Goal: Task Accomplishment & Management: Manage account settings

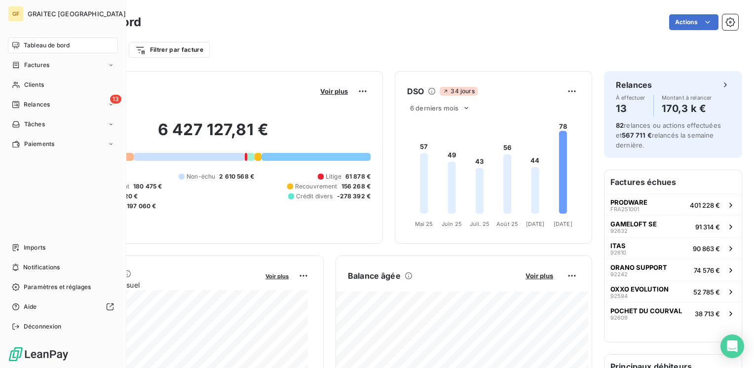
drag, startPoint x: 37, startPoint y: 64, endPoint x: 270, endPoint y: 55, distance: 233.1
click at [38, 64] on span "Factures" at bounding box center [36, 65] width 25 height 9
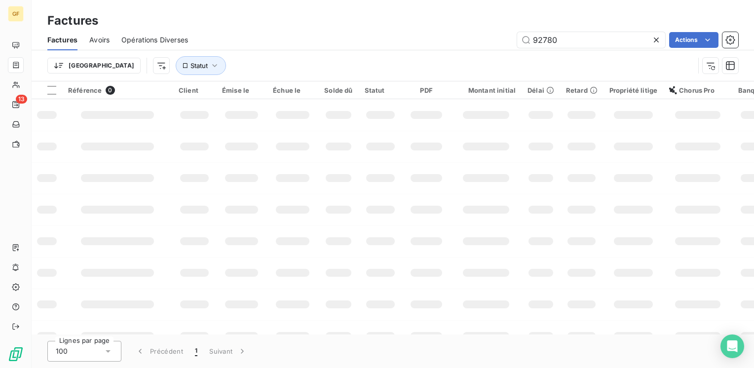
drag, startPoint x: 575, startPoint y: 40, endPoint x: 493, endPoint y: 46, distance: 83.1
click at [493, 46] on div "92780 Actions" at bounding box center [469, 40] width 538 height 16
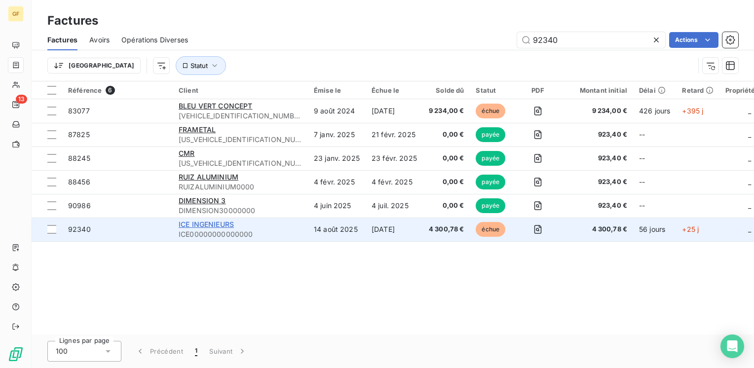
type input "92340"
click at [220, 221] on span "ICE INGENIEURS" at bounding box center [206, 224] width 55 height 8
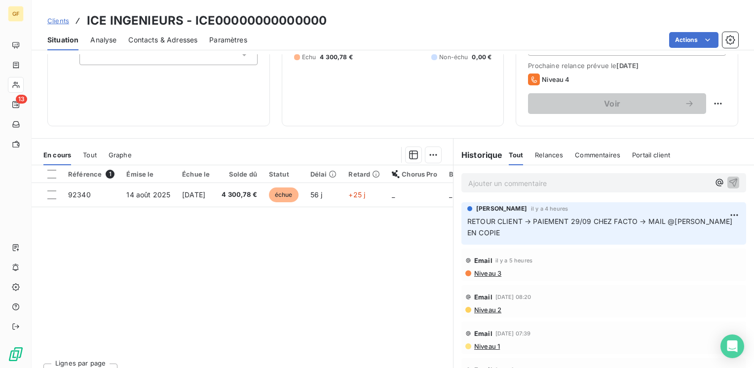
scroll to position [152, 0]
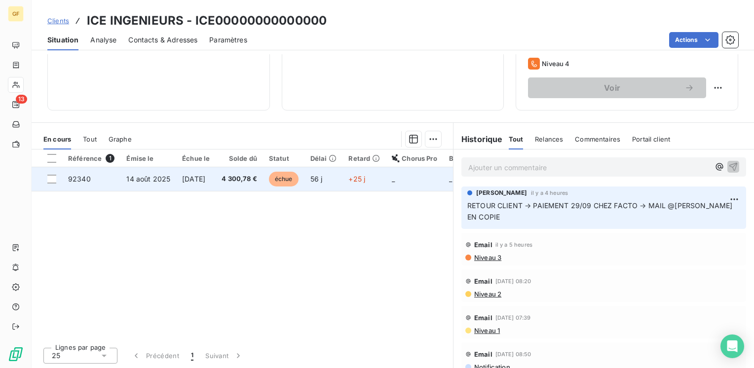
click at [237, 178] on td "4 300,78 €" at bounding box center [239, 179] width 47 height 24
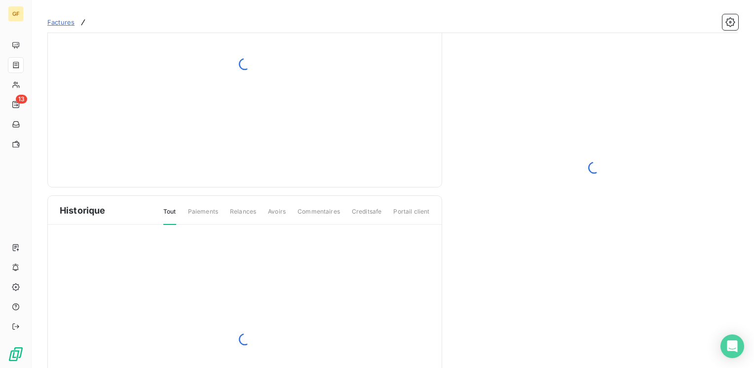
scroll to position [99, 0]
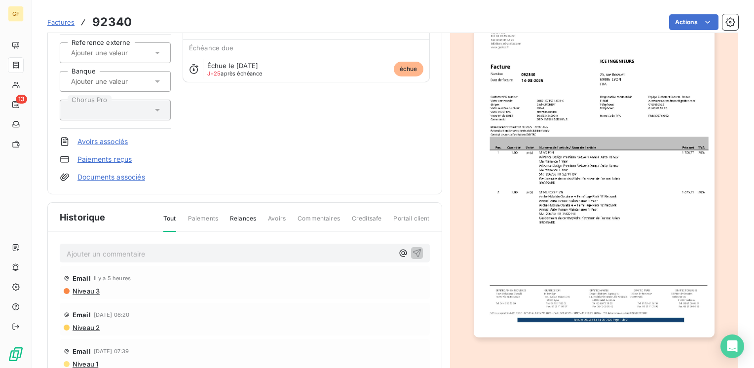
click at [111, 249] on p "Ajouter un commentaire ﻿" at bounding box center [230, 254] width 327 height 12
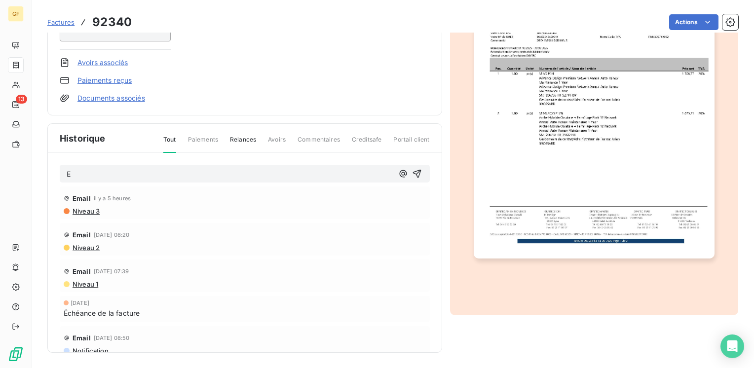
scroll to position [0, 0]
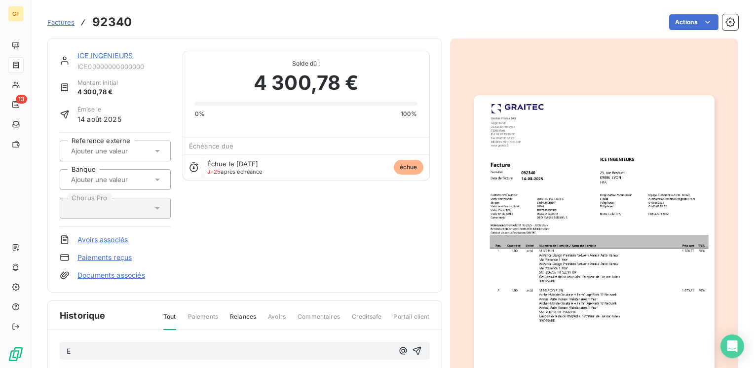
click at [99, 56] on link "ICE INGENIEURS" at bounding box center [104, 55] width 55 height 8
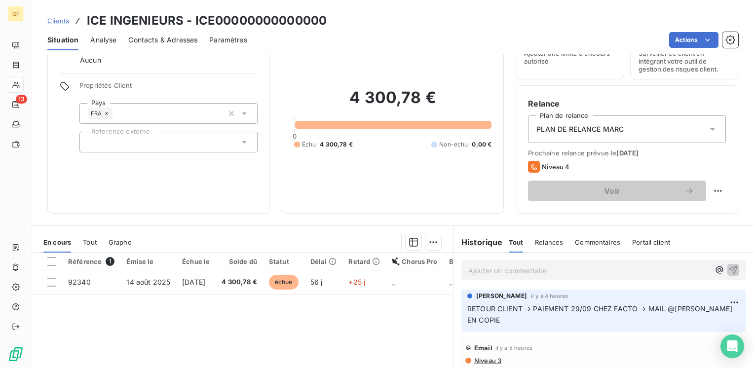
scroll to position [99, 0]
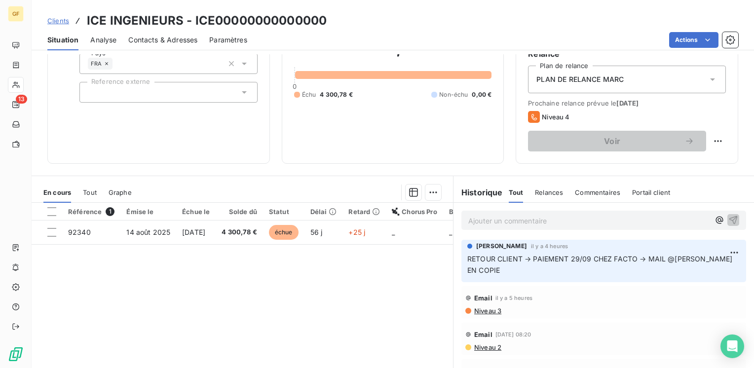
click at [494, 222] on p "Ajouter un commentaire ﻿" at bounding box center [588, 221] width 241 height 12
drag, startPoint x: 577, startPoint y: 218, endPoint x: 582, endPoint y: 214, distance: 6.7
click at [580, 215] on p "NOUVEAU RETOUR CLIENT → PRUEV VIREMENT HSBC" at bounding box center [588, 220] width 241 height 11
click at [662, 215] on p "NOUVEAU RETOUR CLIENT → PREUVE VIREMENT HSBC" at bounding box center [588, 220] width 241 height 11
click at [728, 221] on icon "button" at bounding box center [733, 220] width 10 height 10
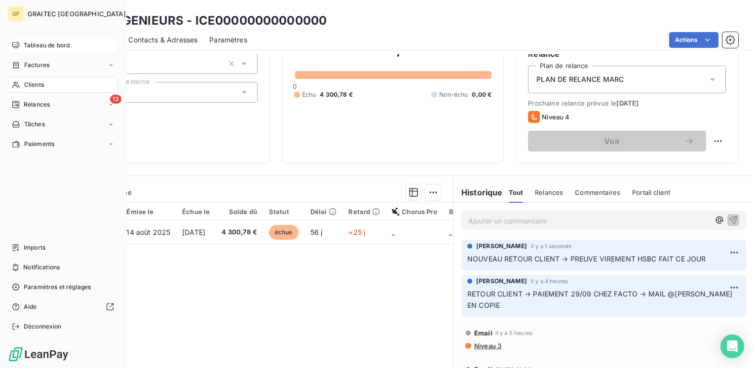
click at [39, 41] on span "Tableau de bord" at bounding box center [47, 45] width 46 height 9
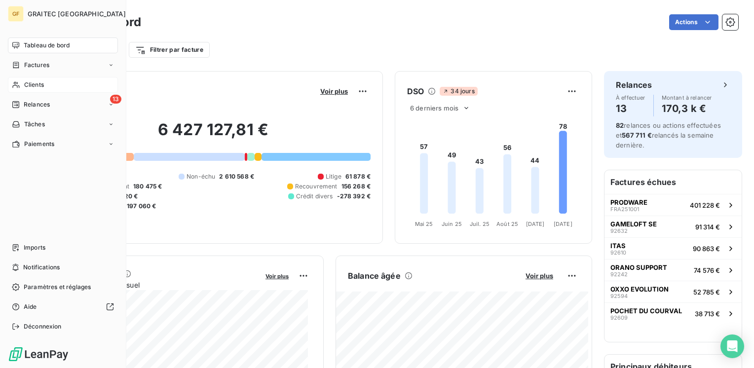
click at [30, 81] on span "Clients" at bounding box center [34, 84] width 20 height 9
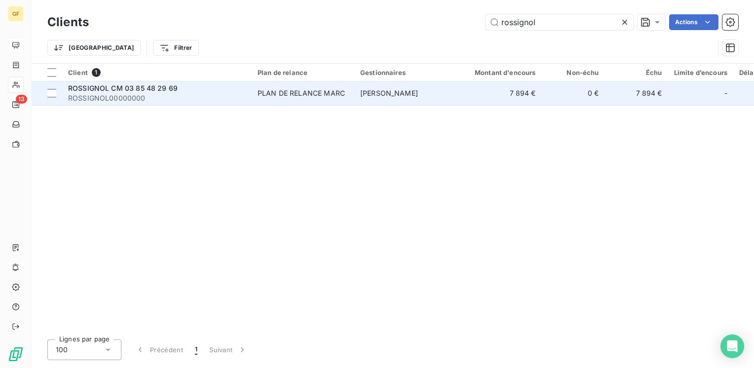
type input "rossignol"
click at [128, 88] on span "ROSSIGNOL CM 03 85 48 29 69" at bounding box center [123, 88] width 110 height 8
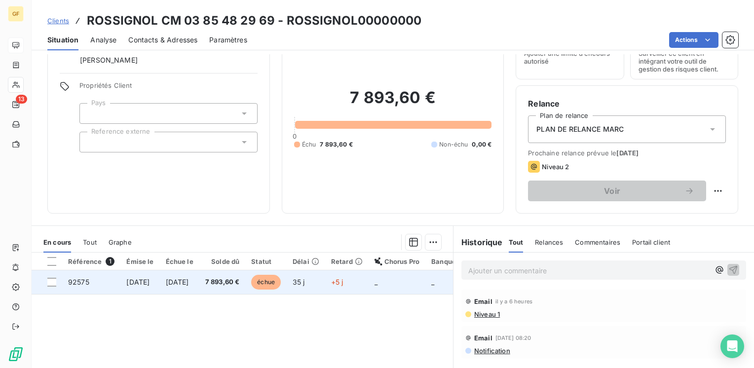
scroll to position [99, 0]
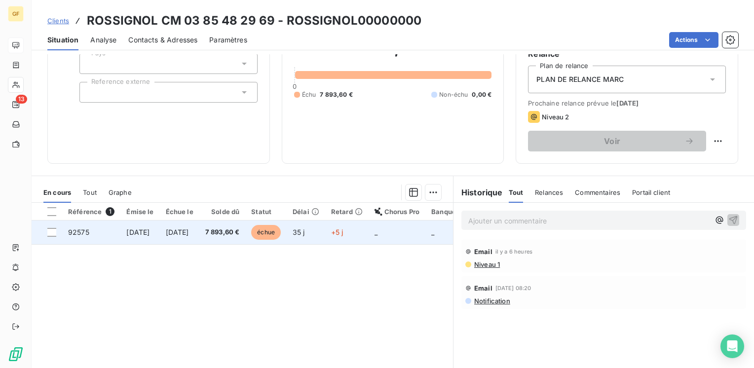
click at [225, 229] on td "7 893,60 €" at bounding box center [222, 233] width 46 height 24
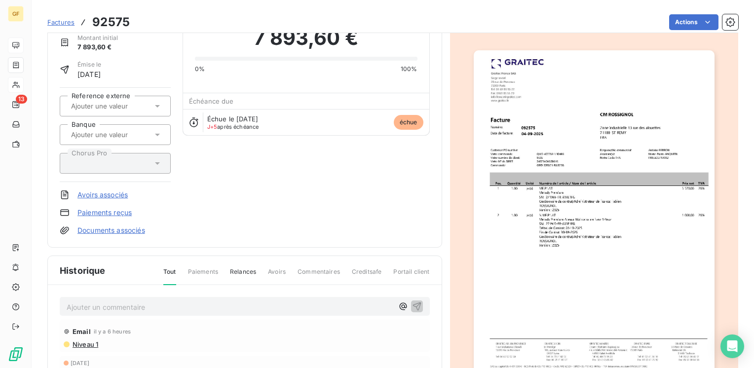
scroll to position [99, 0]
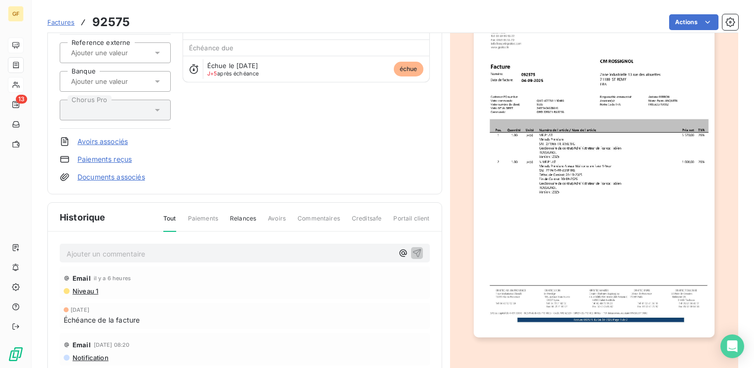
click at [94, 240] on div "Ajouter un commentaire ﻿ Email il y a 6 heures Niveau 1 [DATE] Échéance de la f…" at bounding box center [245, 334] width 394 height 204
click at [91, 252] on p "Ajouter un commentaire ﻿" at bounding box center [230, 254] width 327 height 12
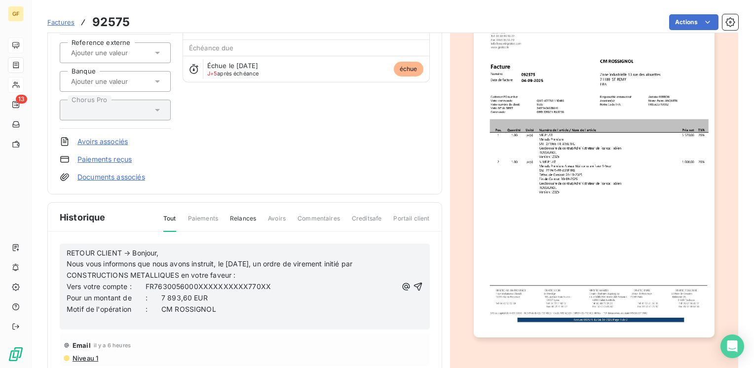
click at [167, 252] on p "RETOUR CLIENT → Bonjour," at bounding box center [232, 253] width 331 height 11
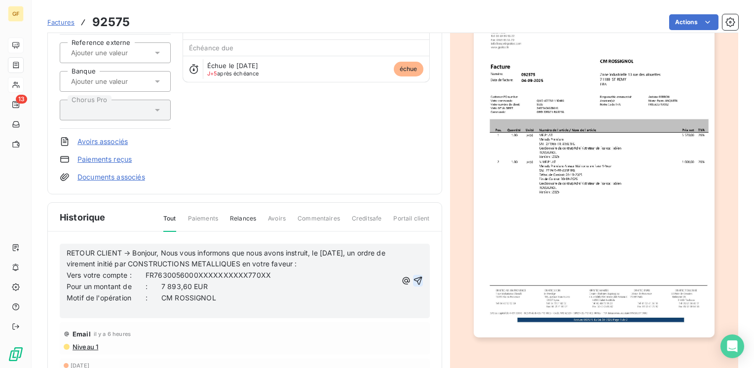
click at [414, 277] on icon "button" at bounding box center [418, 281] width 8 height 8
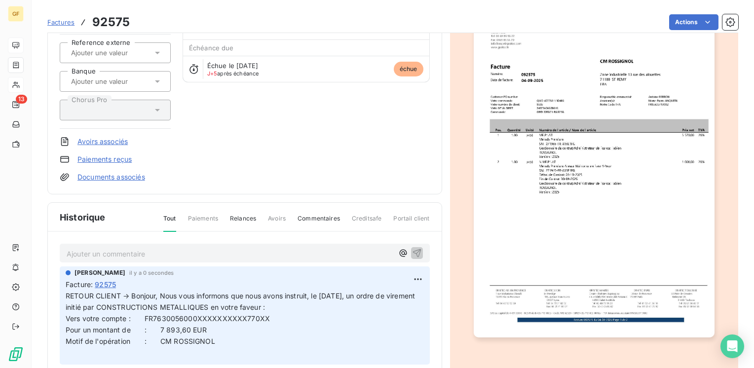
scroll to position [0, 0]
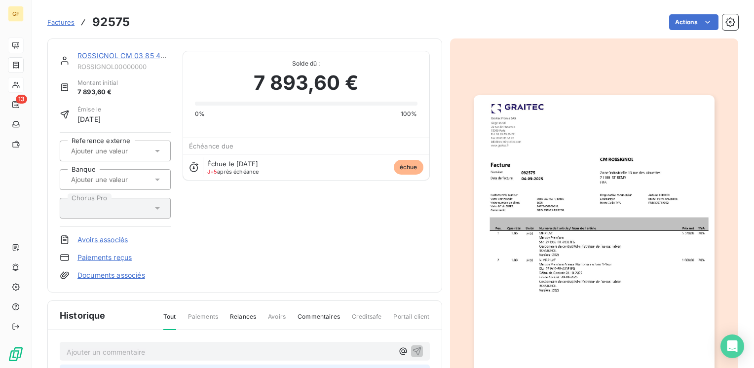
click at [53, 24] on span "Factures" at bounding box center [60, 22] width 27 height 8
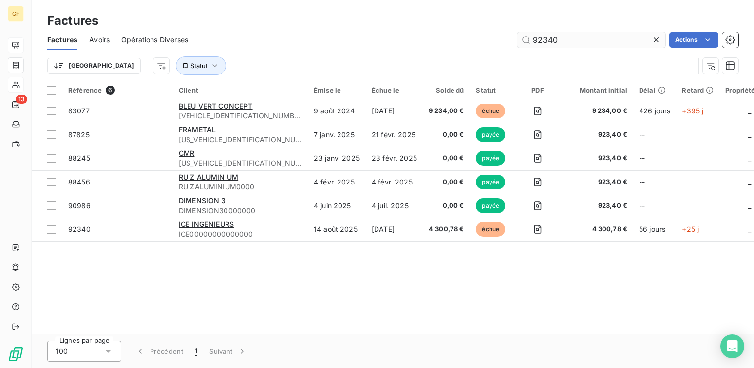
click at [576, 43] on input "92340" at bounding box center [591, 40] width 148 height 16
click at [656, 36] on icon at bounding box center [656, 40] width 10 height 10
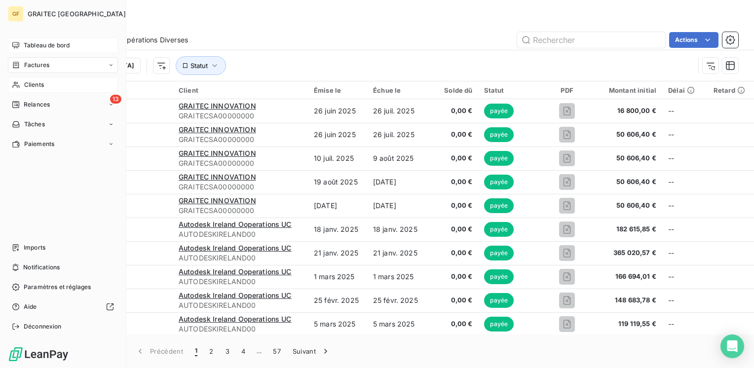
click at [36, 84] on span "Clients" at bounding box center [34, 84] width 20 height 9
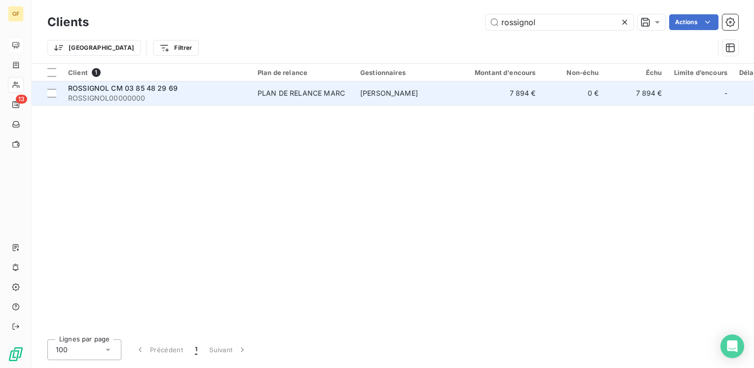
click at [261, 90] on div "PLAN DE RELANCE MARC" at bounding box center [301, 93] width 87 height 10
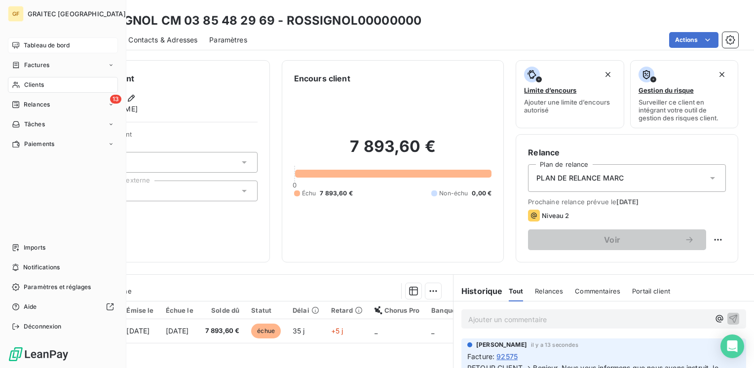
drag, startPoint x: 30, startPoint y: 42, endPoint x: 36, endPoint y: 42, distance: 5.5
click at [31, 42] on span "Tableau de bord" at bounding box center [47, 45] width 46 height 9
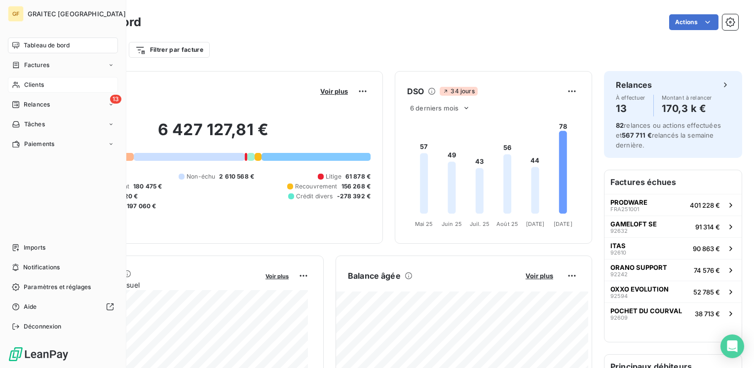
click at [31, 84] on span "Clients" at bounding box center [34, 84] width 20 height 9
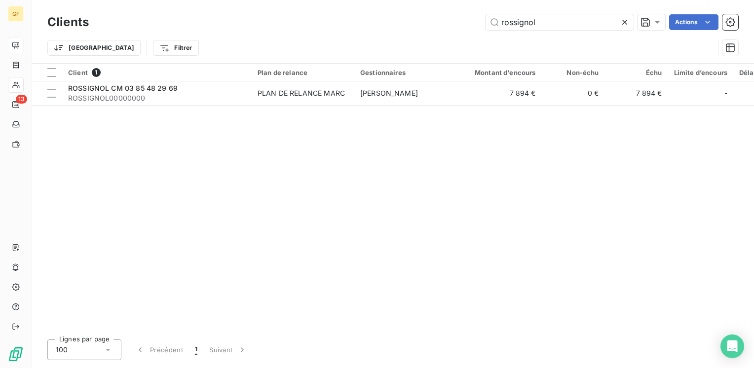
drag, startPoint x: 537, startPoint y: 19, endPoint x: 331, endPoint y: 23, distance: 205.9
click at [329, 24] on div "rossignol Actions" at bounding box center [420, 22] width 638 height 16
drag, startPoint x: 514, startPoint y: 22, endPoint x: 332, endPoint y: 29, distance: 182.7
click at [332, 29] on div "sml Actions" at bounding box center [420, 22] width 638 height 16
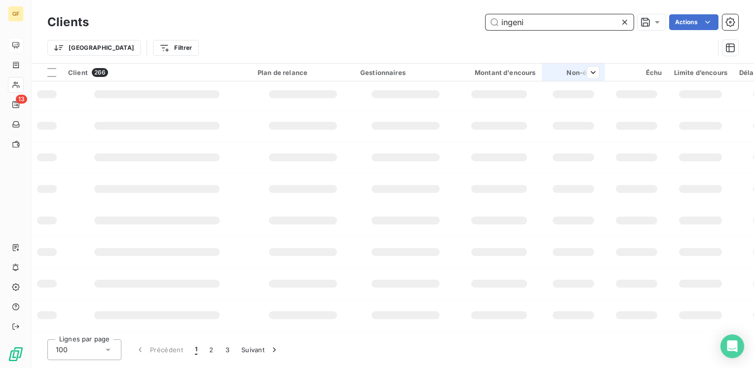
scroll to position [227, 0]
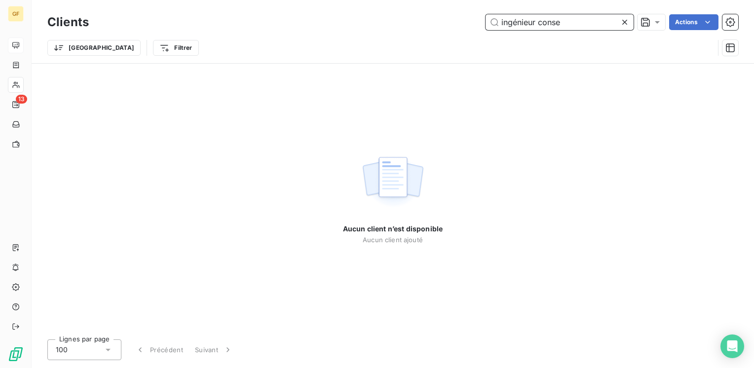
click at [572, 24] on input "ingénieur conse" at bounding box center [560, 22] width 148 height 16
drag, startPoint x: 571, startPoint y: 24, endPoint x: 389, endPoint y: 44, distance: 182.8
click at [389, 44] on div "Clients ingénieur conse Actions Trier Filtrer" at bounding box center [392, 37] width 691 height 51
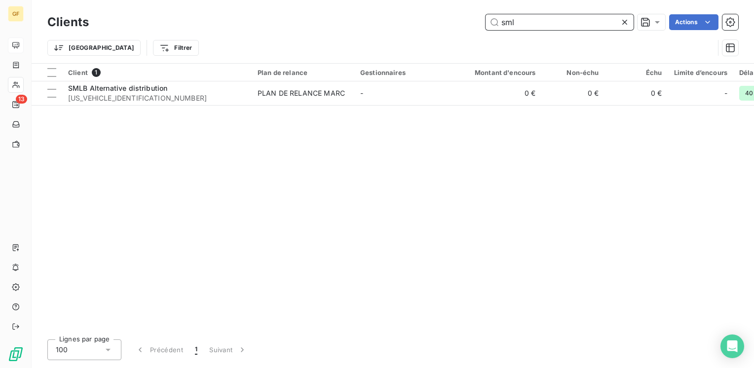
type input "sml"
click at [623, 18] on icon at bounding box center [625, 22] width 10 height 10
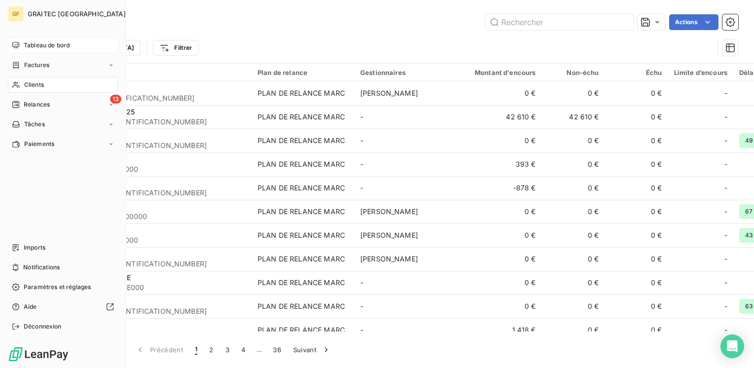
click at [43, 47] on span "Tableau de bord" at bounding box center [47, 45] width 46 height 9
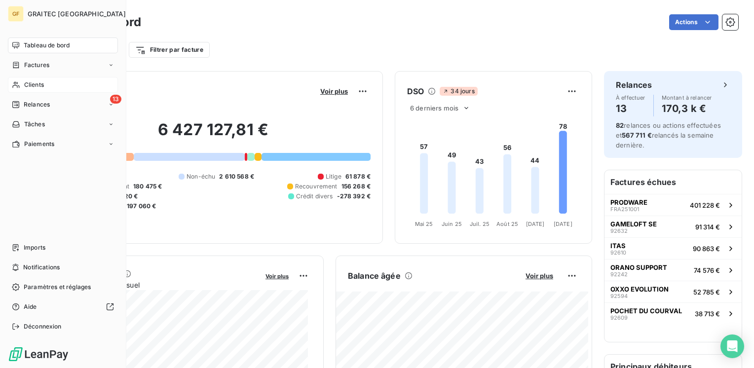
click at [26, 41] on span "Tableau de bord" at bounding box center [47, 45] width 46 height 9
click at [52, 44] on span "Tableau de bord" at bounding box center [47, 45] width 46 height 9
click at [48, 45] on span "Tableau de bord" at bounding box center [47, 45] width 46 height 9
click at [38, 46] on span "Tableau de bord" at bounding box center [47, 45] width 46 height 9
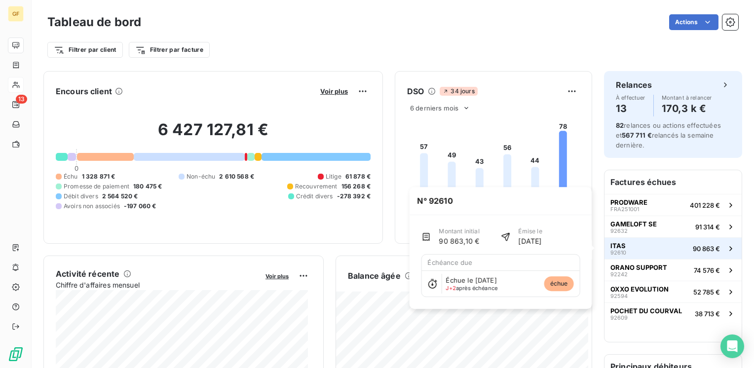
click at [651, 244] on button "ITAS 92610 90 863 €" at bounding box center [673, 248] width 137 height 22
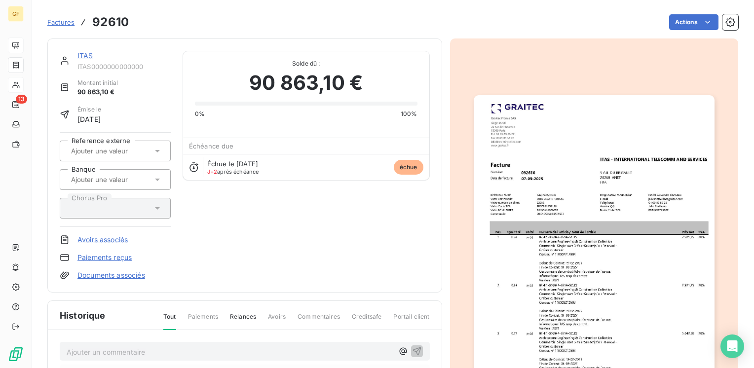
click at [92, 57] on link "ITAS" at bounding box center [85, 55] width 16 height 8
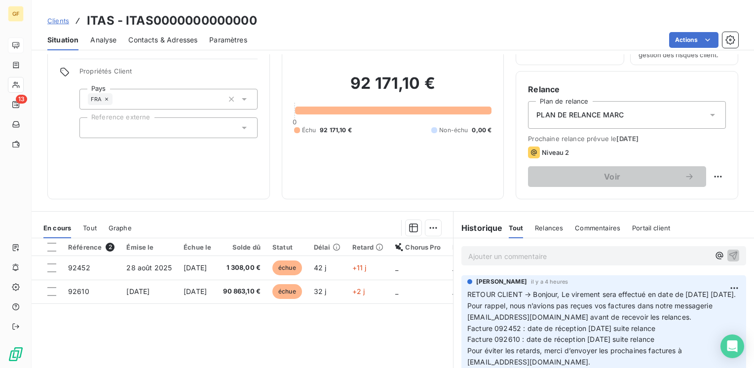
scroll to position [152, 0]
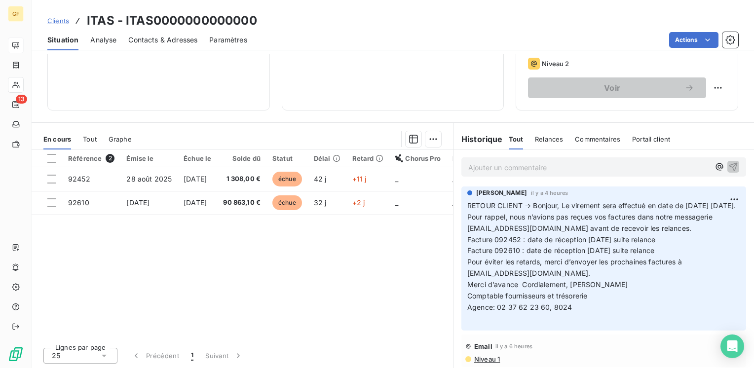
click at [565, 305] on p "RETOUR CLIENT → Bonjour, Le virement sera effectué en date de [DATE] [DATE]. Po…" at bounding box center [603, 262] width 273 height 124
drag, startPoint x: 544, startPoint y: 304, endPoint x: 495, endPoint y: 306, distance: 49.4
click at [495, 306] on span "Agence: 02 37 62 23 60, 8024" at bounding box center [519, 307] width 105 height 8
copy span "02 37 62 23 60"
click at [152, 38] on span "Contacts & Adresses" at bounding box center [162, 40] width 69 height 10
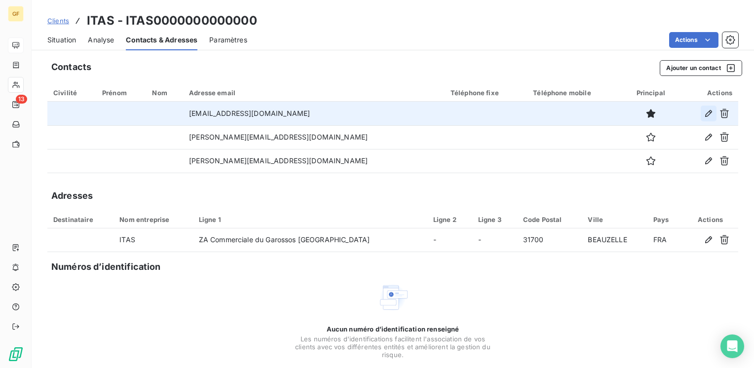
click at [705, 115] on icon "button" at bounding box center [708, 113] width 7 height 7
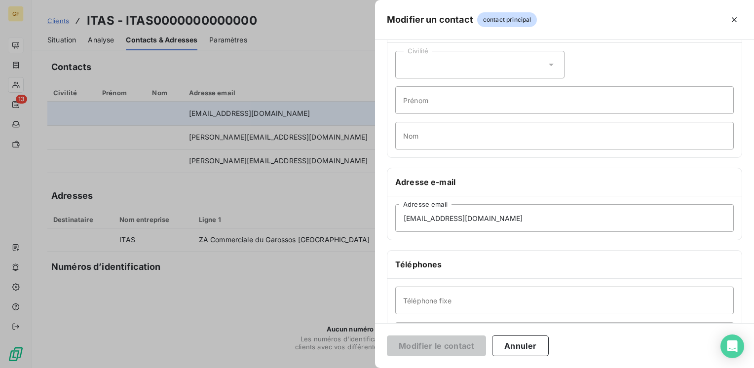
scroll to position [99, 0]
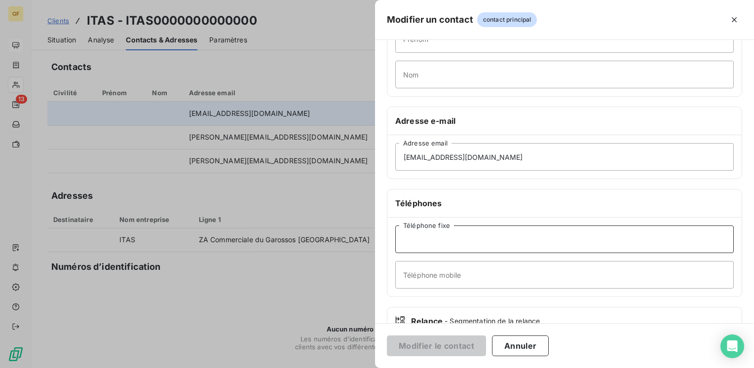
click at [430, 232] on input "Téléphone fixe" at bounding box center [564, 240] width 339 height 28
paste input "02 37 62 23 60"
type input "02 37 62 23 60"
click at [433, 340] on button "Modifier le contact" at bounding box center [436, 346] width 99 height 21
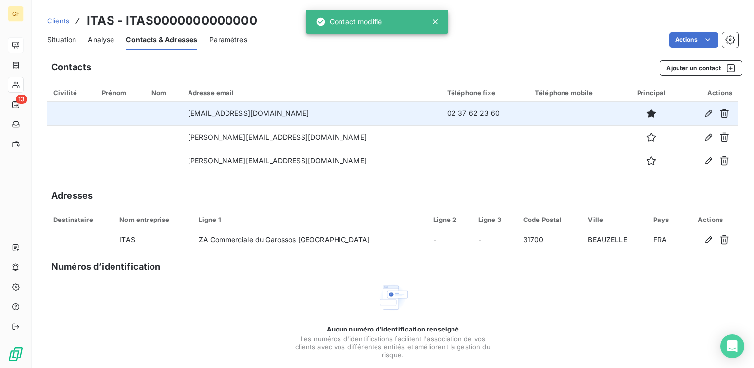
click at [62, 38] on span "Situation" at bounding box center [61, 40] width 29 height 10
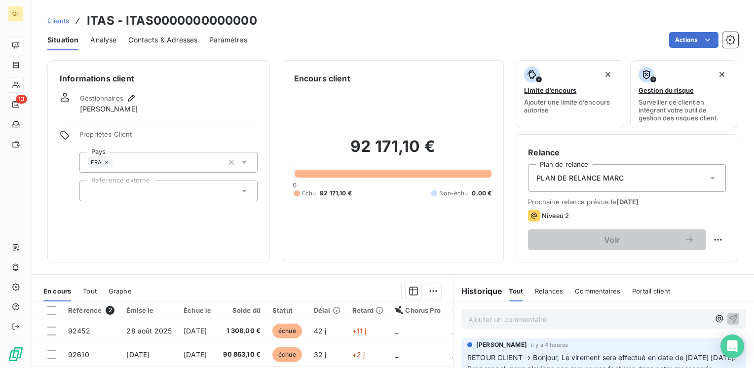
scroll to position [0, 0]
click at [146, 42] on span "Contacts & Adresses" at bounding box center [162, 40] width 69 height 10
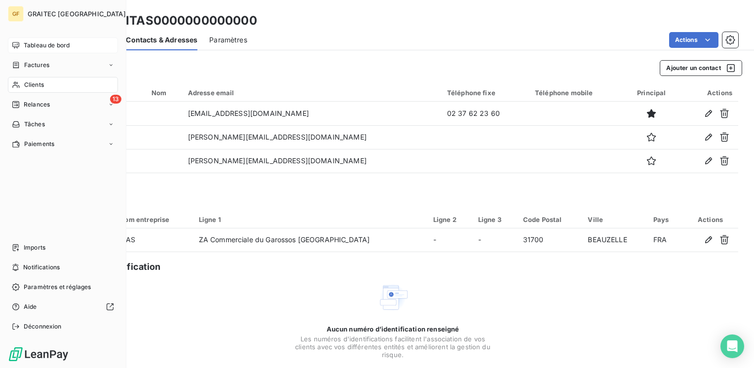
drag, startPoint x: 32, startPoint y: 44, endPoint x: 62, endPoint y: 42, distance: 30.2
click at [32, 44] on span "Tableau de bord" at bounding box center [47, 45] width 46 height 9
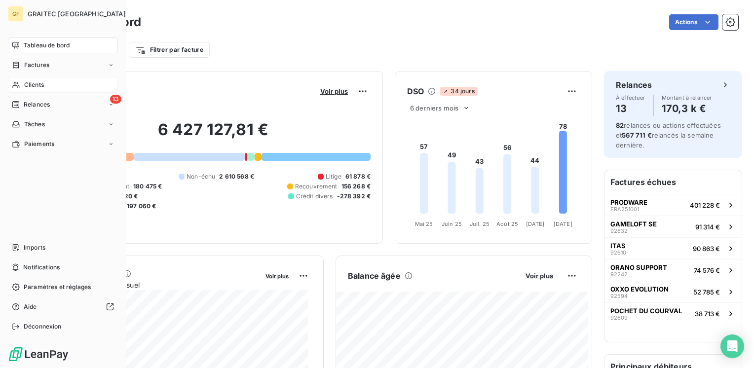
click at [38, 40] on div "Tableau de bord" at bounding box center [63, 46] width 110 height 16
click at [29, 45] on span "Tableau de bord" at bounding box center [47, 45] width 46 height 9
click at [37, 66] on span "Factures" at bounding box center [36, 65] width 25 height 9
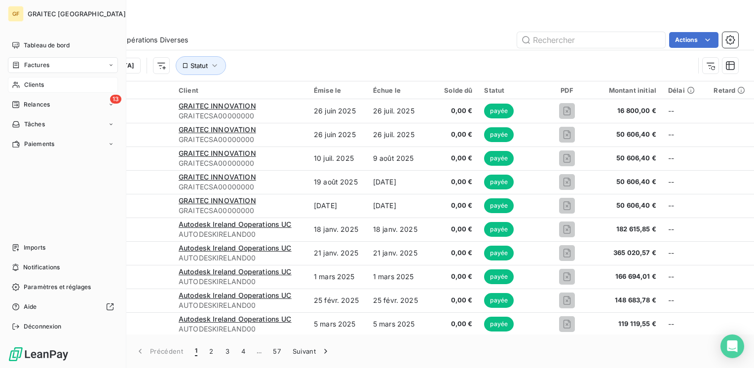
click at [38, 86] on span "Clients" at bounding box center [34, 84] width 20 height 9
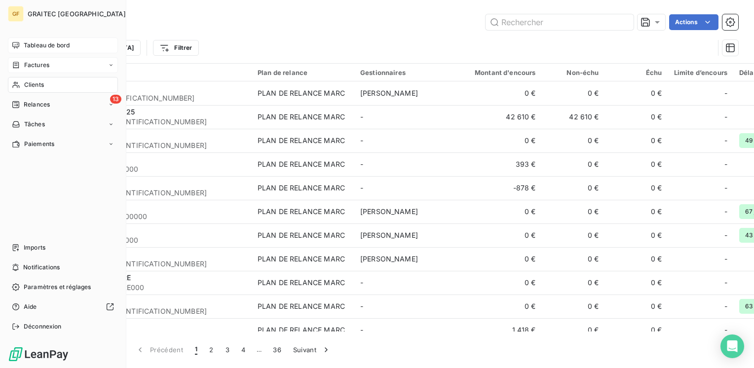
click at [40, 46] on span "Tableau de bord" at bounding box center [47, 45] width 46 height 9
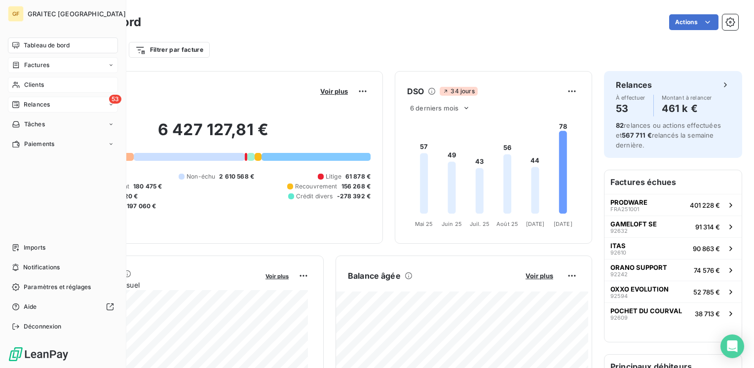
click at [31, 100] on span "Relances" at bounding box center [37, 104] width 26 height 9
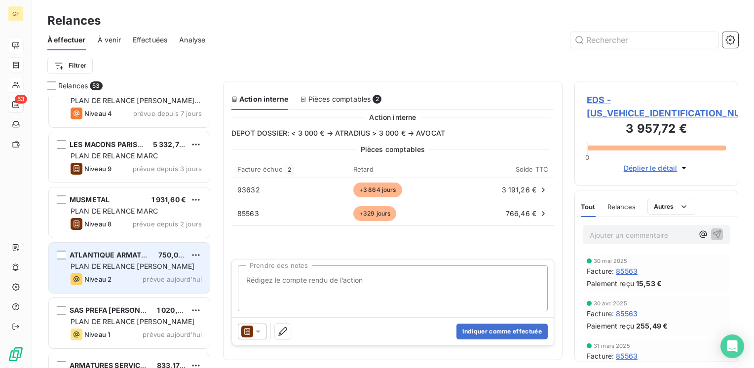
scroll to position [2560, 0]
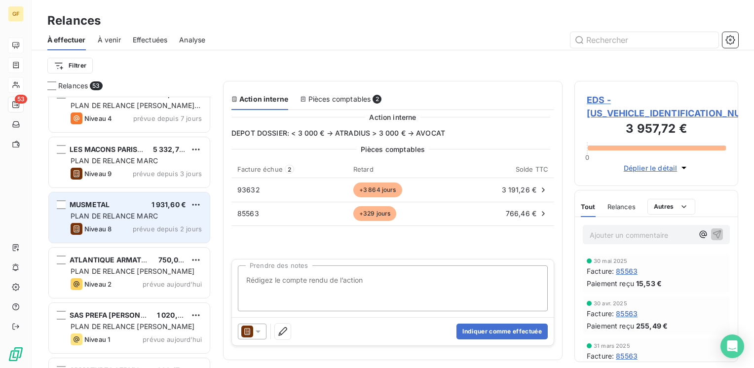
click at [120, 205] on div "MUSMETAL 1 931,60 €" at bounding box center [136, 204] width 131 height 9
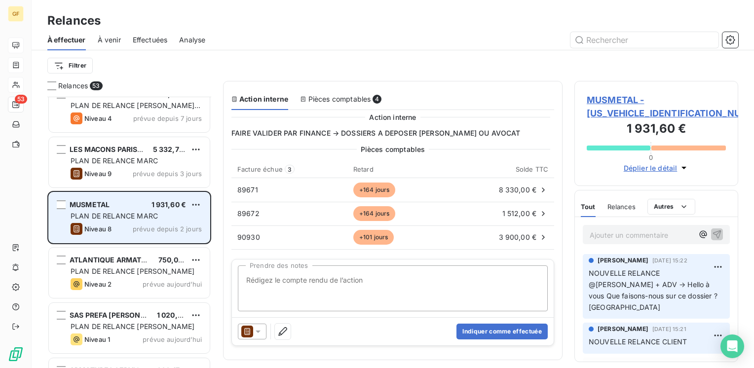
scroll to position [2510, 0]
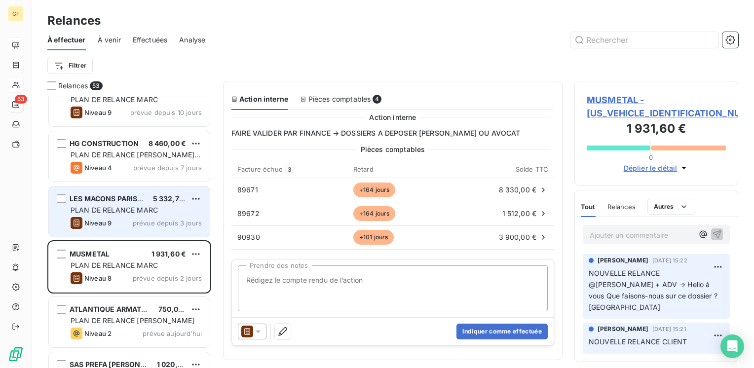
click at [121, 208] on span "PLAN DE RELANCE MARC" at bounding box center [114, 210] width 87 height 8
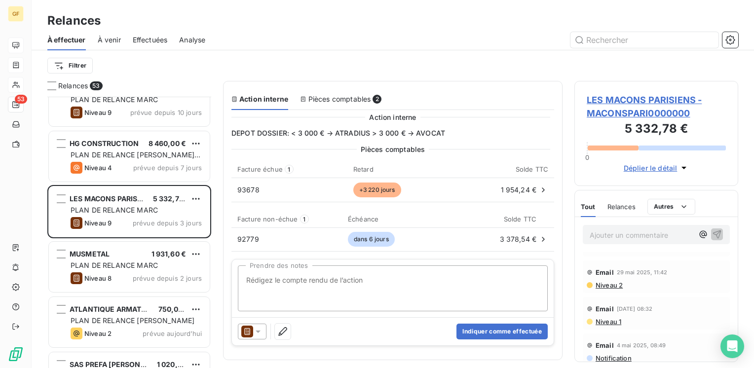
scroll to position [230, 0]
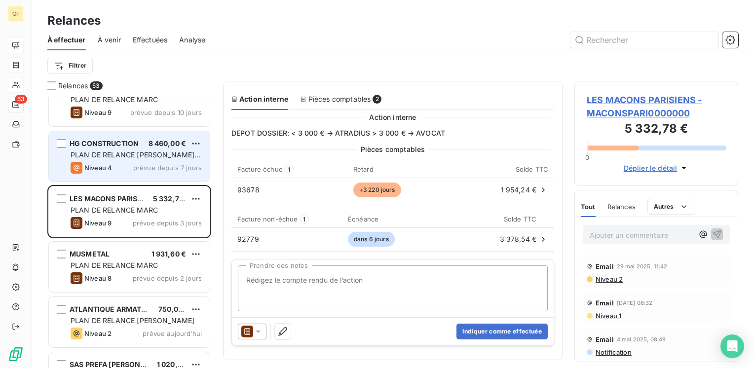
click at [116, 155] on span "PLAN DE RELANCE [PERSON_NAME] - English version" at bounding box center [136, 160] width 130 height 18
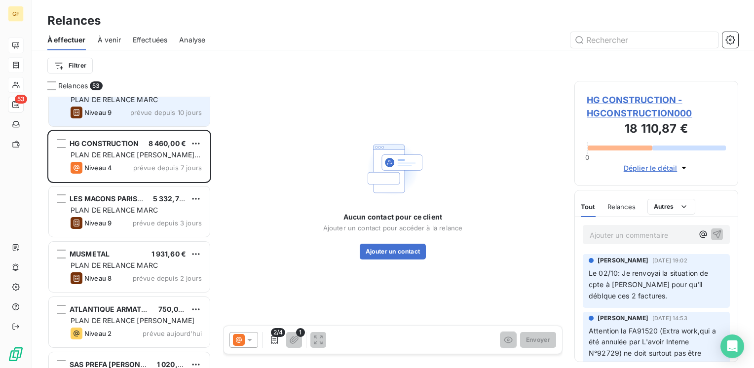
scroll to position [2411, 0]
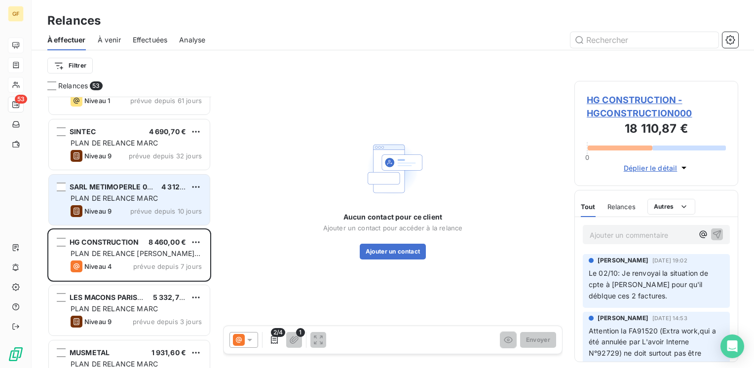
click at [132, 192] on div "SARL METIMOPERLE 09 67 03 09 92 4 312,99 € PLAN DE RELANCE [PERSON_NAME] 9 prév…" at bounding box center [129, 200] width 161 height 50
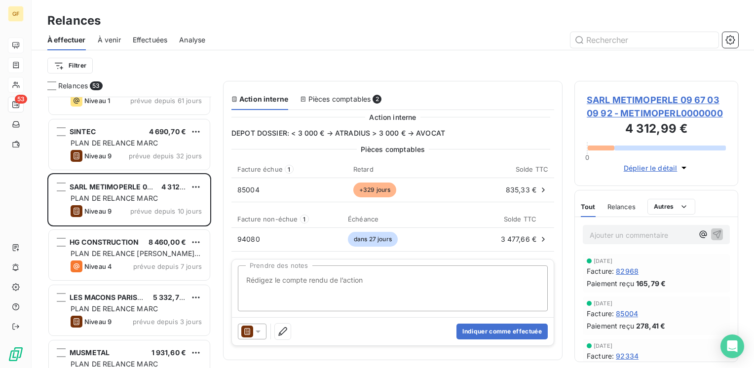
click at [661, 96] on span "SARL METIMOPERLE 09 67 03 09 92 - METIMOPERL0000000" at bounding box center [656, 106] width 139 height 27
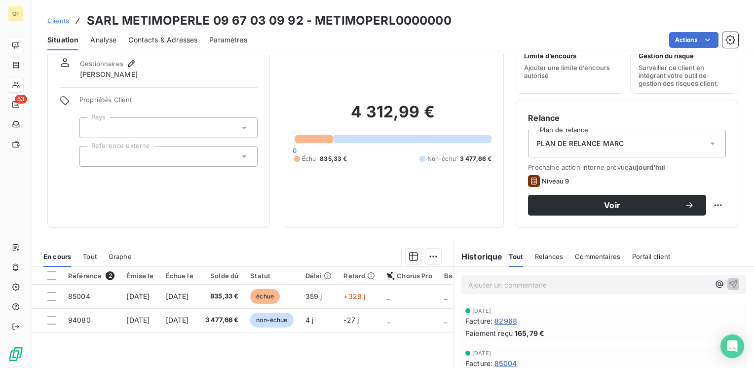
scroll to position [49, 0]
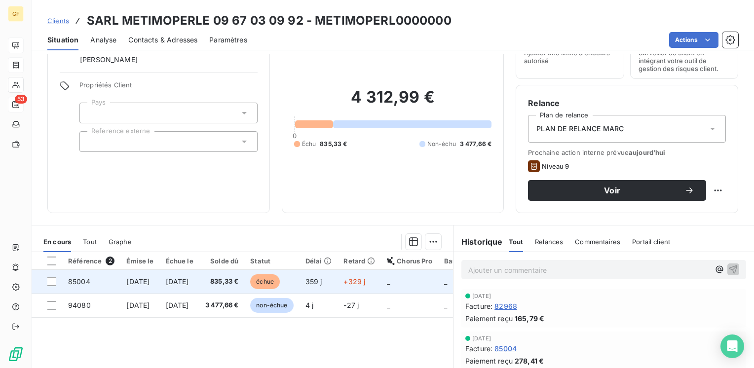
click at [189, 280] on span "[DATE]" at bounding box center [177, 281] width 23 height 8
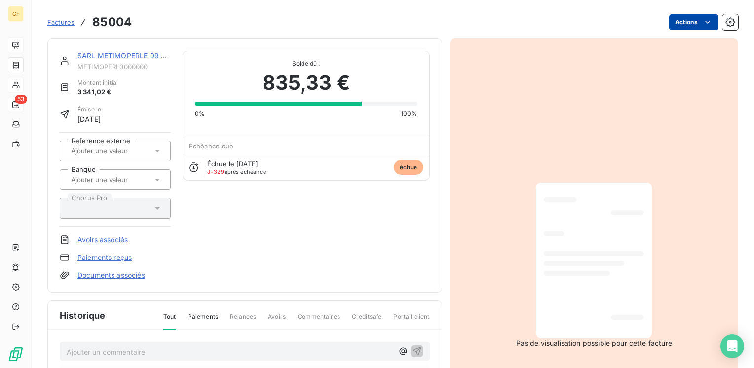
click at [687, 23] on html "GF 53 Factures 85004 Actions SARL METIMOPERLE 09 67 03 09 92 METIMOPERL0000000 …" at bounding box center [377, 184] width 754 height 368
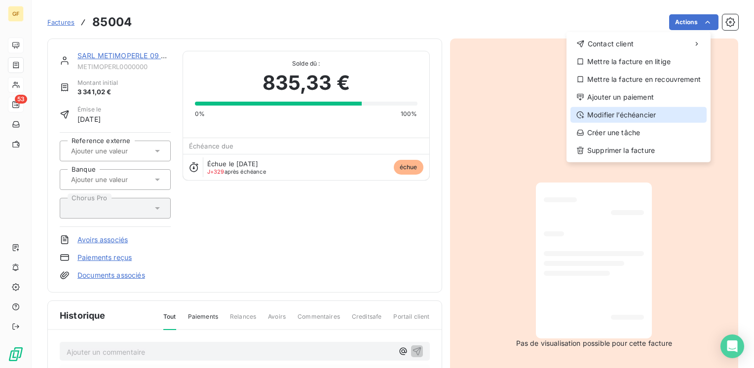
click at [628, 112] on div "Modifier l’échéancier" at bounding box center [639, 115] width 136 height 16
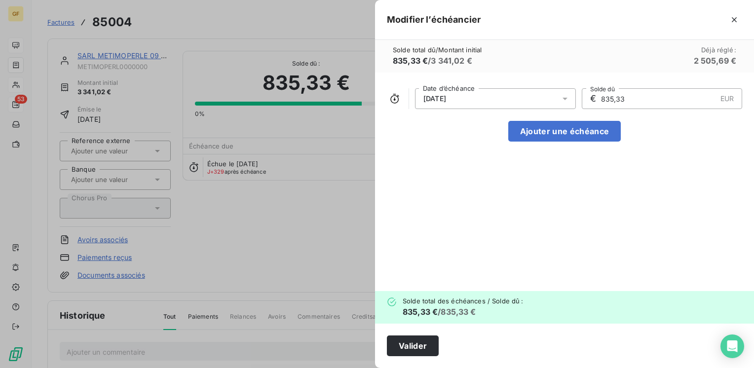
click at [562, 94] on icon at bounding box center [565, 99] width 10 height 10
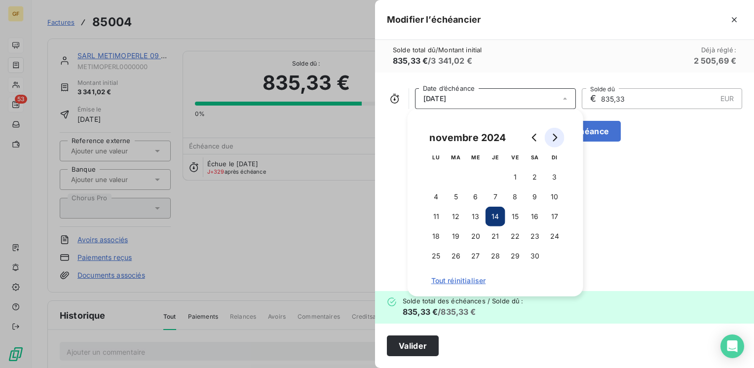
click at [562, 132] on button "Go to next month" at bounding box center [555, 138] width 20 height 20
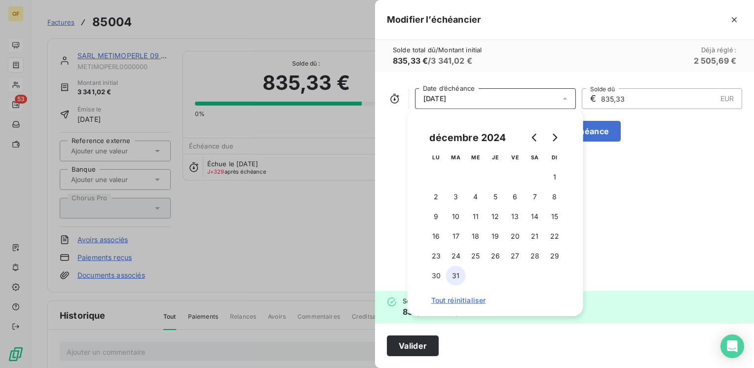
click at [454, 277] on button "31" at bounding box center [456, 276] width 20 height 20
click at [392, 346] on button "Valider" at bounding box center [413, 346] width 52 height 21
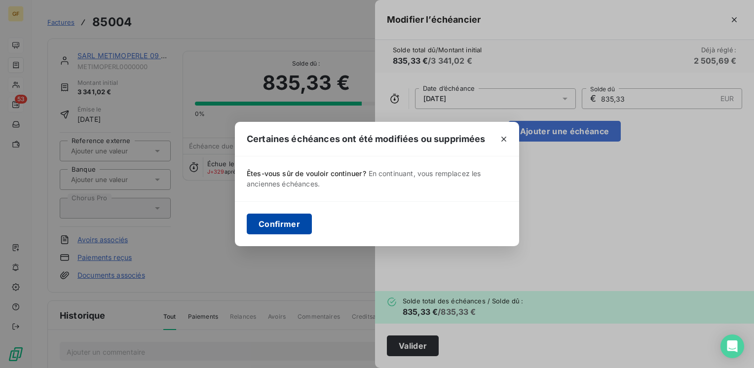
click at [269, 218] on button "Confirmer" at bounding box center [279, 224] width 65 height 21
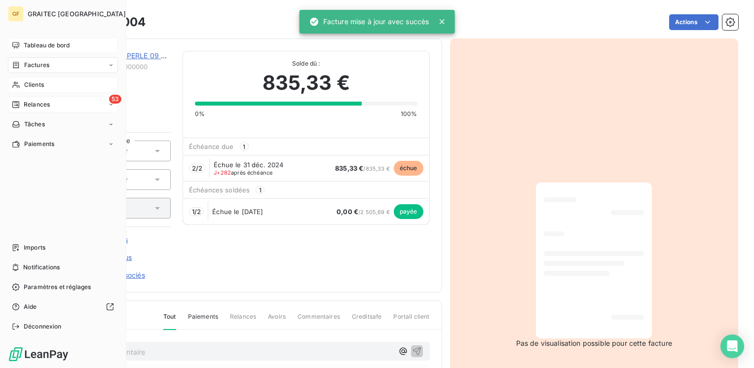
click at [44, 106] on span "Relances" at bounding box center [37, 104] width 26 height 9
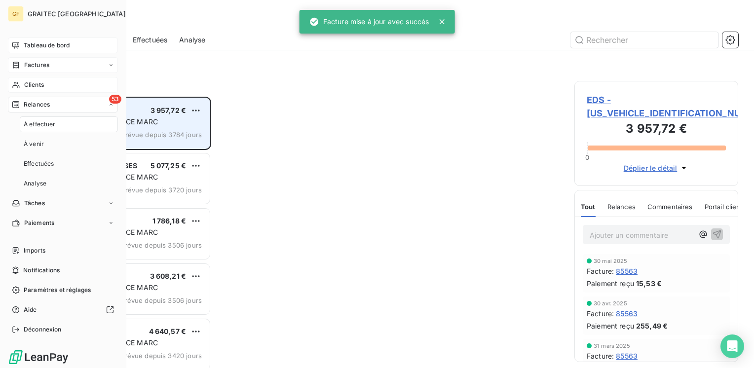
scroll to position [264, 156]
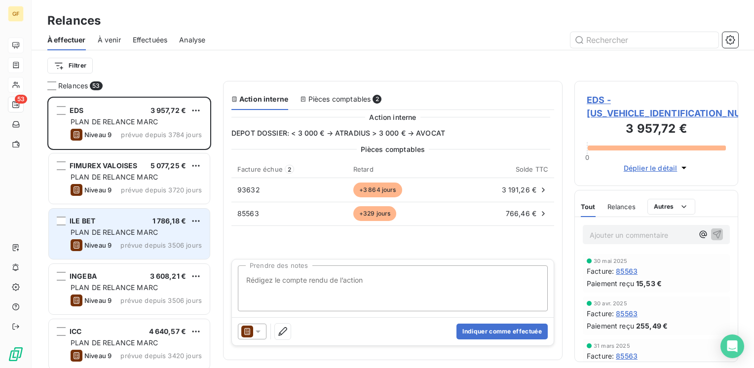
click at [134, 223] on div "ILE BET 1 786,18 €" at bounding box center [136, 221] width 131 height 9
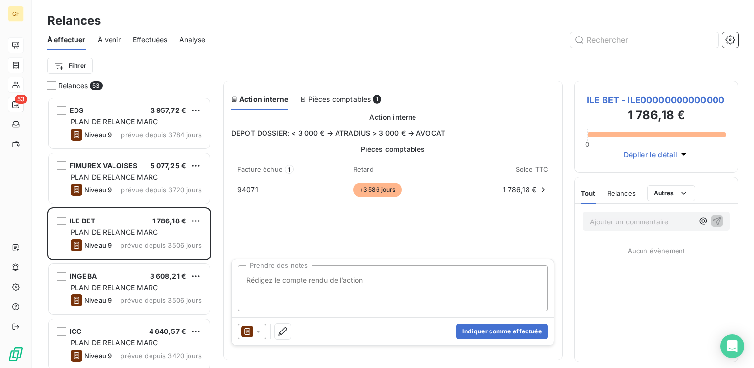
click at [596, 100] on span "ILE BET - ILE00000000000000" at bounding box center [656, 99] width 139 height 13
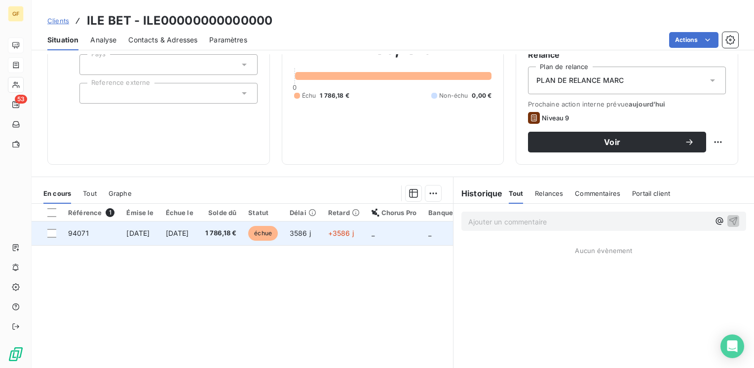
scroll to position [99, 0]
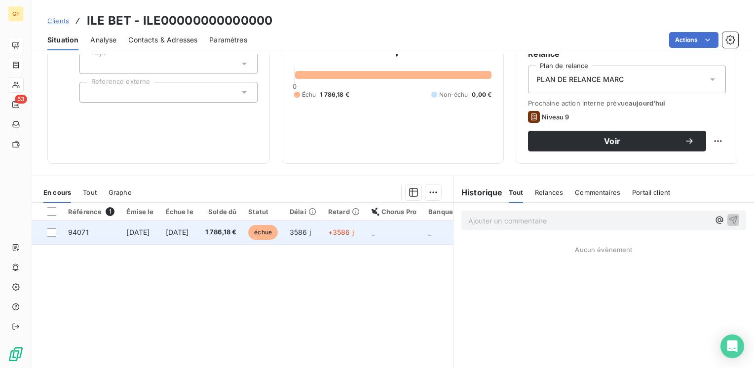
click at [237, 229] on span "1 786,18 €" at bounding box center [221, 233] width 32 height 10
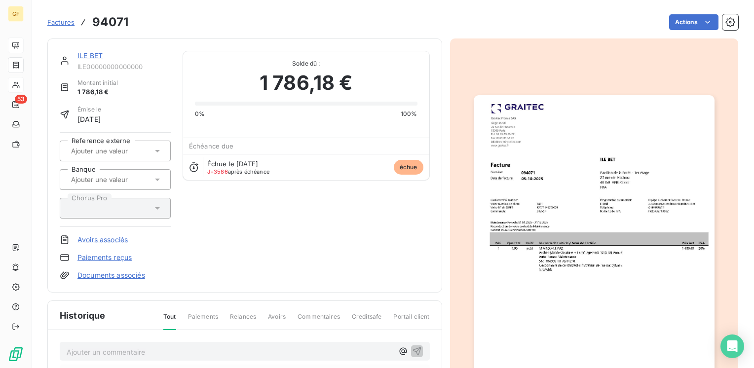
click at [530, 195] on img "button" at bounding box center [594, 265] width 241 height 340
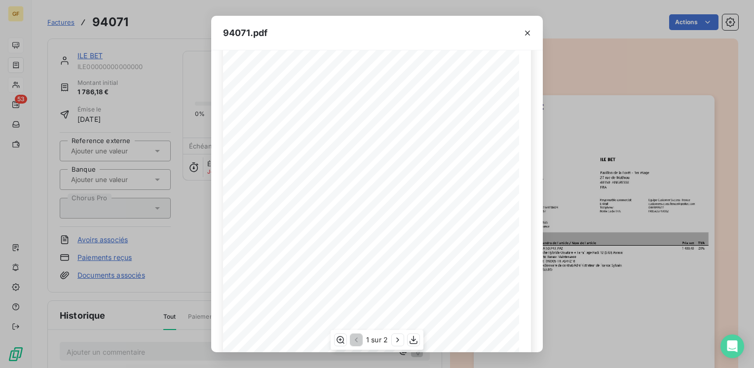
scroll to position [140, 0]
click at [398, 337] on icon "button" at bounding box center [398, 340] width 10 height 10
click at [529, 27] on button "button" at bounding box center [528, 33] width 16 height 16
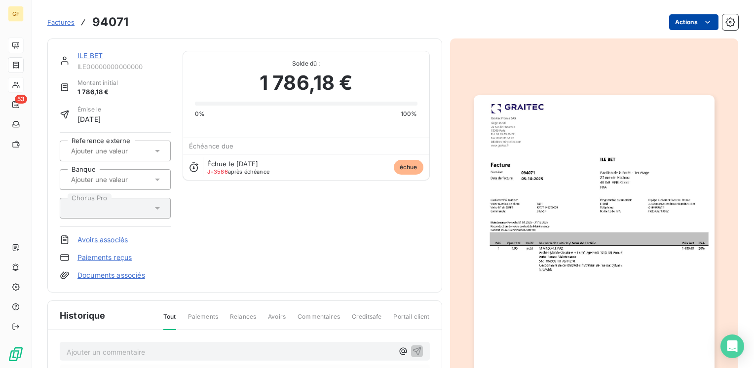
click at [679, 24] on html "GF 53 Factures 94071 Actions ILE BET ILE00000000000000 Montant initial 1 786,18…" at bounding box center [377, 184] width 754 height 368
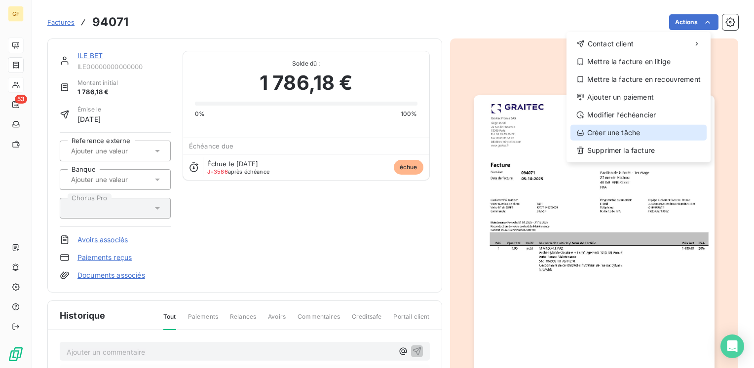
click at [609, 127] on div "Créer une tâche" at bounding box center [639, 133] width 136 height 16
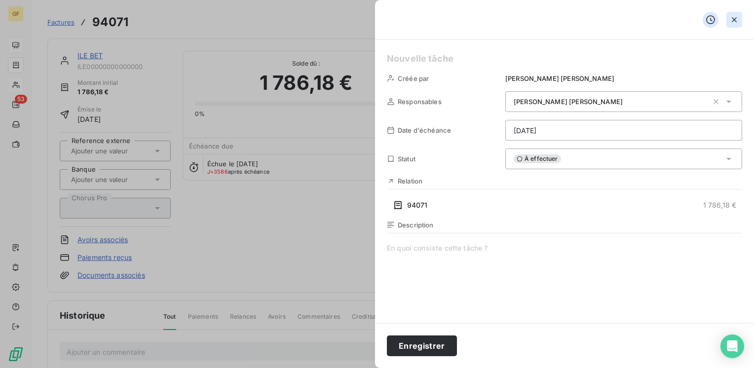
click at [734, 18] on icon "button" at bounding box center [734, 20] width 10 height 10
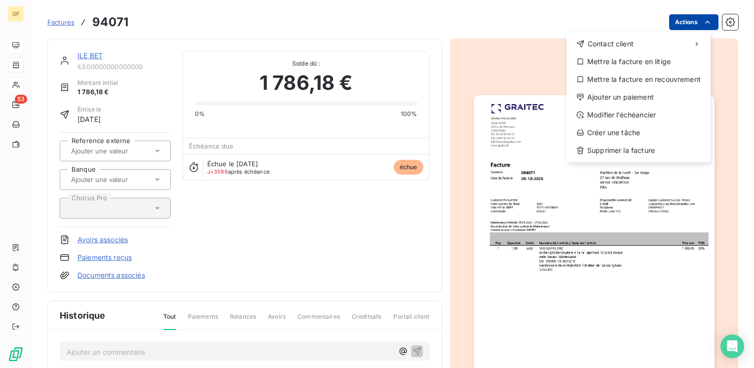
click at [689, 18] on html "GF 53 Factures 94071 Actions Contact client Mettre la facture en litige Mettre …" at bounding box center [377, 184] width 754 height 368
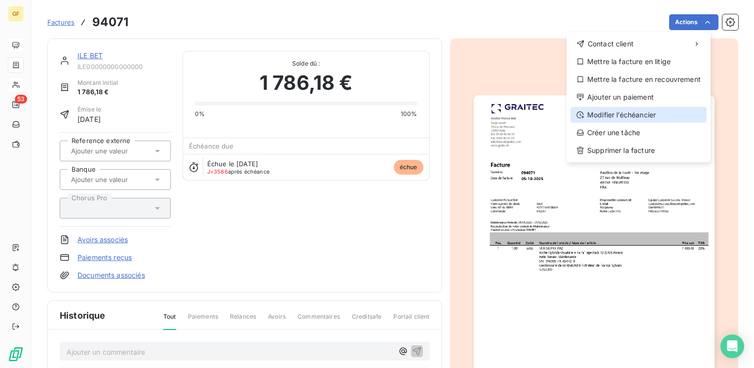
click at [608, 114] on div "Modifier l’échéancier" at bounding box center [639, 115] width 136 height 16
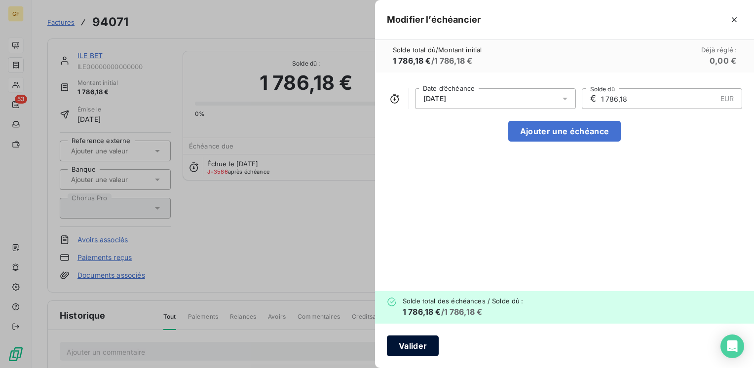
click at [407, 349] on button "Valider" at bounding box center [413, 346] width 52 height 21
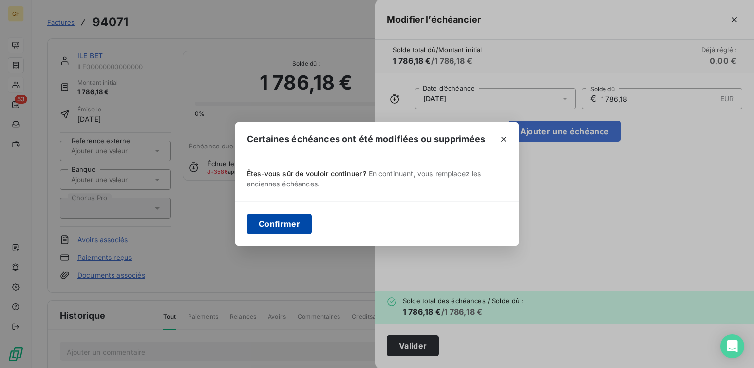
click at [281, 224] on button "Confirmer" at bounding box center [279, 224] width 65 height 21
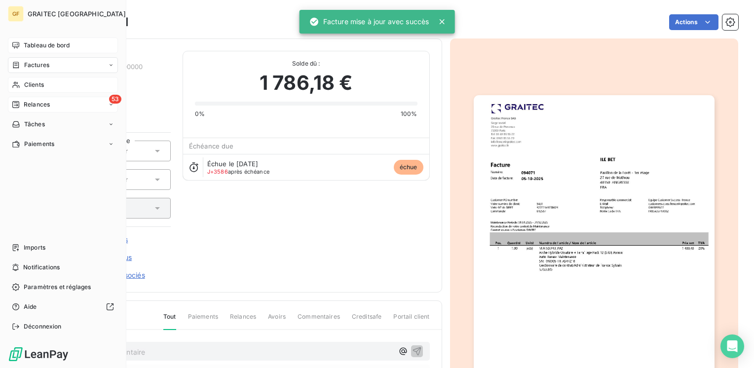
click at [32, 103] on span "Relances" at bounding box center [37, 104] width 26 height 9
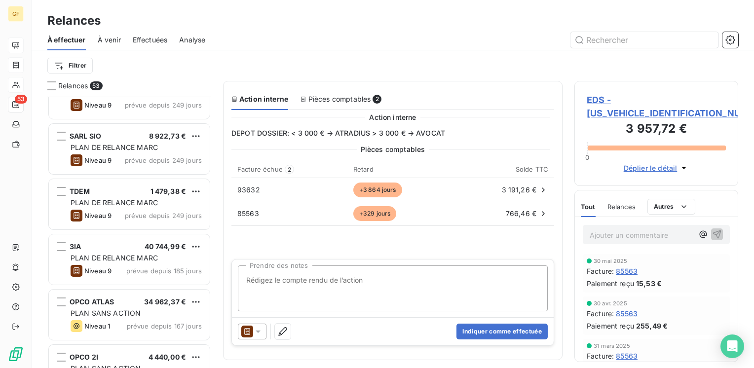
scroll to position [1678, 0]
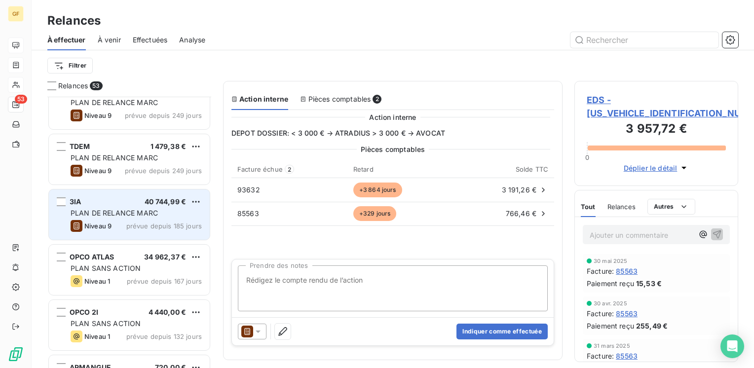
click at [137, 214] on span "PLAN DE RELANCE MARC" at bounding box center [114, 213] width 87 height 8
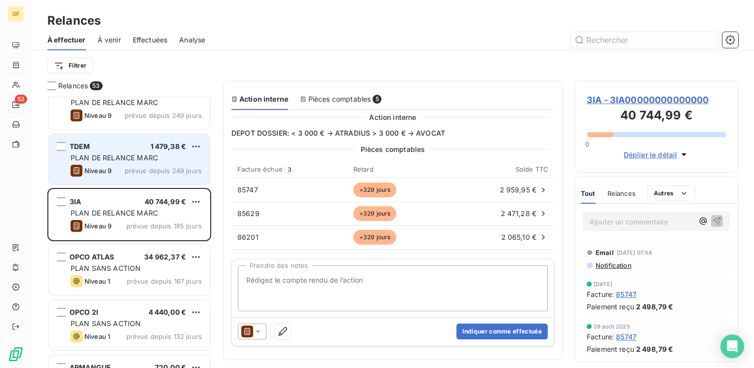
click at [172, 161] on div "PLAN DE RELANCE MARC" at bounding box center [136, 158] width 131 height 10
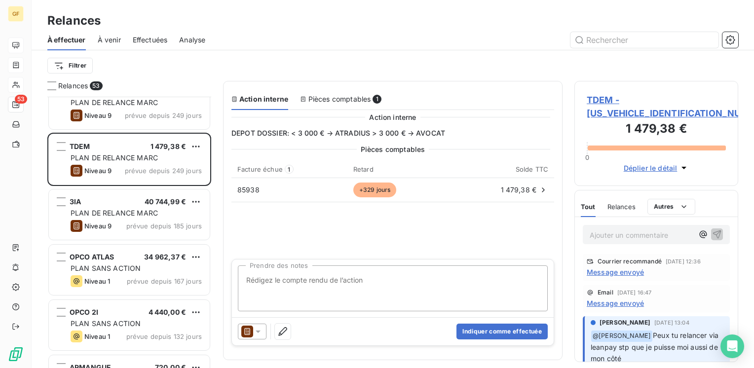
click at [633, 273] on span "Message envoyé" at bounding box center [615, 272] width 57 height 10
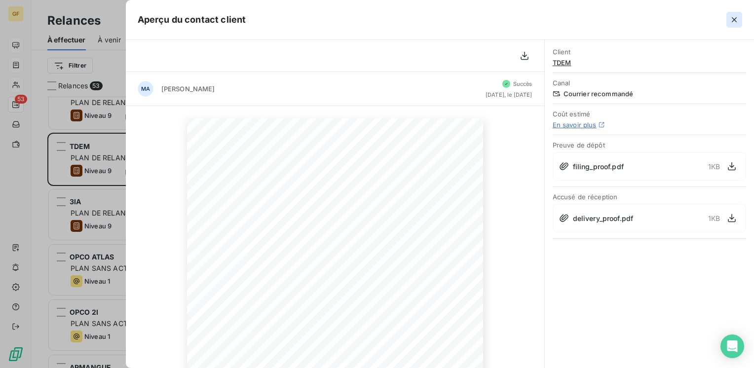
click at [734, 15] on icon "button" at bounding box center [734, 20] width 10 height 10
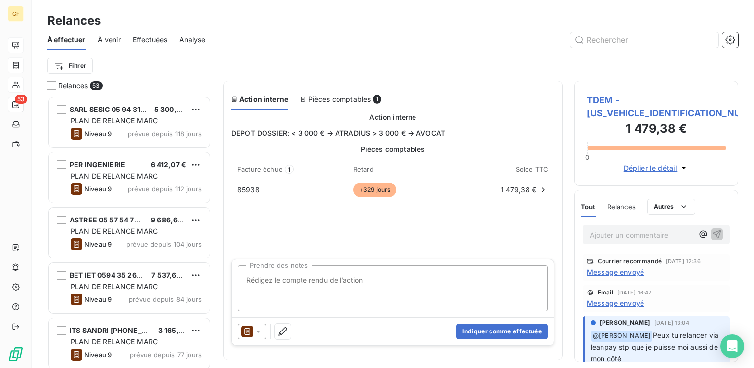
scroll to position [2073, 0]
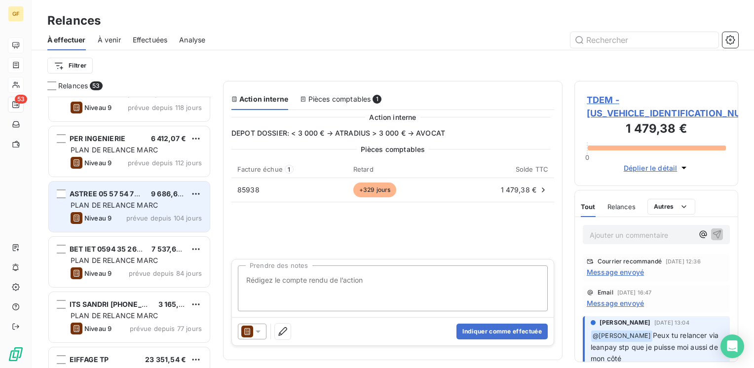
click at [147, 212] on div "Niveau 9 prévue depuis 104 jours" at bounding box center [136, 218] width 131 height 12
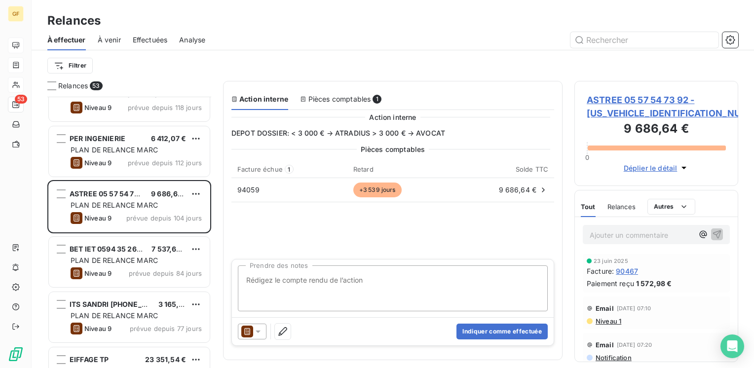
click at [631, 99] on span "ASTREE 05 57 54 73 92 - [US_VEHICLE_IDENTIFICATION_NUMBER]" at bounding box center [656, 106] width 139 height 27
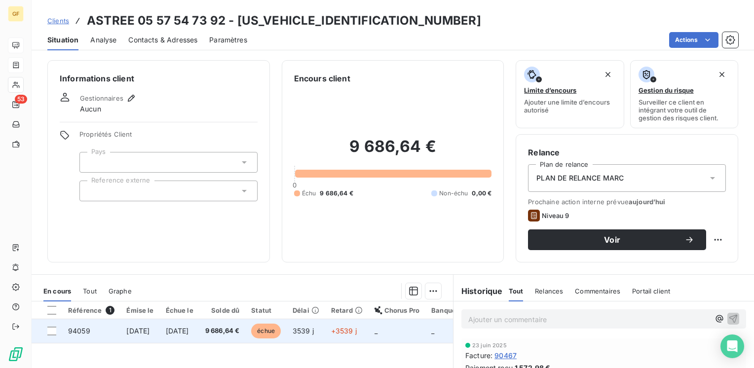
click at [189, 330] on span "[DATE]" at bounding box center [177, 331] width 23 height 8
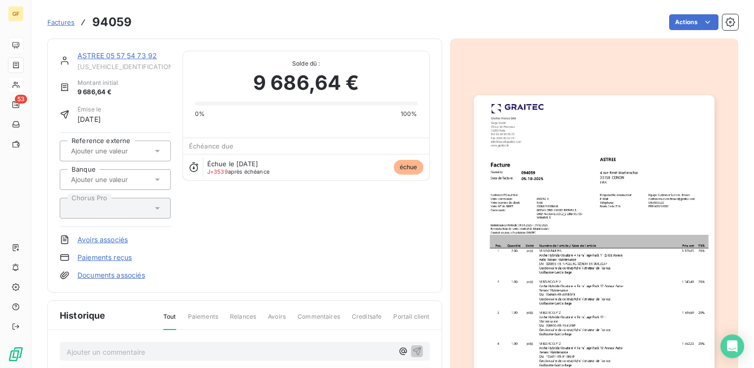
click at [580, 188] on img "button" at bounding box center [594, 265] width 241 height 340
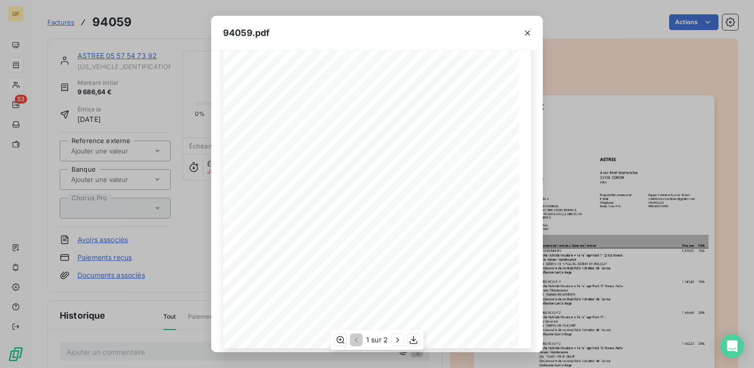
scroll to position [140, 0]
click at [396, 337] on icon "button" at bounding box center [398, 340] width 10 height 10
click at [529, 28] on icon "button" at bounding box center [528, 33] width 10 height 10
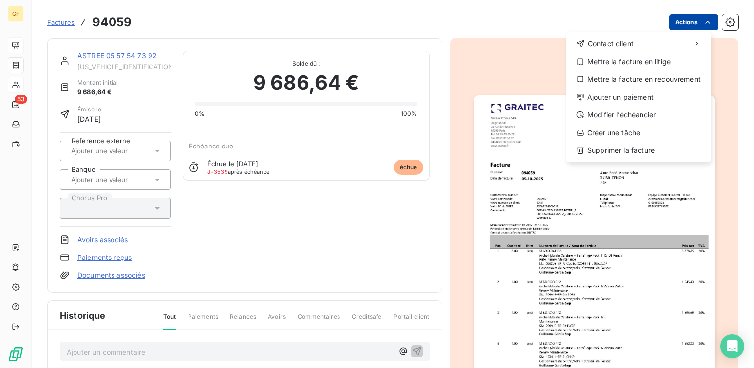
click at [681, 21] on html "GF 53 Factures 94059 Actions Contact client Mettre la facture en litige Mettre …" at bounding box center [377, 184] width 754 height 368
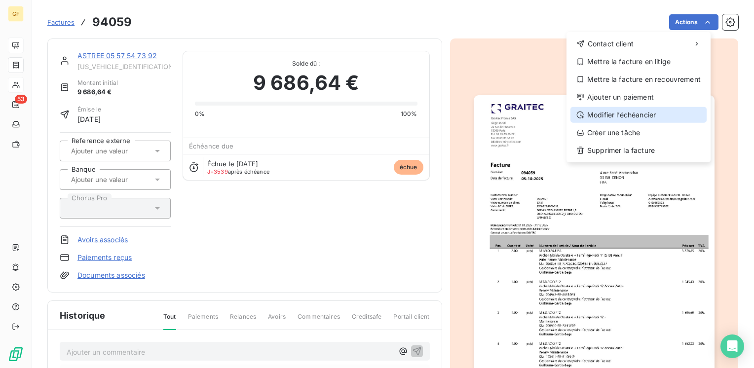
click at [606, 111] on div "Modifier l’échéancier" at bounding box center [639, 115] width 136 height 16
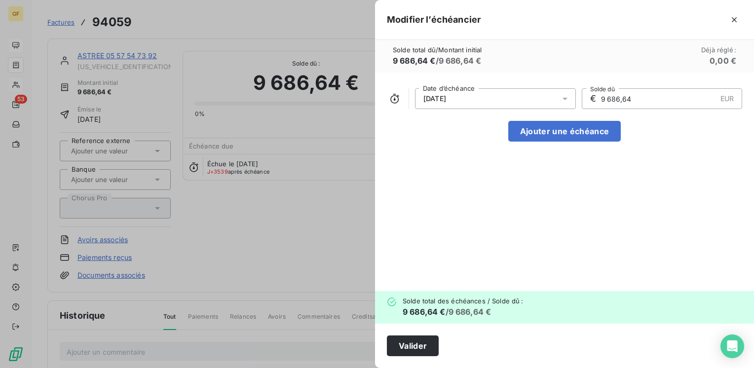
click at [567, 100] on icon at bounding box center [565, 99] width 10 height 10
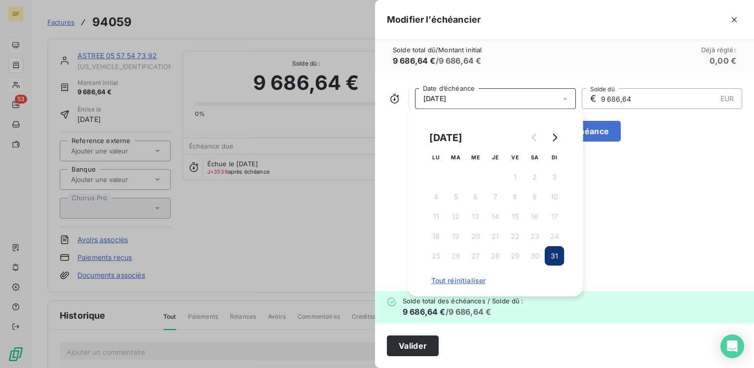
click at [464, 99] on div "[DATE]" at bounding box center [495, 98] width 161 height 21
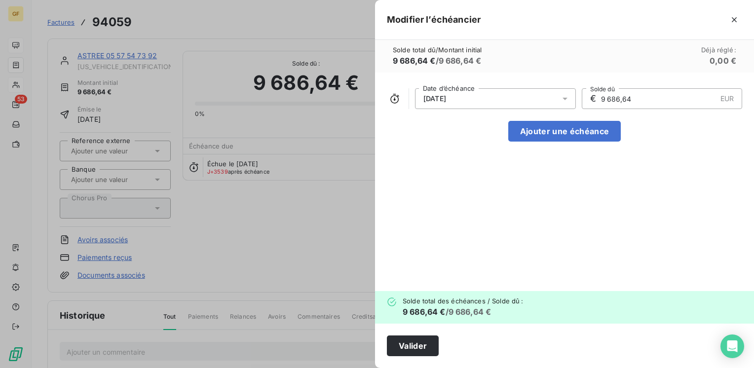
click at [569, 100] on icon at bounding box center [565, 99] width 10 height 10
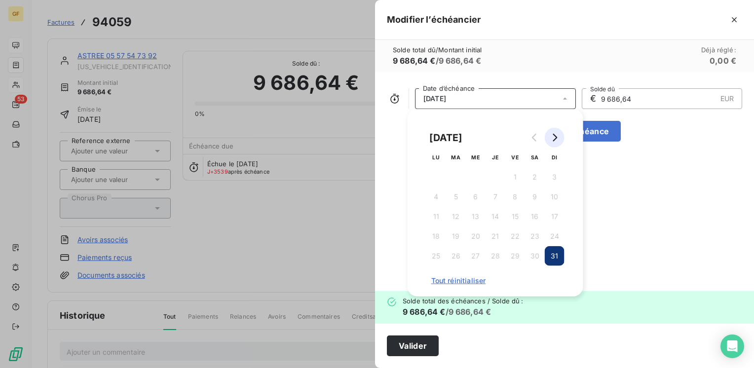
click at [557, 134] on icon "Go to next month" at bounding box center [555, 138] width 8 height 8
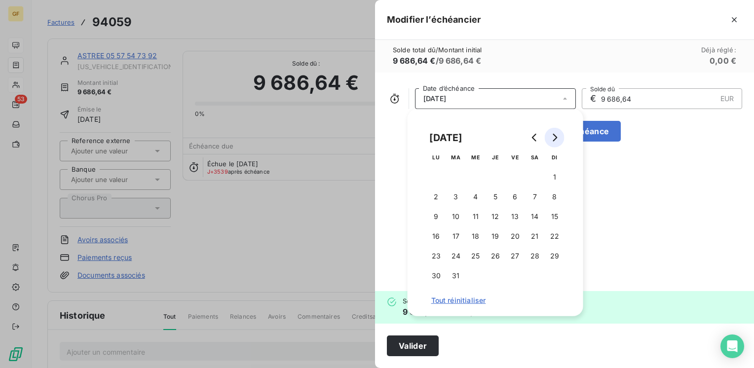
click at [557, 134] on icon "Go to next month" at bounding box center [555, 138] width 8 height 8
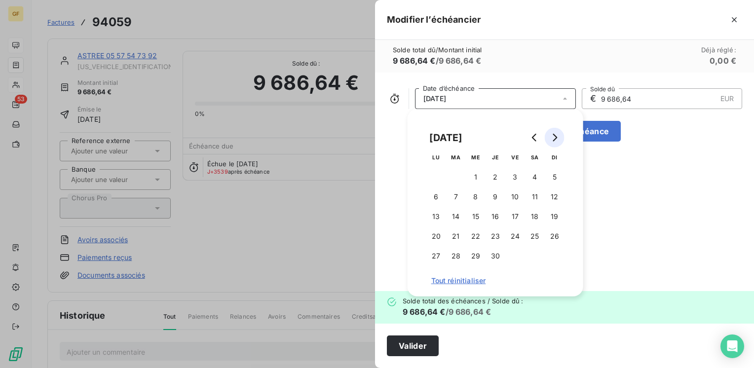
click at [557, 134] on icon "Go to next month" at bounding box center [555, 138] width 8 height 8
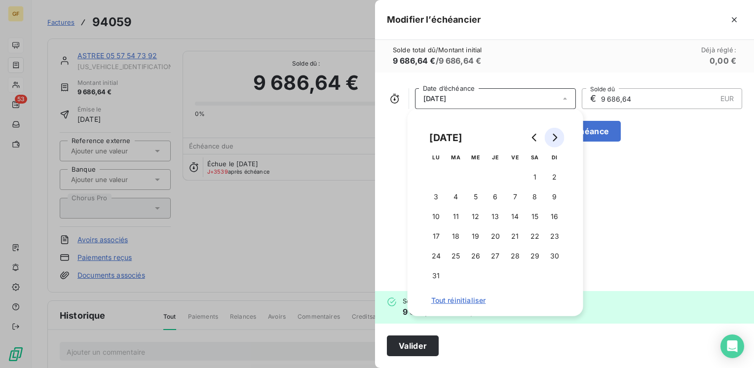
click at [557, 134] on icon "Go to next month" at bounding box center [555, 138] width 8 height 8
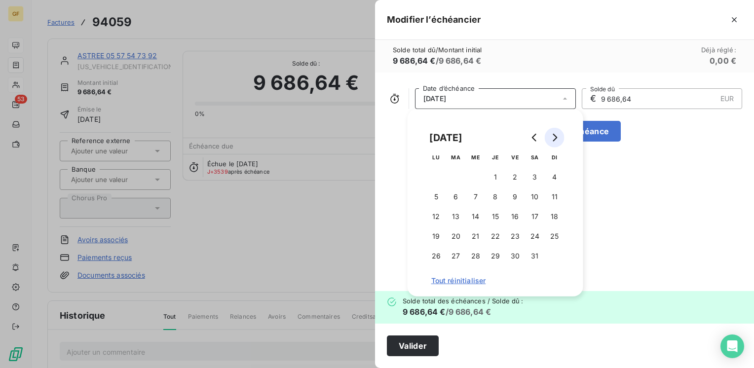
click at [557, 134] on icon "Go to next month" at bounding box center [555, 138] width 8 height 8
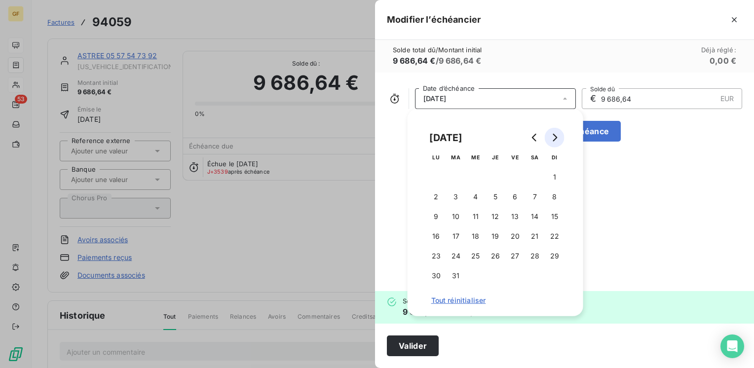
click at [557, 134] on icon "Go to next month" at bounding box center [555, 138] width 8 height 8
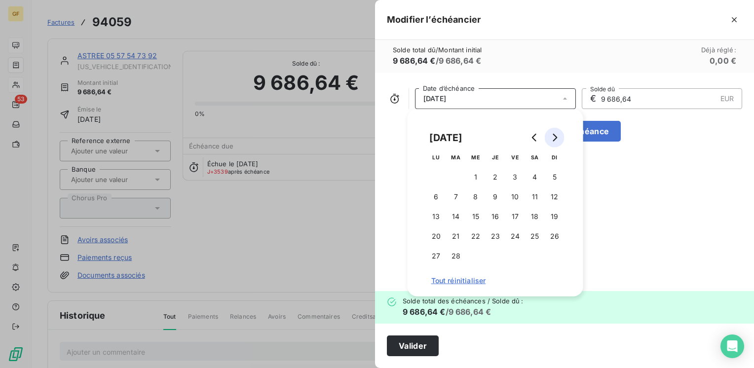
click at [557, 134] on icon "Go to next month" at bounding box center [555, 138] width 8 height 8
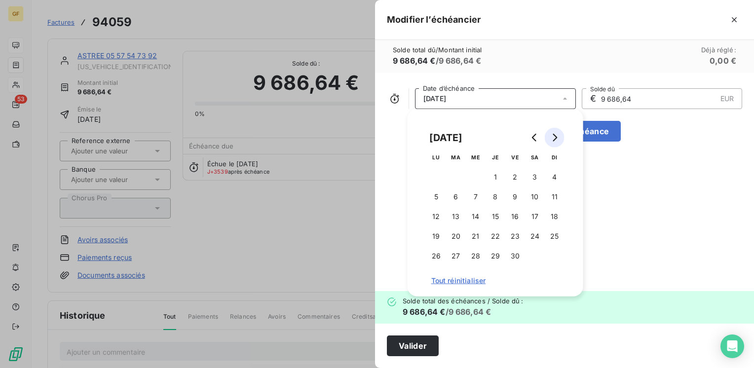
click at [557, 134] on icon "Go to next month" at bounding box center [555, 138] width 8 height 8
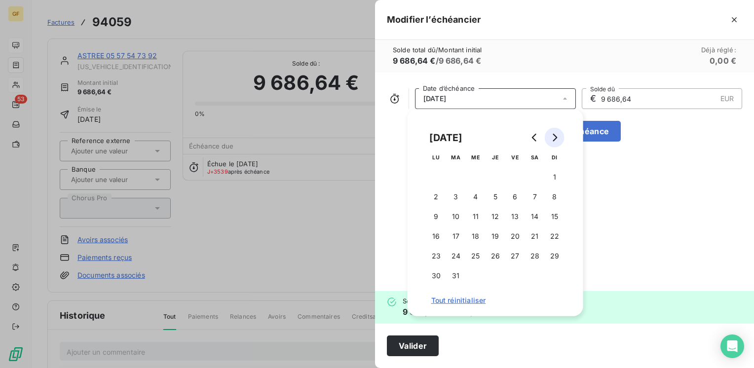
click at [557, 134] on icon "Go to next month" at bounding box center [555, 138] width 8 height 8
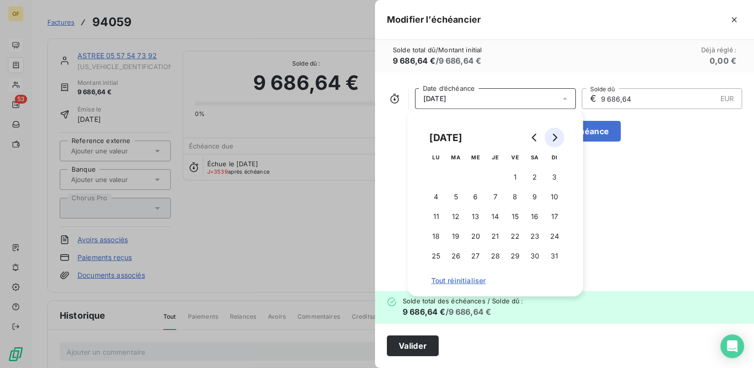
click at [557, 134] on icon "Go to next month" at bounding box center [555, 138] width 8 height 8
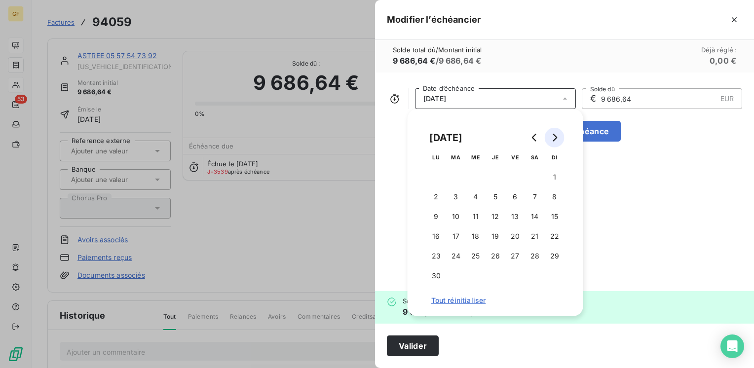
click at [557, 134] on icon "Go to next month" at bounding box center [555, 138] width 8 height 8
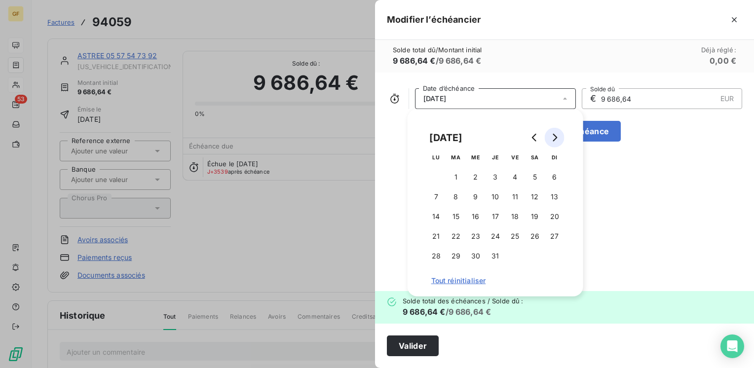
click at [557, 134] on icon "Go to next month" at bounding box center [555, 138] width 8 height 8
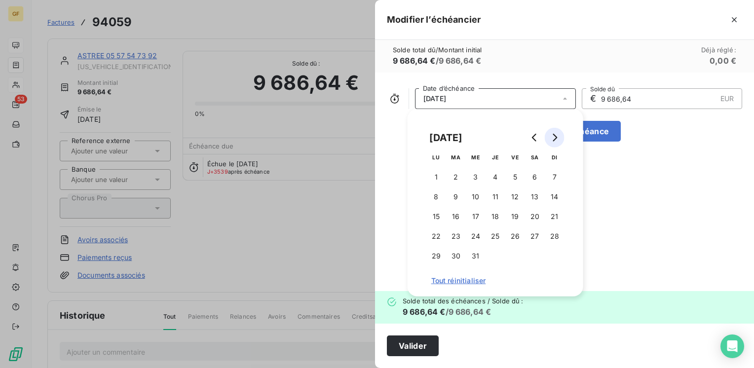
click at [557, 134] on icon "Go to next month" at bounding box center [555, 138] width 8 height 8
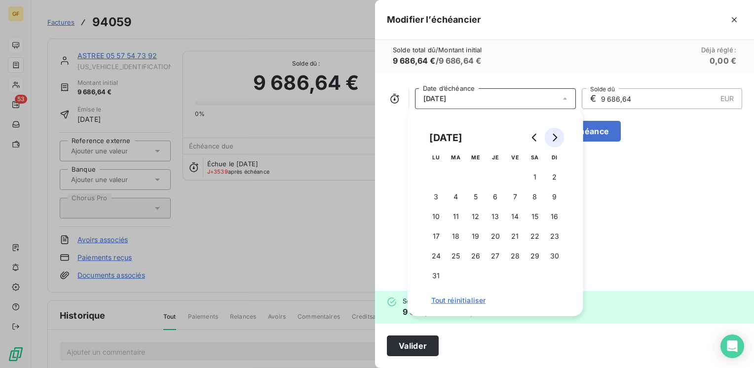
click at [557, 134] on icon "Go to next month" at bounding box center [555, 138] width 8 height 8
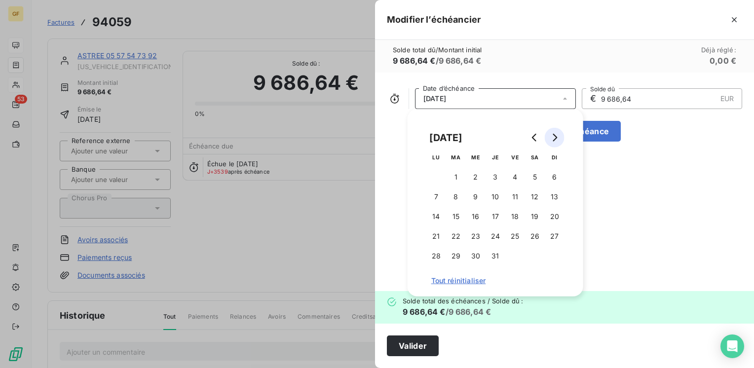
click at [557, 134] on icon "Go to next month" at bounding box center [555, 138] width 8 height 8
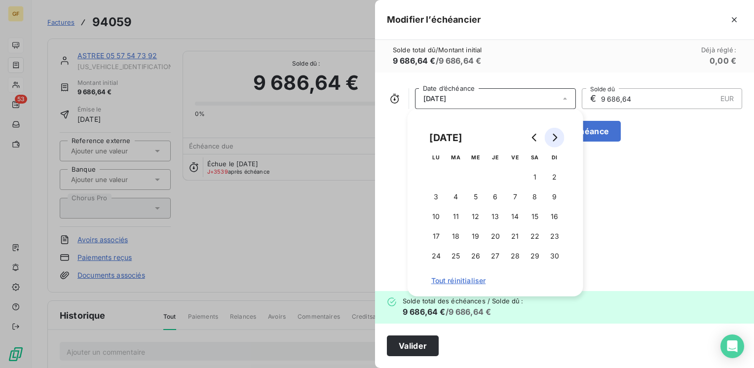
click at [557, 134] on icon "Go to next month" at bounding box center [555, 138] width 8 height 8
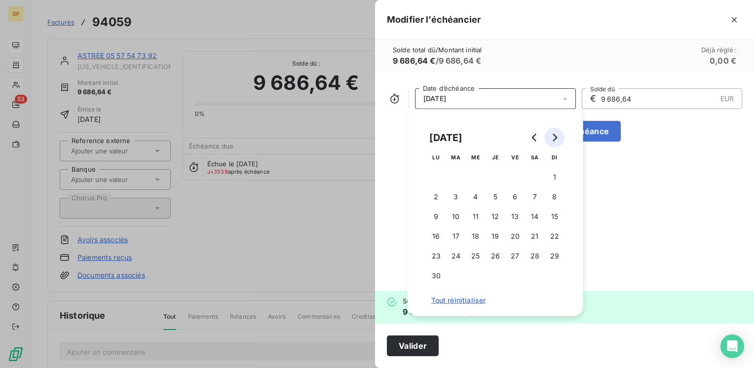
click at [557, 134] on icon "Go to next month" at bounding box center [555, 138] width 8 height 8
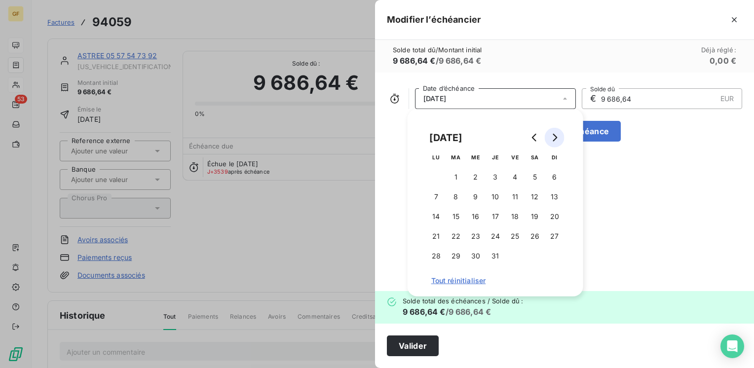
click at [557, 134] on icon "Go to next month" at bounding box center [555, 138] width 8 height 8
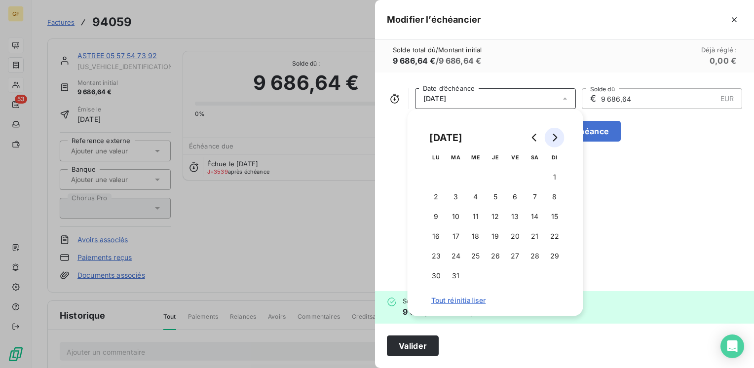
click at [557, 134] on icon "Go to next month" at bounding box center [555, 138] width 8 height 8
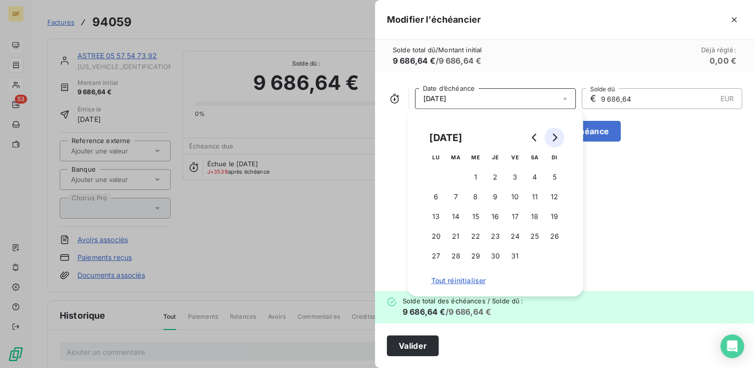
click at [557, 134] on icon "Go to next month" at bounding box center [555, 138] width 8 height 8
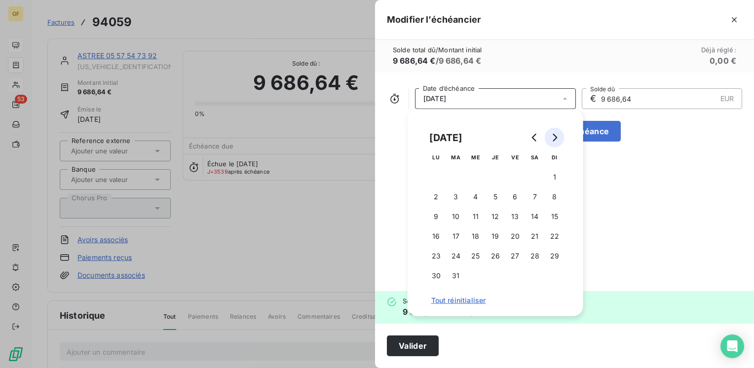
click at [557, 134] on icon "Go to next month" at bounding box center [555, 138] width 8 height 8
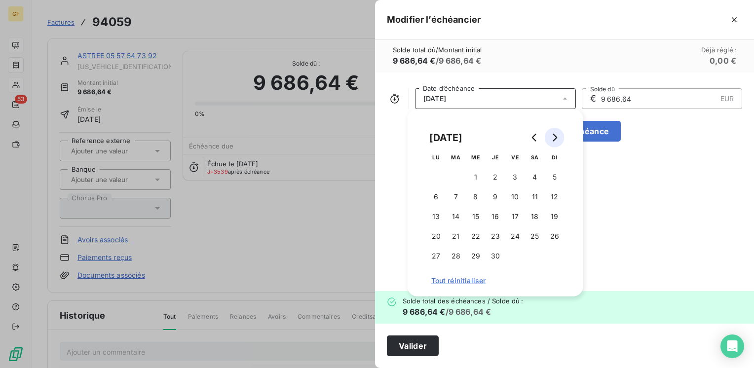
click at [557, 134] on icon "Go to next month" at bounding box center [555, 138] width 8 height 8
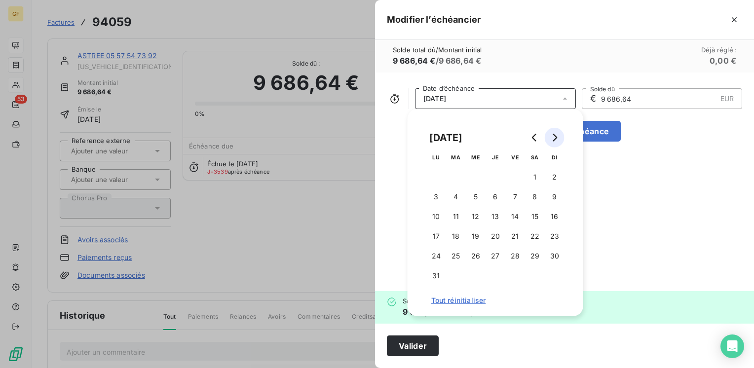
click at [557, 134] on icon "Go to next month" at bounding box center [555, 138] width 8 height 8
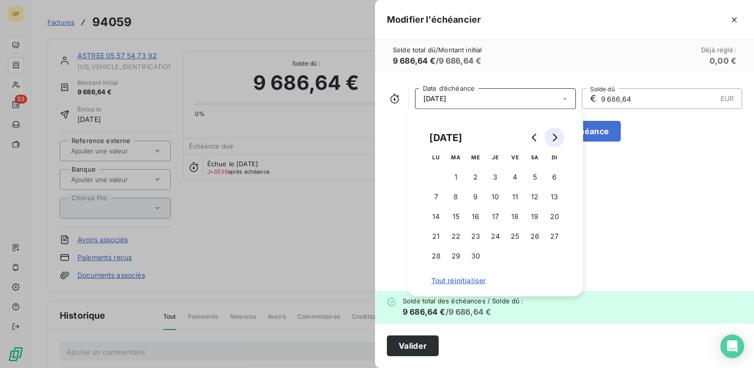
click at [557, 134] on icon "Go to next month" at bounding box center [555, 138] width 8 height 8
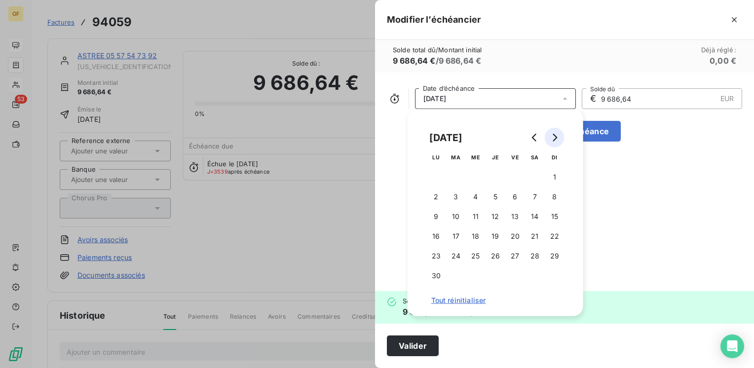
click at [557, 134] on icon "Go to next month" at bounding box center [555, 138] width 8 height 8
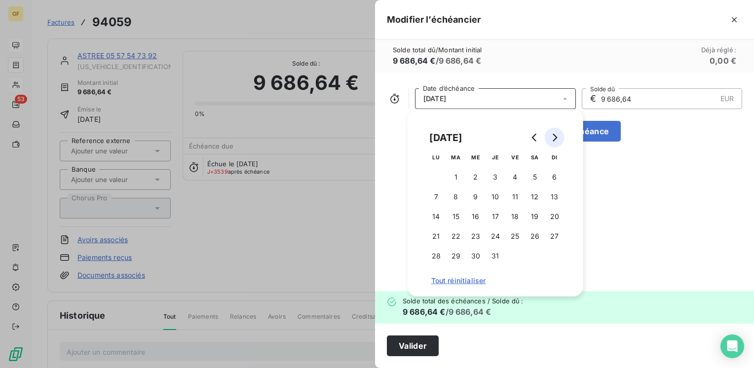
click at [557, 134] on icon "Go to next month" at bounding box center [555, 138] width 8 height 8
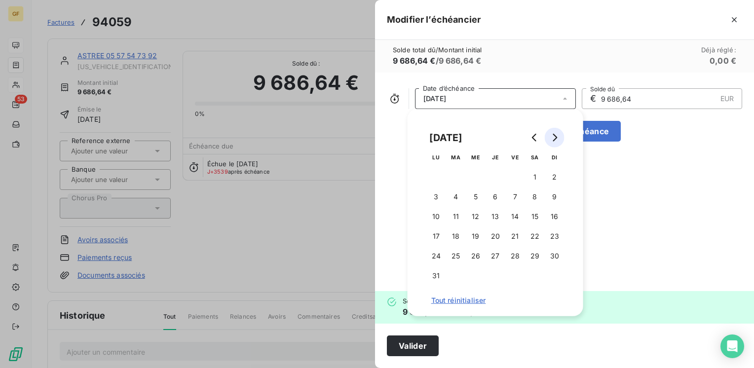
click at [557, 134] on icon "Go to next month" at bounding box center [555, 138] width 8 height 8
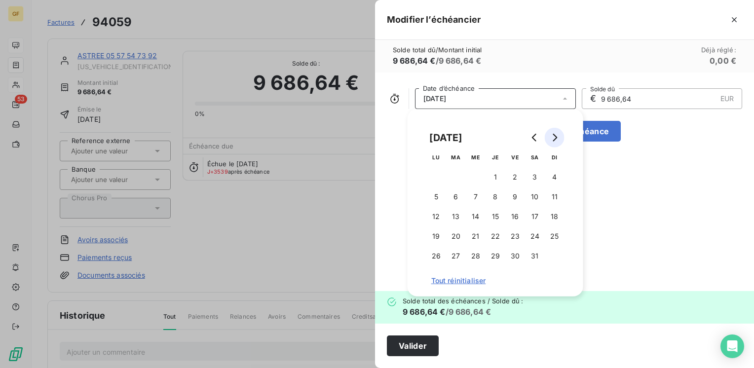
click at [557, 134] on icon "Go to next month" at bounding box center [555, 138] width 8 height 8
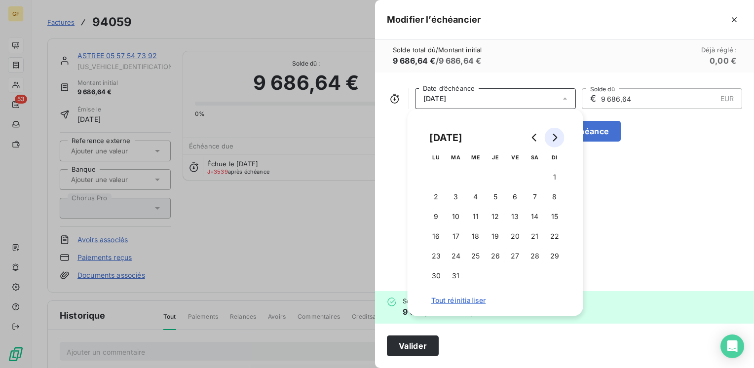
click at [557, 134] on icon "Go to next month" at bounding box center [555, 138] width 8 height 8
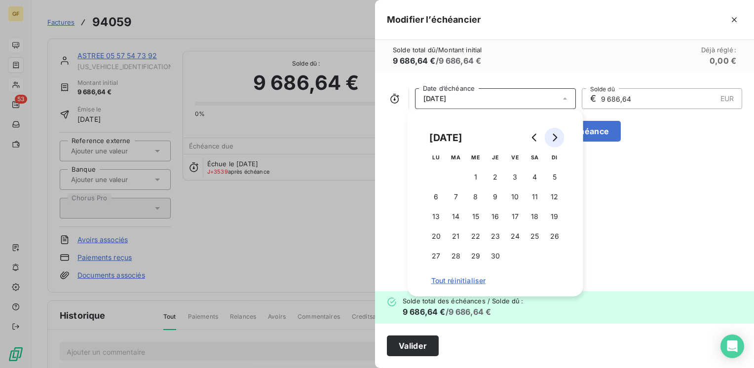
click at [557, 134] on icon "Go to next month" at bounding box center [555, 138] width 8 height 8
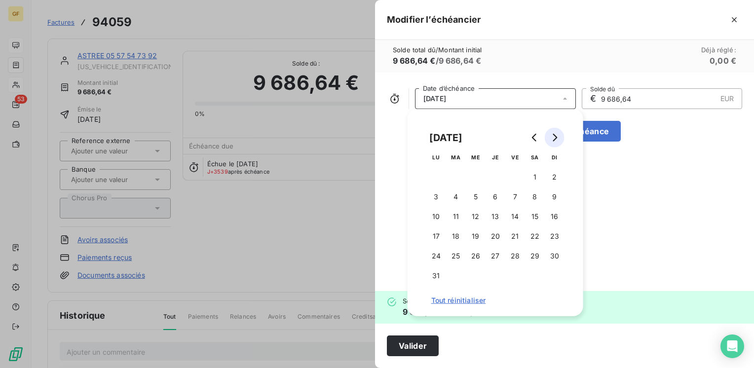
click at [557, 134] on icon "Go to next month" at bounding box center [555, 138] width 8 height 8
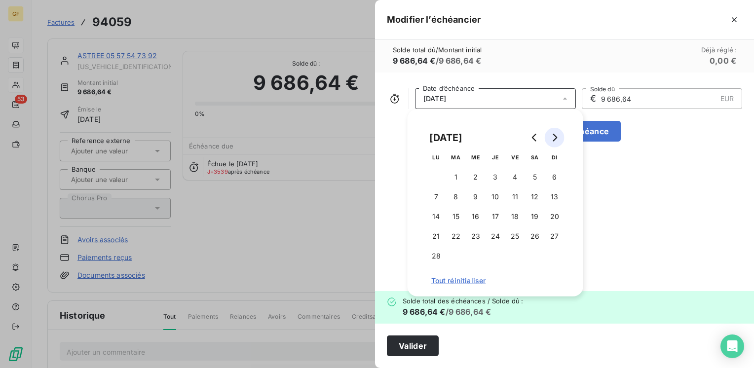
click at [557, 134] on icon "Go to next month" at bounding box center [555, 138] width 8 height 8
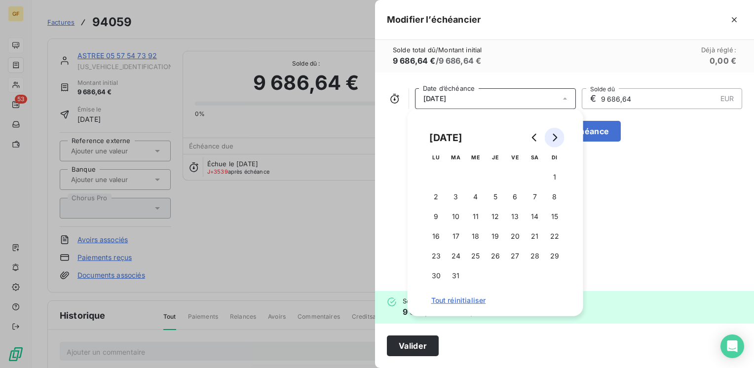
click at [557, 134] on icon "Go to next month" at bounding box center [555, 138] width 8 height 8
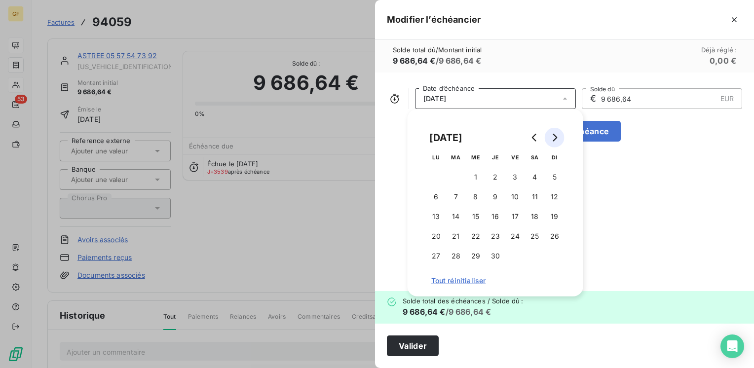
click at [557, 134] on icon "Go to next month" at bounding box center [555, 138] width 8 height 8
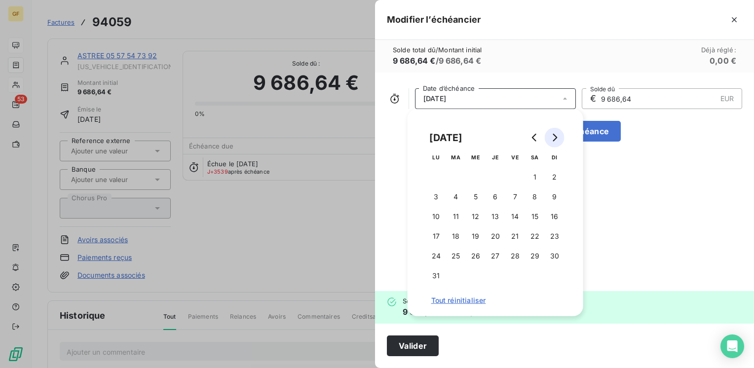
click at [557, 134] on icon "Go to next month" at bounding box center [555, 138] width 8 height 8
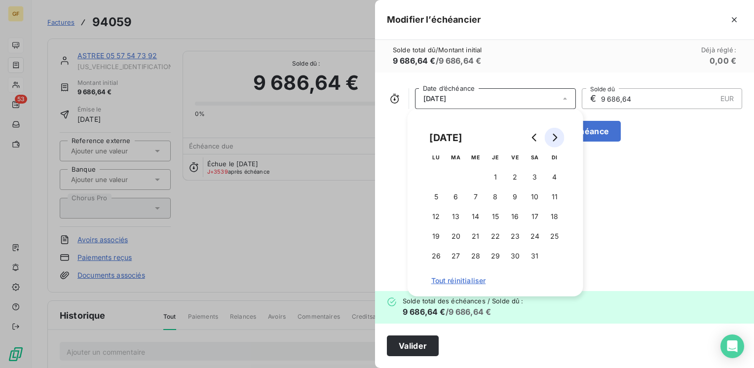
click at [557, 134] on icon "Go to next month" at bounding box center [555, 138] width 8 height 8
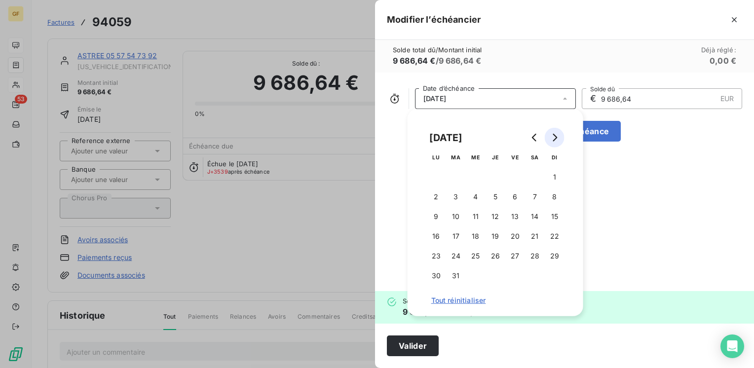
click at [557, 134] on icon "Go to next month" at bounding box center [555, 138] width 8 height 8
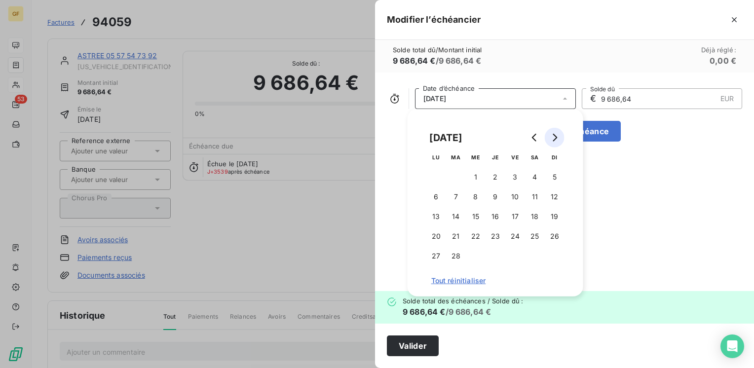
click at [557, 134] on icon "Go to next month" at bounding box center [555, 138] width 8 height 8
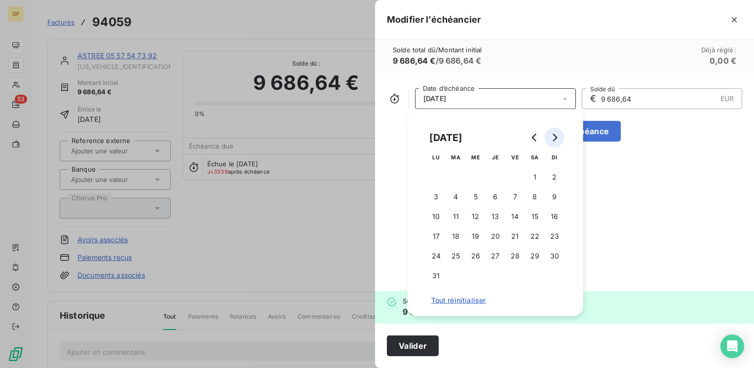
click at [557, 134] on icon "Go to next month" at bounding box center [555, 138] width 8 height 8
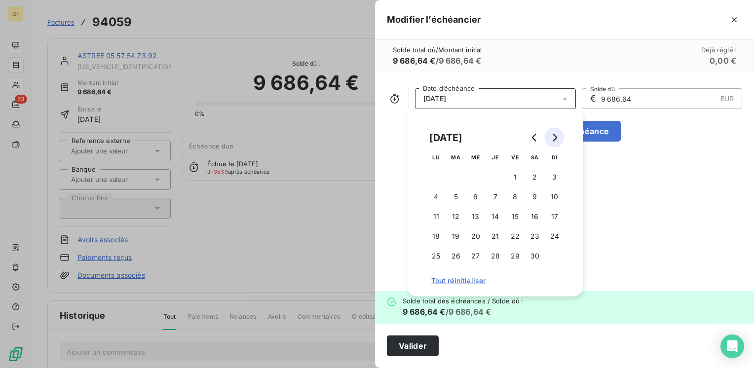
click at [557, 134] on icon "Go to next month" at bounding box center [555, 138] width 8 height 8
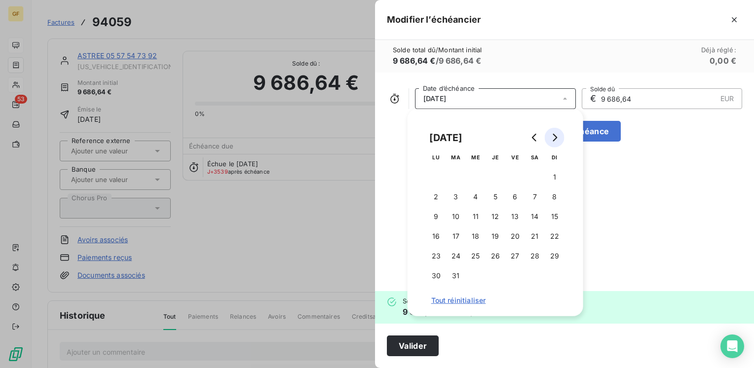
click at [557, 134] on icon "Go to next month" at bounding box center [555, 138] width 8 height 8
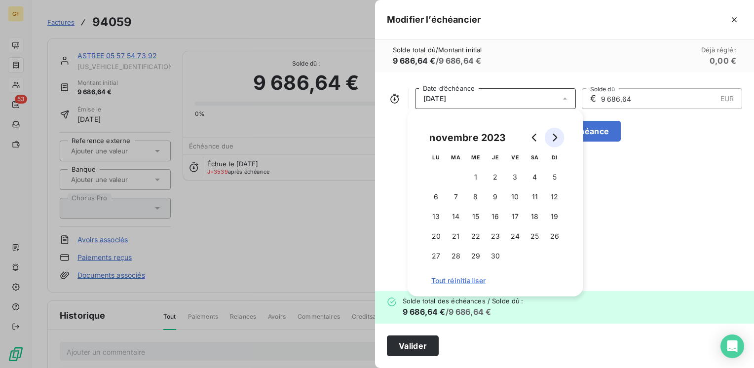
click at [557, 134] on icon "Go to next month" at bounding box center [555, 138] width 8 height 8
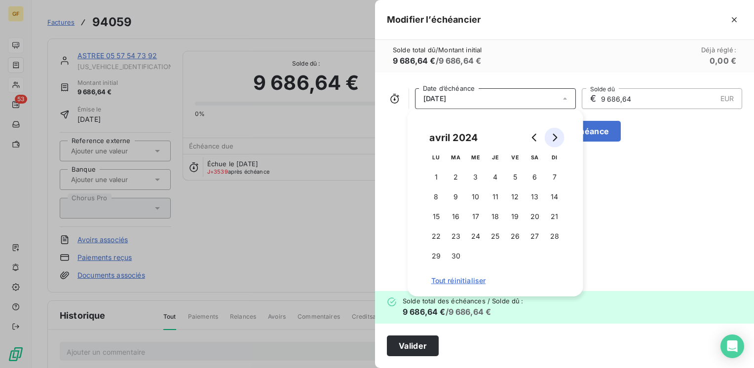
click at [557, 134] on icon "Go to next month" at bounding box center [555, 138] width 8 height 8
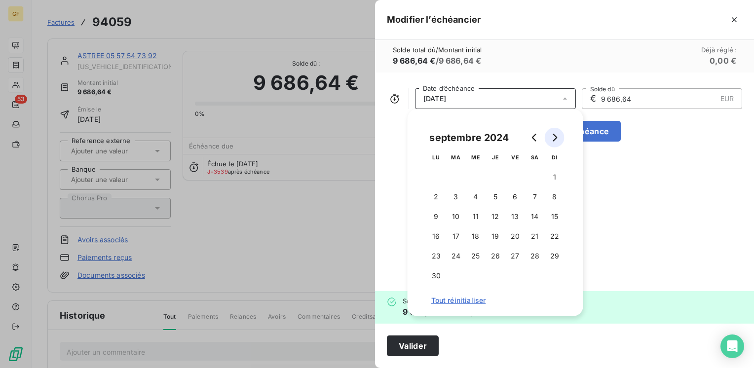
click at [557, 134] on icon "Go to next month" at bounding box center [555, 138] width 8 height 8
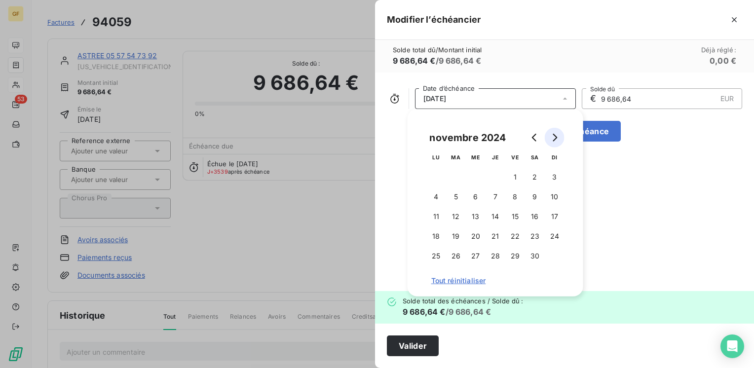
click at [557, 134] on icon "Go to next month" at bounding box center [555, 138] width 8 height 8
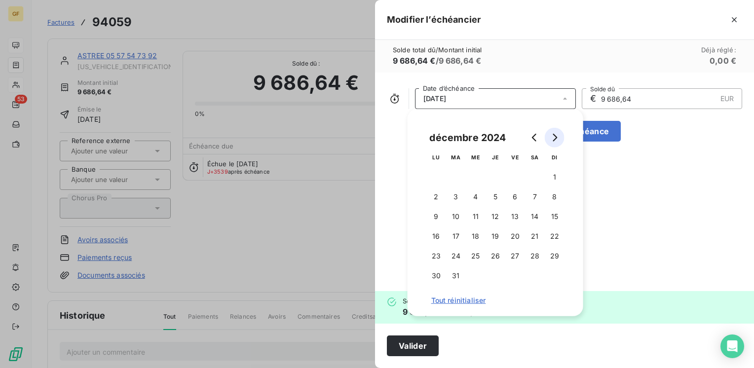
click at [557, 134] on icon "Go to next month" at bounding box center [555, 138] width 8 height 8
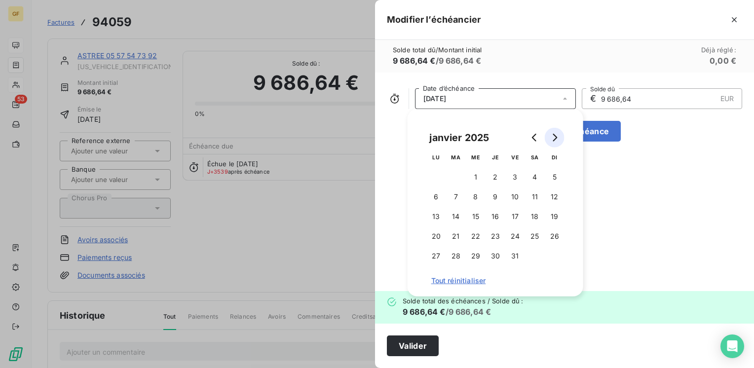
click at [557, 134] on icon "Go to next month" at bounding box center [555, 138] width 8 height 8
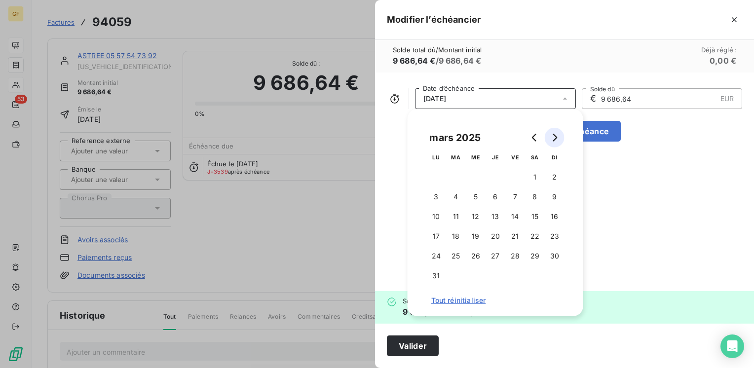
click at [557, 134] on icon "Go to next month" at bounding box center [555, 138] width 8 height 8
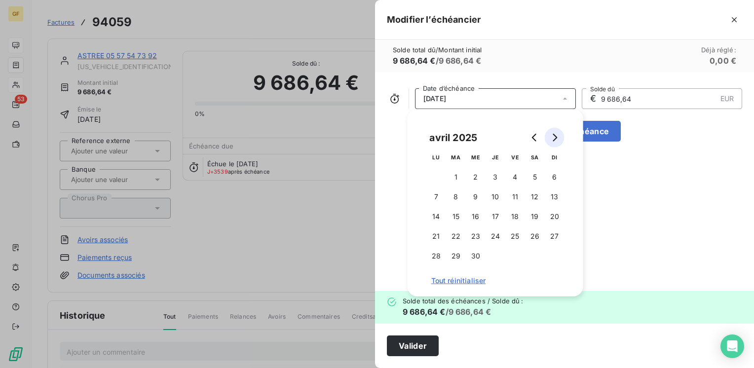
click at [557, 134] on icon "Go to next month" at bounding box center [555, 138] width 8 height 8
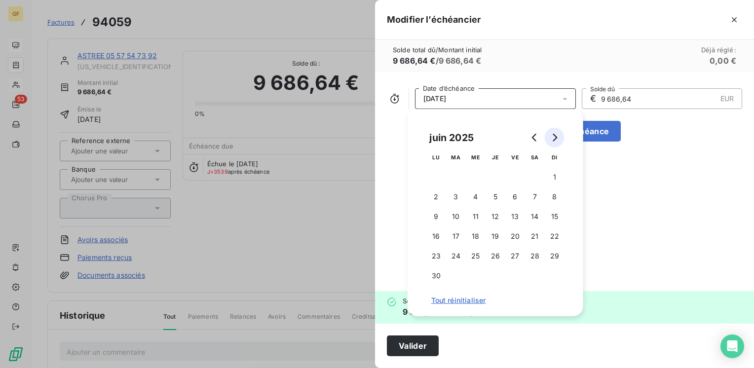
click at [557, 134] on icon "Go to next month" at bounding box center [555, 138] width 8 height 8
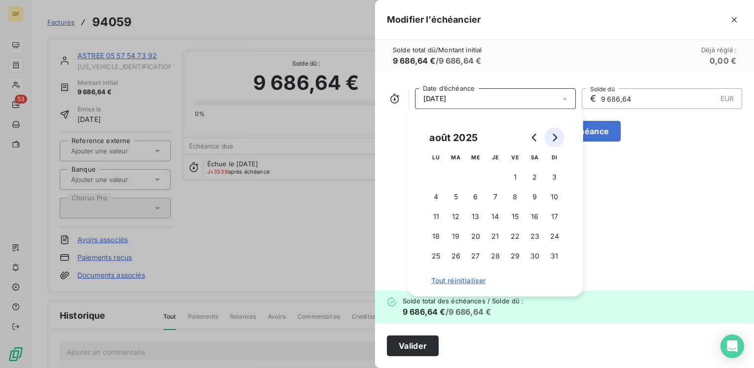
click at [557, 134] on icon "Go to next month" at bounding box center [555, 138] width 8 height 8
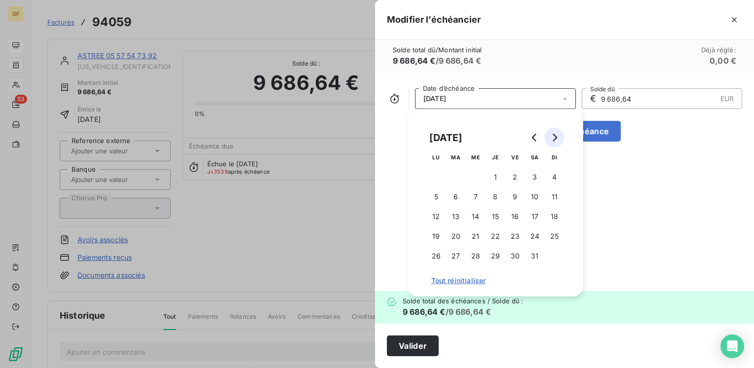
click at [557, 134] on icon "Go to next month" at bounding box center [555, 138] width 8 height 8
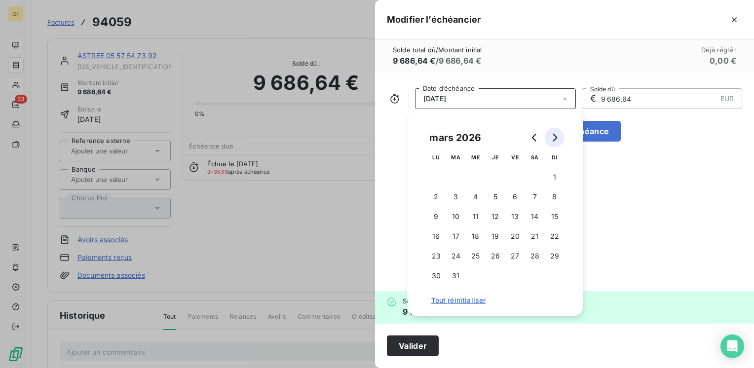
click at [557, 134] on icon "Go to next month" at bounding box center [555, 138] width 8 height 8
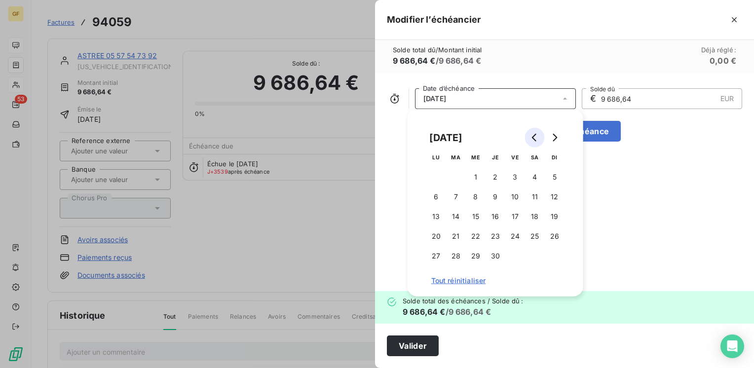
click at [535, 136] on icon "Go to previous month" at bounding box center [535, 138] width 8 height 8
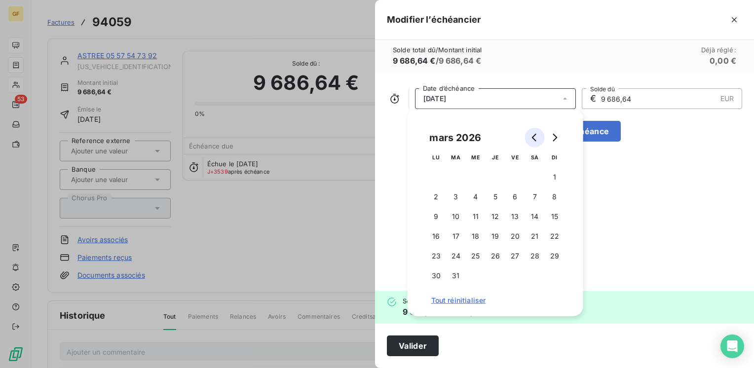
click at [535, 136] on icon "Go to previous month" at bounding box center [535, 138] width 8 height 8
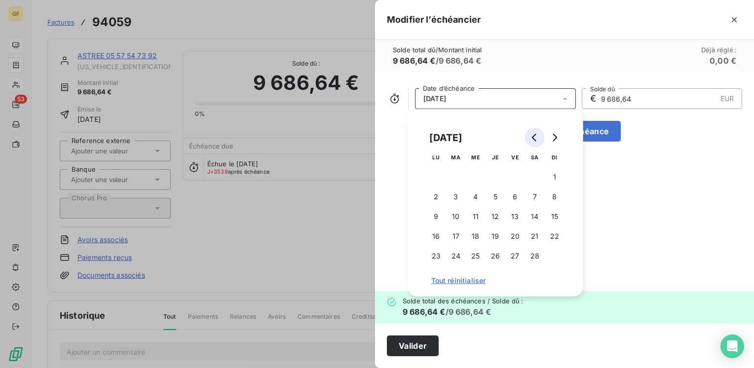
click at [535, 136] on icon "Go to previous month" at bounding box center [535, 138] width 8 height 8
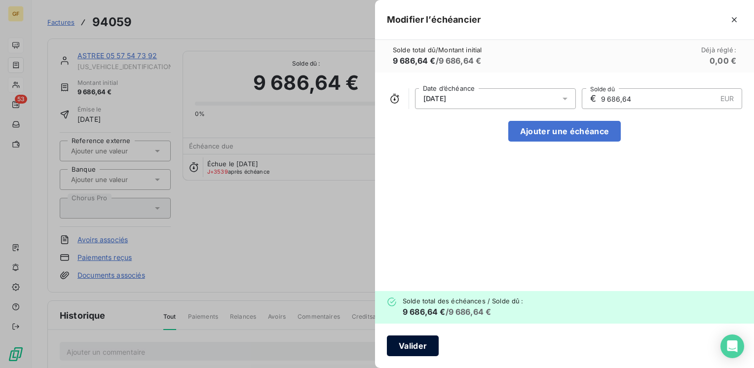
click at [424, 352] on button "Valider" at bounding box center [413, 346] width 52 height 21
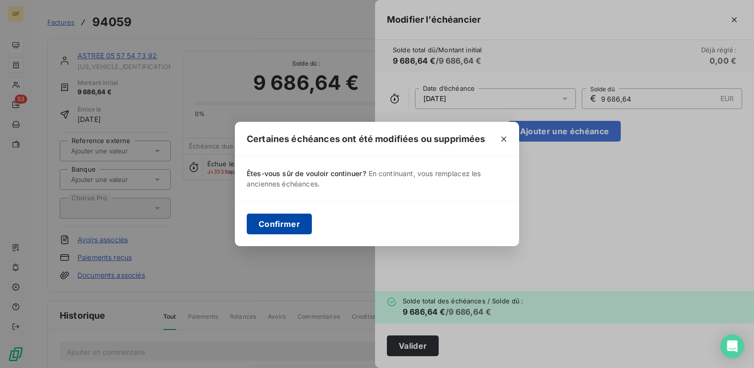
click at [301, 223] on button "Confirmer" at bounding box center [279, 224] width 65 height 21
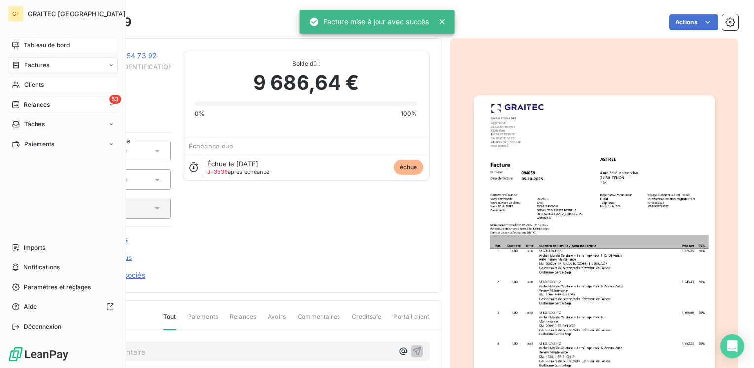
click at [40, 103] on span "Relances" at bounding box center [37, 104] width 26 height 9
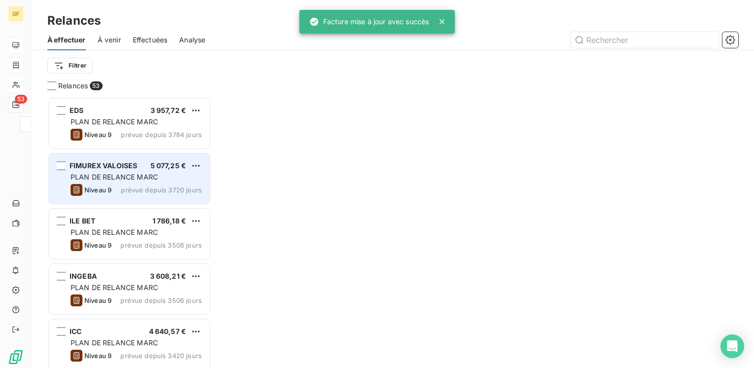
scroll to position [264, 156]
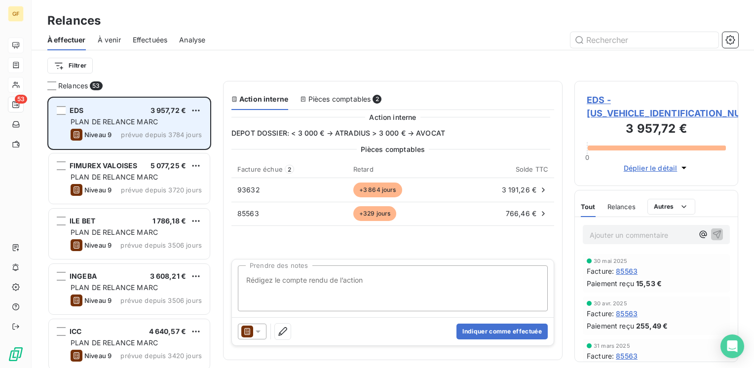
click at [155, 124] on span "PLAN DE RELANCE MARC" at bounding box center [114, 121] width 87 height 8
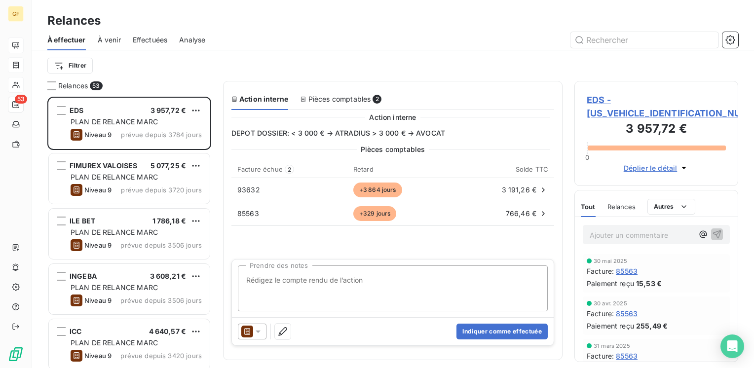
click at [604, 100] on span "EDS - [US_VEHICLE_IDENTIFICATION_NUMBER]" at bounding box center [656, 106] width 139 height 27
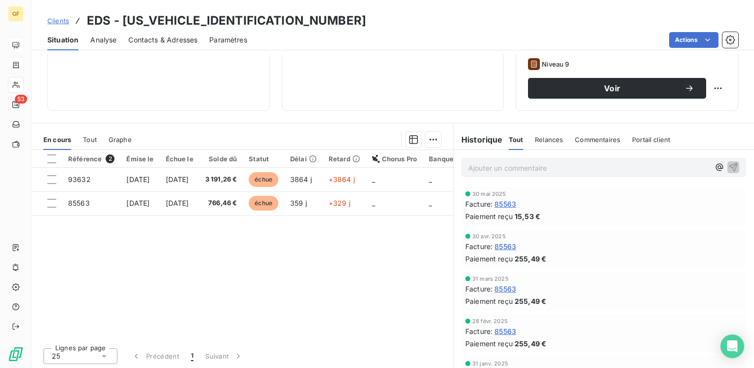
scroll to position [152, 0]
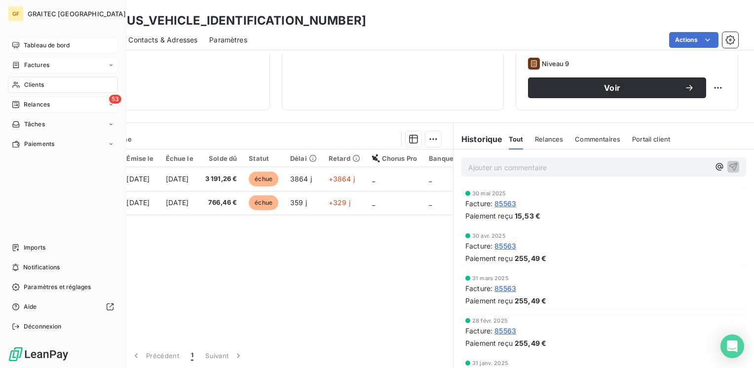
click at [42, 105] on span "Relances" at bounding box center [37, 104] width 26 height 9
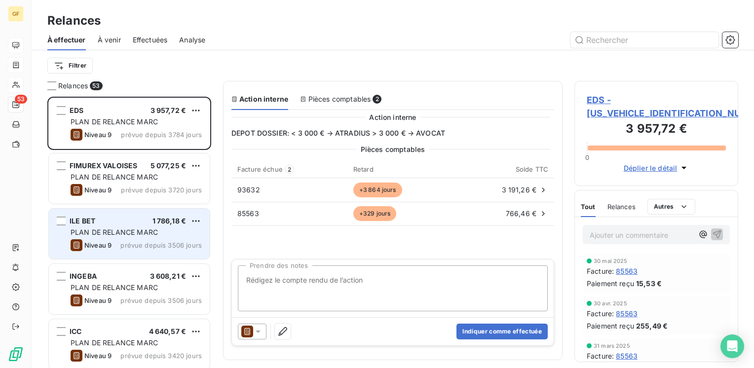
click at [127, 238] on div "ILE BET 1 786,18 € PLAN DE RELANCE [PERSON_NAME] 9 prévue depuis 3506 jours" at bounding box center [129, 234] width 161 height 50
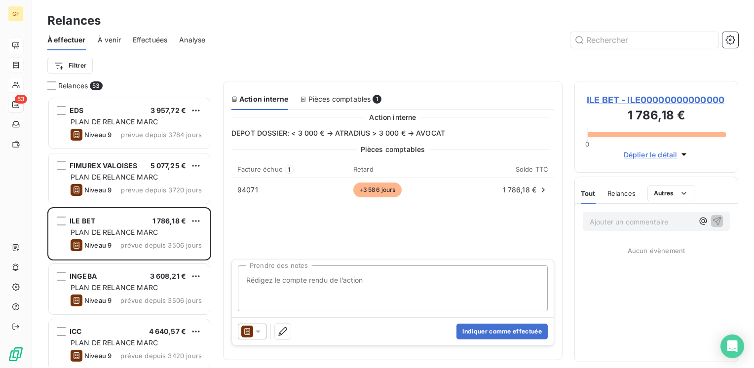
click at [611, 95] on span "ILE BET - ILE00000000000000" at bounding box center [656, 99] width 139 height 13
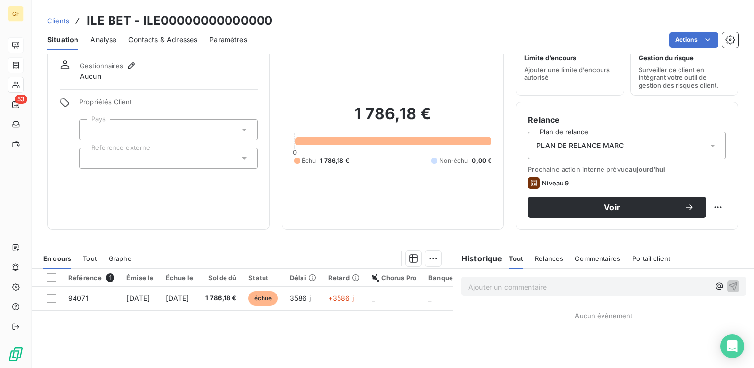
scroll to position [49, 0]
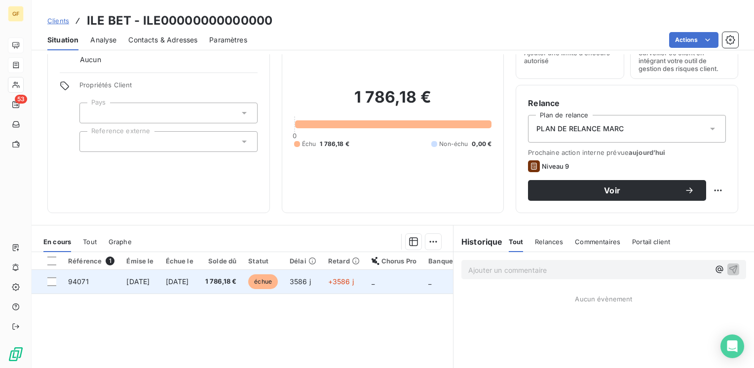
click at [199, 279] on td "[DATE]" at bounding box center [179, 282] width 39 height 24
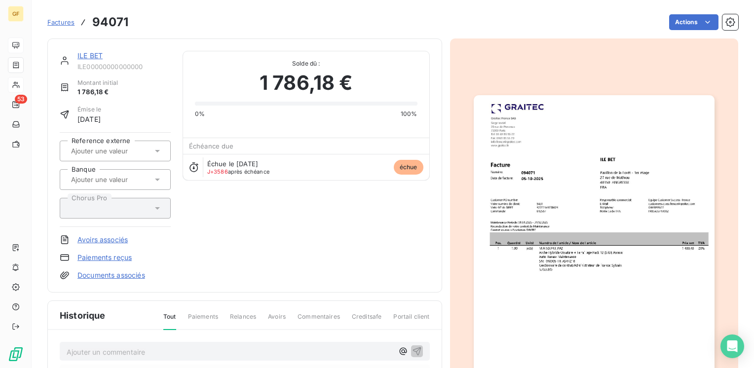
click at [542, 202] on img "button" at bounding box center [594, 265] width 241 height 340
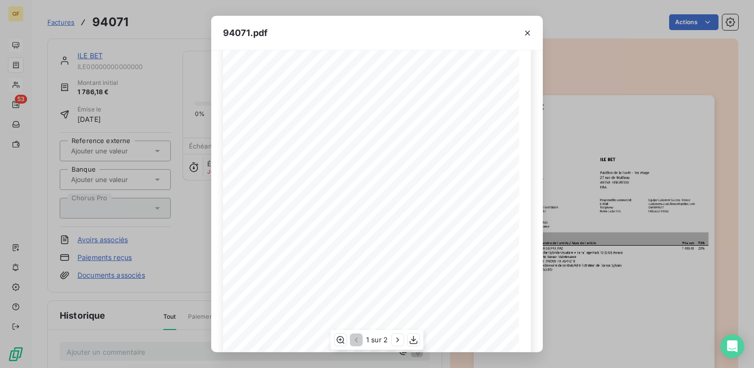
scroll to position [140, 0]
click at [398, 337] on icon "button" at bounding box center [398, 340] width 10 height 10
click at [528, 27] on button "button" at bounding box center [528, 33] width 16 height 16
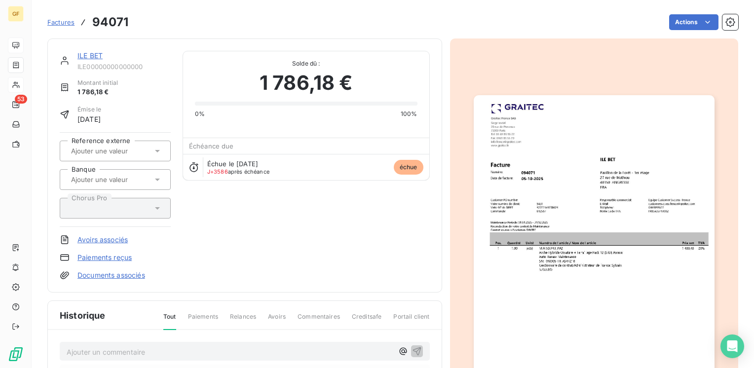
click at [699, 10] on div "Factures 94071 Actions" at bounding box center [392, 16] width 691 height 33
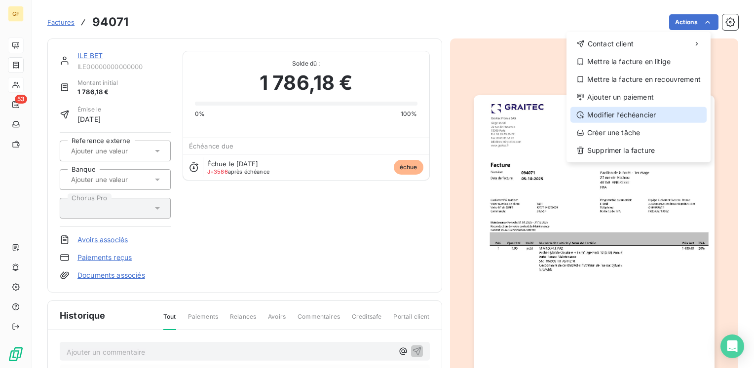
click at [625, 116] on div "Modifier l’échéancier" at bounding box center [639, 115] width 136 height 16
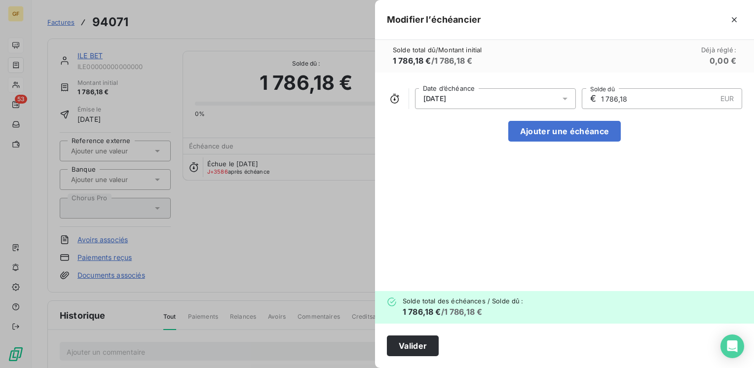
drag, startPoint x: 492, startPoint y: 98, endPoint x: 402, endPoint y: 96, distance: 89.8
click at [402, 96] on div "[DATE] Date d’échéance € 1 786,18 EUR Solde dû" at bounding box center [564, 98] width 355 height 21
drag, startPoint x: 402, startPoint y: 96, endPoint x: 569, endPoint y: 99, distance: 166.8
click at [569, 99] on icon at bounding box center [565, 99] width 10 height 10
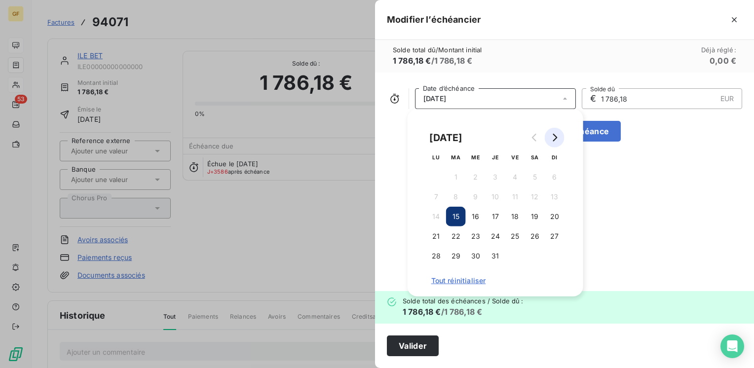
click at [559, 138] on button "Go to next month" at bounding box center [555, 138] width 20 height 20
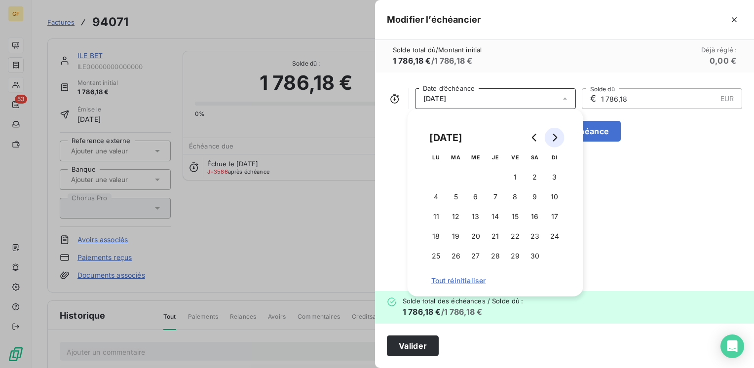
click at [559, 138] on button "Go to next month" at bounding box center [555, 138] width 20 height 20
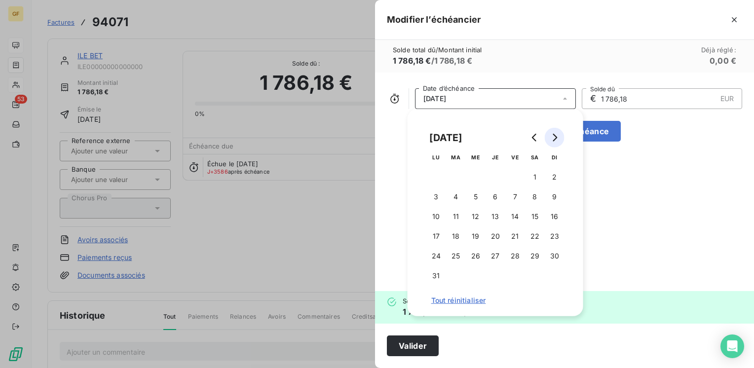
click at [559, 138] on button "Go to next month" at bounding box center [555, 138] width 20 height 20
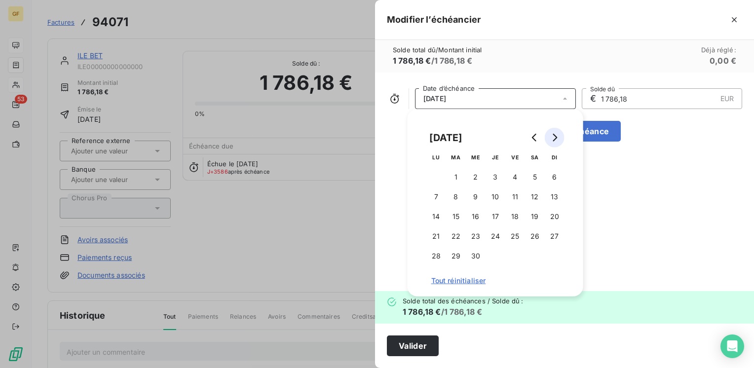
click at [559, 138] on button "Go to next month" at bounding box center [555, 138] width 20 height 20
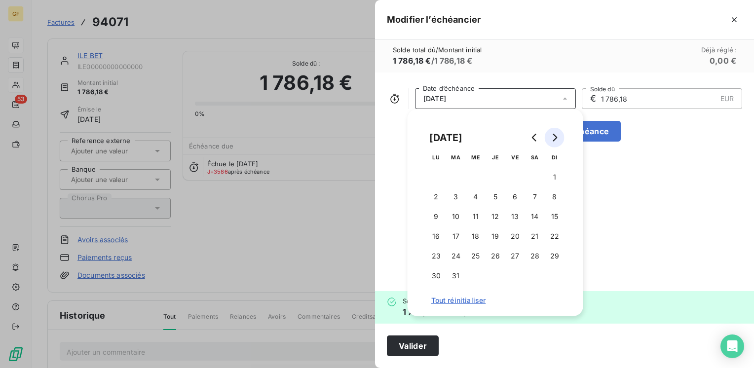
click at [559, 138] on button "Go to next month" at bounding box center [555, 138] width 20 height 20
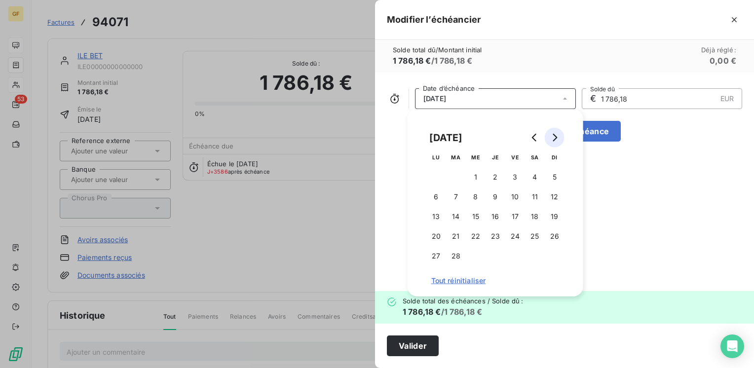
click at [559, 138] on button "Go to next month" at bounding box center [555, 138] width 20 height 20
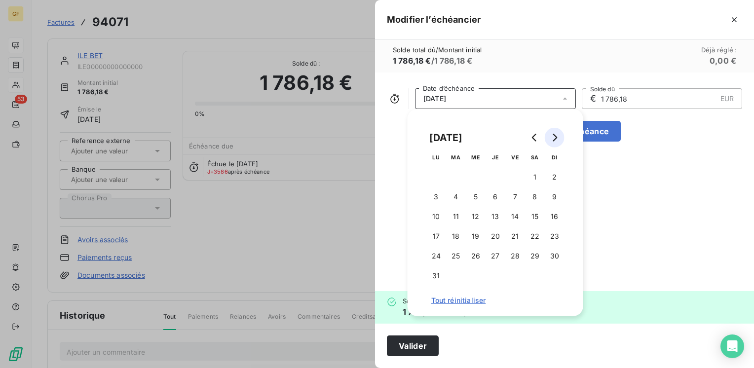
click at [559, 138] on button "Go to next month" at bounding box center [555, 138] width 20 height 20
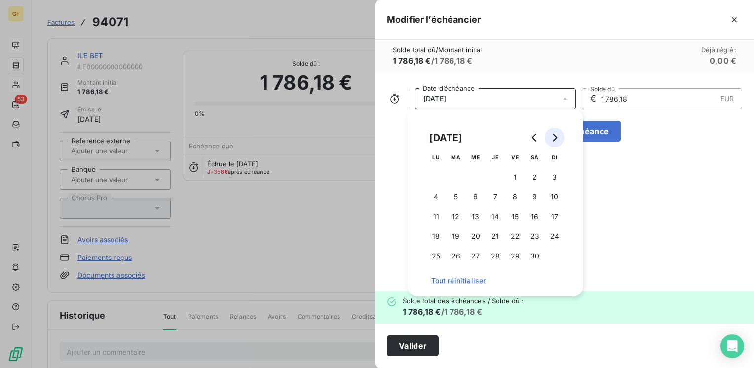
click at [559, 138] on button "Go to next month" at bounding box center [555, 138] width 20 height 20
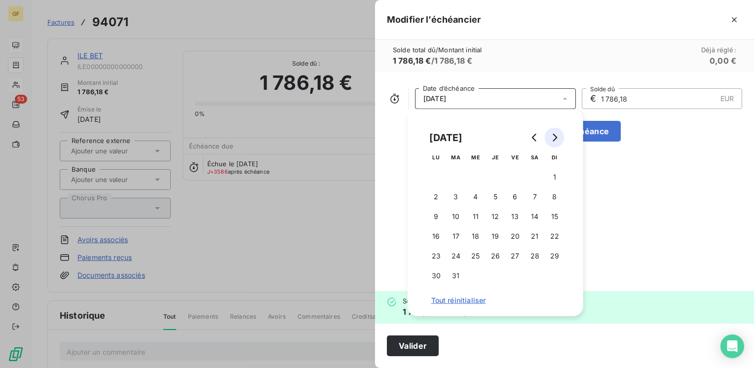
click at [559, 138] on button "Go to next month" at bounding box center [555, 138] width 20 height 20
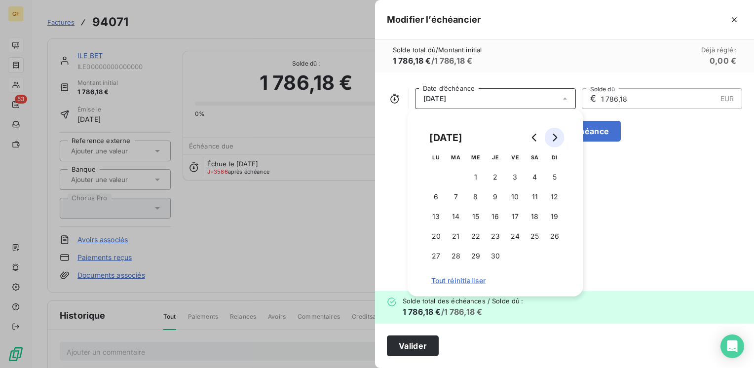
click at [559, 138] on button "Go to next month" at bounding box center [555, 138] width 20 height 20
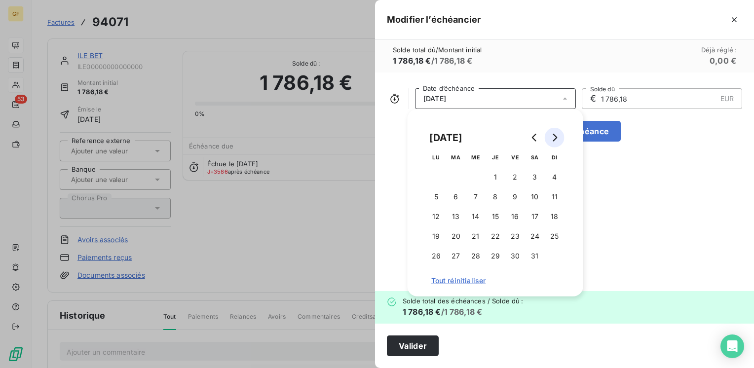
click at [559, 138] on button "Go to next month" at bounding box center [555, 138] width 20 height 20
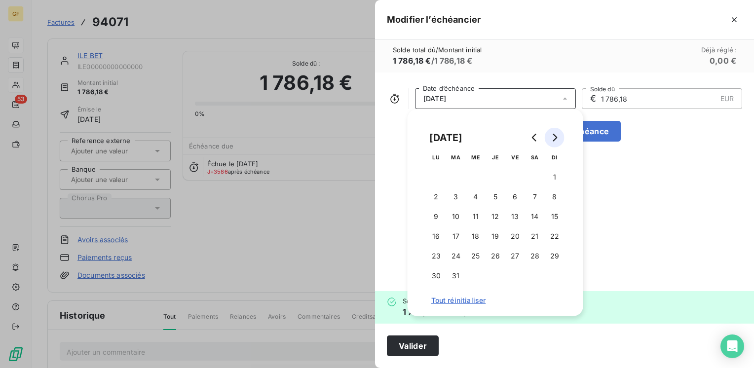
click at [559, 138] on button "Go to next month" at bounding box center [555, 138] width 20 height 20
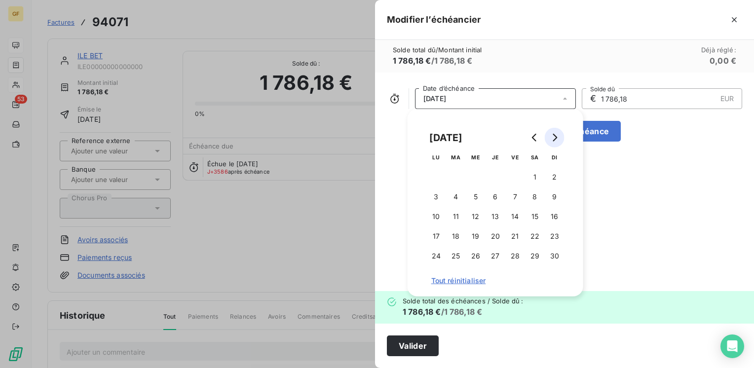
click at [559, 138] on button "Go to next month" at bounding box center [555, 138] width 20 height 20
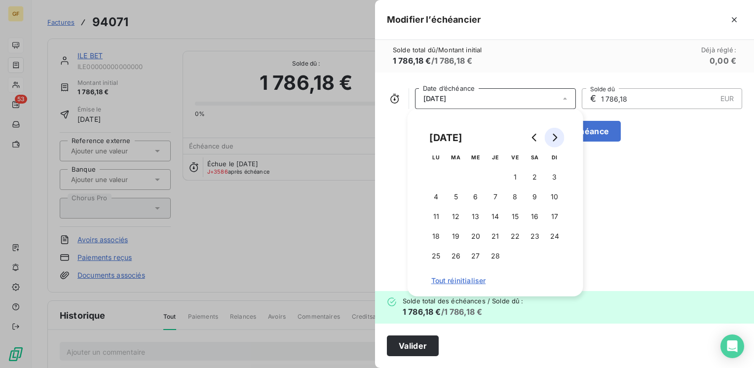
click at [559, 138] on button "Go to next month" at bounding box center [555, 138] width 20 height 20
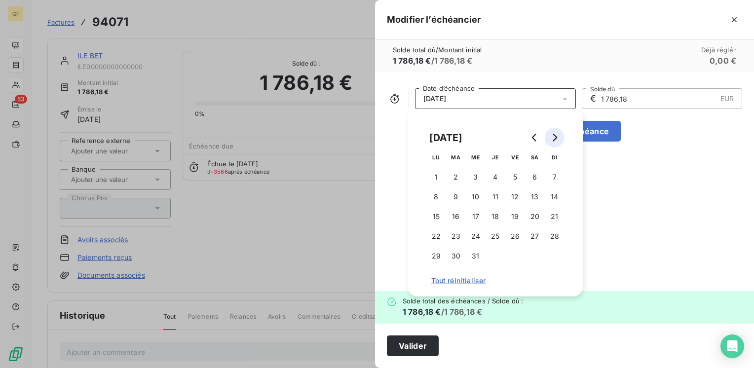
click at [559, 138] on button "Go to next month" at bounding box center [555, 138] width 20 height 20
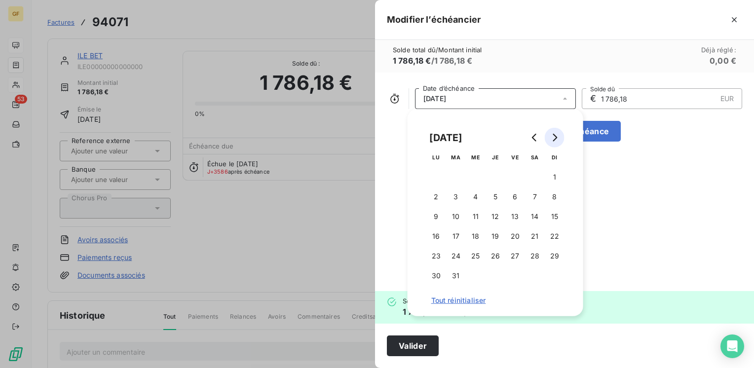
click at [559, 138] on button "Go to next month" at bounding box center [555, 138] width 20 height 20
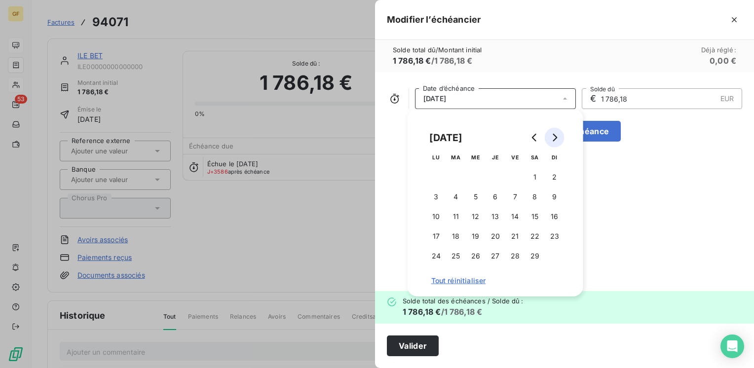
click at [559, 138] on button "Go to next month" at bounding box center [555, 138] width 20 height 20
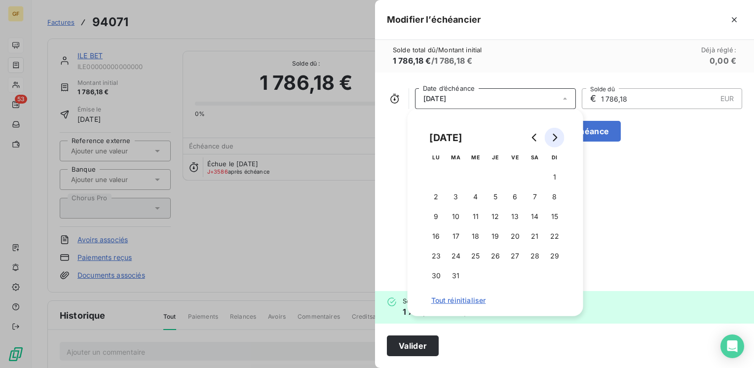
click at [559, 138] on button "Go to next month" at bounding box center [555, 138] width 20 height 20
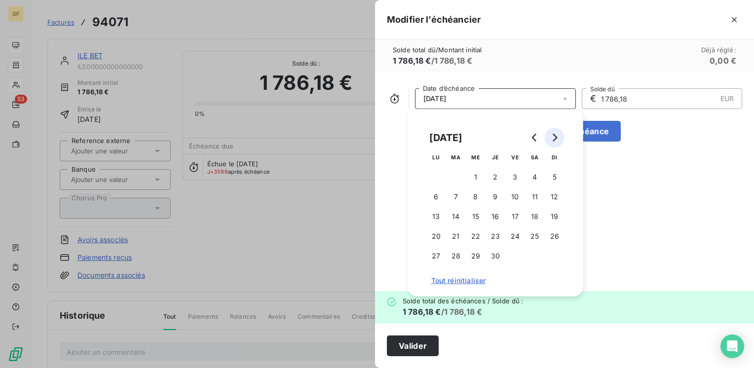
click at [559, 138] on button "Go to next month" at bounding box center [555, 138] width 20 height 20
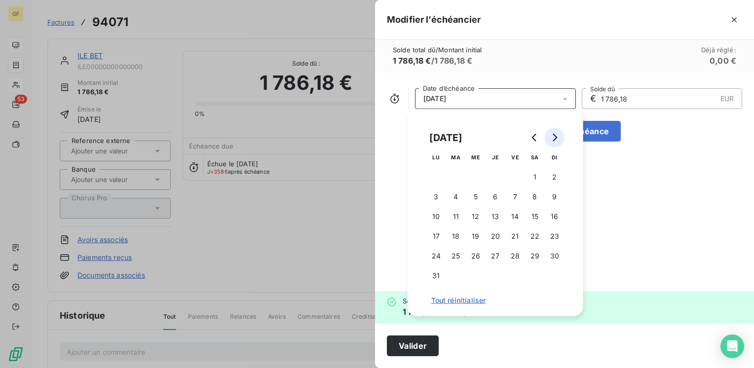
click at [559, 138] on button "Go to next month" at bounding box center [555, 138] width 20 height 20
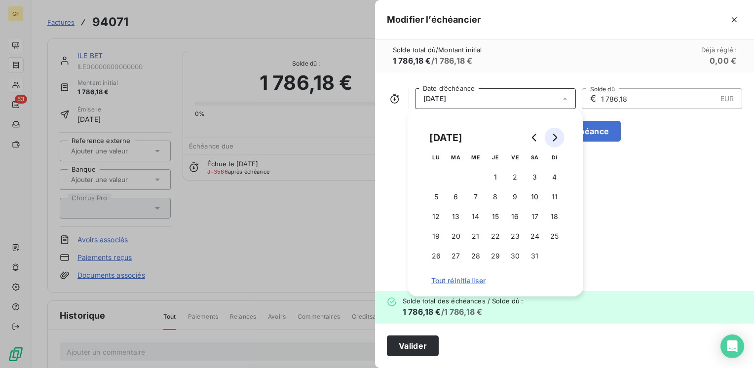
click at [559, 138] on button "Go to next month" at bounding box center [555, 138] width 20 height 20
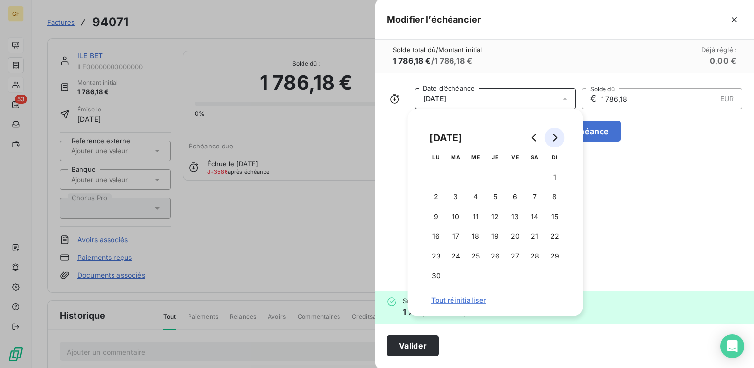
click at [559, 138] on button "Go to next month" at bounding box center [555, 138] width 20 height 20
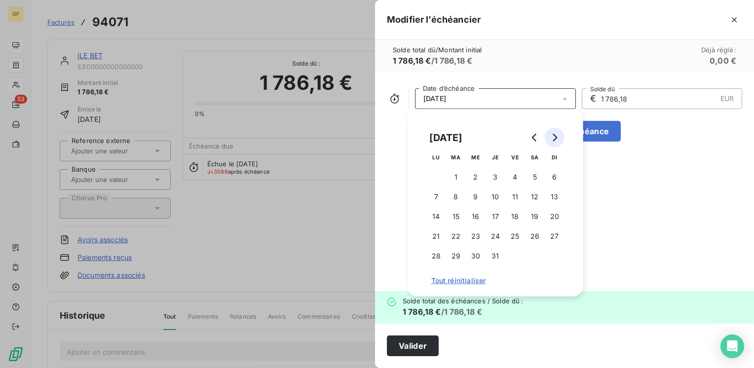
click at [559, 138] on button "Go to next month" at bounding box center [555, 138] width 20 height 20
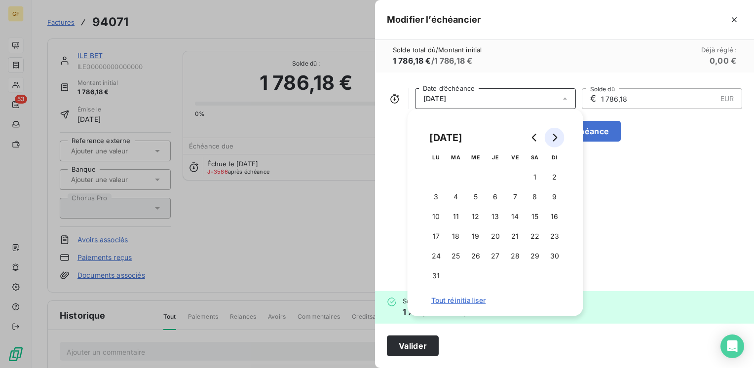
click at [559, 138] on button "Go to next month" at bounding box center [555, 138] width 20 height 20
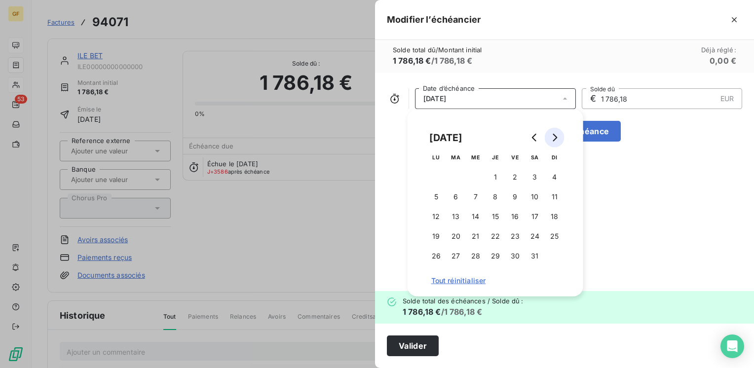
click at [559, 138] on button "Go to next month" at bounding box center [555, 138] width 20 height 20
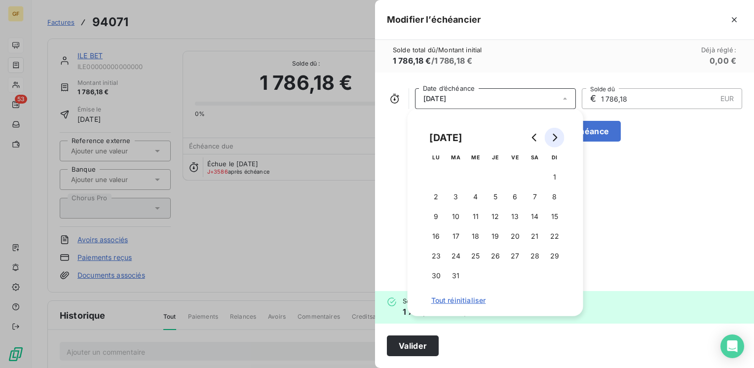
click at [559, 138] on button "Go to next month" at bounding box center [555, 138] width 20 height 20
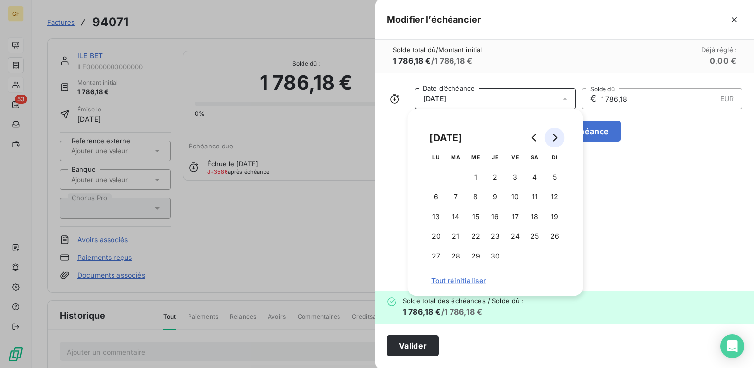
click at [559, 138] on button "Go to next month" at bounding box center [555, 138] width 20 height 20
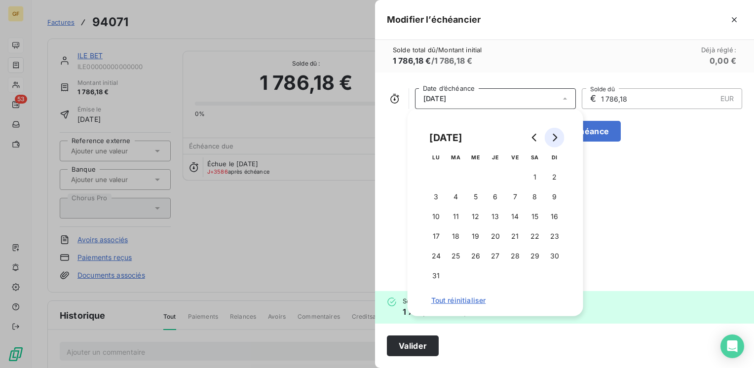
click at [559, 138] on button "Go to next month" at bounding box center [555, 138] width 20 height 20
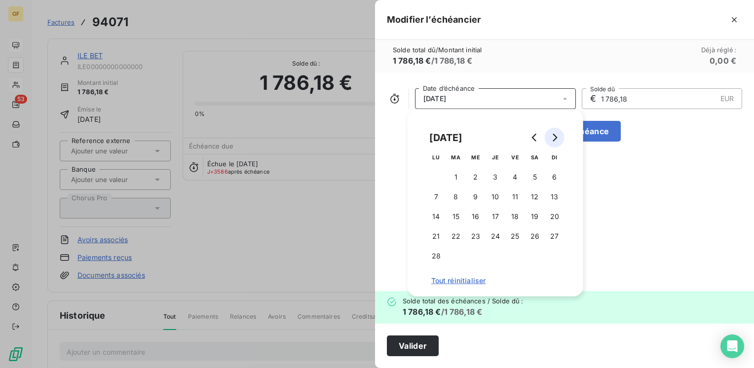
click at [559, 138] on button "Go to next month" at bounding box center [555, 138] width 20 height 20
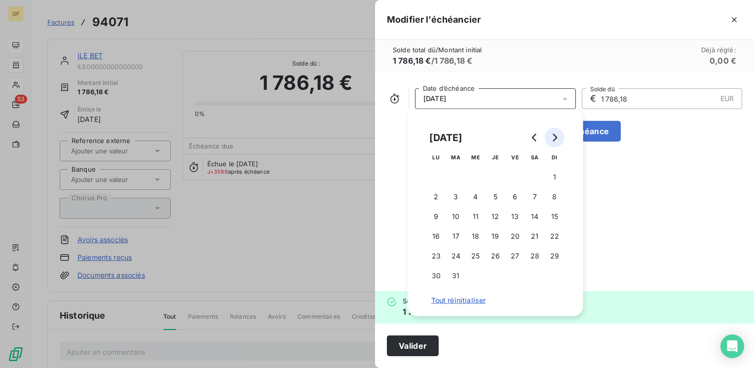
click at [559, 138] on button "Go to next month" at bounding box center [555, 138] width 20 height 20
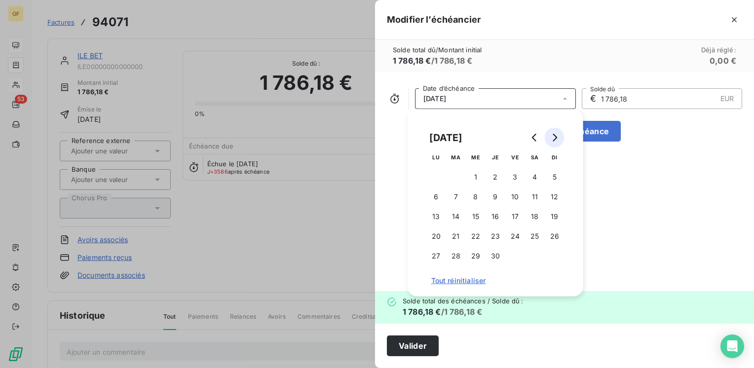
click at [559, 138] on button "Go to next month" at bounding box center [555, 138] width 20 height 20
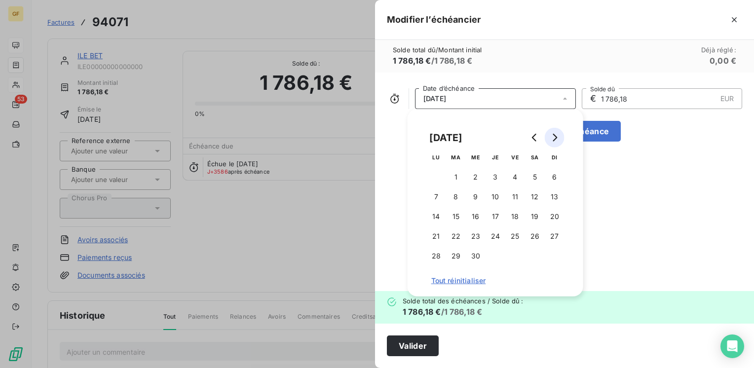
click at [559, 138] on button "Go to next month" at bounding box center [555, 138] width 20 height 20
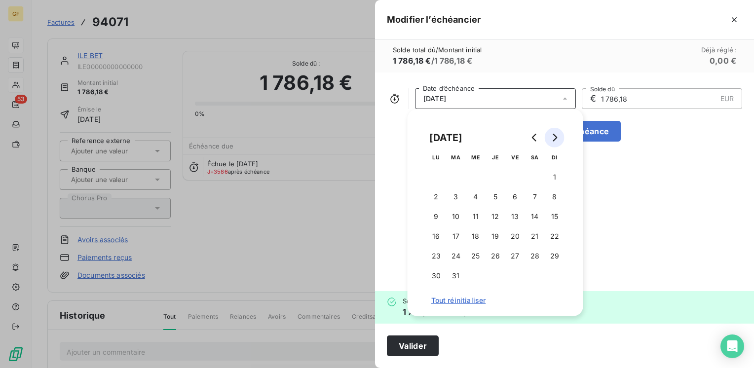
click at [559, 138] on button "Go to next month" at bounding box center [555, 138] width 20 height 20
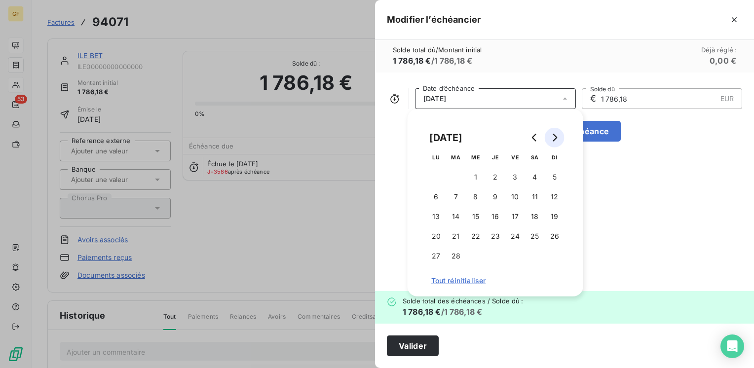
click at [559, 138] on button "Go to next month" at bounding box center [555, 138] width 20 height 20
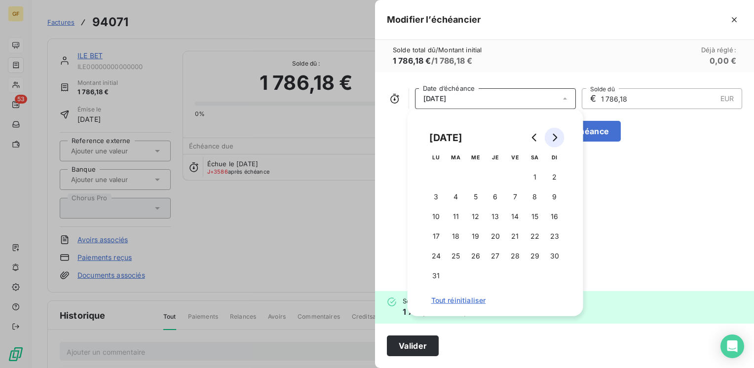
click at [559, 138] on button "Go to next month" at bounding box center [555, 138] width 20 height 20
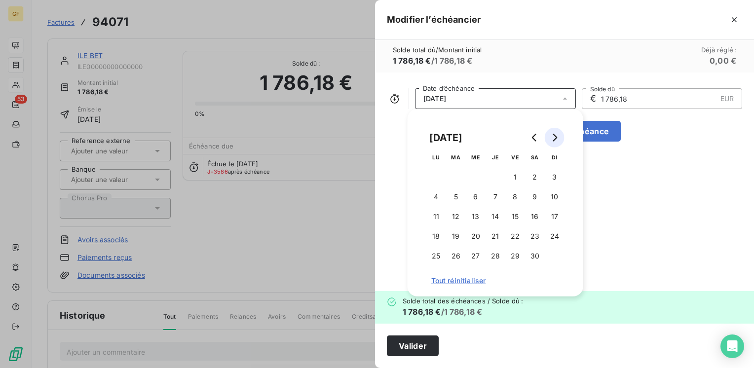
click at [559, 138] on button "Go to next month" at bounding box center [555, 138] width 20 height 20
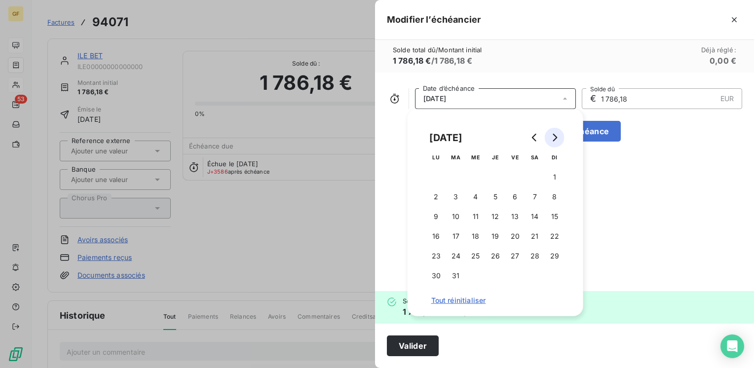
click at [559, 138] on button "Go to next month" at bounding box center [555, 138] width 20 height 20
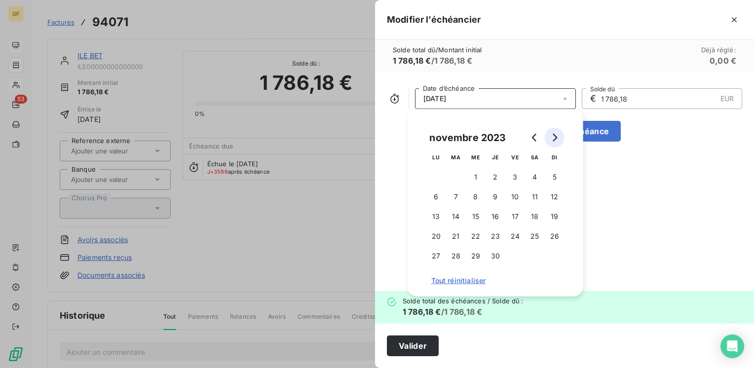
click at [559, 138] on button "Go to next month" at bounding box center [555, 138] width 20 height 20
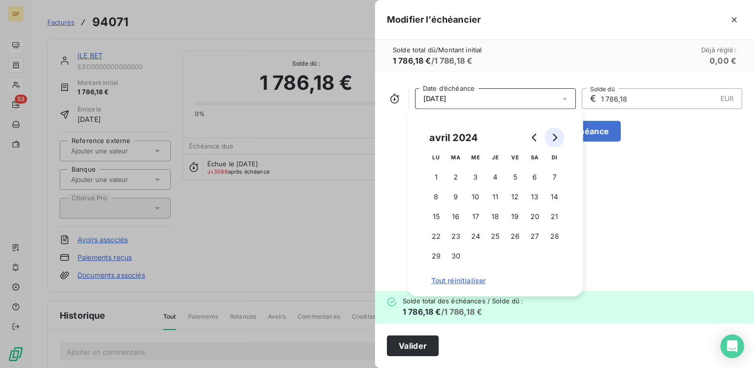
click at [559, 138] on button "Go to next month" at bounding box center [555, 138] width 20 height 20
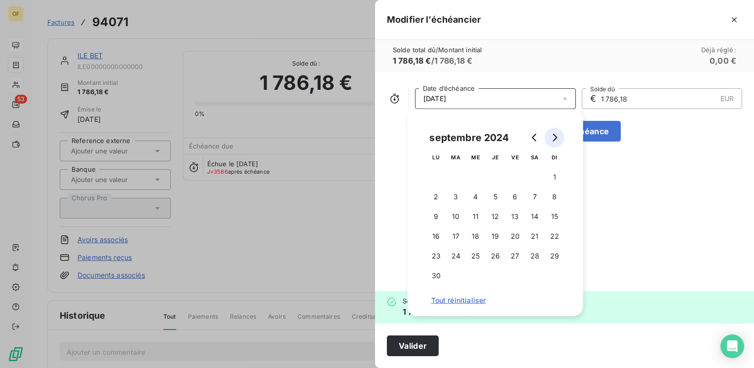
click at [559, 138] on button "Go to next month" at bounding box center [555, 138] width 20 height 20
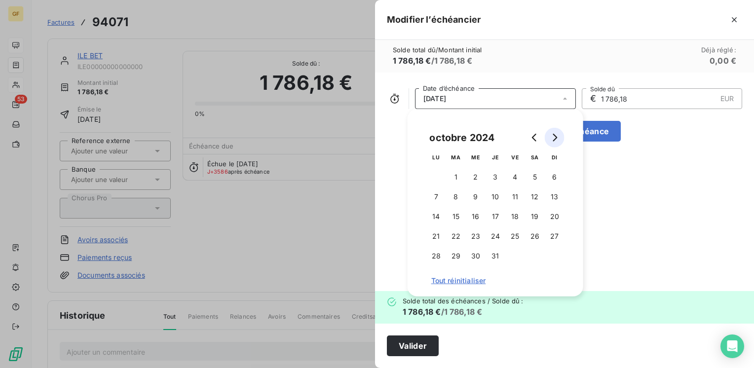
click at [559, 138] on button "Go to next month" at bounding box center [555, 138] width 20 height 20
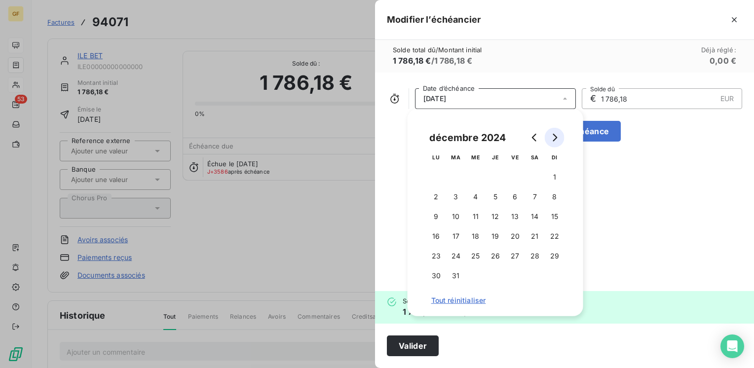
click at [559, 138] on button "Go to next month" at bounding box center [555, 138] width 20 height 20
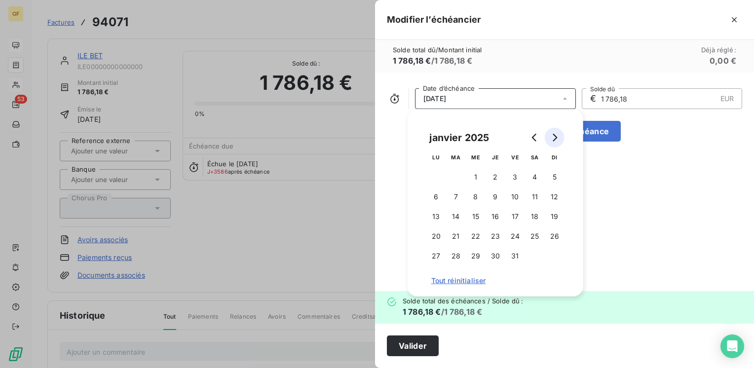
click at [559, 138] on button "Go to next month" at bounding box center [555, 138] width 20 height 20
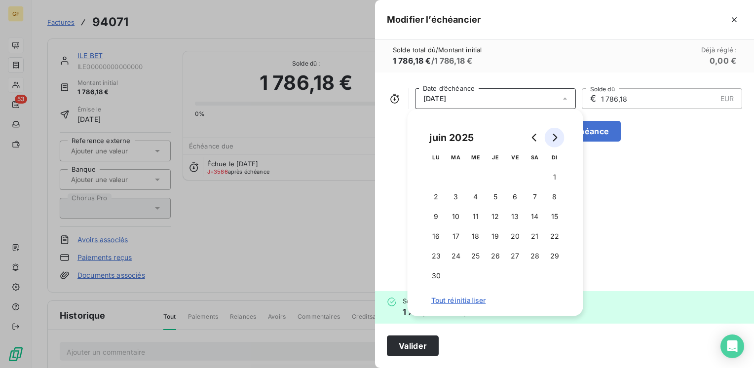
click at [559, 138] on button "Go to next month" at bounding box center [555, 138] width 20 height 20
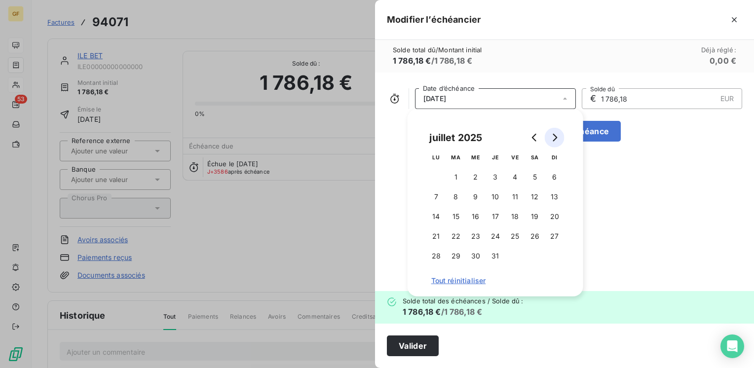
click at [559, 138] on button "Go to next month" at bounding box center [555, 138] width 20 height 20
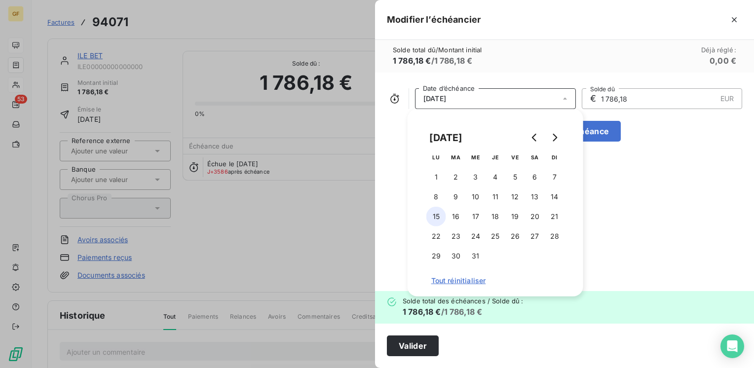
click at [438, 216] on button "15" at bounding box center [436, 217] width 20 height 20
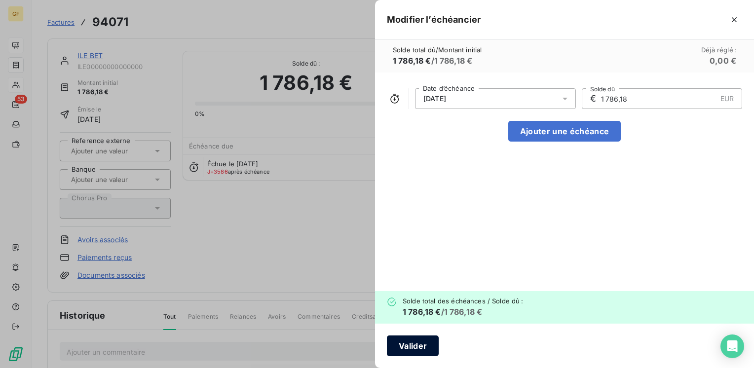
click at [417, 343] on button "Valider" at bounding box center [413, 346] width 52 height 21
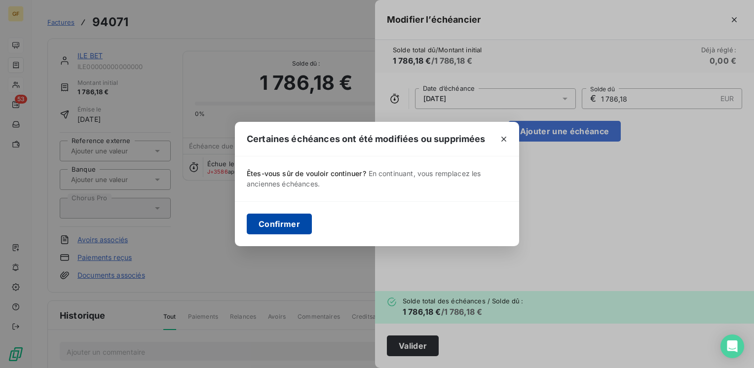
click at [263, 219] on button "Confirmer" at bounding box center [279, 224] width 65 height 21
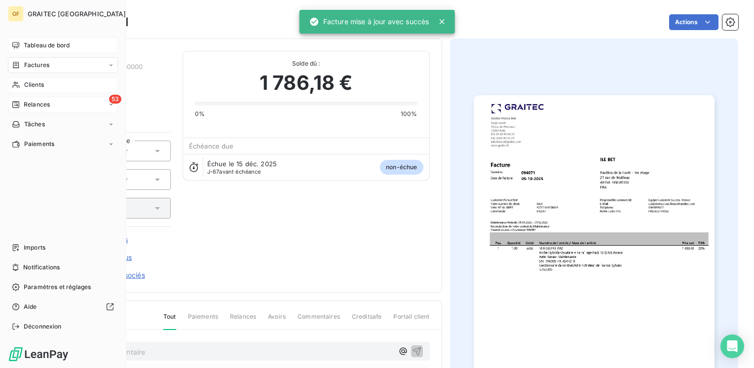
click at [32, 104] on span "Relances" at bounding box center [37, 104] width 26 height 9
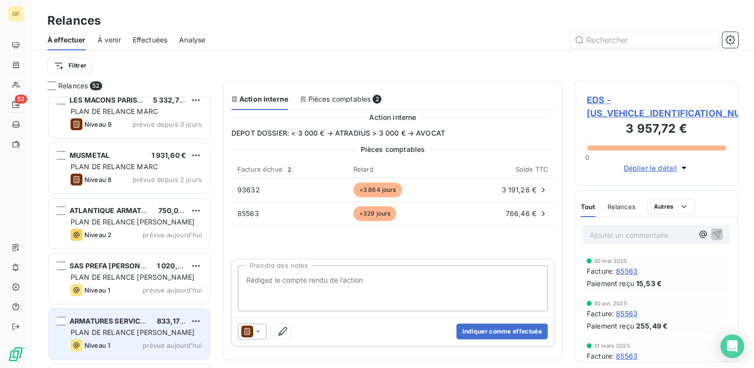
scroll to position [2504, 0]
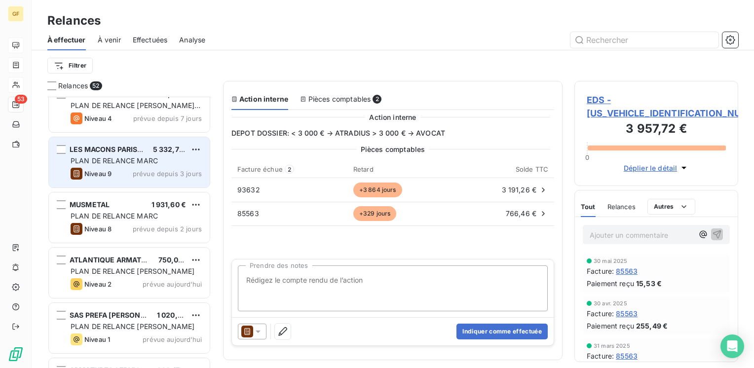
click at [126, 165] on div "LES MACONS PARISIENS 5 332,78 € PLAN DE RELANCE [PERSON_NAME] 9 prévue depuis 3…" at bounding box center [129, 162] width 161 height 50
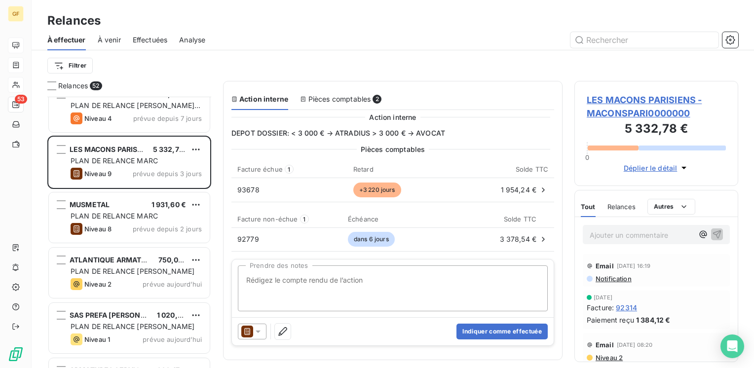
click at [611, 96] on span "LES MACONS PARISIENS - MACONSPARI0000000" at bounding box center [656, 106] width 139 height 27
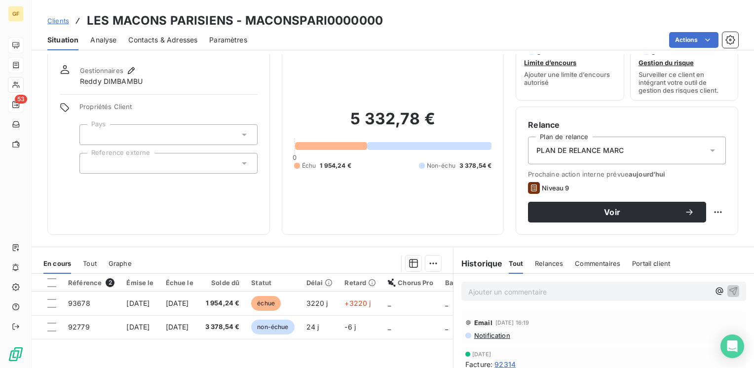
scroll to position [99, 0]
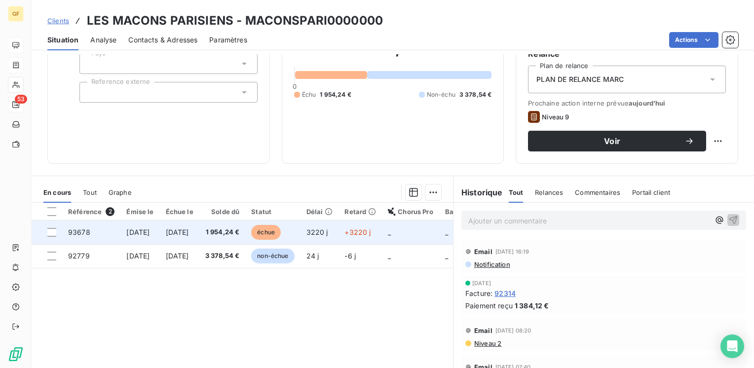
click at [229, 230] on td "1 954,24 €" at bounding box center [222, 233] width 46 height 24
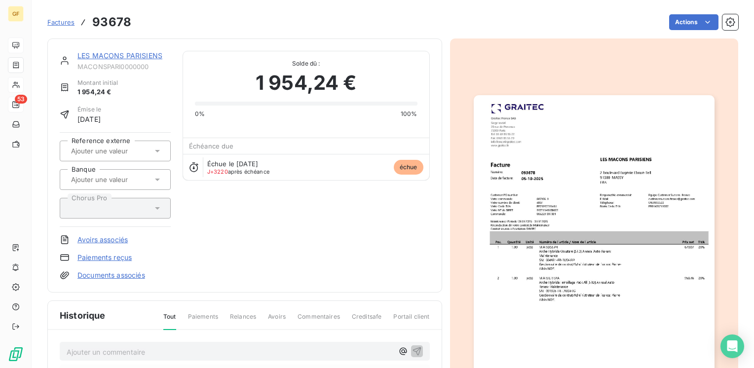
click at [569, 196] on img "button" at bounding box center [594, 265] width 241 height 340
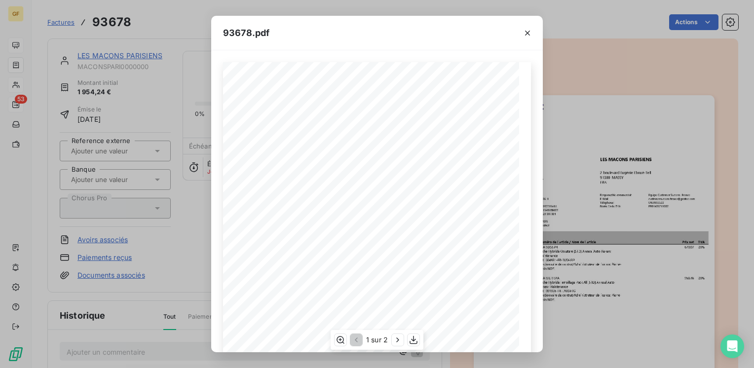
scroll to position [140, 0]
click at [398, 334] on button "button" at bounding box center [398, 340] width 12 height 12
click at [528, 31] on icon "button" at bounding box center [528, 33] width 10 height 10
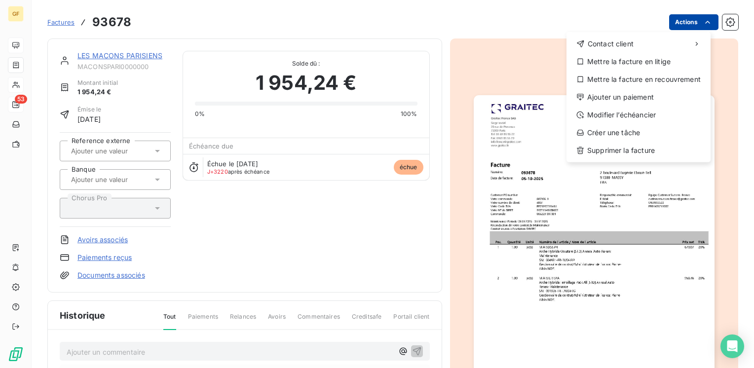
click at [684, 21] on html "GF 53 Factures 93678 Actions Contact client Mettre la facture en litige Mettre …" at bounding box center [377, 184] width 754 height 368
click at [616, 130] on div "Créer une tâche" at bounding box center [639, 133] width 136 height 16
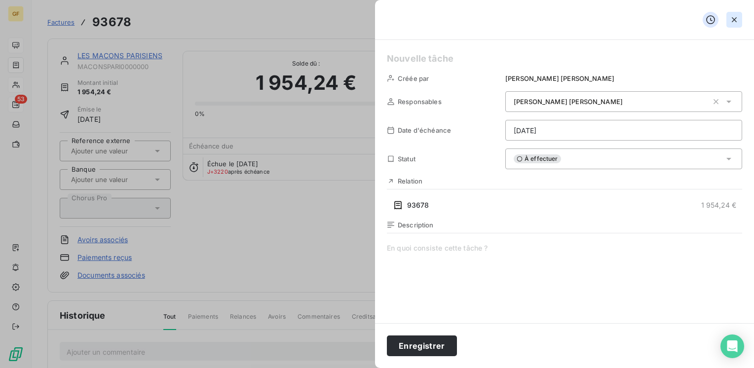
click at [737, 20] on icon "button" at bounding box center [734, 20] width 10 height 10
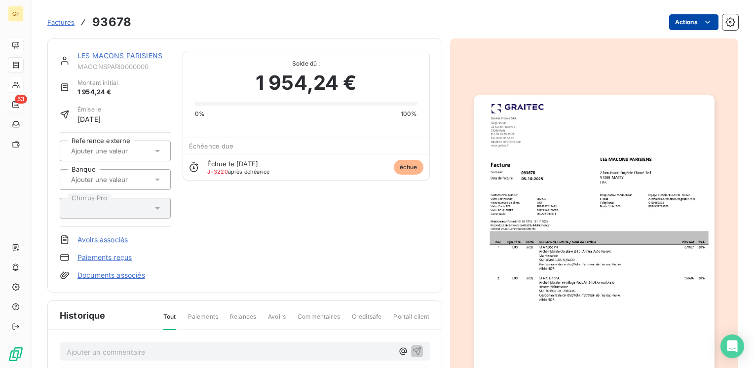
click at [681, 26] on html "GF 53 Factures 93678 Actions LES MACONS PARISIENS MACONSPARI0000000 Montant ini…" at bounding box center [377, 184] width 754 height 368
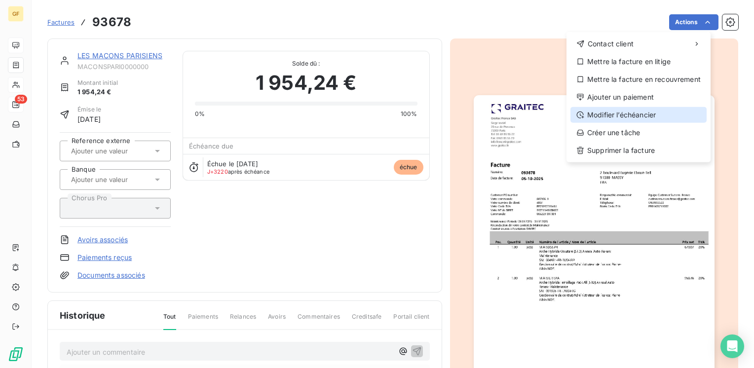
click at [614, 116] on div "Modifier l’échéancier" at bounding box center [639, 115] width 136 height 16
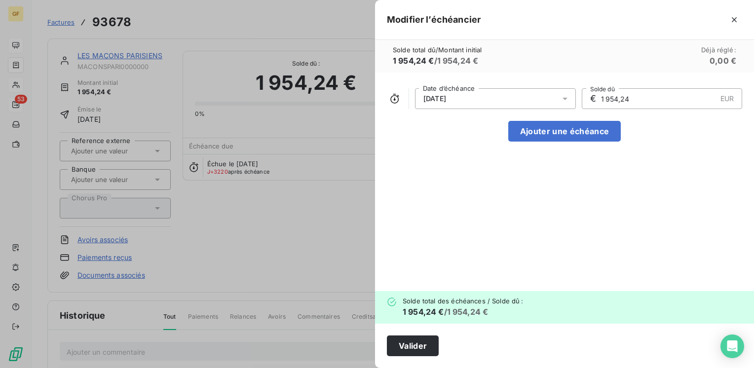
click at [566, 99] on icon at bounding box center [565, 99] width 10 height 10
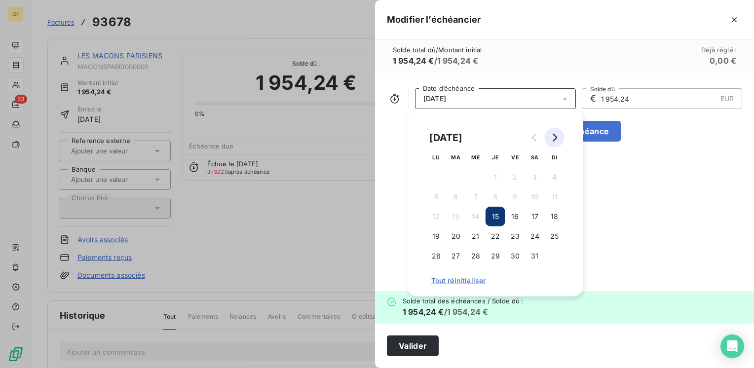
click at [551, 138] on icon "Go to next month" at bounding box center [555, 138] width 8 height 8
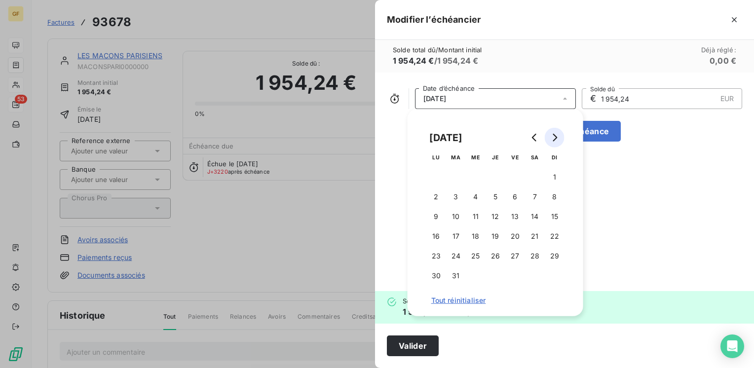
click at [551, 138] on icon "Go to next month" at bounding box center [555, 138] width 8 height 8
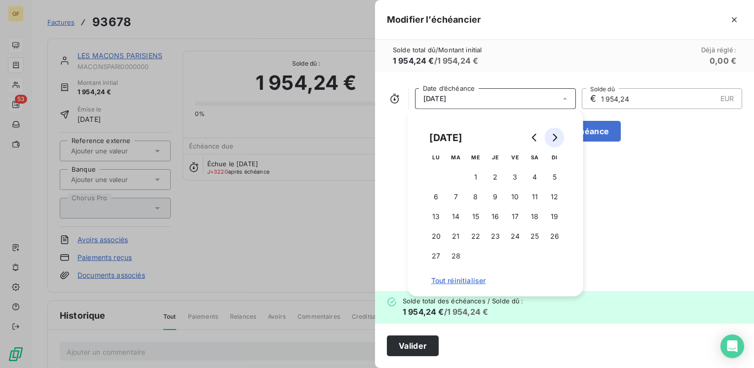
click at [551, 138] on icon "Go to next month" at bounding box center [555, 138] width 8 height 8
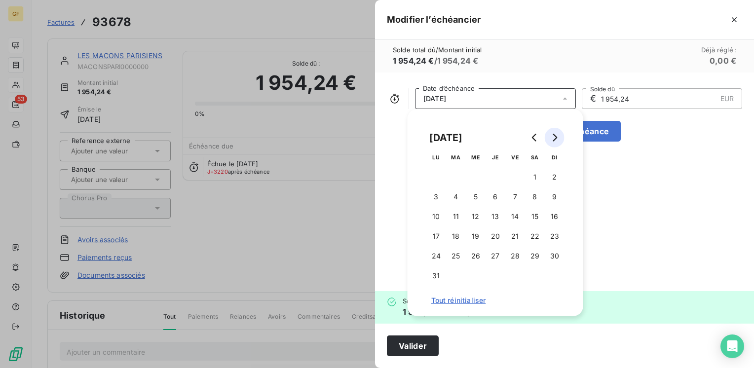
click at [551, 138] on icon "Go to next month" at bounding box center [555, 138] width 8 height 8
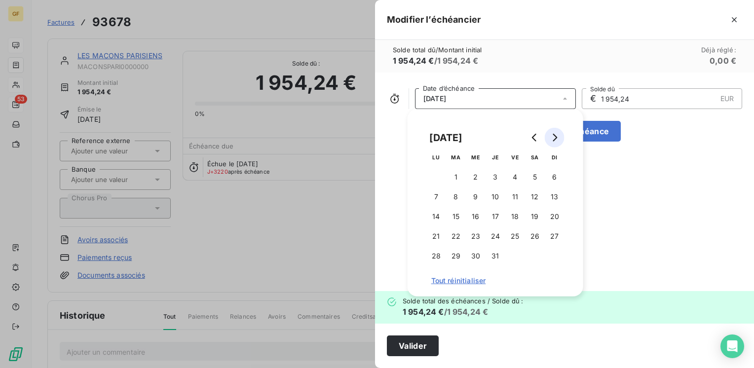
click at [551, 138] on icon "Go to next month" at bounding box center [555, 138] width 8 height 8
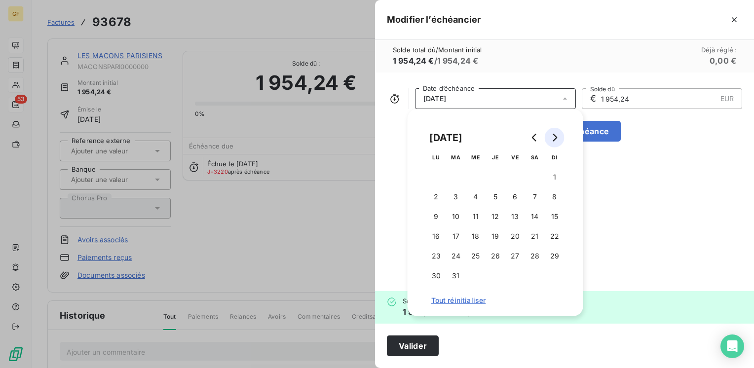
click at [551, 138] on icon "Go to next month" at bounding box center [555, 138] width 8 height 8
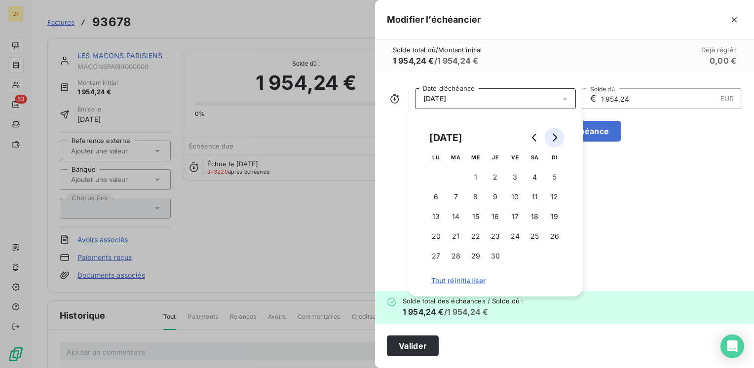
click at [551, 138] on icon "Go to next month" at bounding box center [555, 138] width 8 height 8
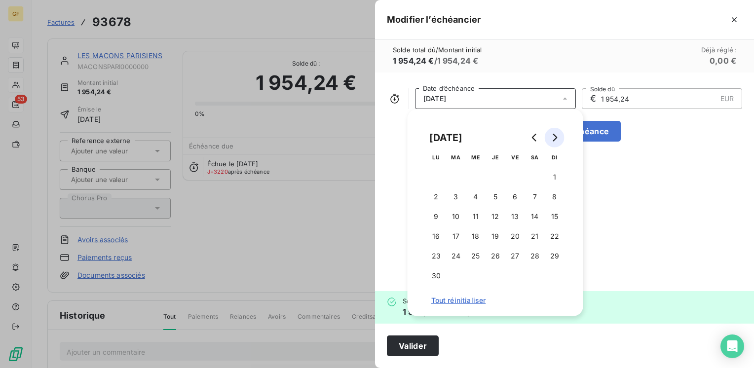
click at [551, 138] on icon "Go to next month" at bounding box center [555, 138] width 8 height 8
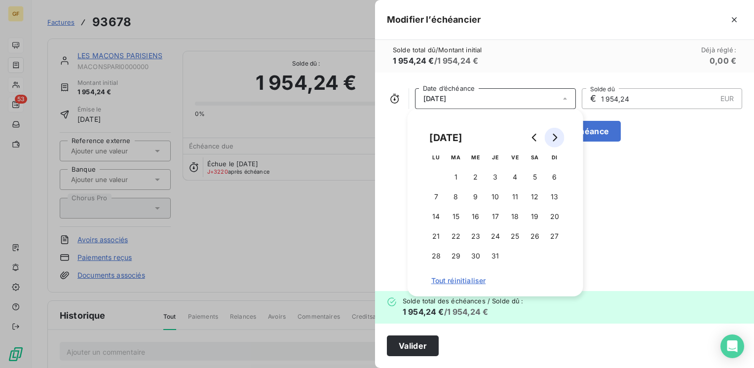
click at [551, 138] on icon "Go to next month" at bounding box center [555, 138] width 8 height 8
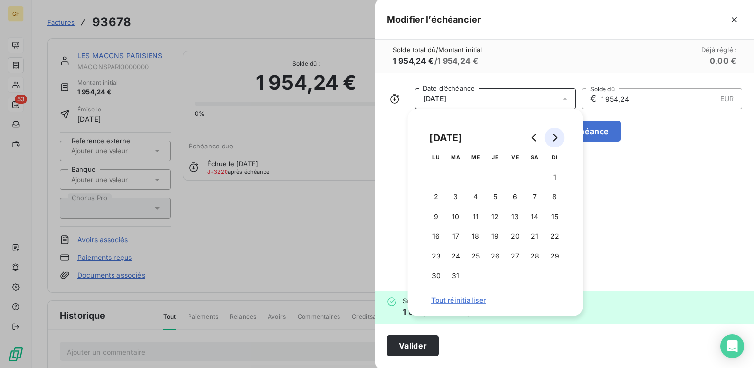
click at [551, 138] on icon "Go to next month" at bounding box center [555, 138] width 8 height 8
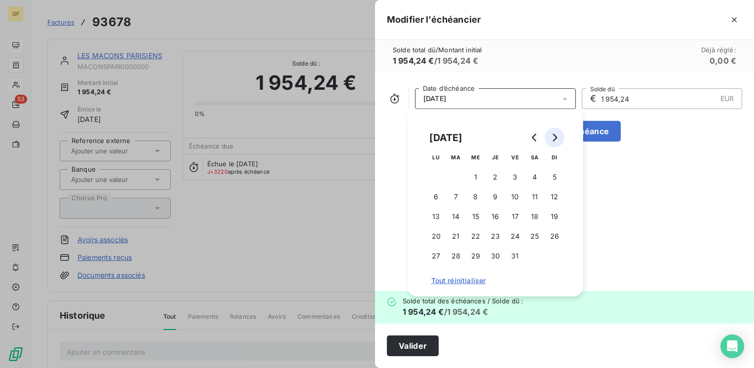
click at [551, 138] on icon "Go to next month" at bounding box center [555, 138] width 8 height 8
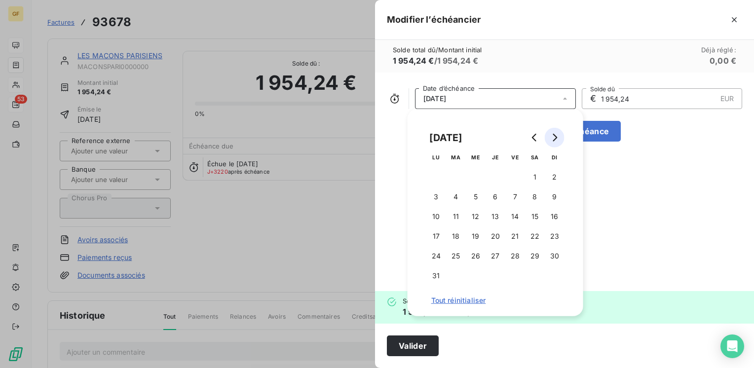
click at [551, 138] on icon "Go to next month" at bounding box center [555, 138] width 8 height 8
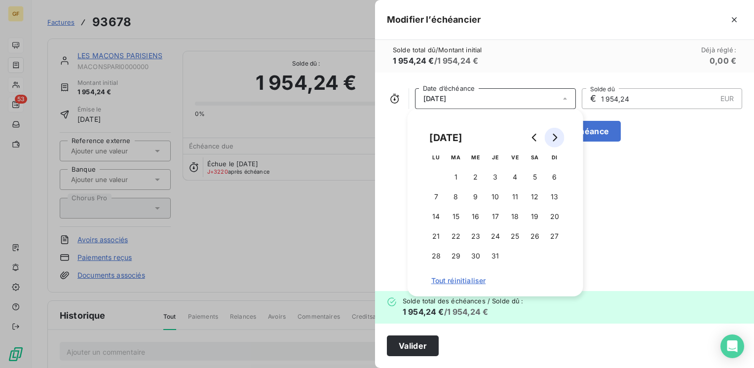
click at [551, 138] on icon "Go to next month" at bounding box center [555, 138] width 8 height 8
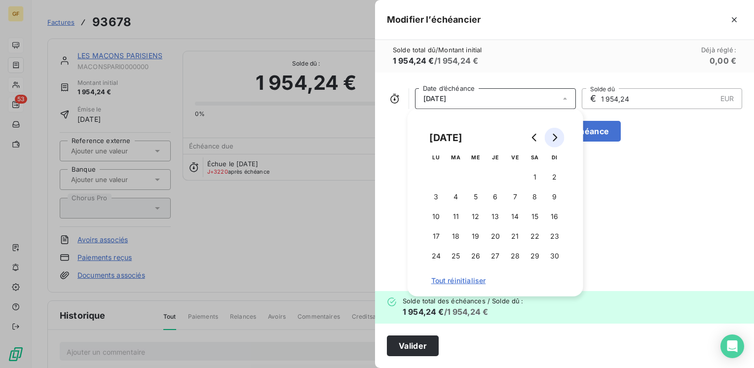
click at [551, 138] on icon "Go to next month" at bounding box center [555, 138] width 8 height 8
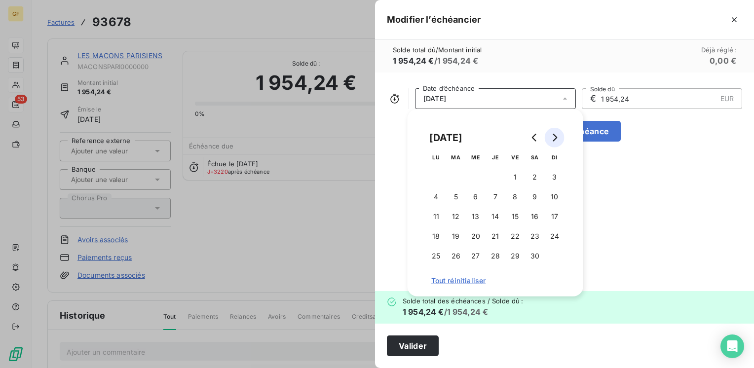
click at [551, 138] on icon "Go to next month" at bounding box center [555, 138] width 8 height 8
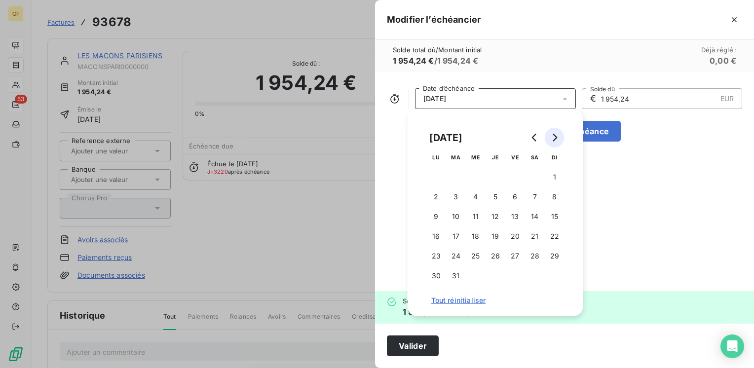
click at [551, 138] on icon "Go to next month" at bounding box center [555, 138] width 8 height 8
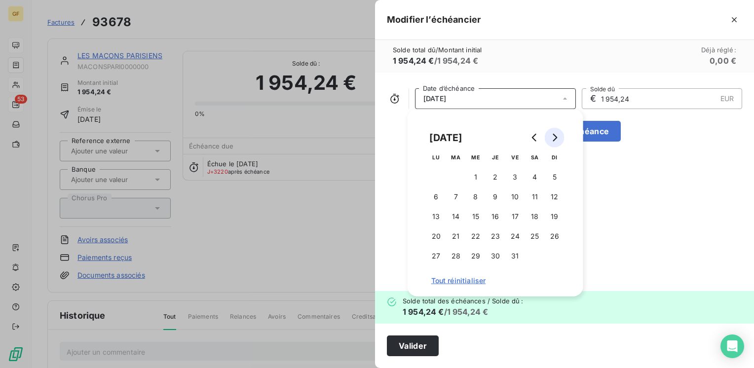
click at [551, 138] on icon "Go to next month" at bounding box center [555, 138] width 8 height 8
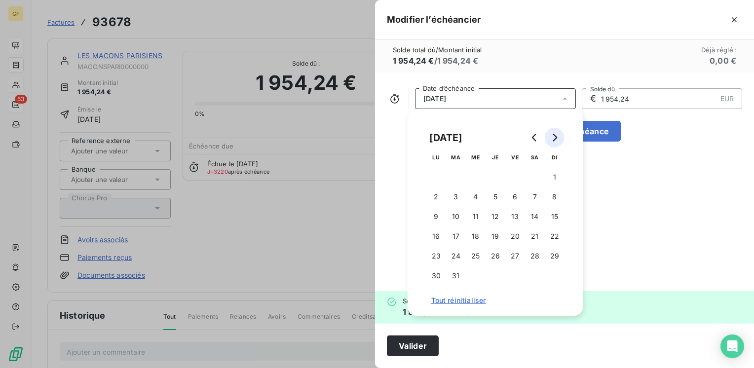
click at [551, 138] on icon "Go to next month" at bounding box center [555, 138] width 8 height 8
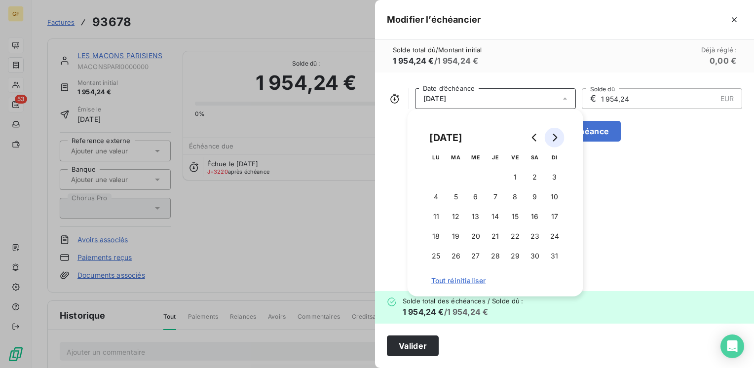
click at [551, 138] on icon "Go to next month" at bounding box center [555, 138] width 8 height 8
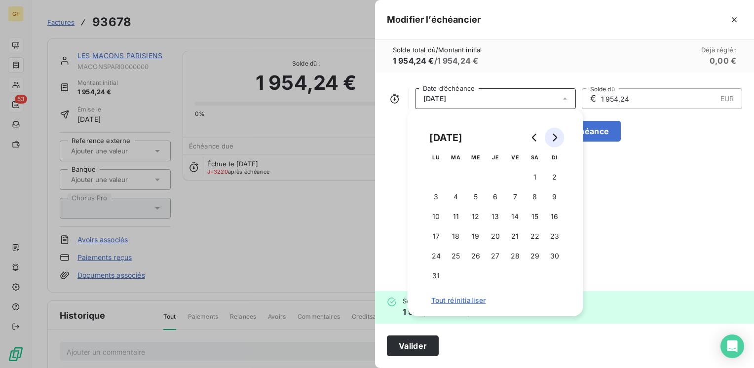
click at [551, 138] on icon "Go to next month" at bounding box center [555, 138] width 8 height 8
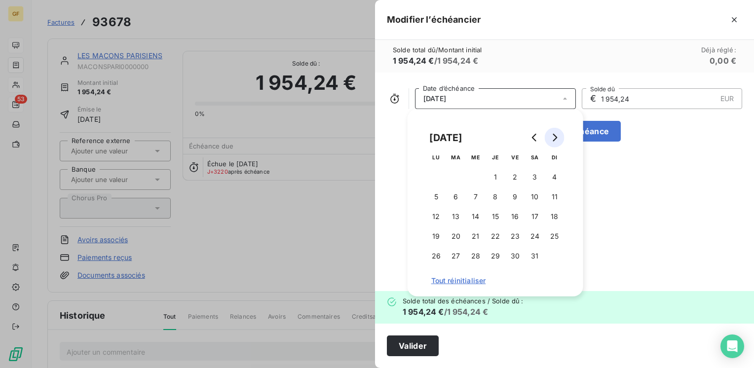
click at [551, 138] on icon "Go to next month" at bounding box center [555, 138] width 8 height 8
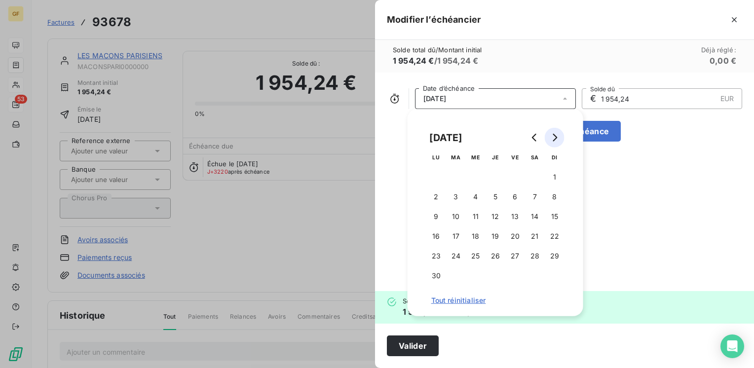
click at [551, 138] on icon "Go to next month" at bounding box center [555, 138] width 8 height 8
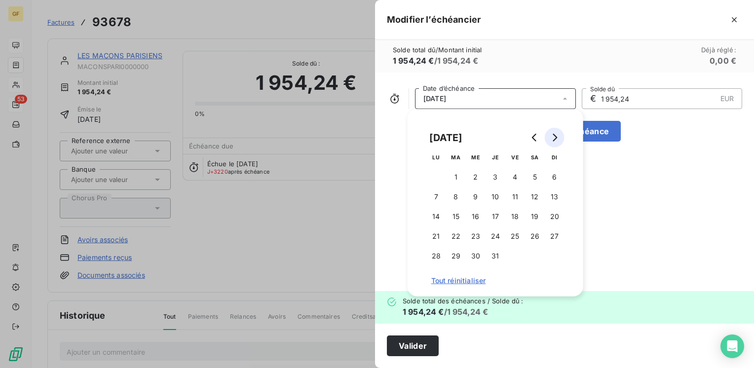
click at [551, 138] on icon "Go to next month" at bounding box center [555, 138] width 8 height 8
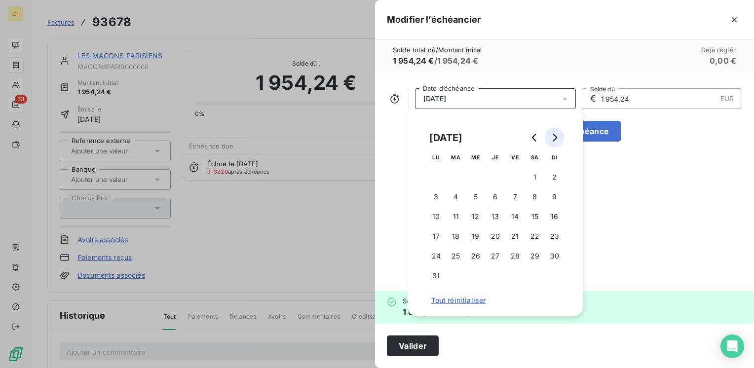
click at [551, 138] on icon "Go to next month" at bounding box center [555, 138] width 8 height 8
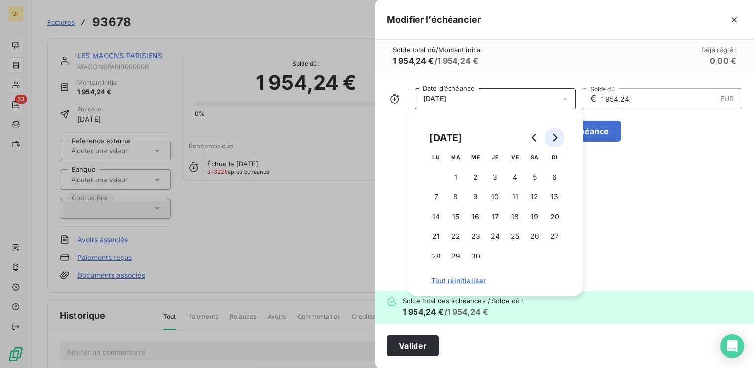
click at [551, 138] on icon "Go to next month" at bounding box center [555, 138] width 8 height 8
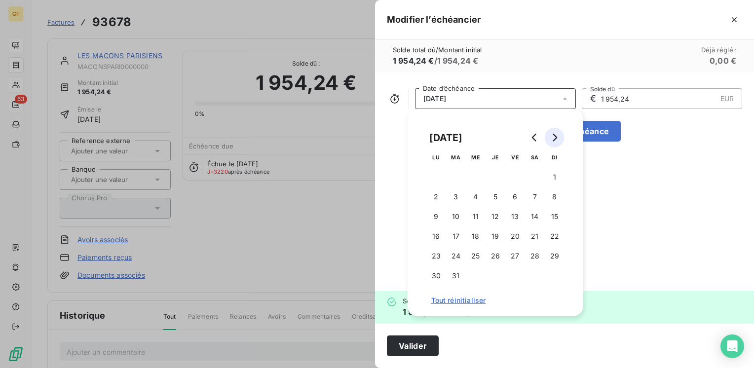
click at [551, 138] on icon "Go to next month" at bounding box center [555, 138] width 8 height 8
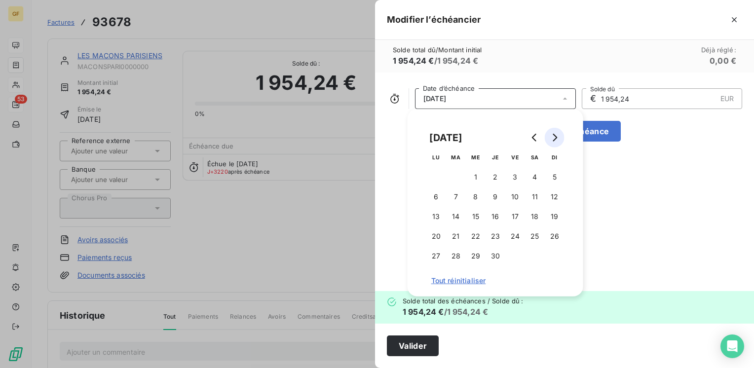
click at [551, 138] on icon "Go to next month" at bounding box center [555, 138] width 8 height 8
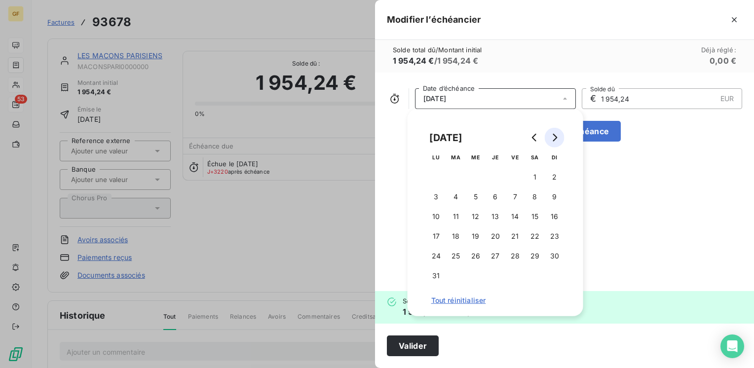
click at [551, 138] on icon "Go to next month" at bounding box center [555, 138] width 8 height 8
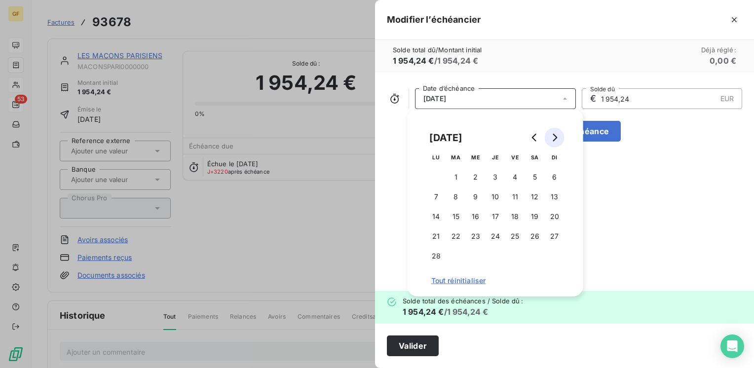
click at [551, 138] on icon "Go to next month" at bounding box center [555, 138] width 8 height 8
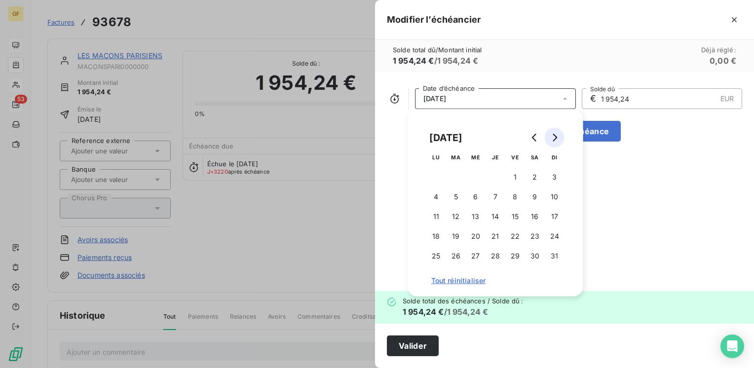
click at [551, 138] on icon "Go to next month" at bounding box center [555, 138] width 8 height 8
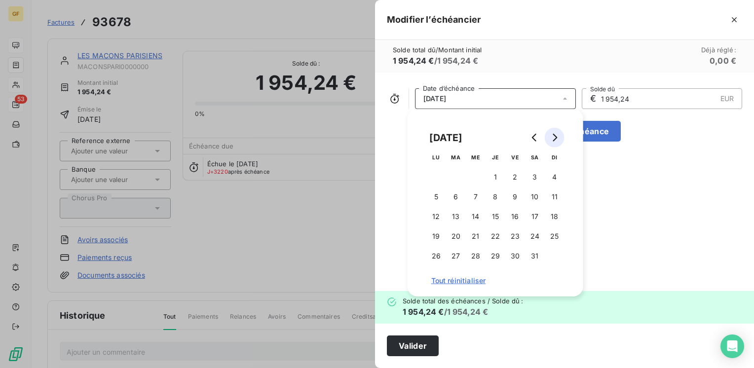
click at [551, 138] on icon "Go to next month" at bounding box center [555, 138] width 8 height 8
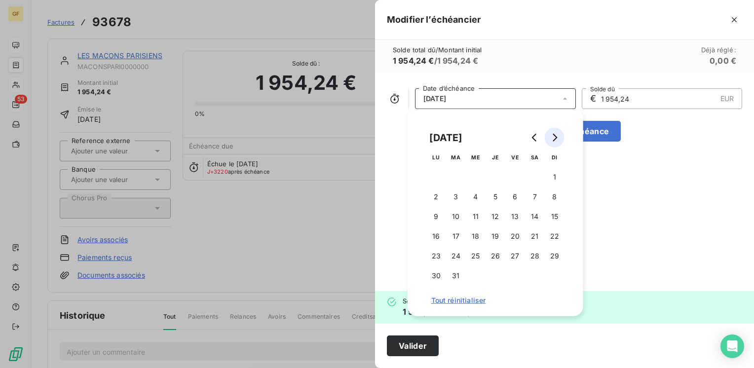
click at [551, 138] on icon "Go to next month" at bounding box center [555, 138] width 8 height 8
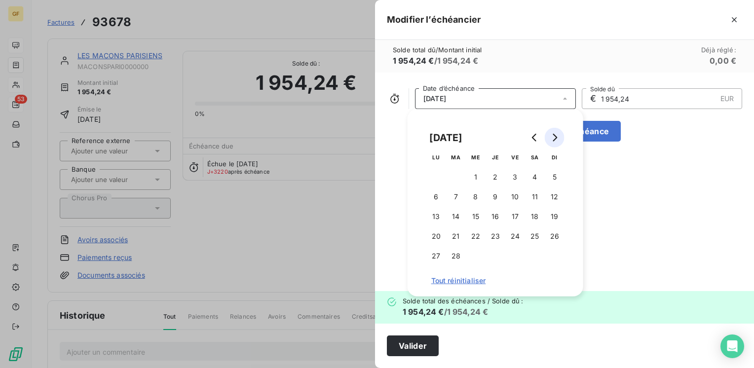
click at [551, 138] on icon "Go to next month" at bounding box center [555, 138] width 8 height 8
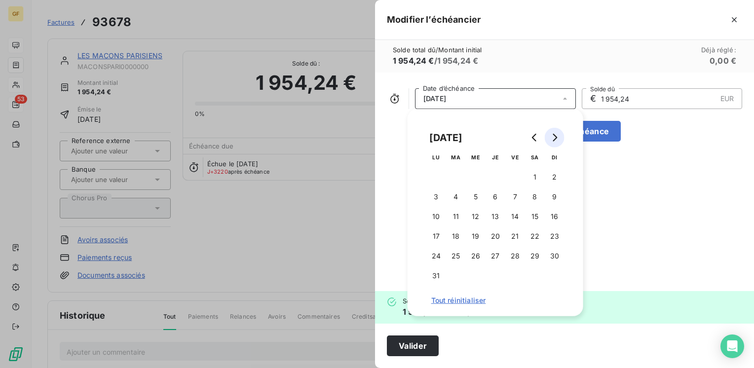
click at [551, 138] on icon "Go to next month" at bounding box center [555, 138] width 8 height 8
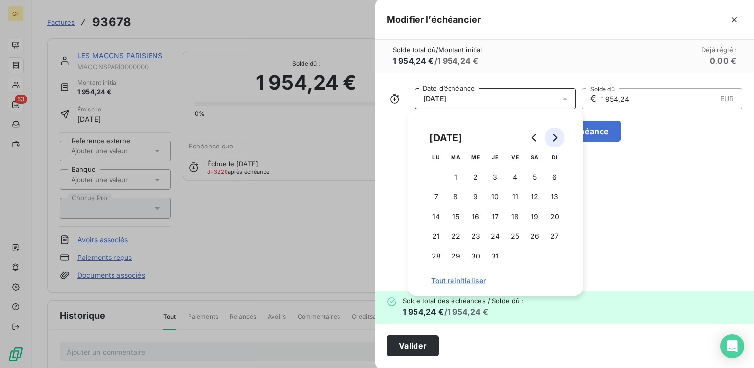
click at [551, 138] on icon "Go to next month" at bounding box center [555, 138] width 8 height 8
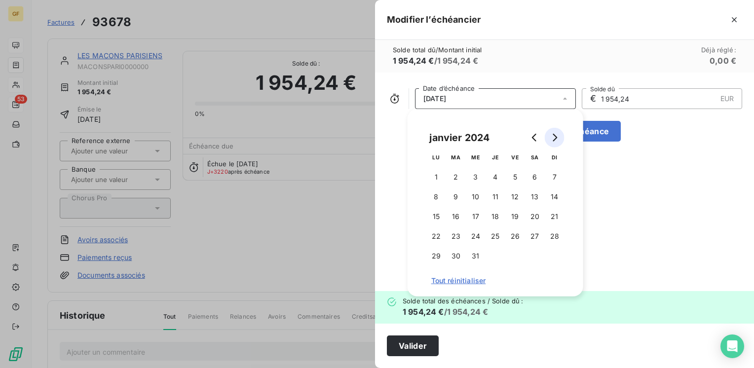
click at [551, 138] on icon "Go to next month" at bounding box center [555, 138] width 8 height 8
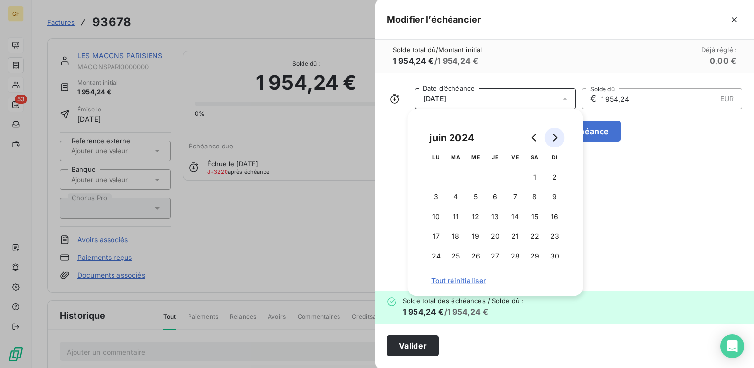
click at [551, 138] on icon "Go to next month" at bounding box center [555, 138] width 8 height 8
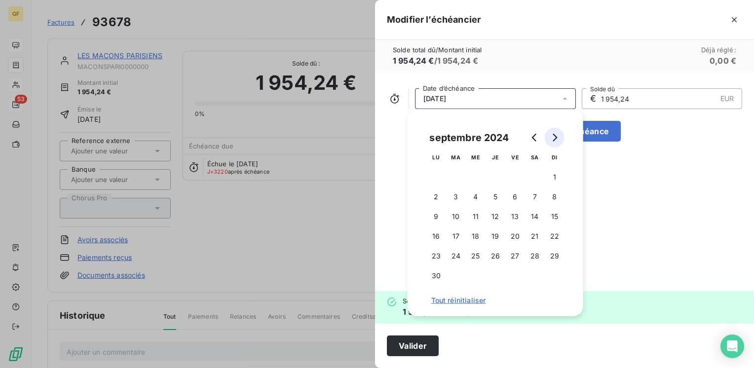
click at [551, 138] on icon "Go to next month" at bounding box center [555, 138] width 8 height 8
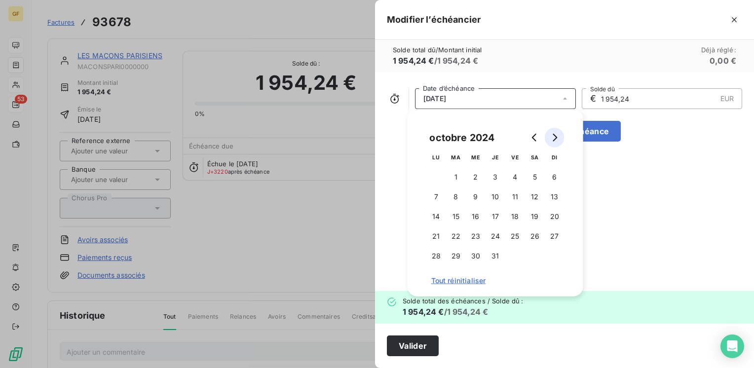
click at [551, 138] on icon "Go to next month" at bounding box center [555, 138] width 8 height 8
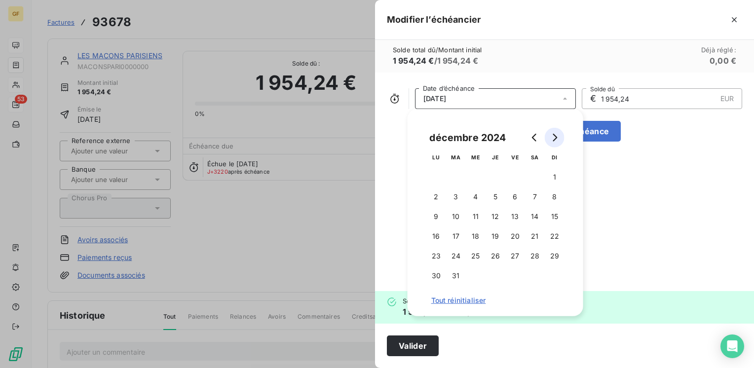
click at [551, 138] on icon "Go to next month" at bounding box center [555, 138] width 8 height 8
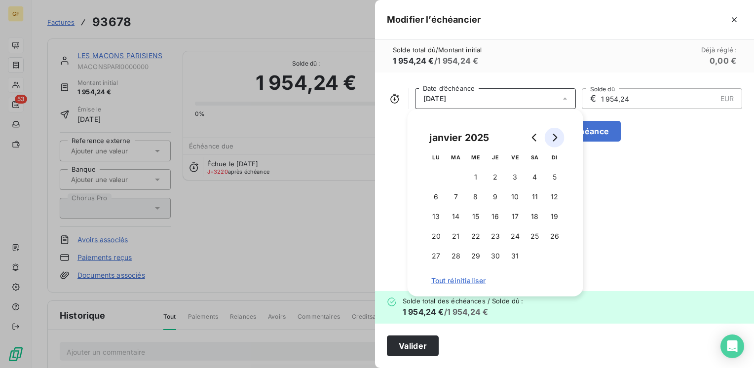
click at [551, 138] on icon "Go to next month" at bounding box center [555, 138] width 8 height 8
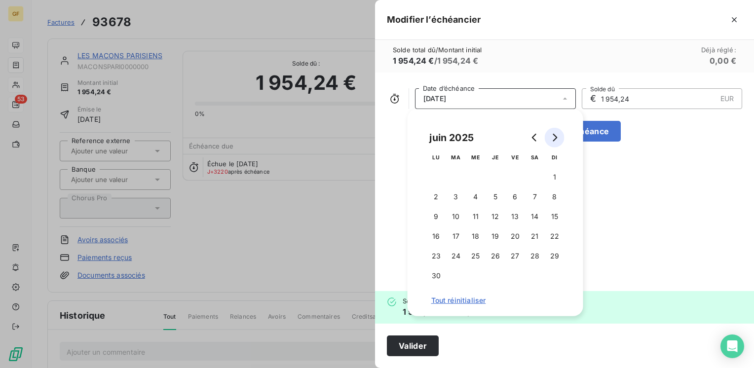
click at [551, 138] on icon "Go to next month" at bounding box center [555, 138] width 8 height 8
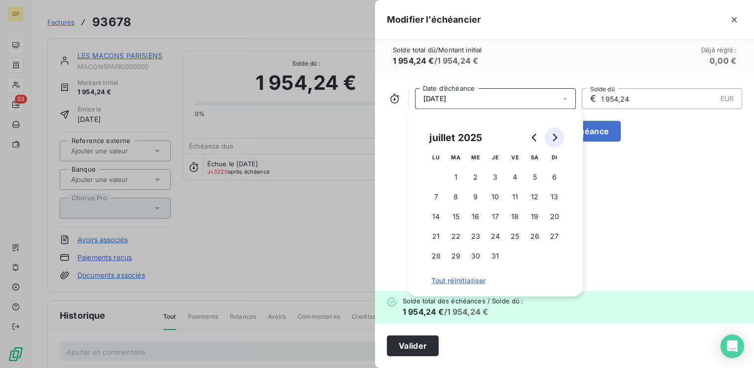
click at [551, 138] on icon "Go to next month" at bounding box center [555, 138] width 8 height 8
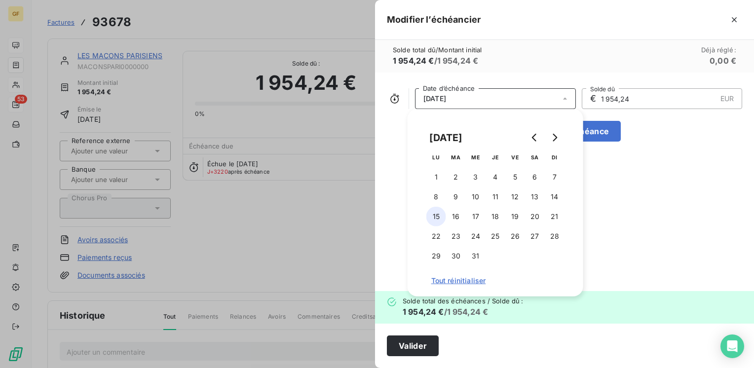
click at [440, 216] on button "15" at bounding box center [436, 217] width 20 height 20
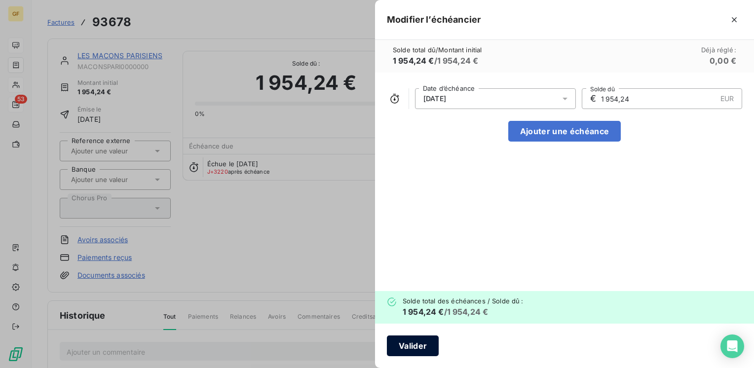
click at [413, 345] on button "Valider" at bounding box center [413, 346] width 52 height 21
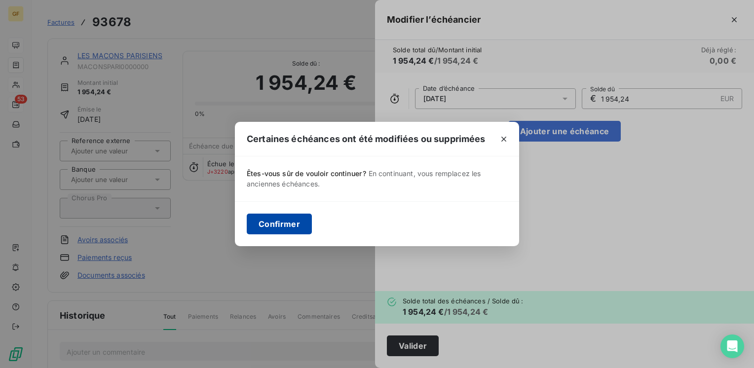
click at [294, 225] on button "Confirmer" at bounding box center [279, 224] width 65 height 21
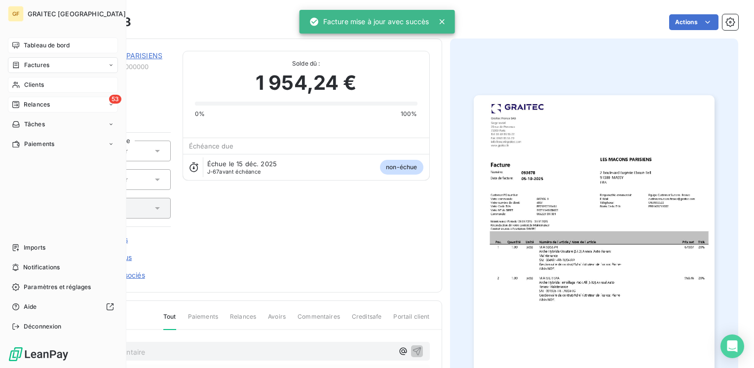
click at [39, 48] on span "Tableau de bord" at bounding box center [47, 45] width 46 height 9
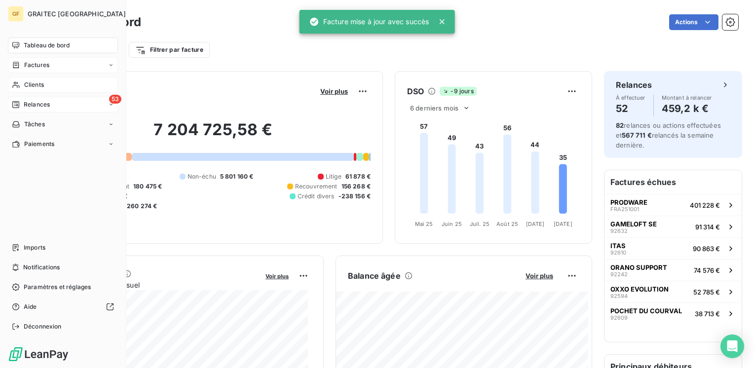
click at [34, 101] on span "Relances" at bounding box center [37, 104] width 26 height 9
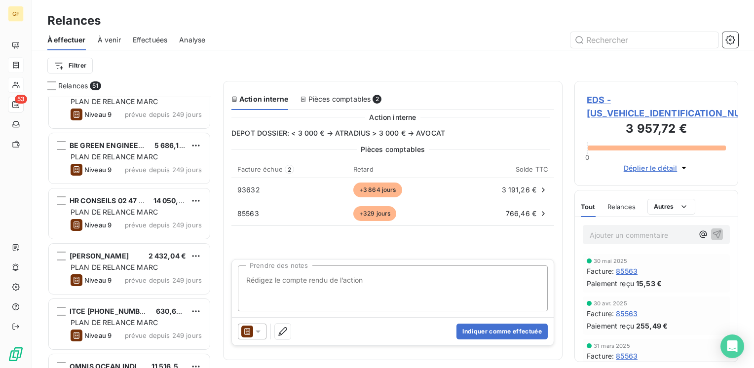
scroll to position [1135, 0]
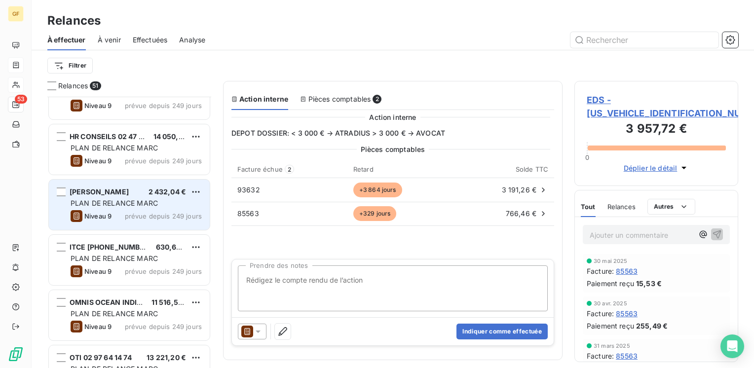
click at [124, 212] on div "Niveau 9 prévue depuis 249 jours" at bounding box center [136, 216] width 131 height 12
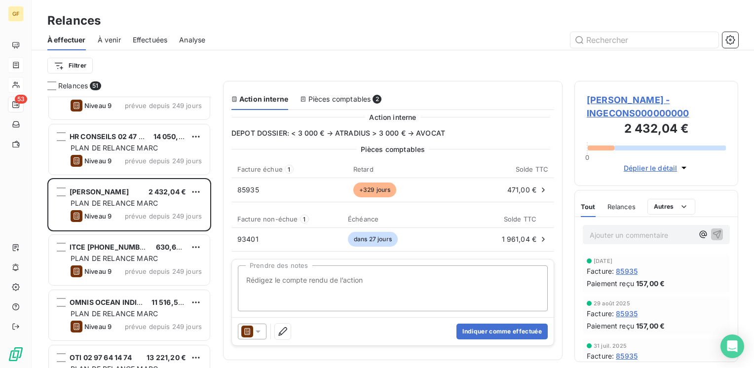
click at [607, 99] on span "[PERSON_NAME] - INGECONS000000000" at bounding box center [656, 106] width 139 height 27
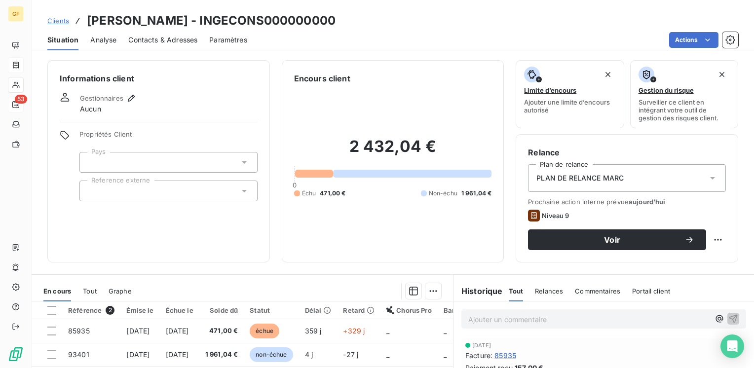
scroll to position [49, 0]
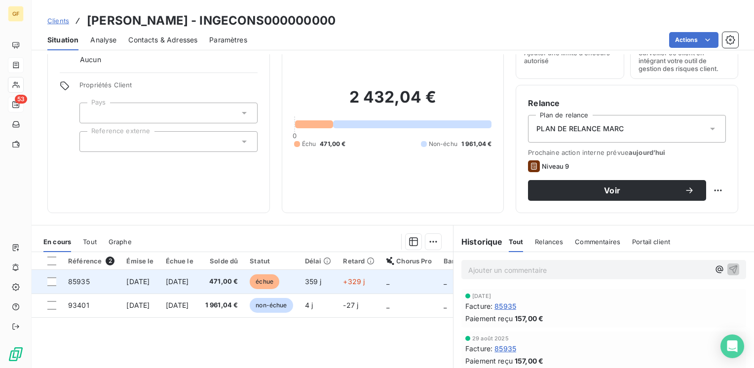
click at [189, 280] on span "[DATE]" at bounding box center [177, 281] width 23 height 8
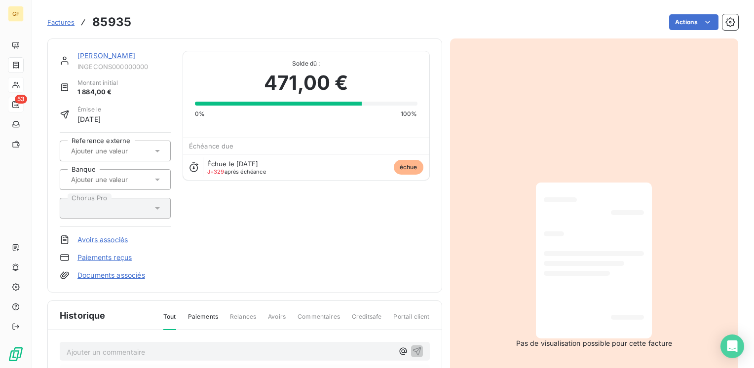
click at [89, 58] on link "[PERSON_NAME]" at bounding box center [106, 55] width 58 height 8
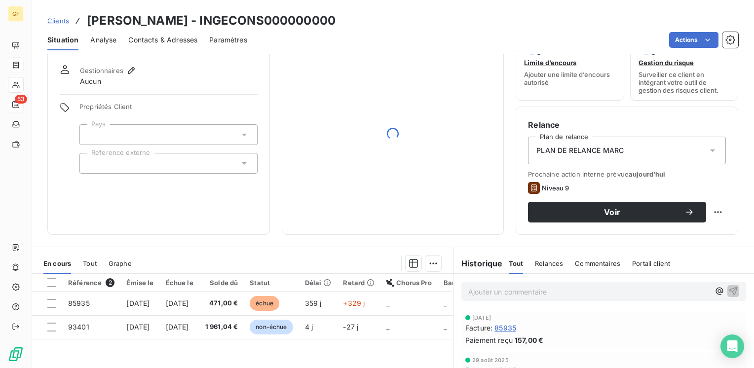
scroll to position [49, 0]
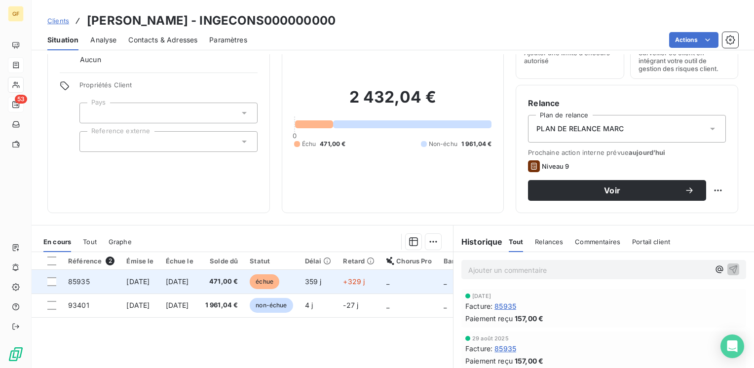
click at [178, 276] on td "[DATE]" at bounding box center [179, 282] width 39 height 24
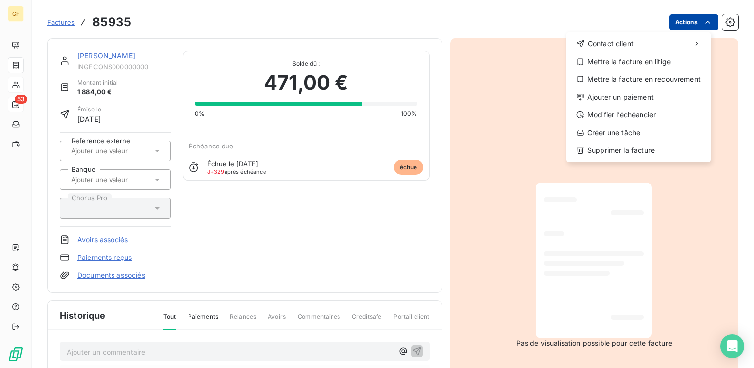
click at [679, 23] on html "GF 53 Factures 85935 Actions Contact client Mettre la facture en litige Mettre …" at bounding box center [377, 184] width 754 height 368
click at [211, 350] on html "GF 53 Factures 85935 Actions Contact client Mettre la facture en litige Mettre …" at bounding box center [377, 184] width 754 height 368
click at [692, 26] on html "GF 53 Factures 85935 Actions Contact client Mettre la facture en litige Mettre …" at bounding box center [377, 184] width 754 height 368
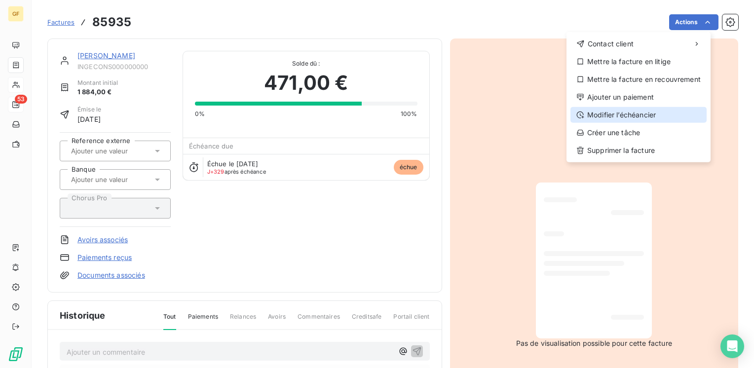
click at [631, 110] on div "Modifier l’échéancier" at bounding box center [639, 115] width 136 height 16
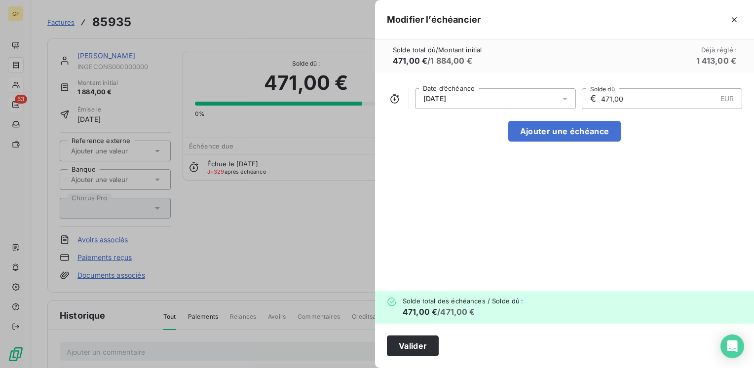
click at [568, 96] on icon at bounding box center [565, 99] width 10 height 10
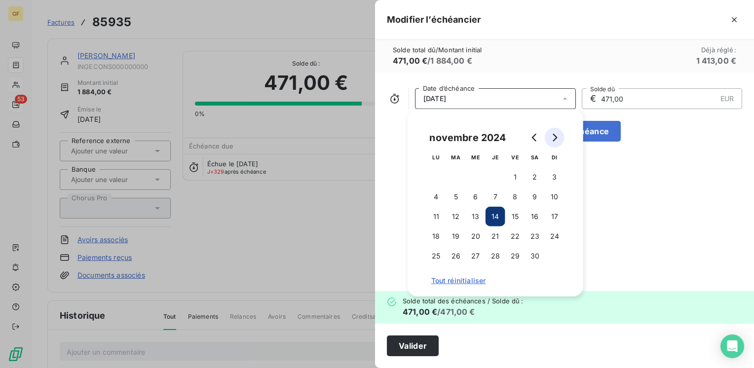
click at [559, 137] on button "Go to next month" at bounding box center [555, 138] width 20 height 20
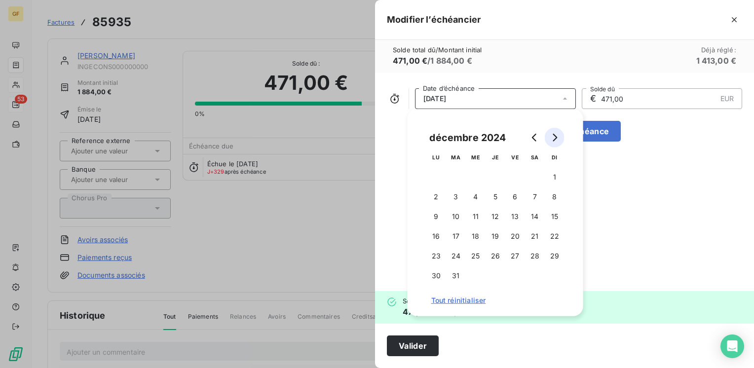
click at [559, 137] on button "Go to next month" at bounding box center [555, 138] width 20 height 20
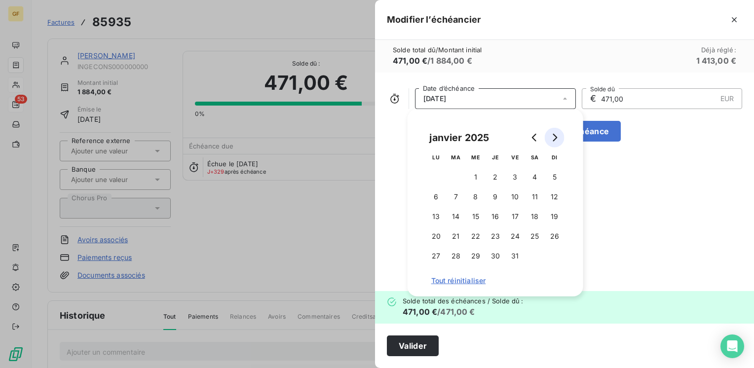
click at [559, 137] on button "Go to next month" at bounding box center [555, 138] width 20 height 20
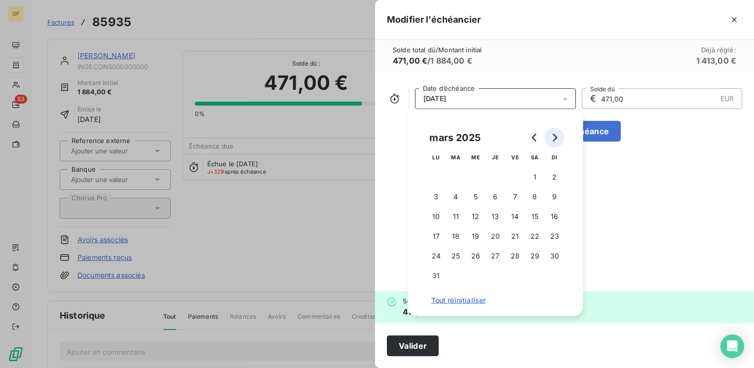
click at [559, 137] on button "Go to next month" at bounding box center [555, 138] width 20 height 20
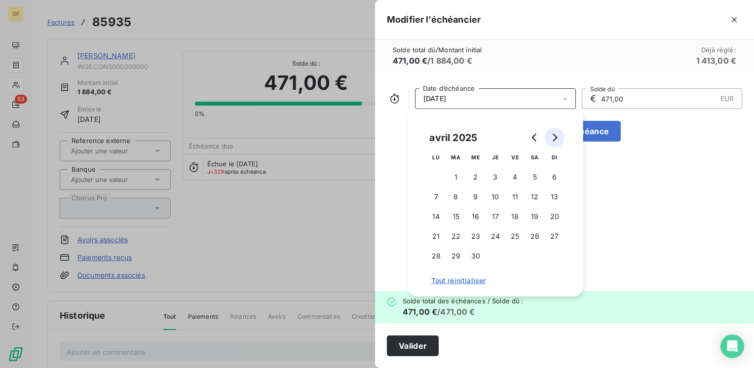
click at [559, 137] on button "Go to next month" at bounding box center [555, 138] width 20 height 20
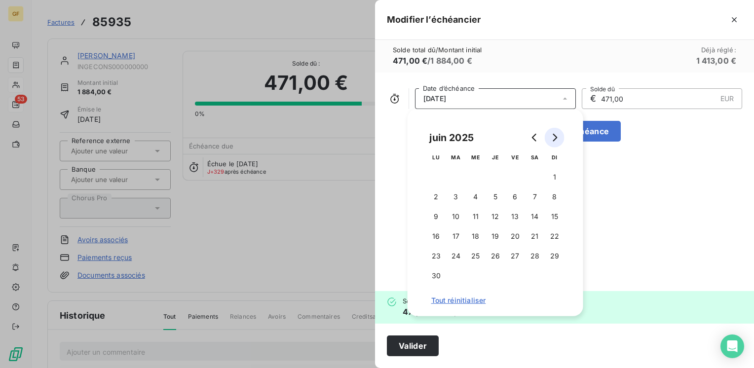
click at [559, 137] on button "Go to next month" at bounding box center [555, 138] width 20 height 20
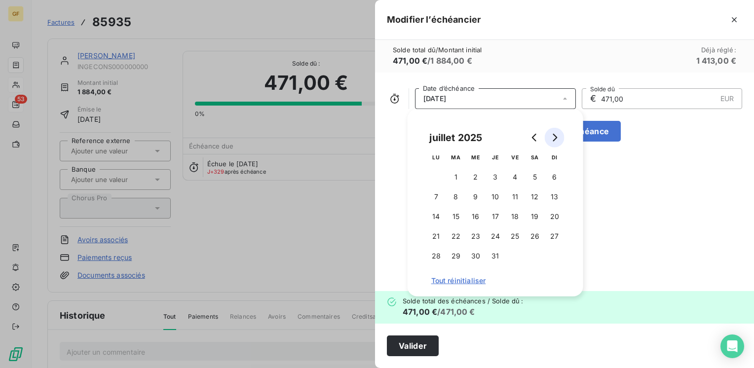
click at [559, 137] on button "Go to next month" at bounding box center [555, 138] width 20 height 20
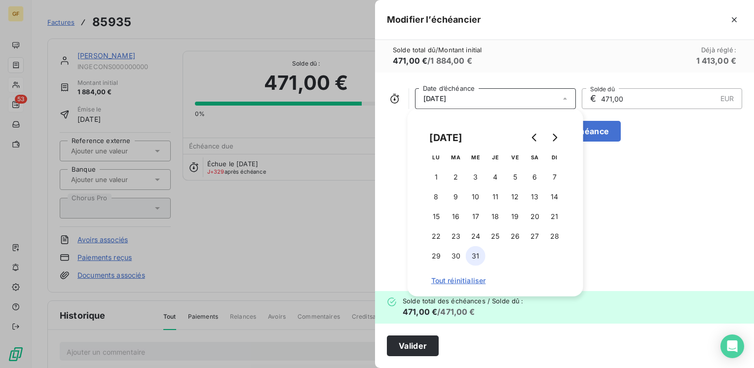
click at [474, 252] on button "31" at bounding box center [476, 256] width 20 height 20
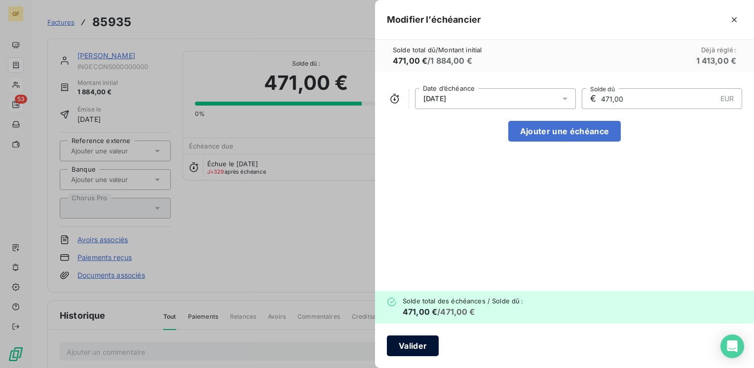
click at [403, 344] on button "Valider" at bounding box center [413, 346] width 52 height 21
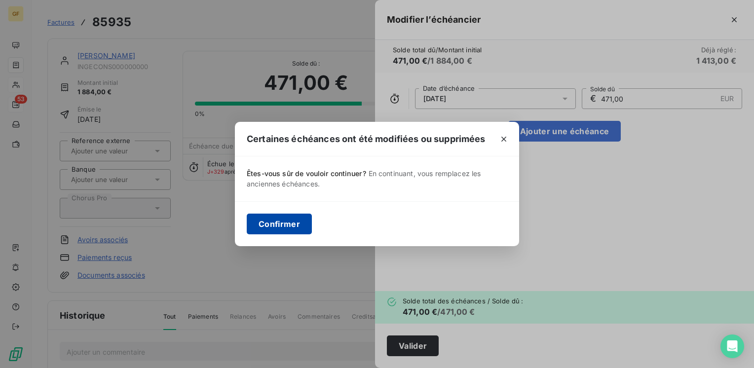
click at [284, 218] on button "Confirmer" at bounding box center [279, 224] width 65 height 21
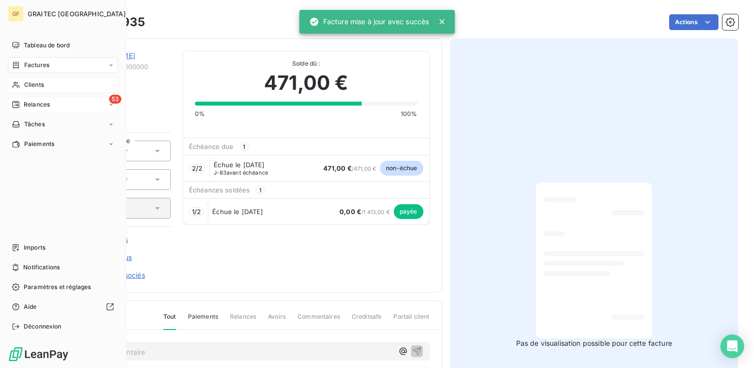
click at [27, 98] on div "53 Relances" at bounding box center [63, 105] width 110 height 16
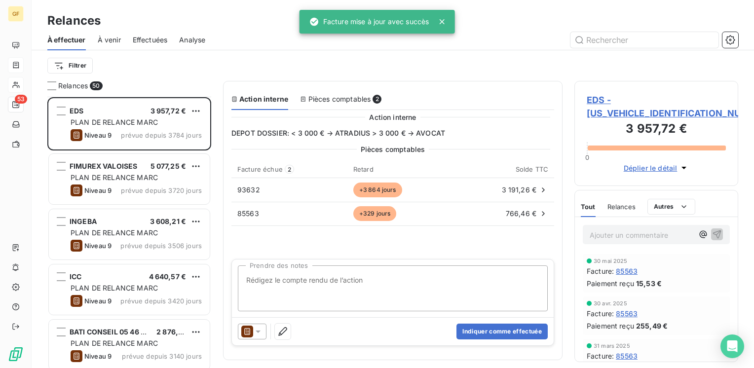
scroll to position [49, 0]
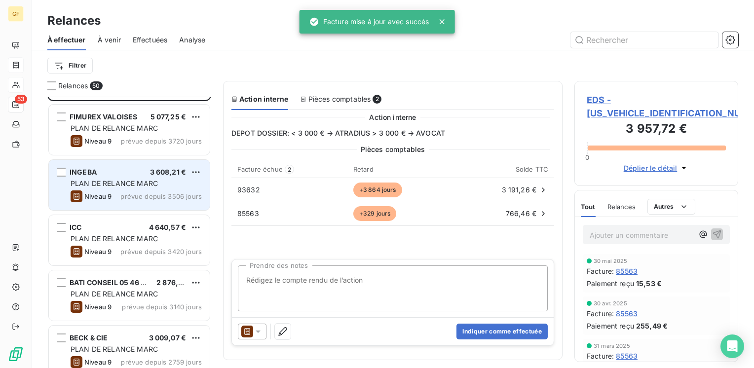
click at [137, 181] on span "PLAN DE RELANCE MARC" at bounding box center [114, 183] width 87 height 8
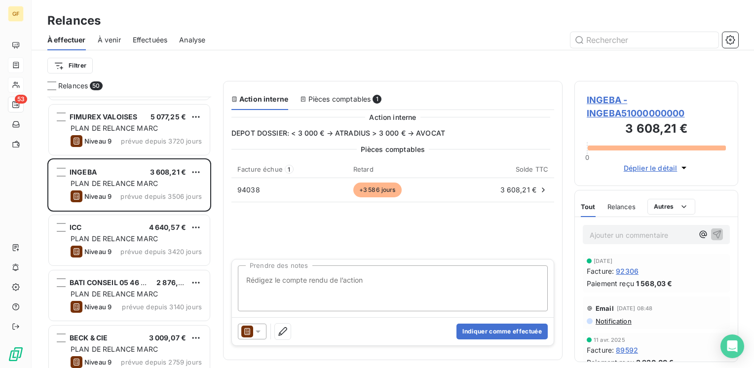
click at [598, 98] on span "INGEBA - INGEBA51000000000" at bounding box center [656, 106] width 139 height 27
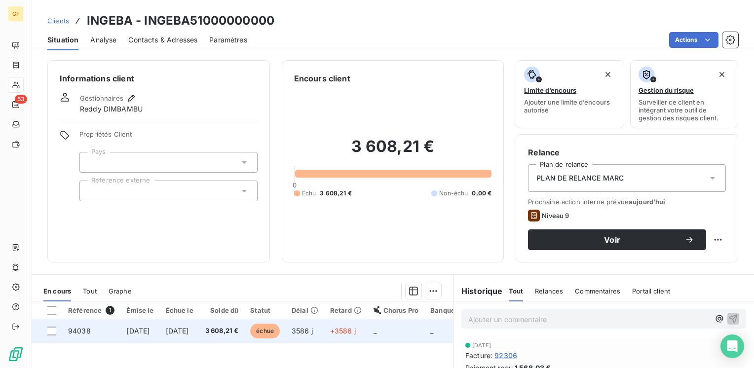
click at [189, 328] on span "[DATE]" at bounding box center [177, 331] width 23 height 8
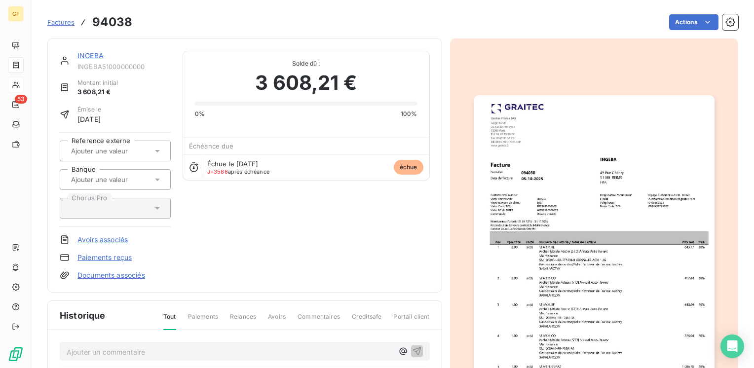
click at [566, 179] on img "button" at bounding box center [594, 265] width 241 height 340
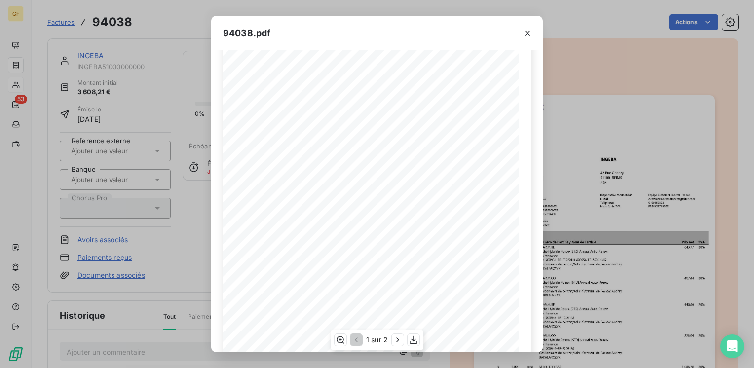
scroll to position [140, 0]
click at [399, 341] on icon "button" at bounding box center [397, 340] width 2 height 4
click at [527, 31] on icon "button" at bounding box center [528, 33] width 10 height 10
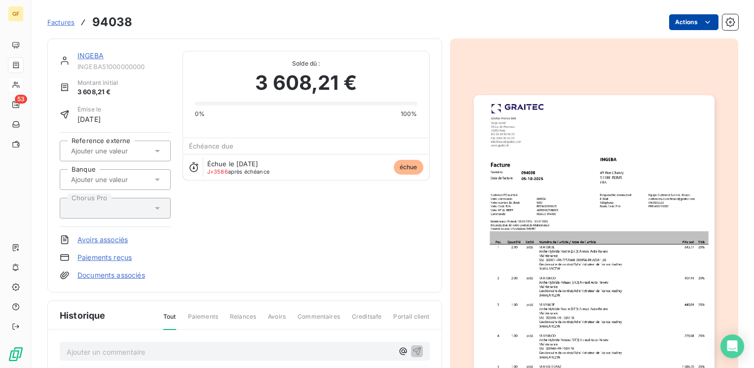
click at [685, 17] on html "GF 53 Factures 94038 Actions INGEBA INGEBA51000000000 Montant initial 3 608,21 …" at bounding box center [377, 184] width 754 height 368
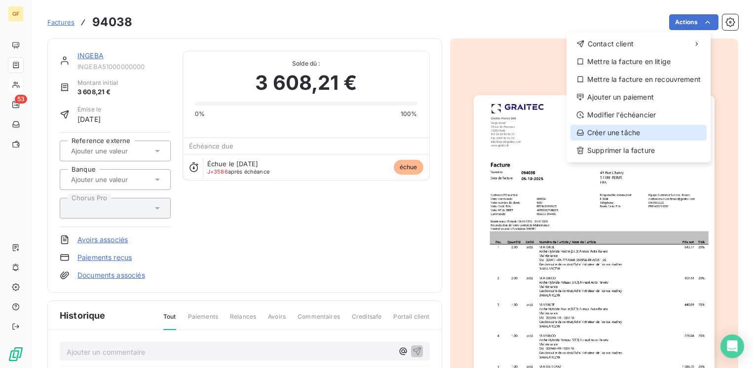
click at [617, 133] on div "Créer une tâche" at bounding box center [639, 133] width 136 height 16
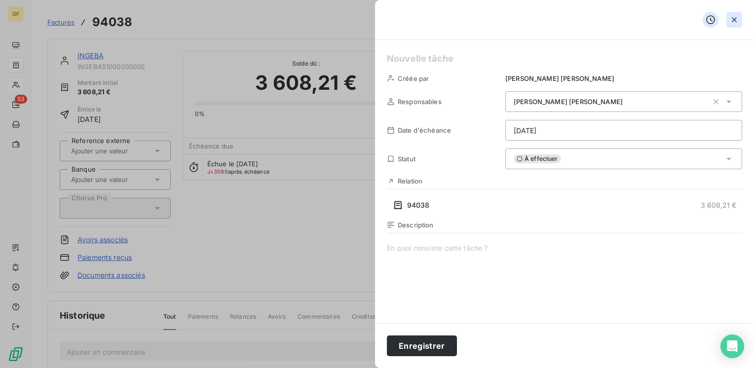
click at [734, 16] on icon "button" at bounding box center [734, 20] width 10 height 10
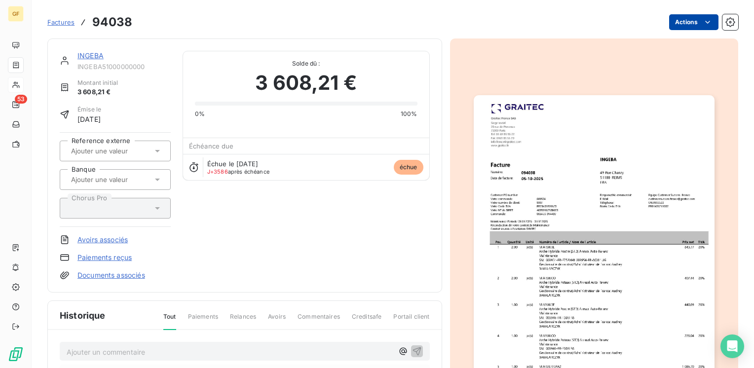
click at [681, 21] on html "GF 53 Factures 94038 Actions INGEBA INGEBA51000000000 Montant initial 3 608,21 …" at bounding box center [377, 184] width 754 height 368
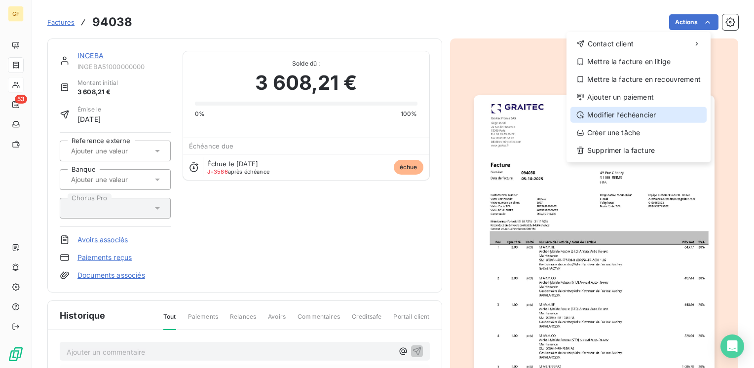
click at [621, 110] on div "Modifier l’échéancier" at bounding box center [639, 115] width 136 height 16
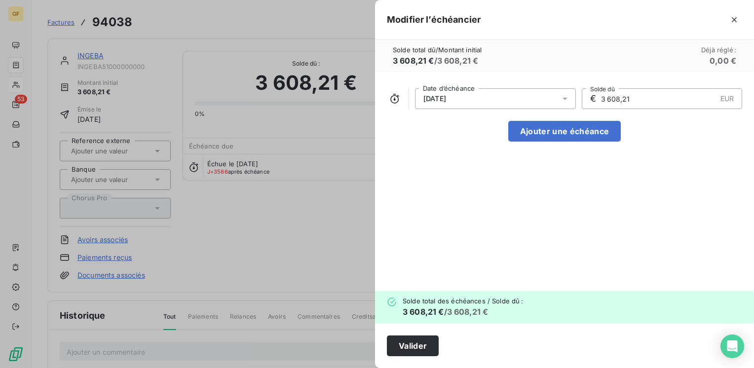
click at [561, 95] on icon at bounding box center [565, 99] width 10 height 10
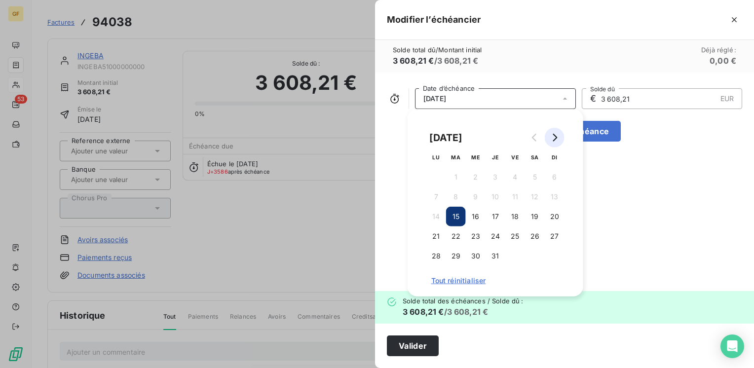
click at [555, 140] on icon "Go to next month" at bounding box center [555, 138] width 4 height 8
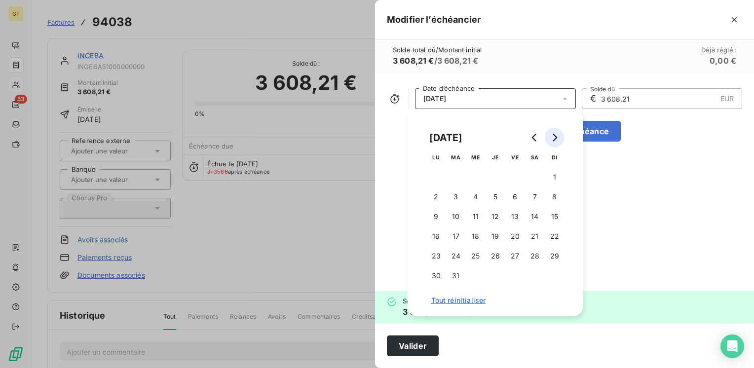
click at [555, 140] on icon "Go to next month" at bounding box center [555, 138] width 4 height 8
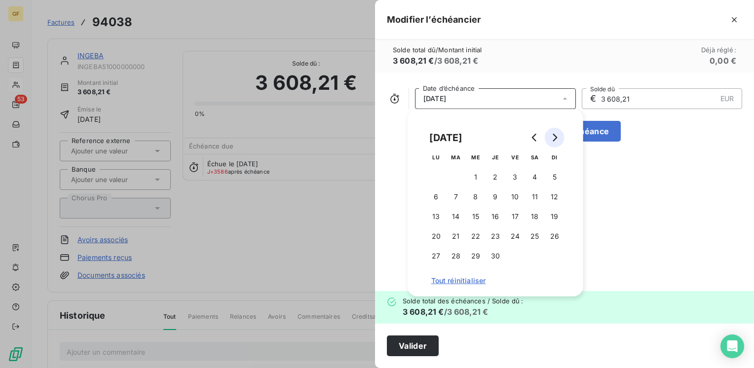
click at [555, 140] on icon "Go to next month" at bounding box center [555, 138] width 4 height 8
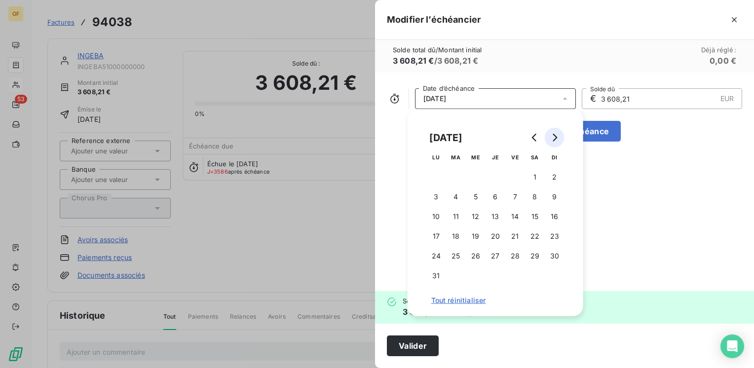
click at [555, 140] on icon "Go to next month" at bounding box center [555, 138] width 4 height 8
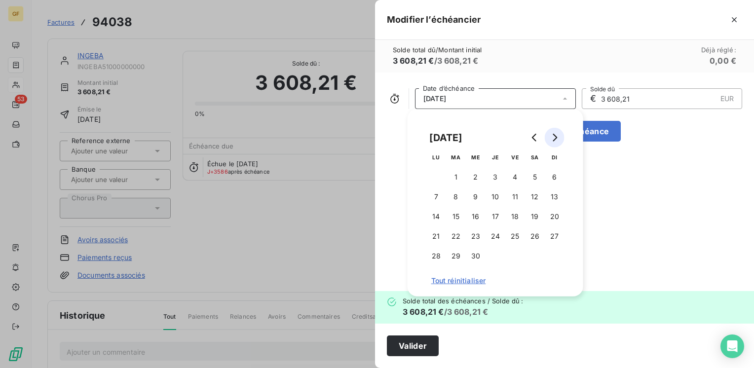
click at [555, 140] on icon "Go to next month" at bounding box center [555, 138] width 4 height 8
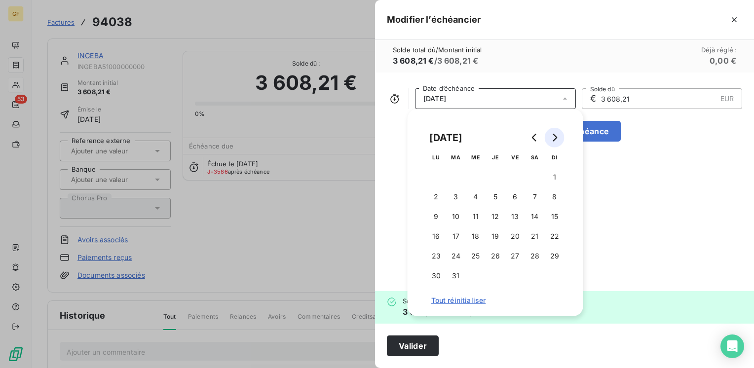
click at [555, 140] on icon "Go to next month" at bounding box center [555, 138] width 4 height 8
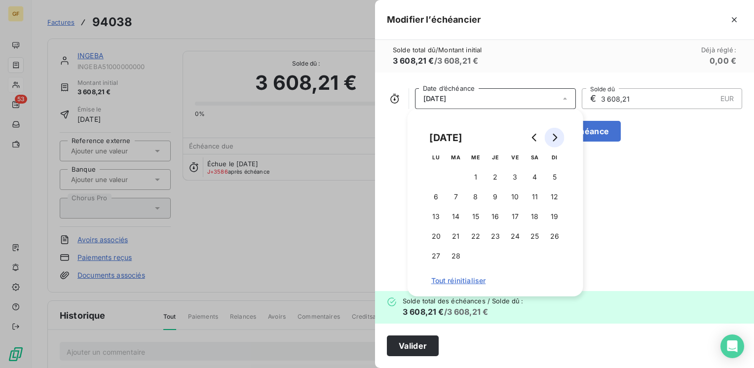
click at [555, 140] on icon "Go to next month" at bounding box center [555, 138] width 4 height 8
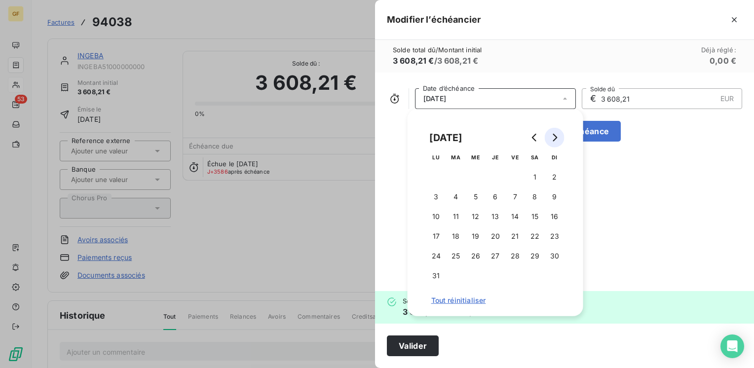
click at [555, 140] on icon "Go to next month" at bounding box center [555, 138] width 4 height 8
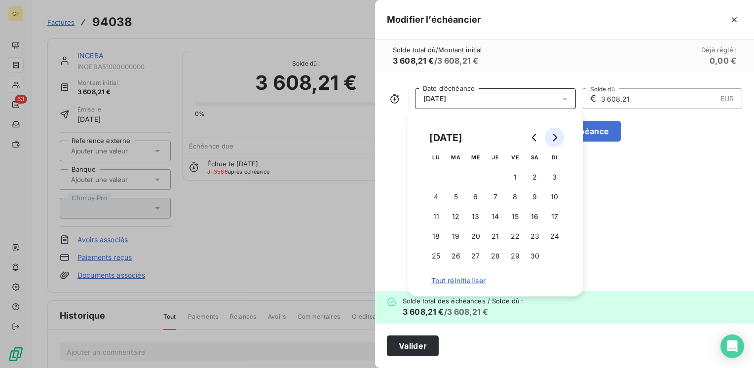
click at [555, 140] on icon "Go to next month" at bounding box center [555, 138] width 4 height 8
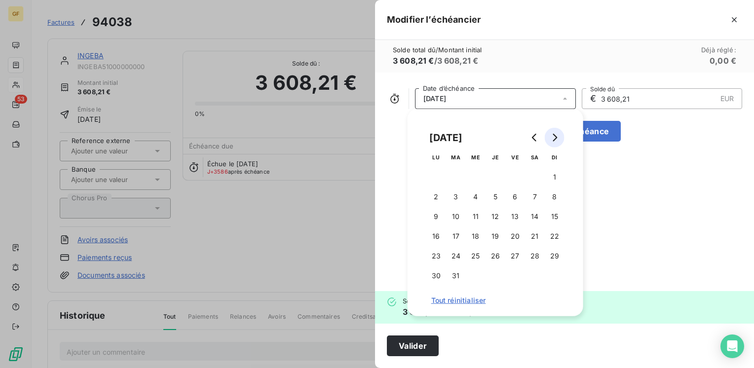
click at [555, 140] on icon "Go to next month" at bounding box center [555, 138] width 4 height 8
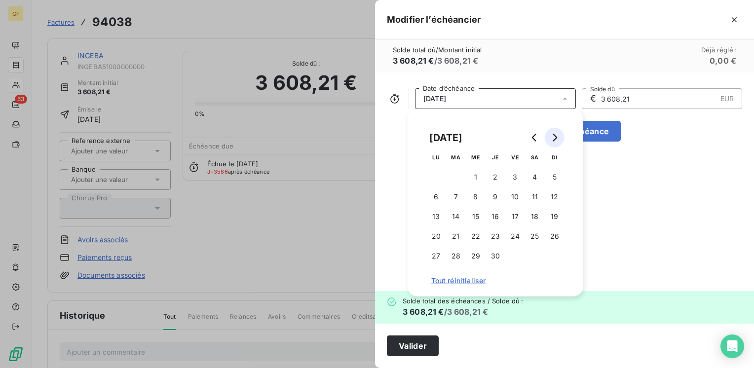
click at [555, 140] on icon "Go to next month" at bounding box center [555, 138] width 4 height 8
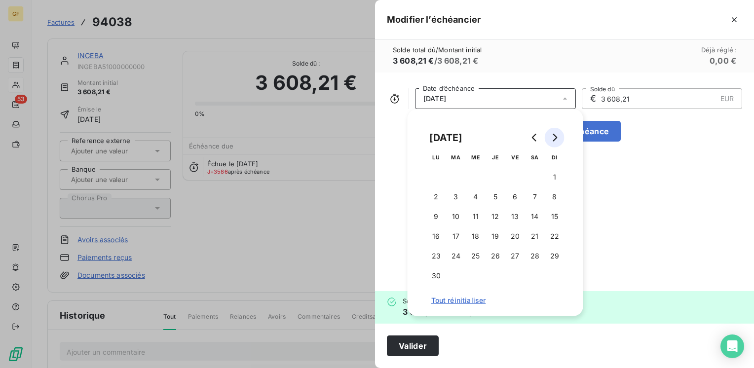
click at [555, 140] on icon "Go to next month" at bounding box center [555, 138] width 4 height 8
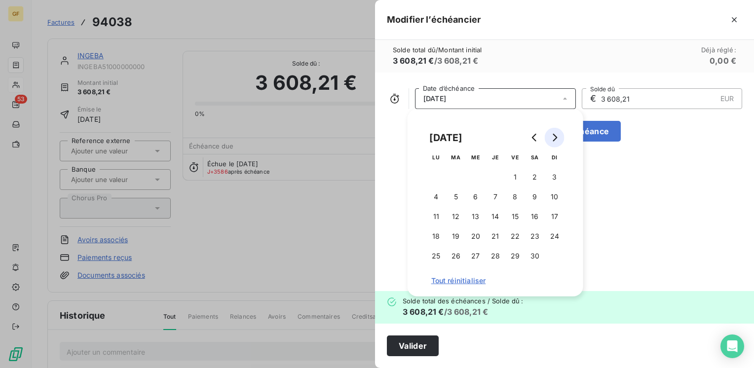
click at [555, 140] on icon "Go to next month" at bounding box center [555, 138] width 4 height 8
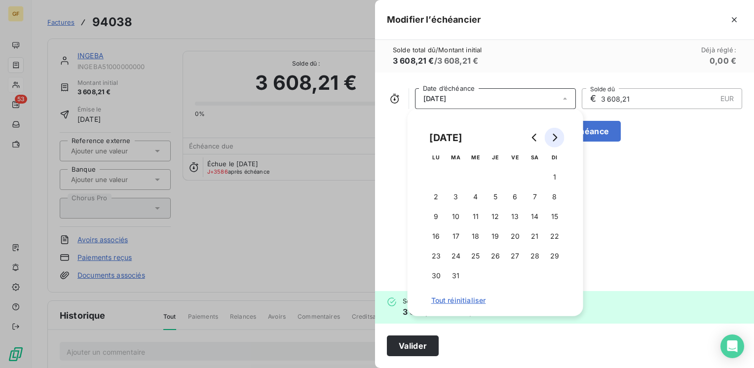
click at [555, 140] on icon "Go to next month" at bounding box center [555, 138] width 4 height 8
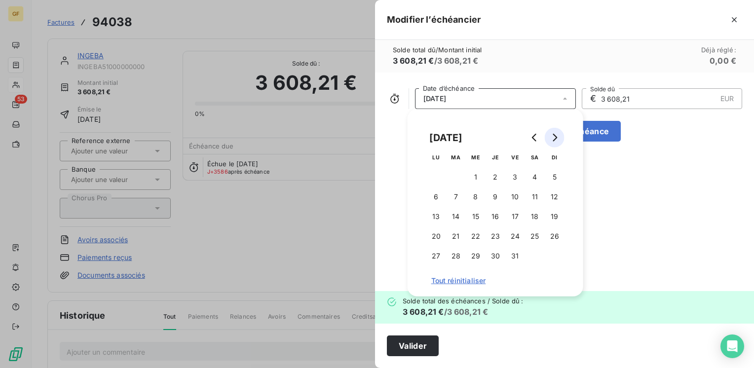
click at [555, 140] on icon "Go to next month" at bounding box center [555, 138] width 4 height 8
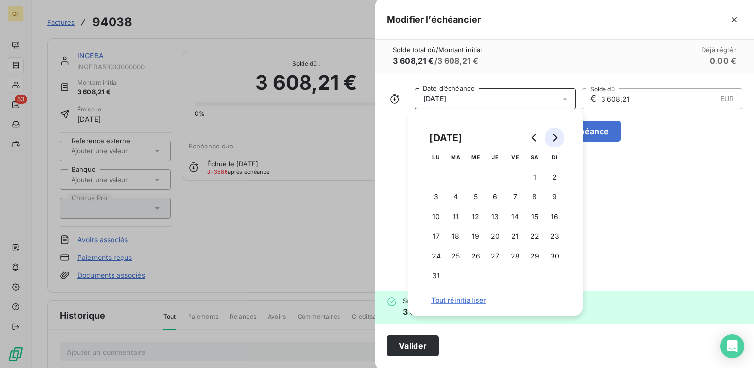
click at [555, 140] on icon "Go to next month" at bounding box center [555, 138] width 4 height 8
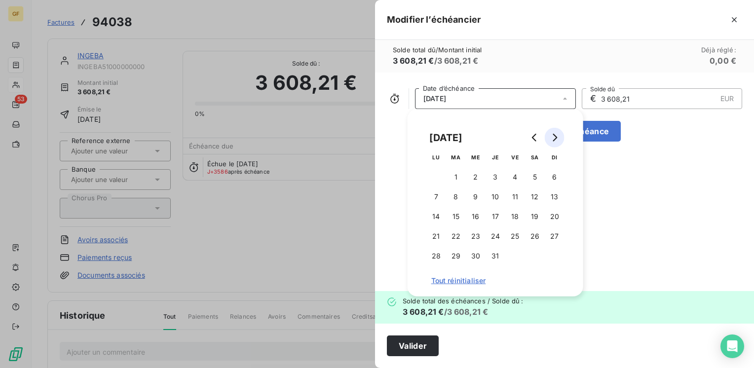
click at [555, 140] on icon "Go to next month" at bounding box center [555, 138] width 4 height 8
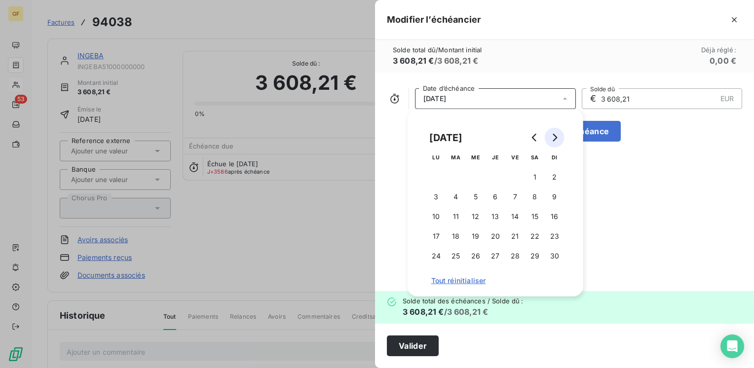
click at [555, 140] on icon "Go to next month" at bounding box center [555, 138] width 4 height 8
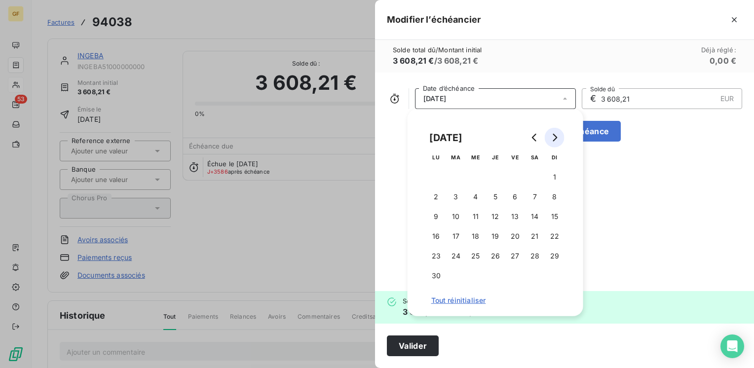
click at [555, 140] on icon "Go to next month" at bounding box center [555, 138] width 4 height 8
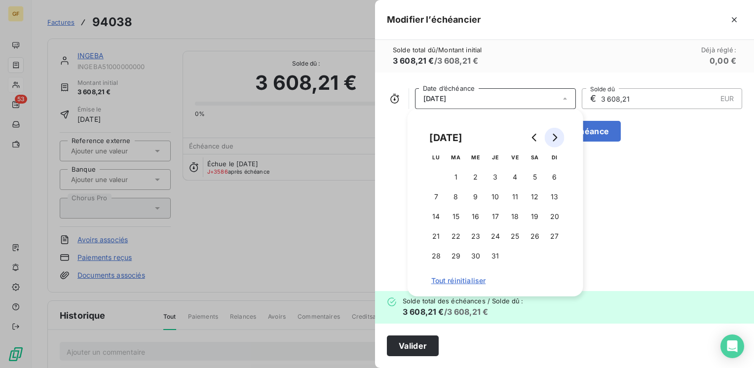
click at [555, 140] on icon "Go to next month" at bounding box center [555, 138] width 4 height 8
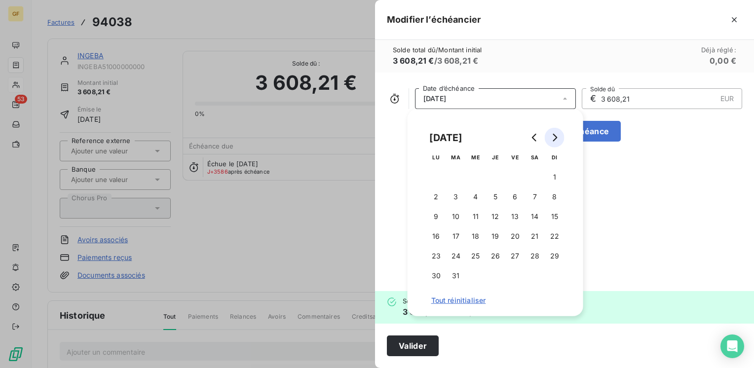
click at [555, 140] on icon "Go to next month" at bounding box center [555, 138] width 4 height 8
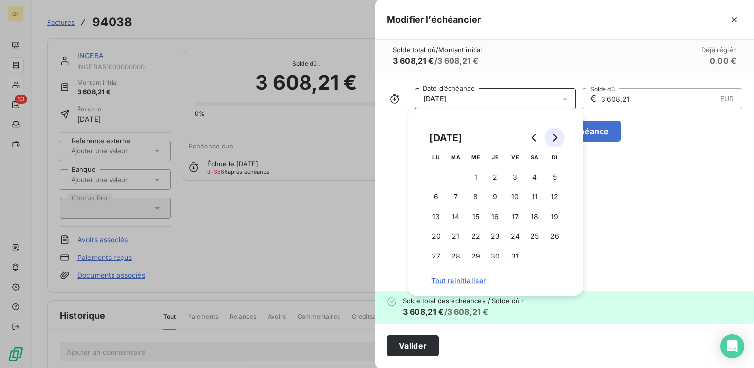
click at [555, 140] on icon "Go to next month" at bounding box center [555, 138] width 4 height 8
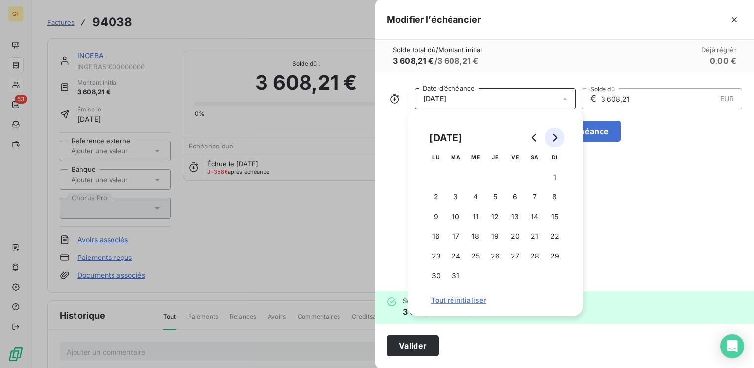
click at [555, 140] on icon "Go to next month" at bounding box center [555, 138] width 4 height 8
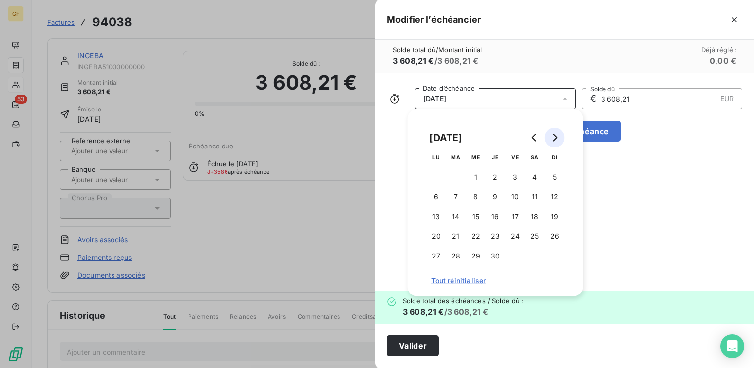
click at [555, 140] on icon "Go to next month" at bounding box center [555, 138] width 4 height 8
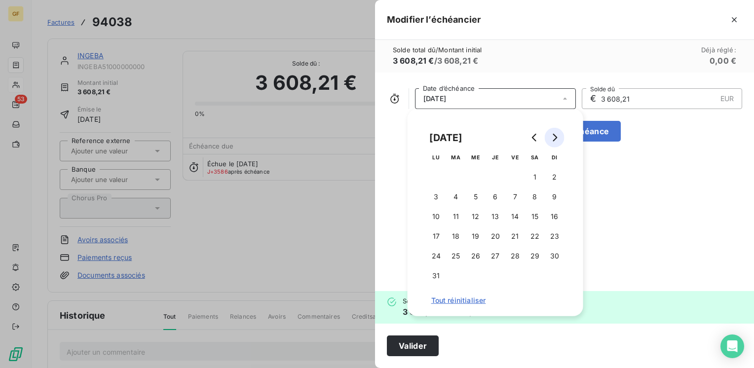
click at [555, 140] on icon "Go to next month" at bounding box center [555, 138] width 4 height 8
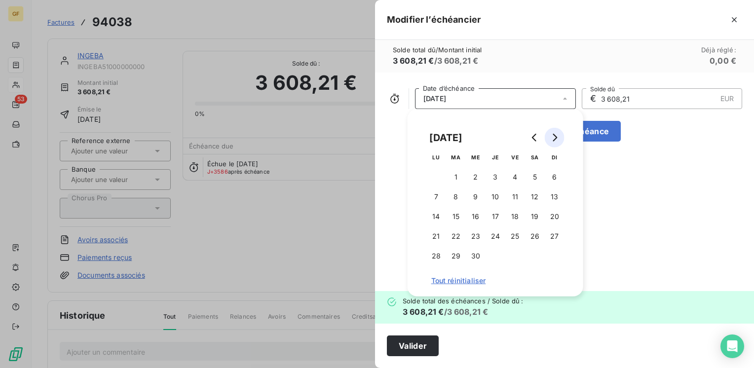
click at [555, 140] on icon "Go to next month" at bounding box center [555, 138] width 4 height 8
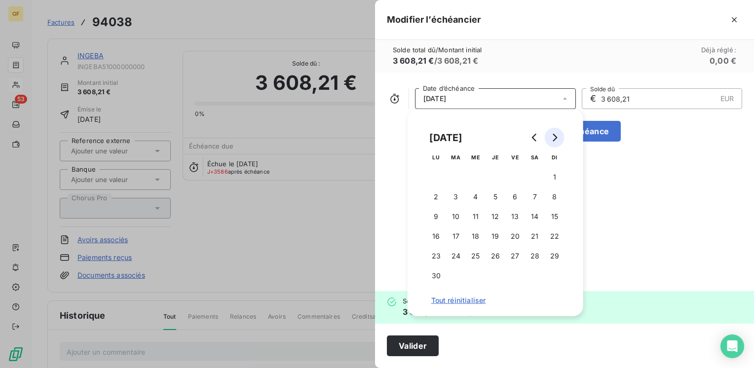
click at [555, 140] on icon "Go to next month" at bounding box center [555, 138] width 4 height 8
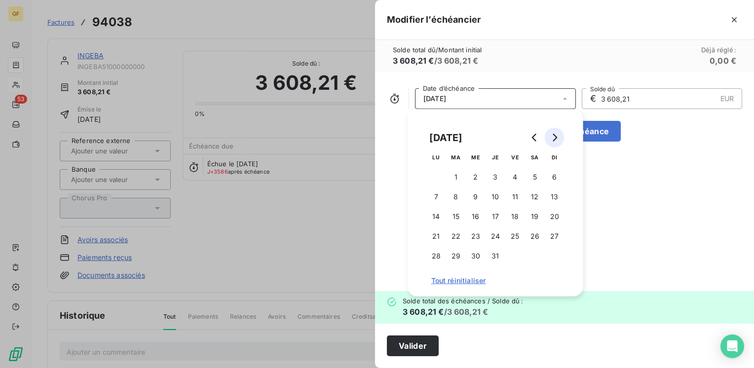
click at [555, 140] on icon "Go to next month" at bounding box center [555, 138] width 4 height 8
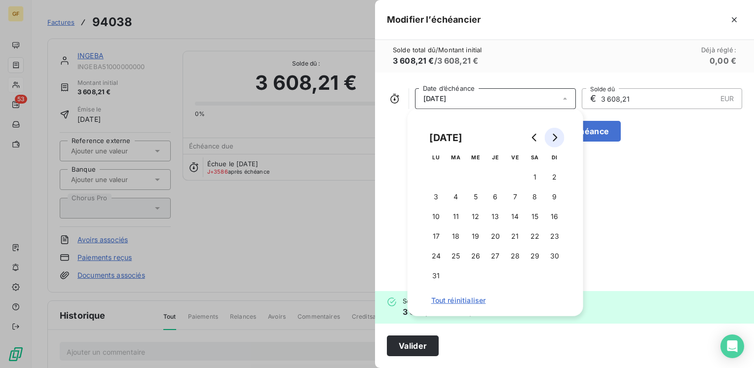
click at [555, 140] on icon "Go to next month" at bounding box center [555, 138] width 4 height 8
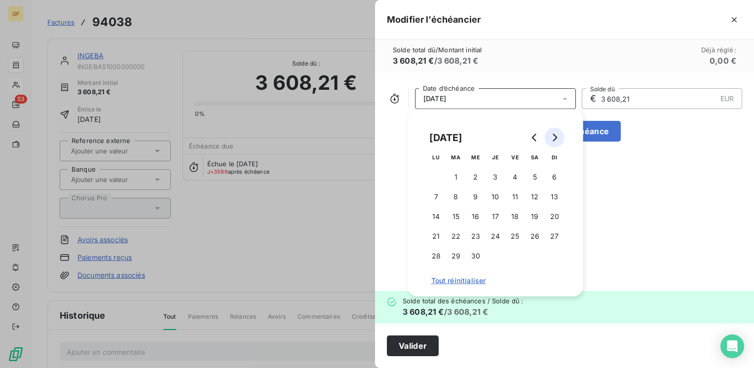
click at [555, 140] on icon "Go to next month" at bounding box center [555, 138] width 4 height 8
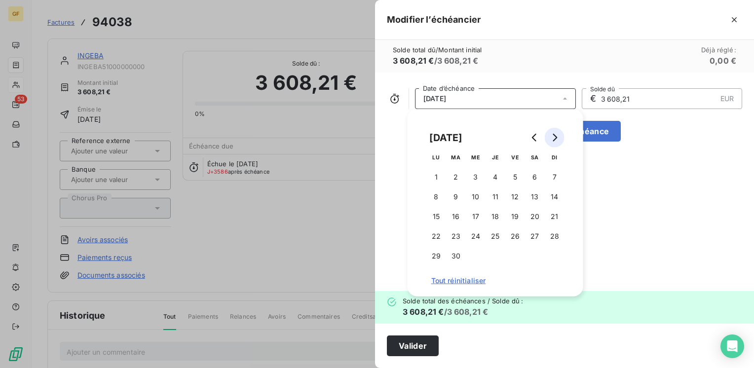
click at [555, 140] on icon "Go to next month" at bounding box center [555, 138] width 4 height 8
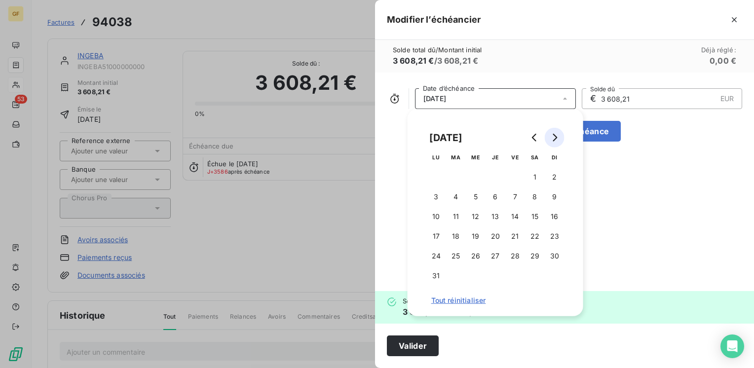
click at [555, 140] on icon "Go to next month" at bounding box center [555, 138] width 4 height 8
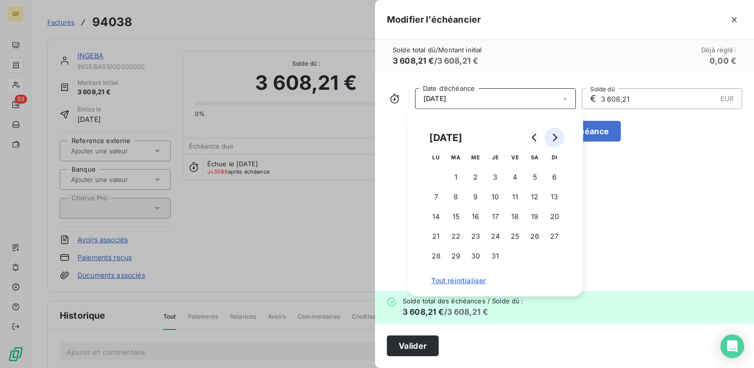
click at [555, 140] on icon "Go to next month" at bounding box center [555, 138] width 4 height 8
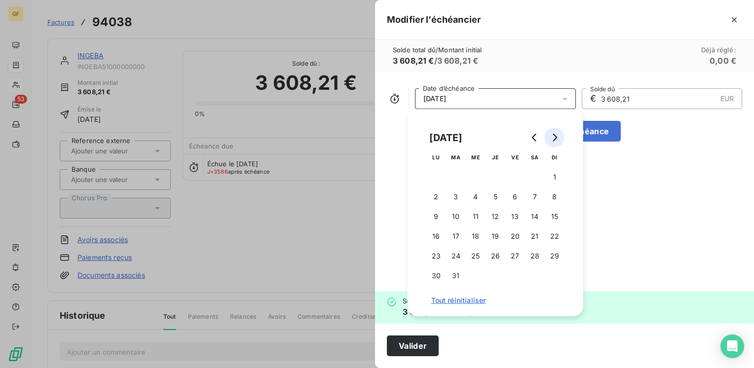
click at [555, 140] on icon "Go to next month" at bounding box center [555, 138] width 4 height 8
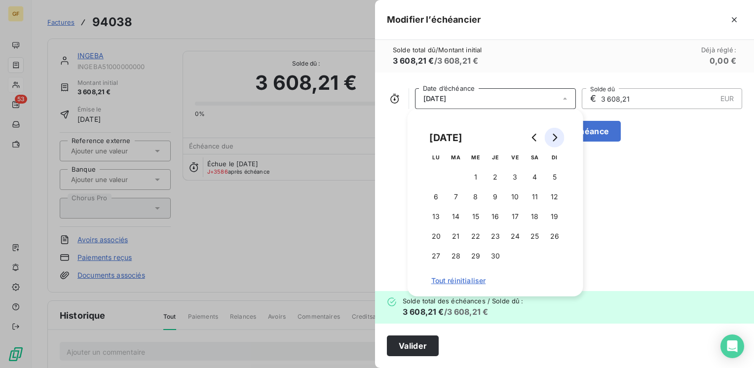
click at [555, 140] on icon "Go to next month" at bounding box center [555, 138] width 4 height 8
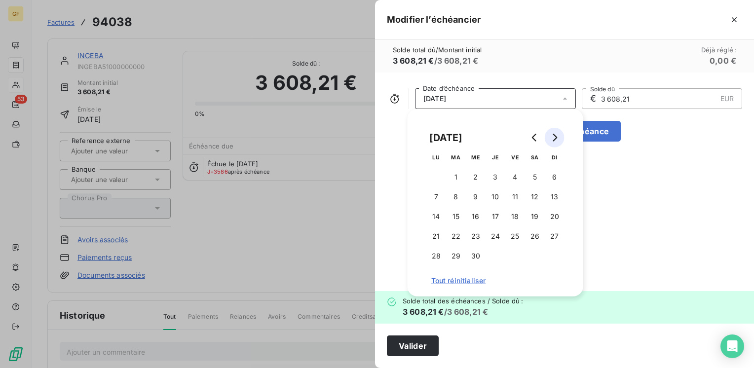
click at [555, 140] on icon "Go to next month" at bounding box center [555, 138] width 4 height 8
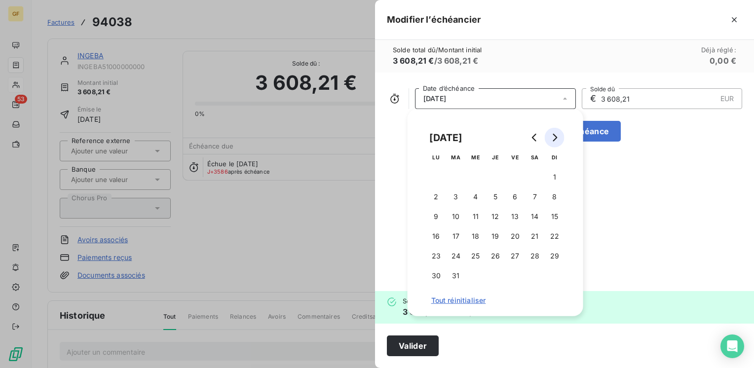
click at [555, 140] on icon "Go to next month" at bounding box center [555, 138] width 4 height 8
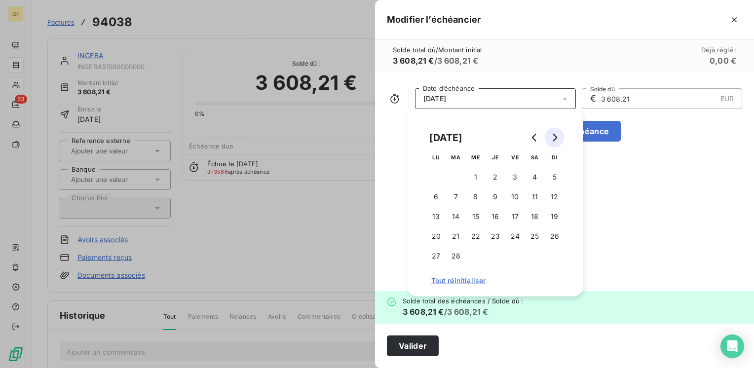
click at [555, 140] on icon "Go to next month" at bounding box center [555, 138] width 4 height 8
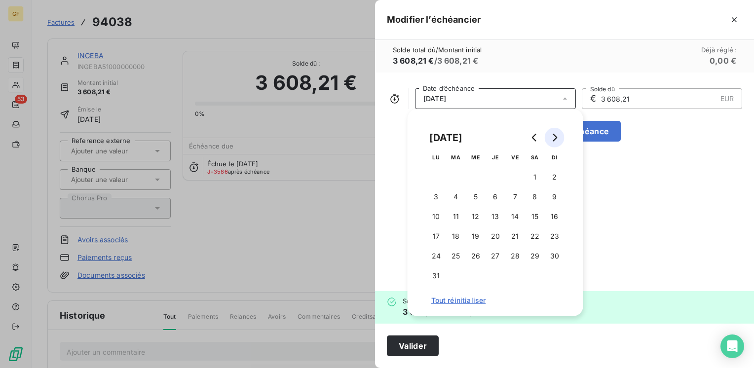
click at [555, 140] on icon "Go to next month" at bounding box center [555, 138] width 4 height 8
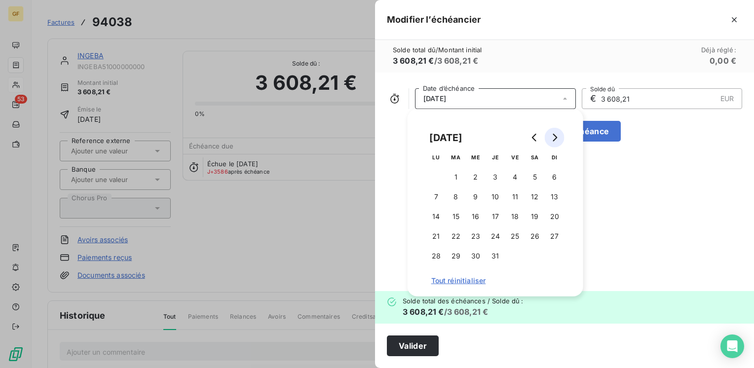
click at [555, 140] on icon "Go to next month" at bounding box center [555, 138] width 4 height 8
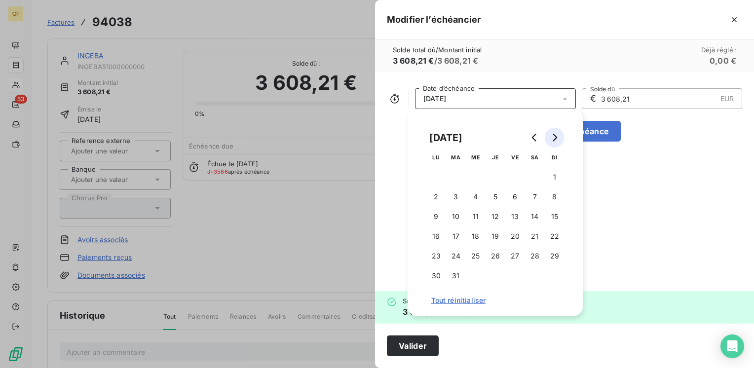
click at [555, 140] on icon "Go to next month" at bounding box center [555, 138] width 4 height 8
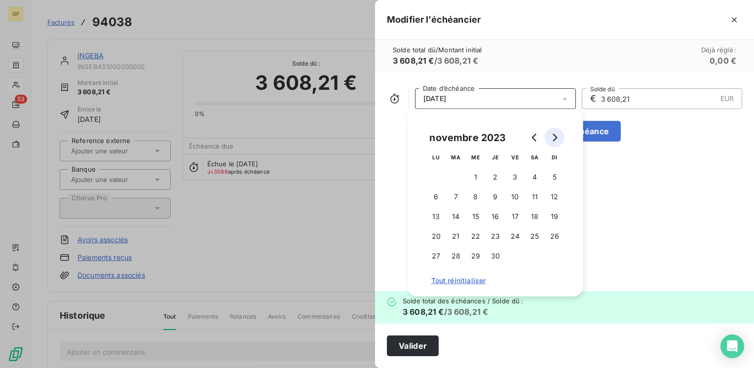
click at [555, 140] on icon "Go to next month" at bounding box center [555, 138] width 4 height 8
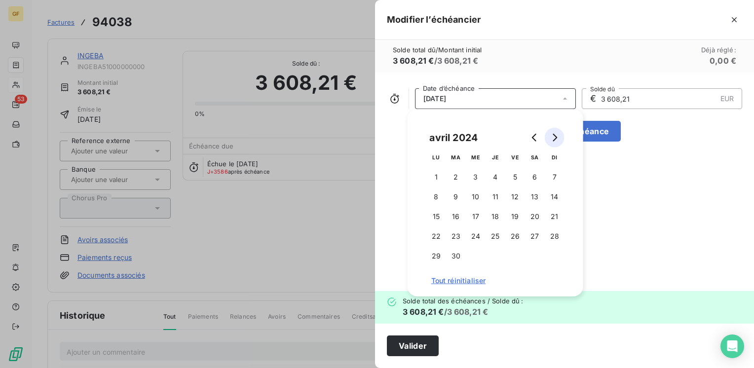
click at [555, 140] on icon "Go to next month" at bounding box center [555, 138] width 4 height 8
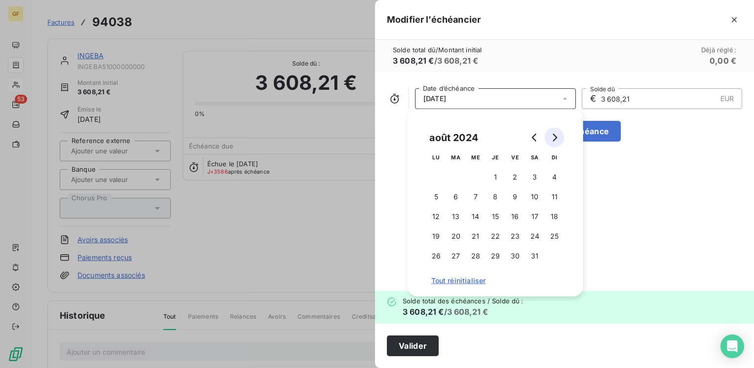
click at [555, 140] on icon "Go to next month" at bounding box center [555, 138] width 4 height 8
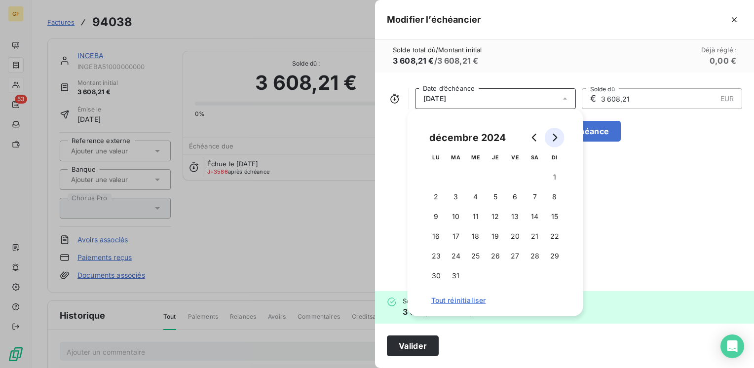
click at [555, 140] on icon "Go to next month" at bounding box center [555, 138] width 4 height 8
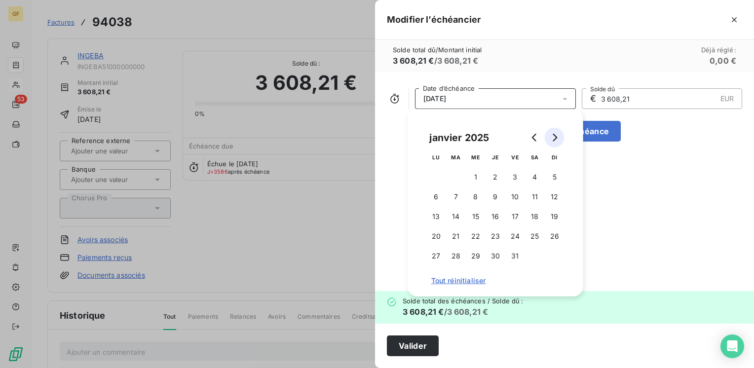
click at [555, 140] on icon "Go to next month" at bounding box center [555, 138] width 4 height 8
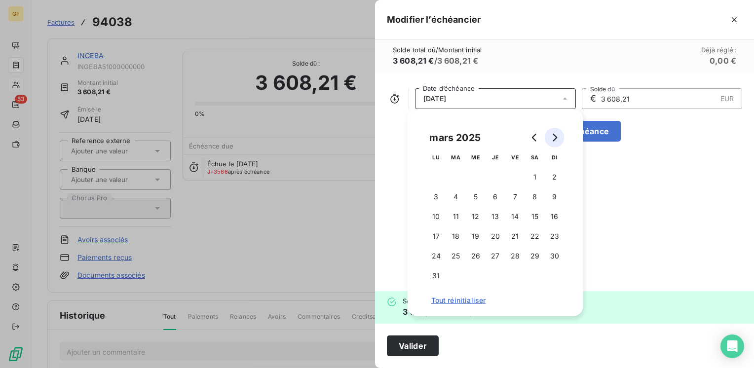
click at [555, 140] on icon "Go to next month" at bounding box center [555, 138] width 4 height 8
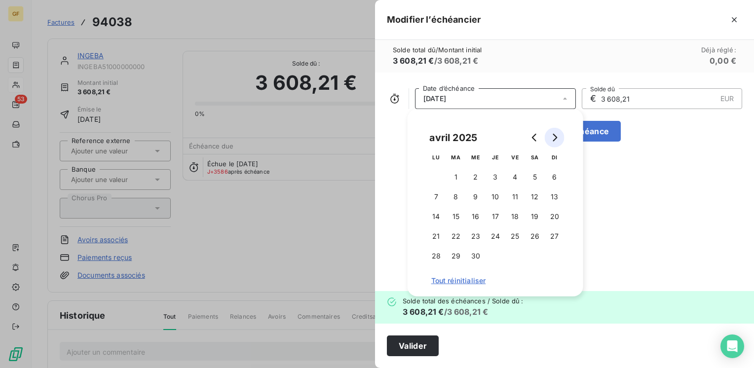
click at [555, 140] on icon "Go to next month" at bounding box center [555, 138] width 4 height 8
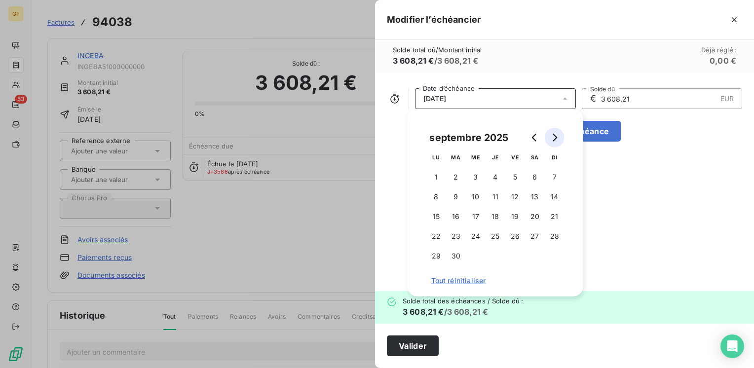
click at [555, 140] on icon "Go to next month" at bounding box center [555, 138] width 4 height 8
click at [436, 216] on button "15" at bounding box center [436, 217] width 20 height 20
click at [403, 341] on button "Valider" at bounding box center [413, 346] width 52 height 21
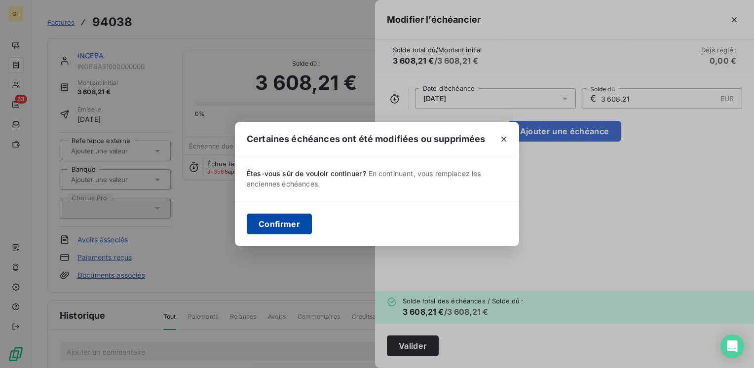
click at [296, 224] on button "Confirmer" at bounding box center [279, 224] width 65 height 21
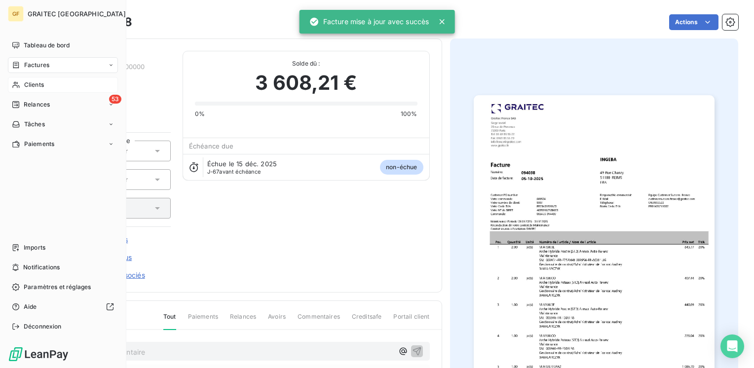
click at [30, 102] on span "Relances" at bounding box center [37, 104] width 26 height 9
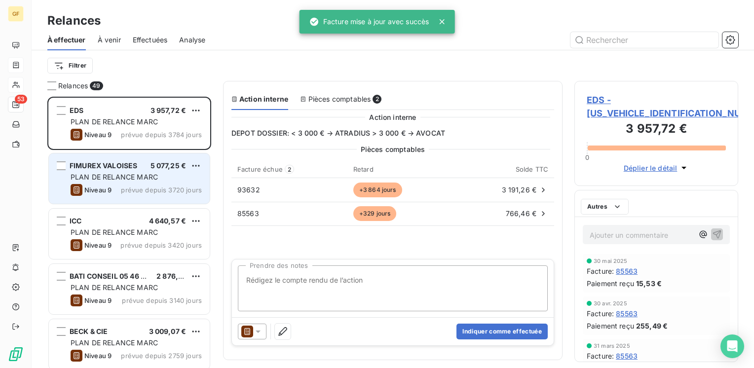
scroll to position [264, 156]
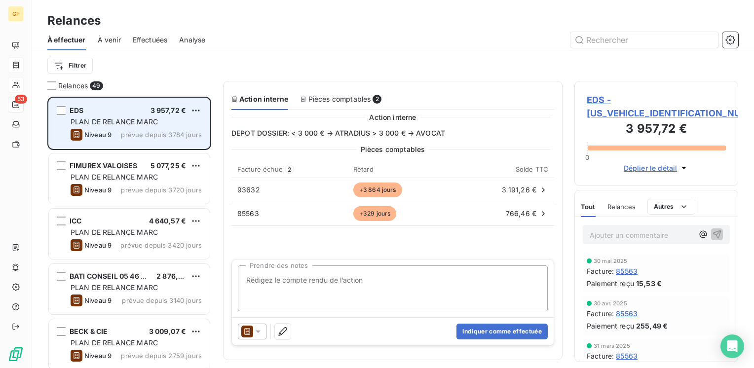
click at [153, 131] on span "prévue depuis 3784 jours" at bounding box center [161, 135] width 81 height 8
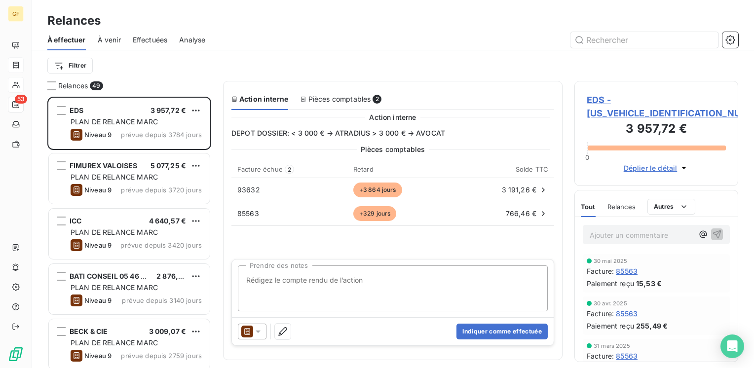
click at [649, 98] on span "EDS - [US_VEHICLE_IDENTIFICATION_NUMBER]" at bounding box center [656, 106] width 139 height 27
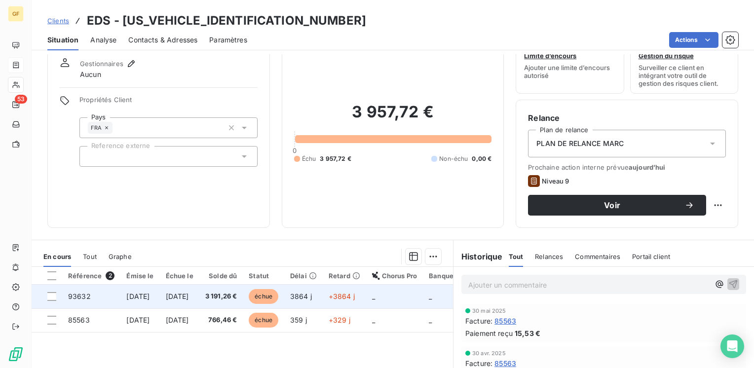
scroll to position [49, 0]
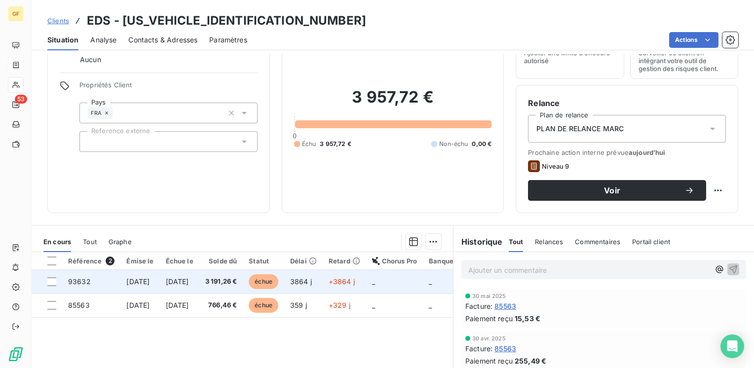
click at [189, 283] on span "[DATE]" at bounding box center [177, 281] width 23 height 8
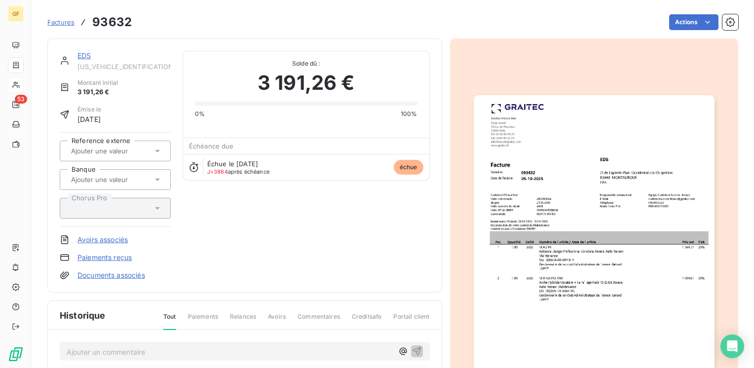
click at [569, 161] on img "button" at bounding box center [594, 265] width 241 height 340
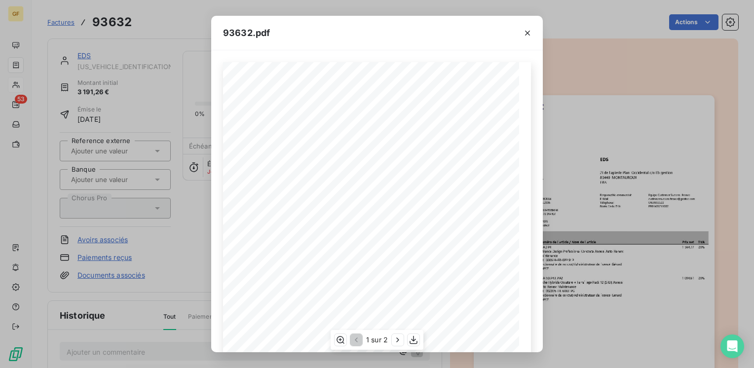
scroll to position [140, 0]
click at [399, 342] on icon "button" at bounding box center [398, 340] width 10 height 10
click at [526, 29] on icon "button" at bounding box center [528, 33] width 10 height 10
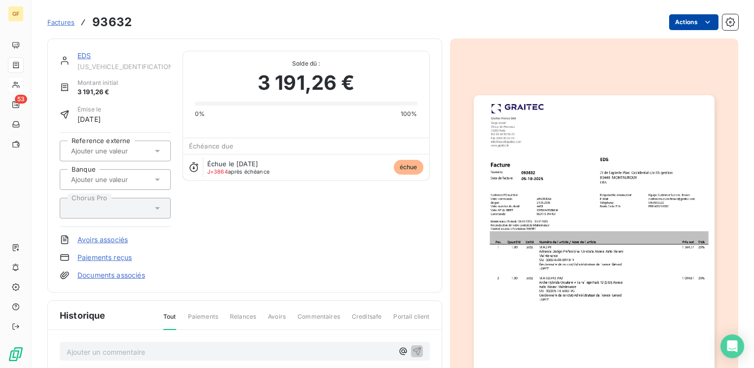
click at [687, 18] on html "GF 53 Factures 93632 Actions EDS [US_VEHICLE_IDENTIFICATION_NUMBER] Montant ini…" at bounding box center [377, 184] width 754 height 368
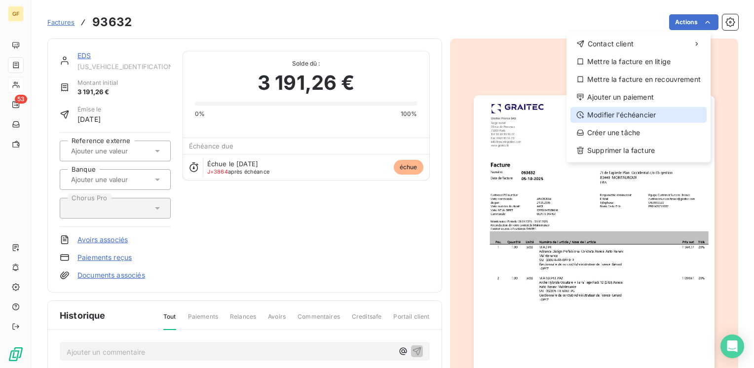
click at [607, 115] on div "Modifier l’échéancier" at bounding box center [639, 115] width 136 height 16
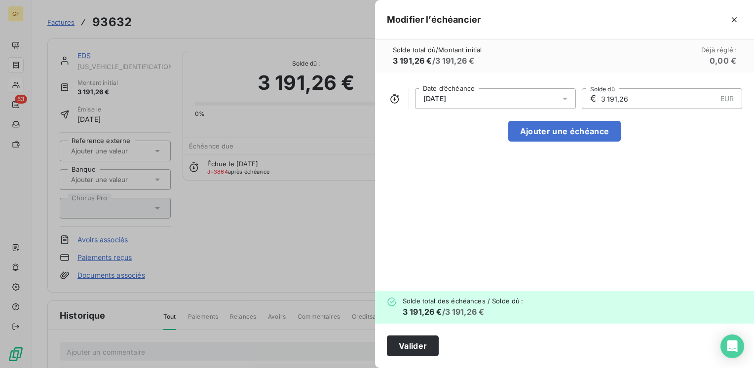
click at [575, 96] on div at bounding box center [568, 98] width 16 height 21
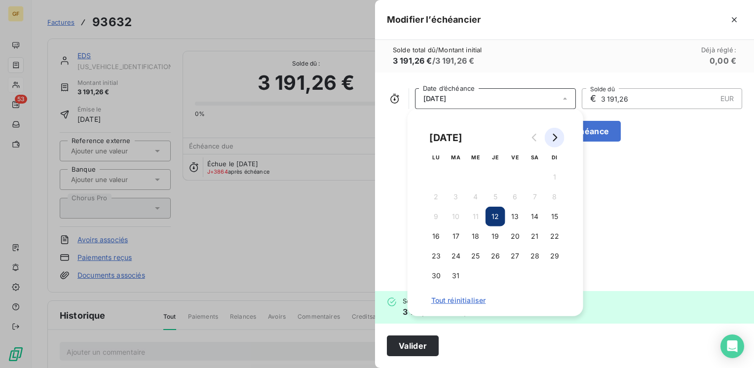
click at [555, 135] on icon "Go to next month" at bounding box center [555, 138] width 8 height 8
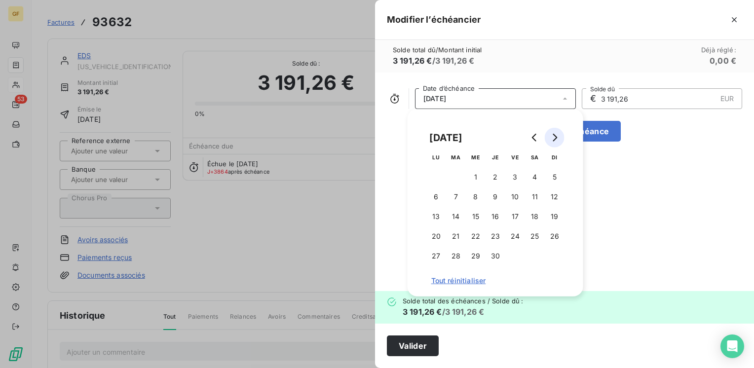
click at [555, 135] on icon "Go to next month" at bounding box center [555, 138] width 8 height 8
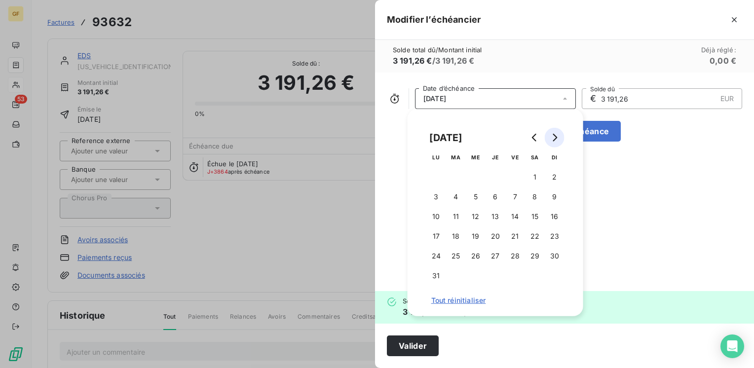
click at [555, 135] on icon "Go to next month" at bounding box center [555, 138] width 8 height 8
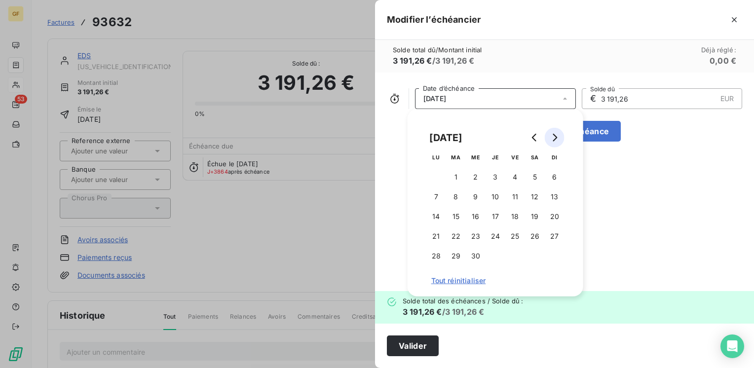
click at [555, 135] on icon "Go to next month" at bounding box center [555, 138] width 8 height 8
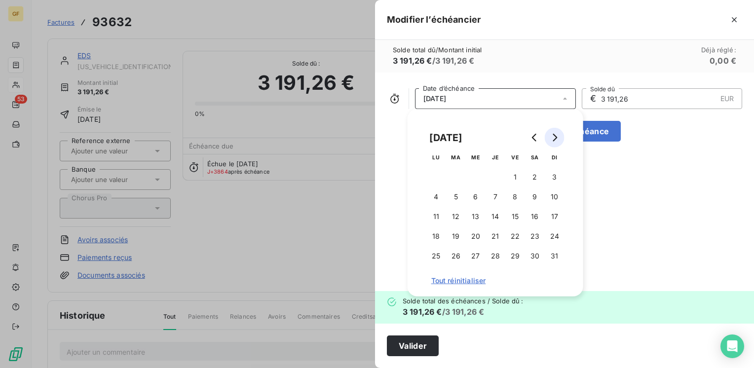
click at [555, 135] on icon "Go to next month" at bounding box center [555, 138] width 8 height 8
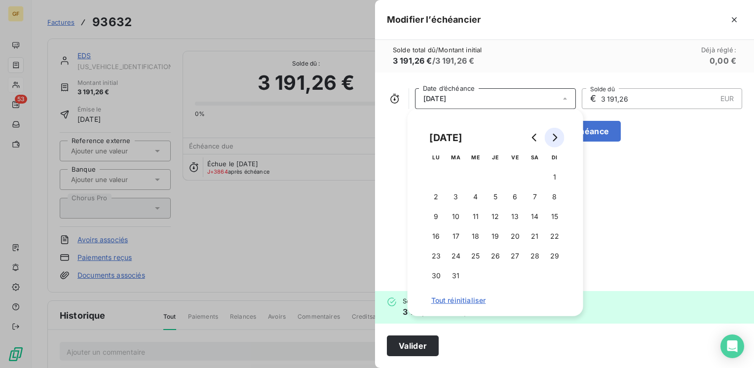
click at [555, 135] on icon "Go to next month" at bounding box center [555, 138] width 8 height 8
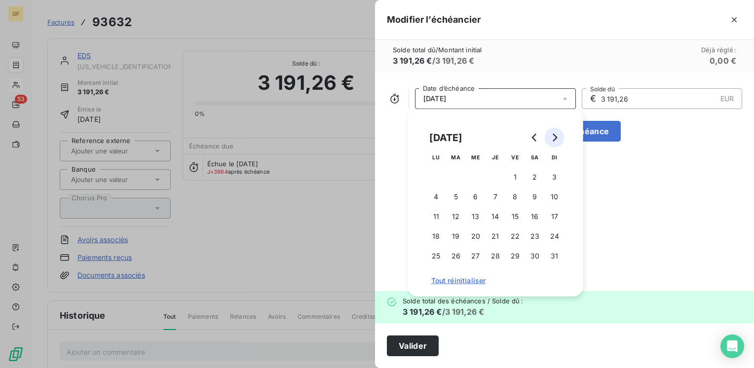
click at [555, 135] on icon "Go to next month" at bounding box center [555, 138] width 8 height 8
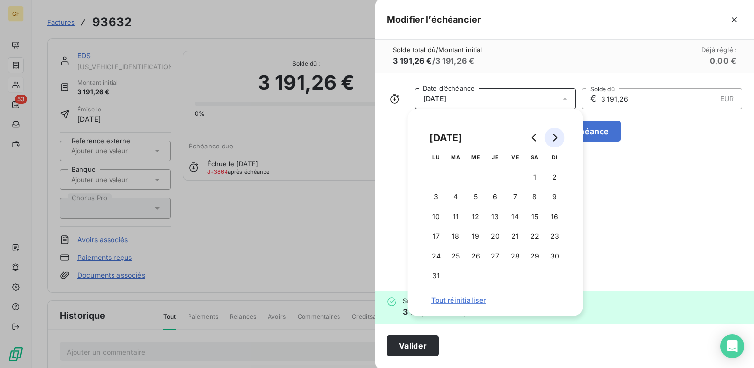
click at [555, 135] on icon "Go to next month" at bounding box center [555, 138] width 8 height 8
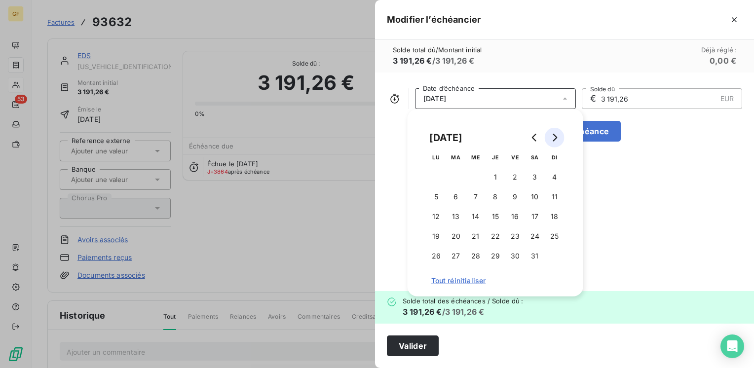
click at [555, 135] on icon "Go to next month" at bounding box center [555, 138] width 8 height 8
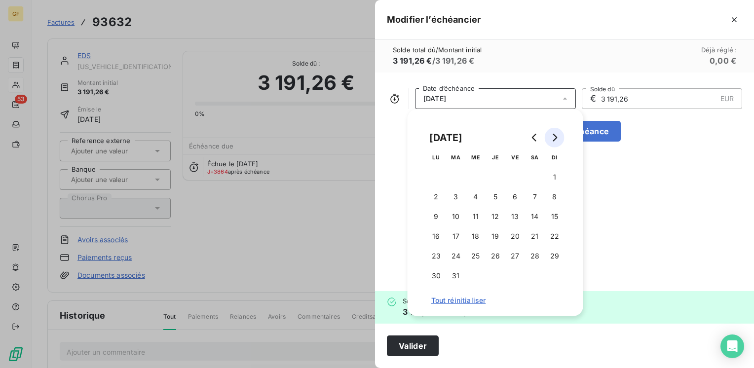
click at [555, 135] on icon "Go to next month" at bounding box center [555, 138] width 8 height 8
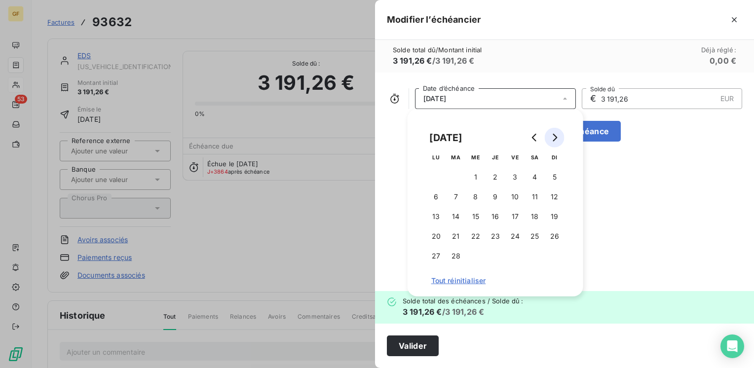
click at [555, 135] on icon "Go to next month" at bounding box center [555, 138] width 8 height 8
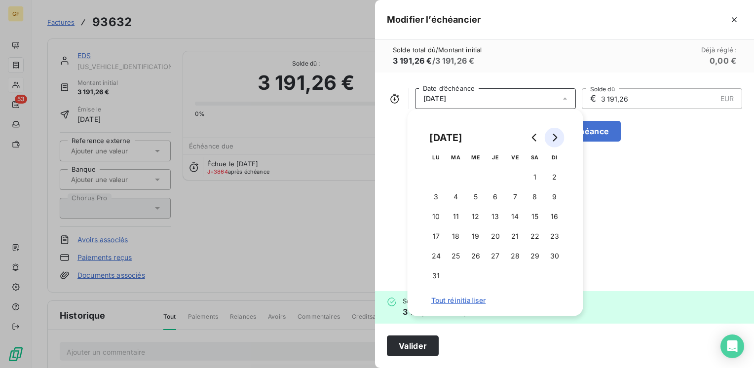
click at [555, 135] on icon "Go to next month" at bounding box center [555, 138] width 8 height 8
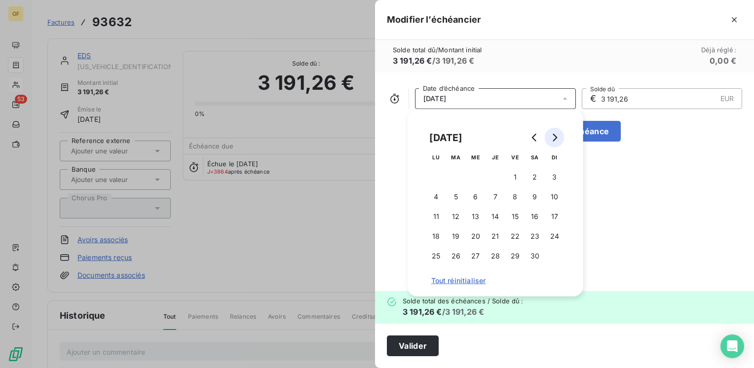
click at [555, 135] on icon "Go to next month" at bounding box center [555, 138] width 8 height 8
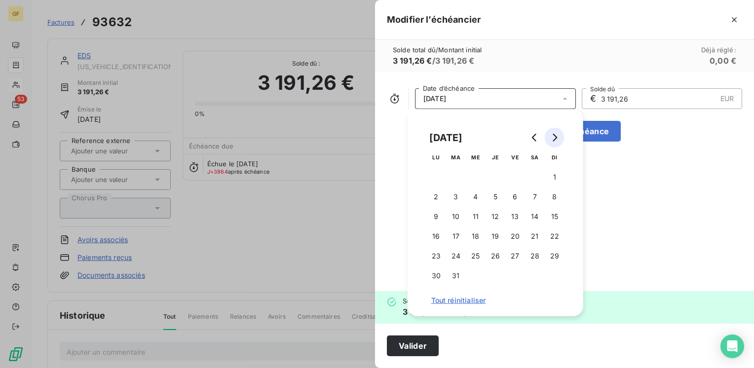
click at [555, 135] on icon "Go to next month" at bounding box center [555, 138] width 8 height 8
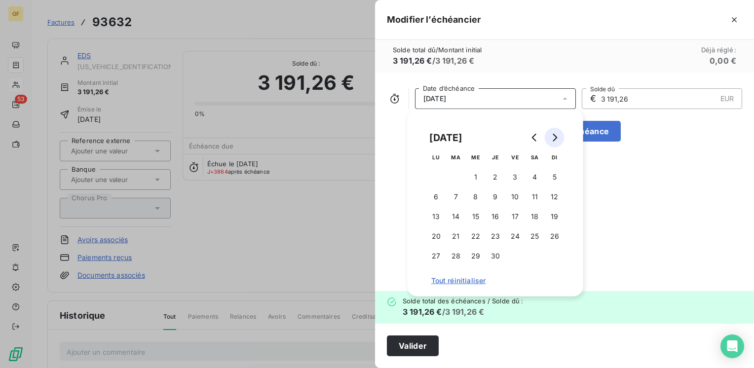
click at [555, 135] on icon "Go to next month" at bounding box center [555, 138] width 8 height 8
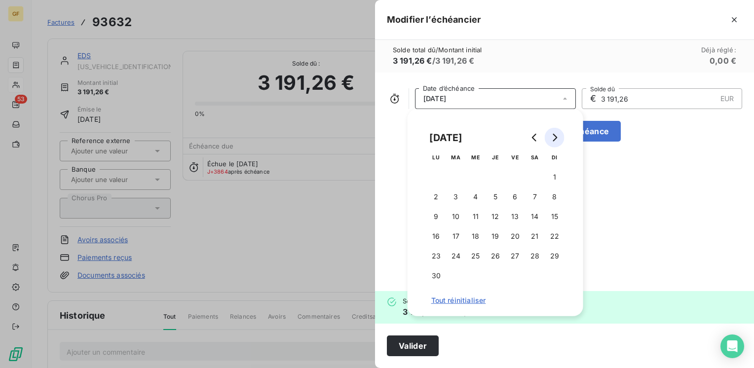
click at [555, 135] on icon "Go to next month" at bounding box center [555, 138] width 8 height 8
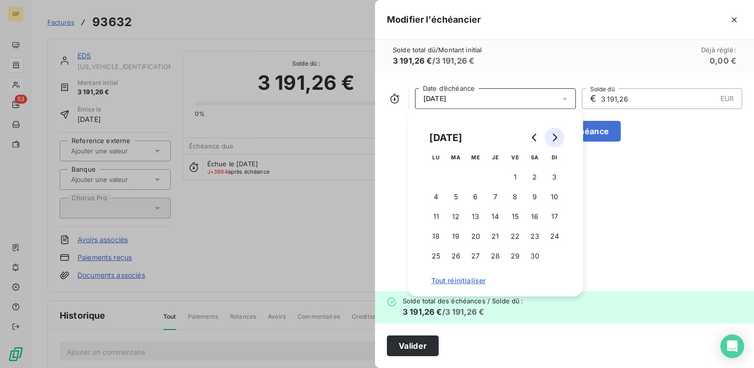
click at [555, 135] on icon "Go to next month" at bounding box center [555, 138] width 8 height 8
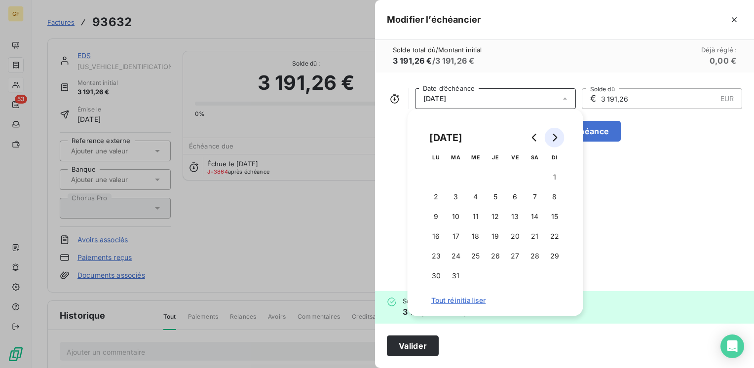
click at [555, 135] on icon "Go to next month" at bounding box center [555, 138] width 8 height 8
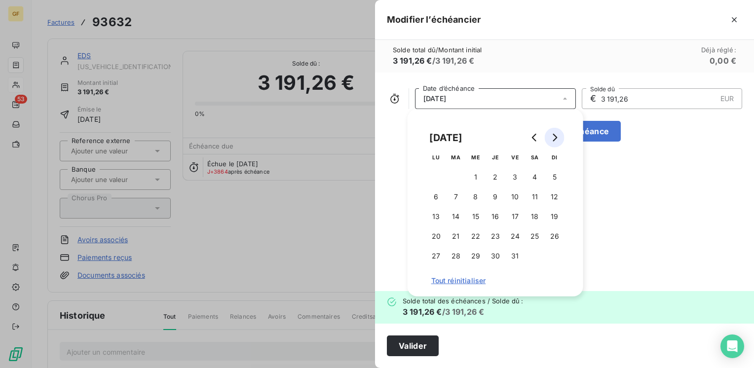
click at [555, 135] on icon "Go to next month" at bounding box center [555, 138] width 8 height 8
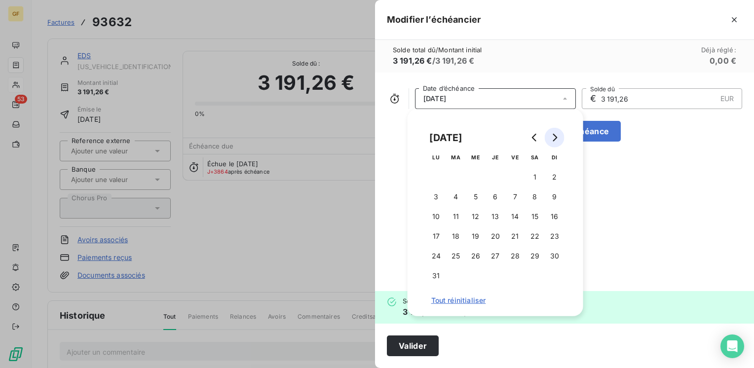
click at [555, 135] on icon "Go to next month" at bounding box center [555, 138] width 8 height 8
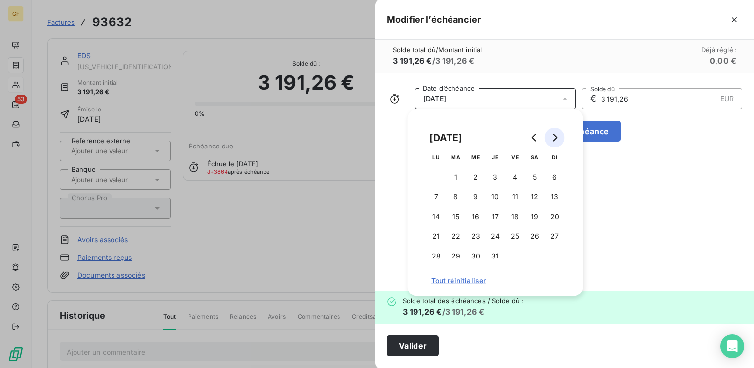
click at [555, 135] on icon "Go to next month" at bounding box center [555, 138] width 8 height 8
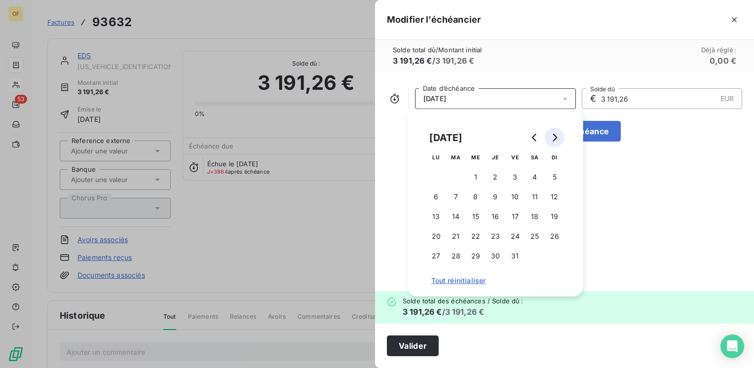
click at [555, 135] on icon "Go to next month" at bounding box center [555, 138] width 8 height 8
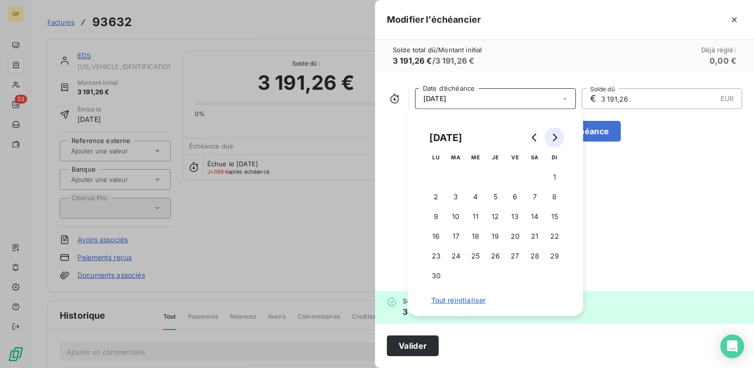
click at [555, 135] on icon "Go to next month" at bounding box center [555, 138] width 8 height 8
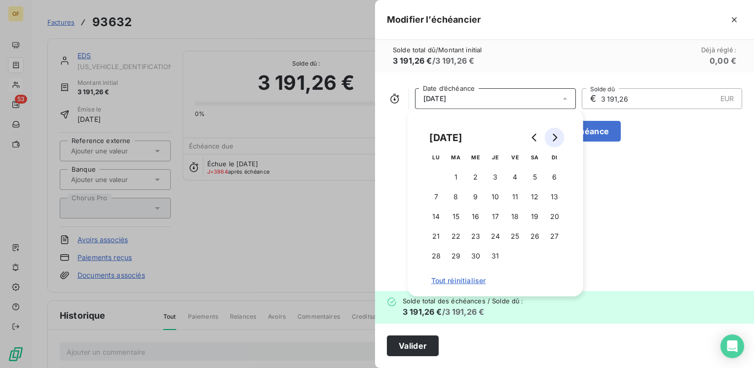
click at [555, 135] on icon "Go to next month" at bounding box center [555, 138] width 8 height 8
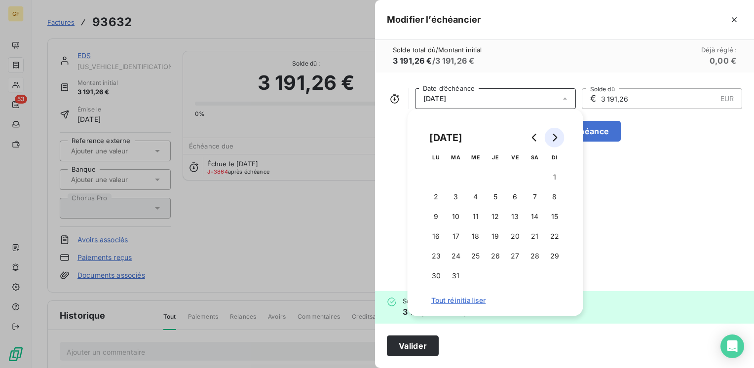
click at [555, 135] on icon "Go to next month" at bounding box center [555, 138] width 8 height 8
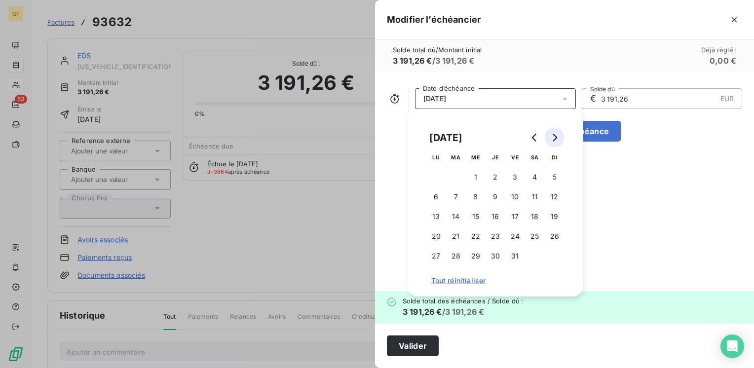
click at [555, 135] on icon "Go to next month" at bounding box center [555, 138] width 8 height 8
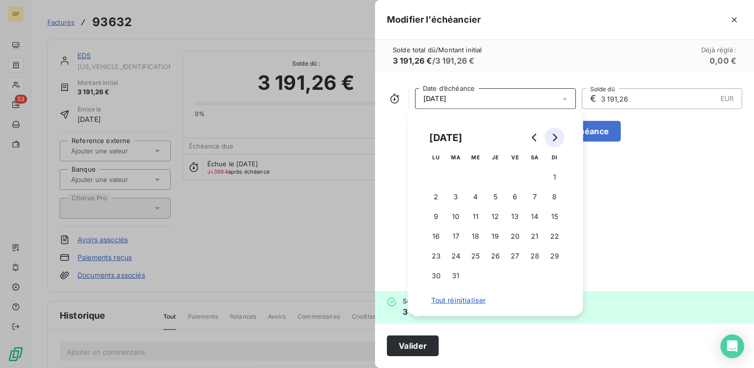
click at [555, 135] on icon "Go to next month" at bounding box center [555, 138] width 8 height 8
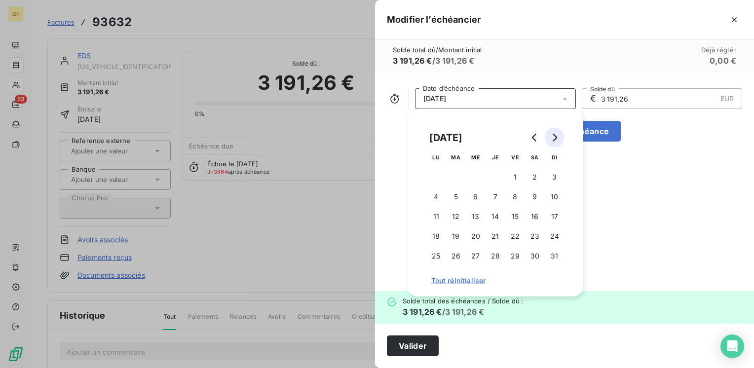
click at [555, 135] on icon "Go to next month" at bounding box center [555, 138] width 8 height 8
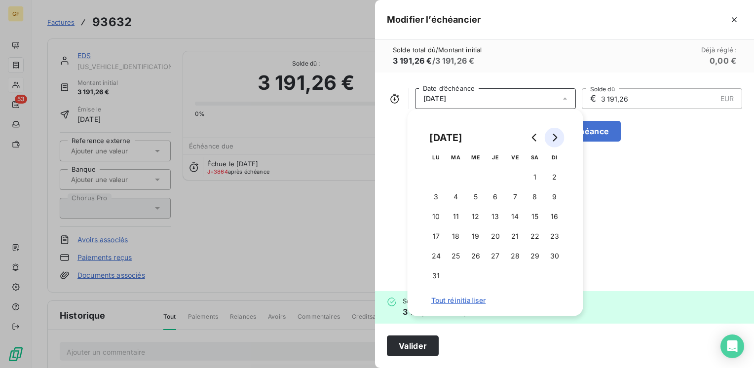
click at [555, 135] on icon "Go to next month" at bounding box center [555, 138] width 8 height 8
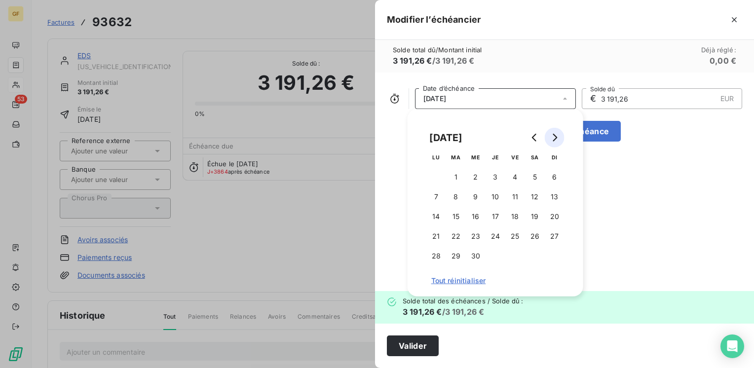
click at [555, 135] on icon "Go to next month" at bounding box center [555, 138] width 8 height 8
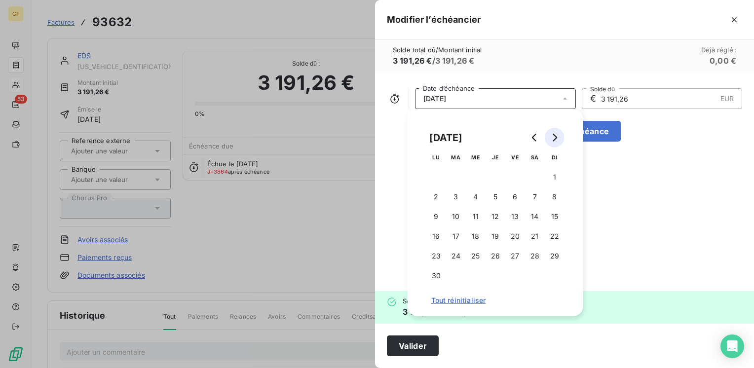
click at [555, 135] on icon "Go to next month" at bounding box center [555, 138] width 8 height 8
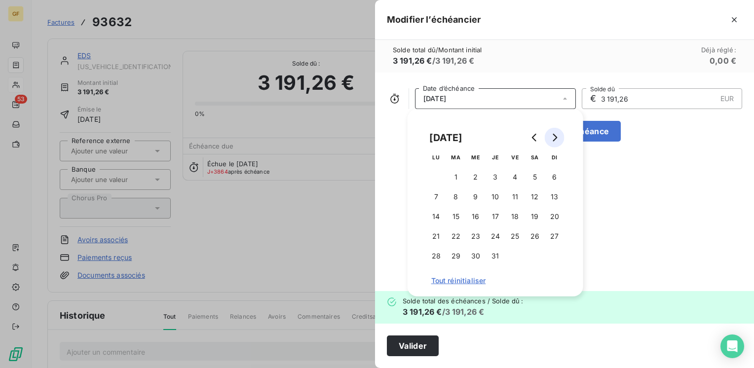
click at [555, 135] on icon "Go to next month" at bounding box center [555, 138] width 8 height 8
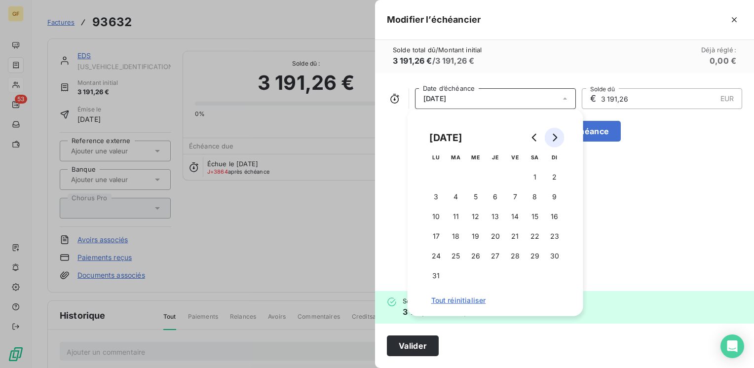
click at [555, 135] on icon "Go to next month" at bounding box center [555, 138] width 8 height 8
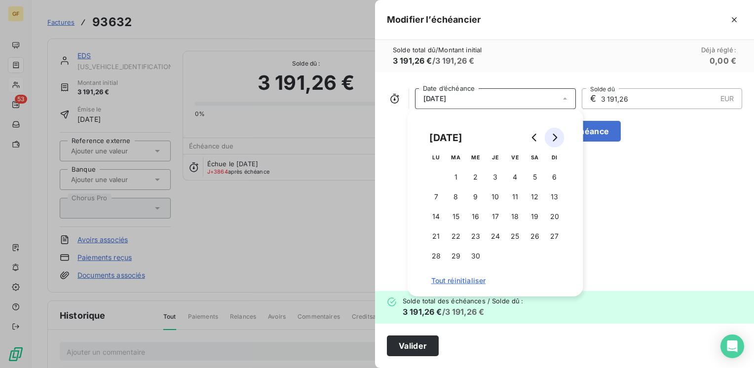
click at [555, 135] on icon "Go to next month" at bounding box center [555, 138] width 8 height 8
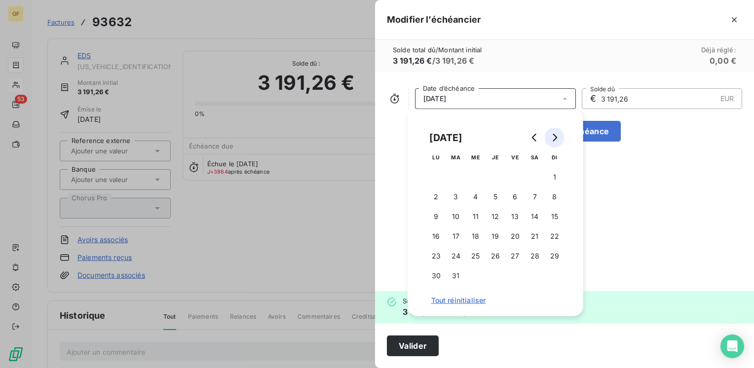
click at [555, 135] on icon "Go to next month" at bounding box center [555, 138] width 8 height 8
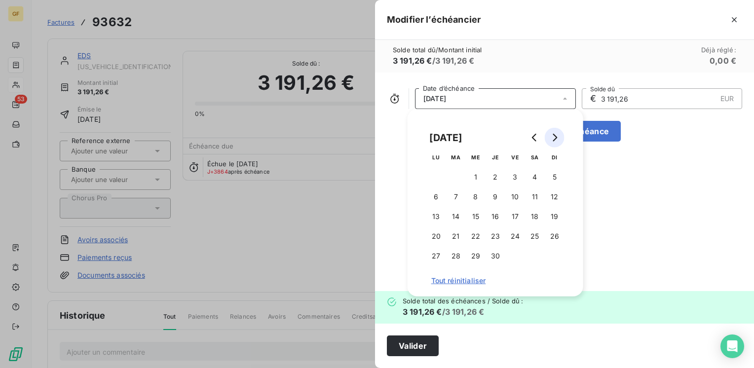
click at [555, 135] on icon "Go to next month" at bounding box center [555, 138] width 8 height 8
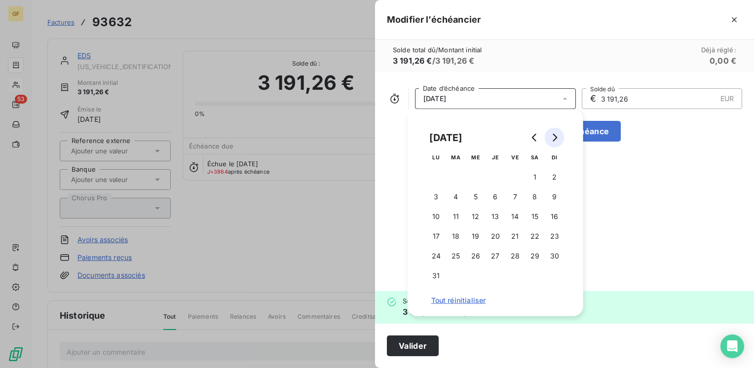
click at [555, 135] on icon "Go to next month" at bounding box center [555, 138] width 8 height 8
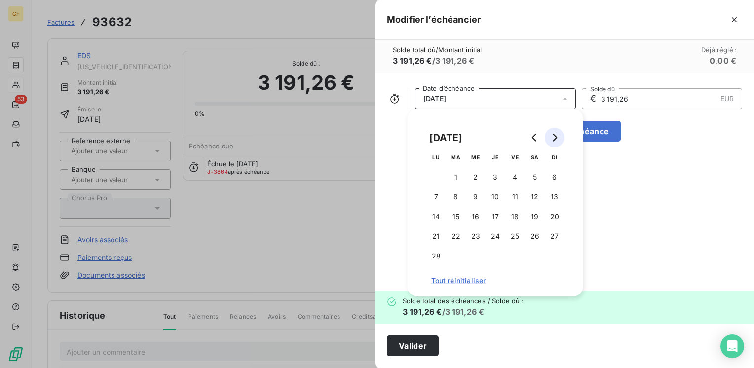
click at [555, 135] on icon "Go to next month" at bounding box center [555, 138] width 8 height 8
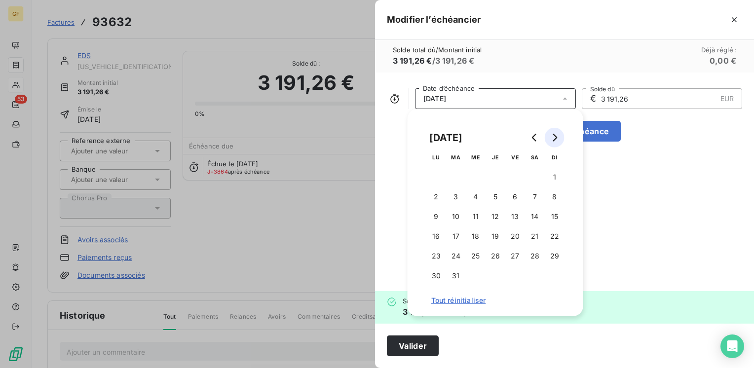
click at [555, 135] on icon "Go to next month" at bounding box center [555, 138] width 8 height 8
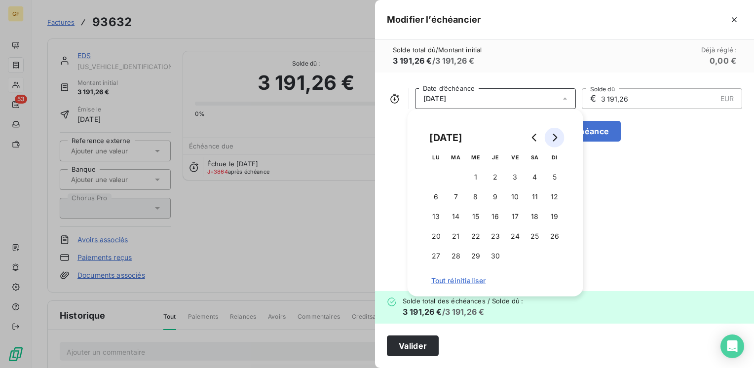
click at [555, 135] on icon "Go to next month" at bounding box center [555, 138] width 8 height 8
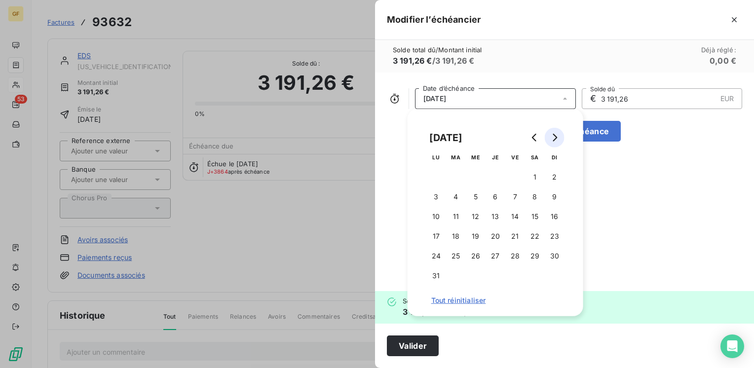
click at [555, 135] on icon "Go to next month" at bounding box center [555, 138] width 8 height 8
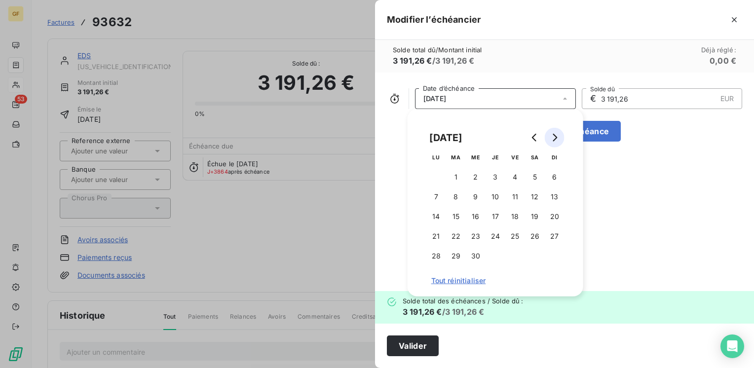
click at [555, 135] on icon "Go to next month" at bounding box center [555, 138] width 8 height 8
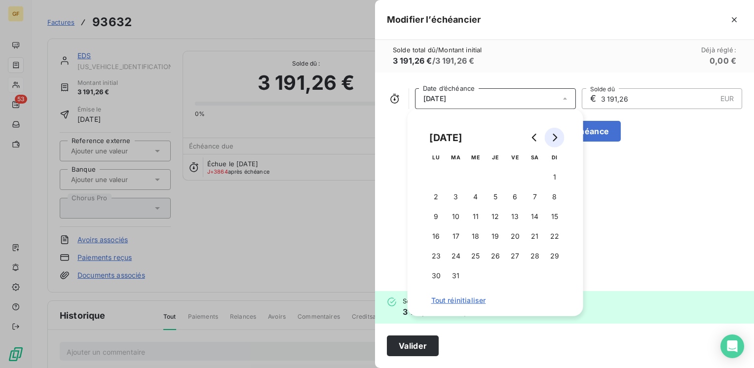
click at [555, 135] on icon "Go to next month" at bounding box center [555, 138] width 8 height 8
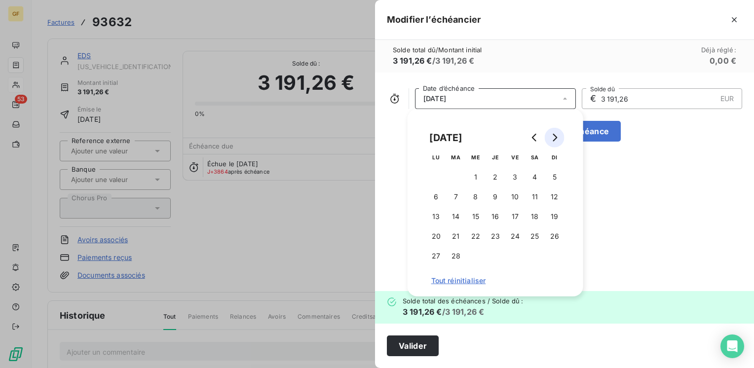
click at [555, 135] on icon "Go to next month" at bounding box center [555, 138] width 8 height 8
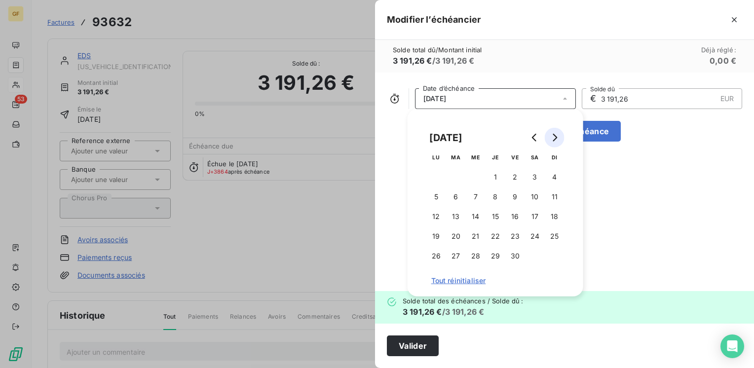
click at [555, 135] on icon "Go to next month" at bounding box center [555, 138] width 8 height 8
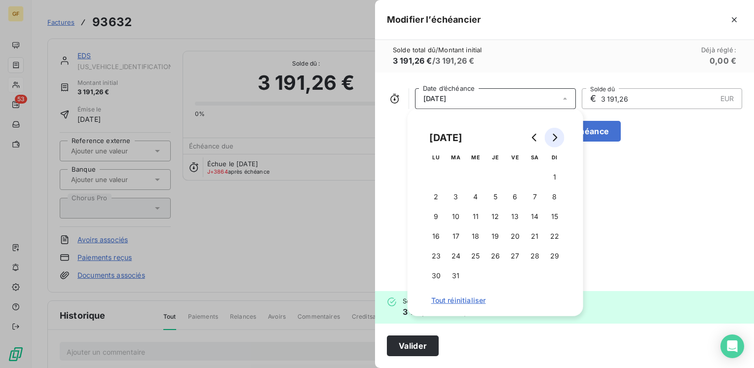
click at [555, 135] on icon "Go to next month" at bounding box center [555, 138] width 8 height 8
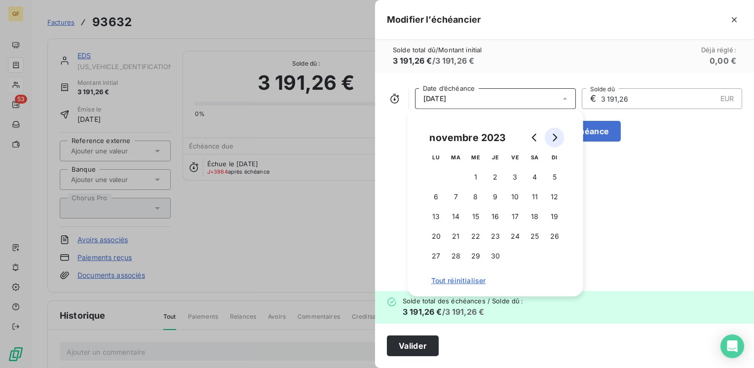
click at [555, 135] on icon "Go to next month" at bounding box center [555, 138] width 8 height 8
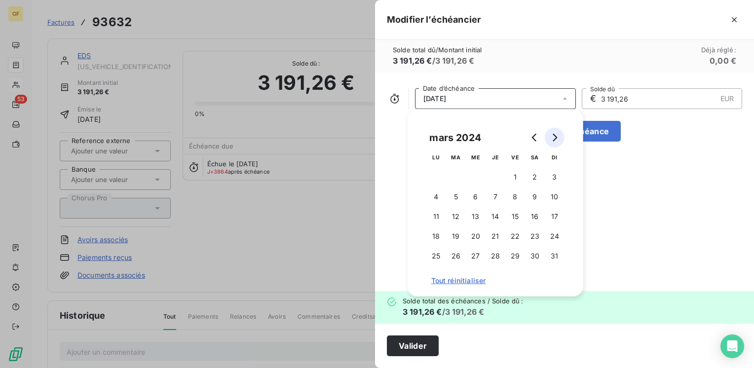
click at [555, 135] on icon "Go to next month" at bounding box center [555, 138] width 8 height 8
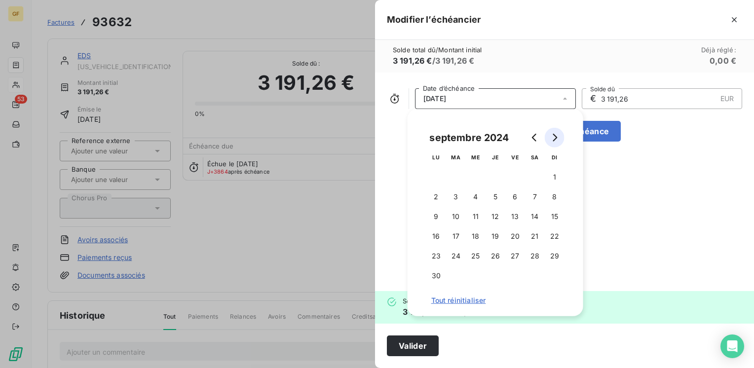
click at [555, 135] on icon "Go to next month" at bounding box center [555, 138] width 8 height 8
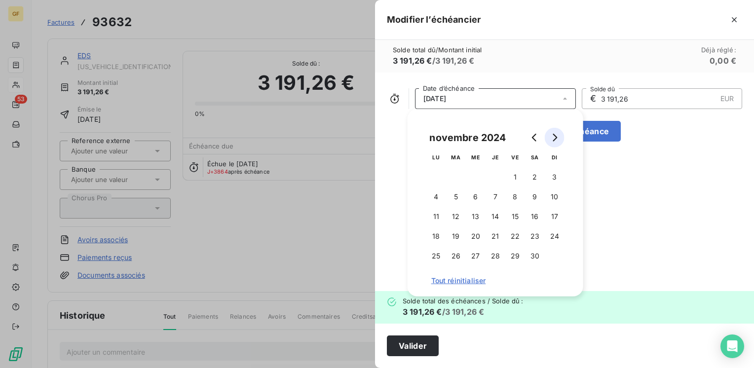
click at [555, 135] on icon "Go to next month" at bounding box center [555, 138] width 8 height 8
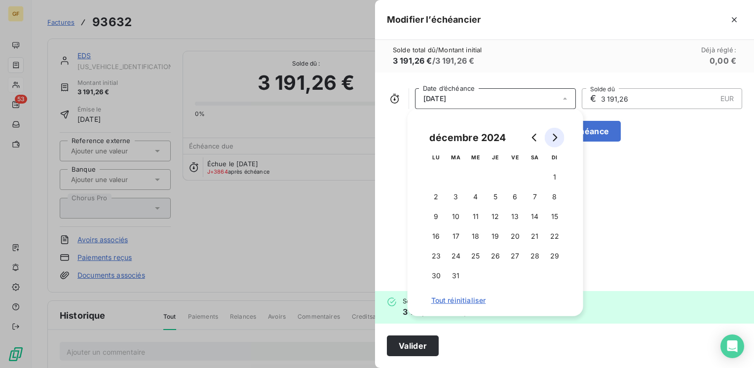
click at [555, 135] on icon "Go to next month" at bounding box center [555, 138] width 8 height 8
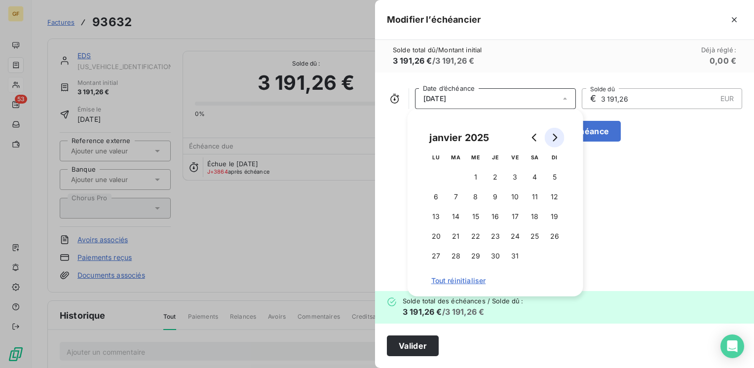
click at [555, 135] on icon "Go to next month" at bounding box center [555, 138] width 8 height 8
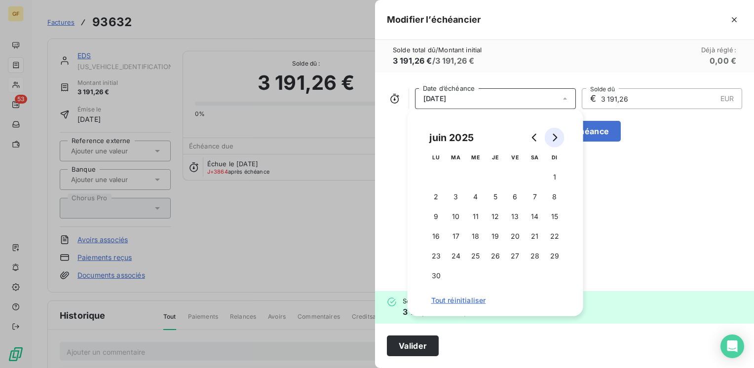
click at [555, 135] on icon "Go to next month" at bounding box center [555, 138] width 8 height 8
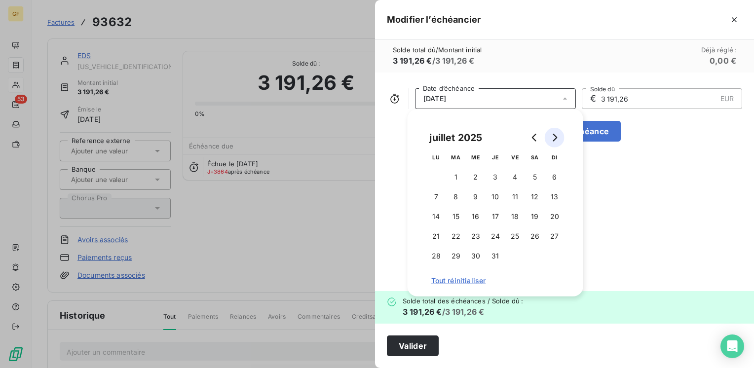
click at [555, 135] on icon "Go to next month" at bounding box center [555, 138] width 8 height 8
click
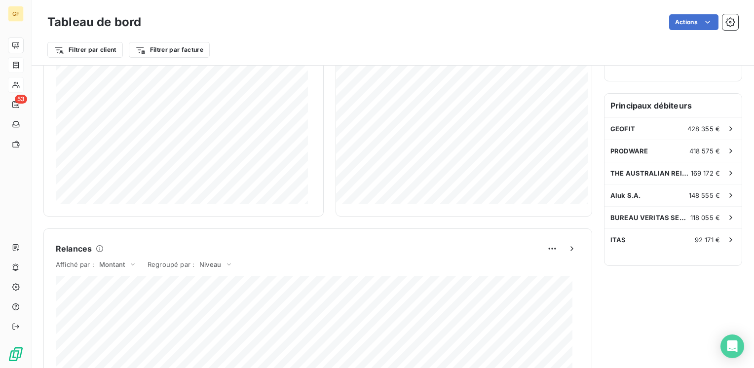
scroll to position [345, 0]
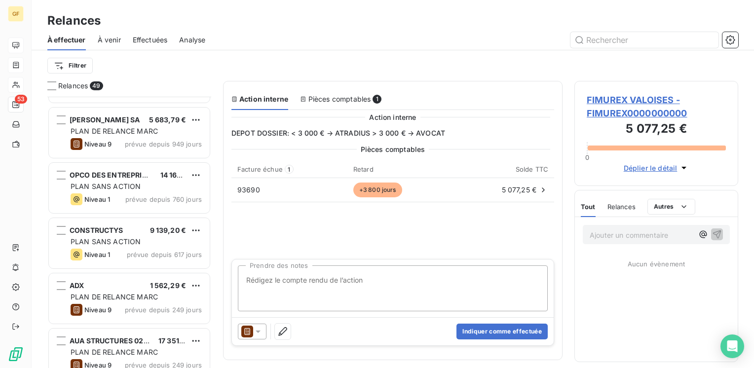
scroll to position [395, 0]
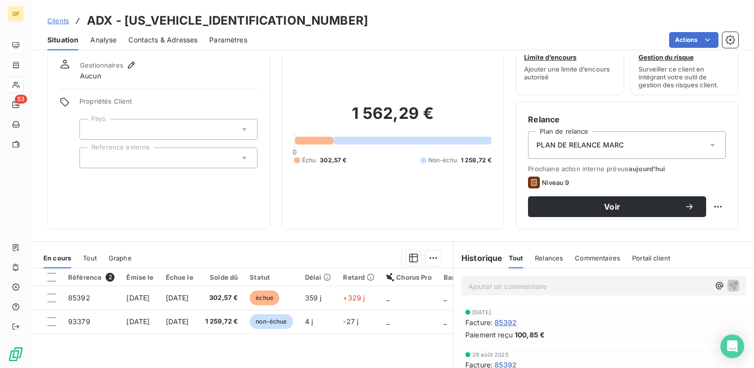
scroll to position [49, 0]
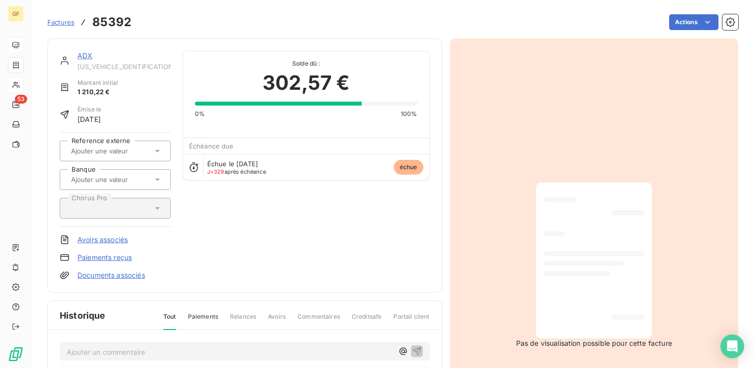
drag, startPoint x: 358, startPoint y: 236, endPoint x: 152, endPoint y: 47, distance: 279.8
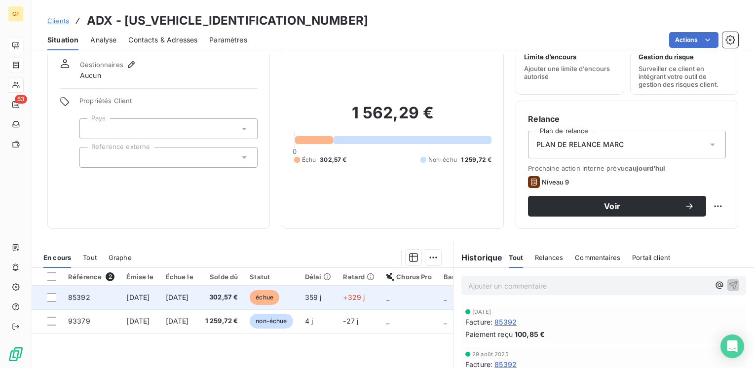
scroll to position [49, 0]
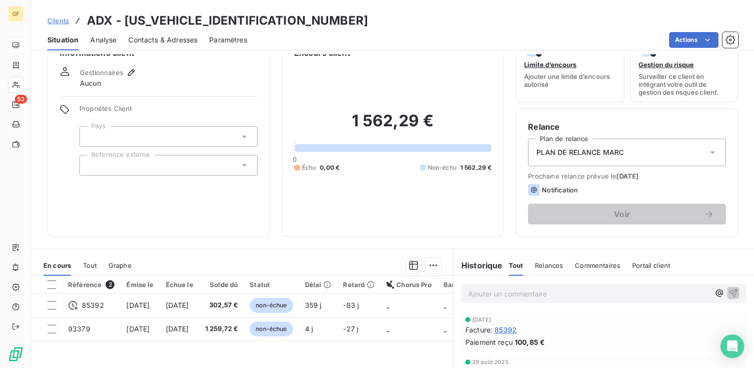
scroll to position [49, 0]
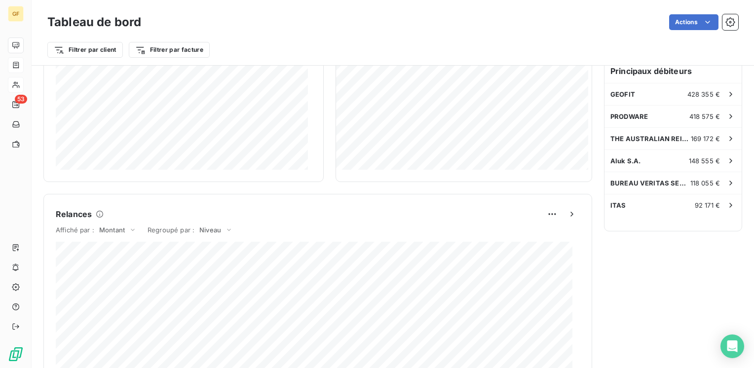
scroll to position [345, 0]
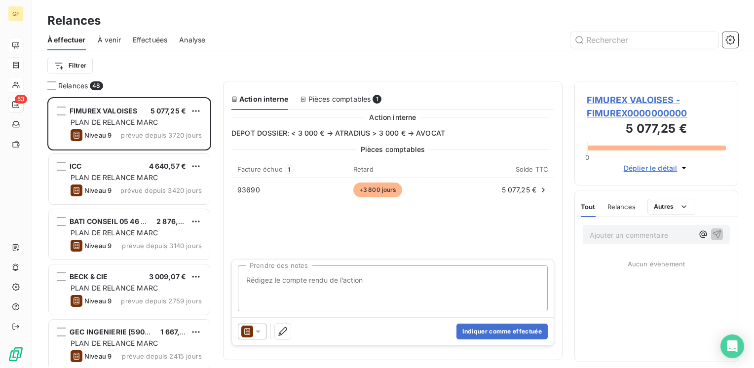
scroll to position [99, 0]
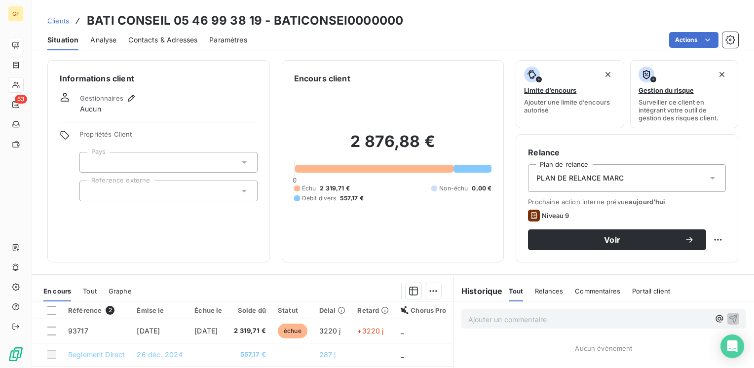
scroll to position [49, 0]
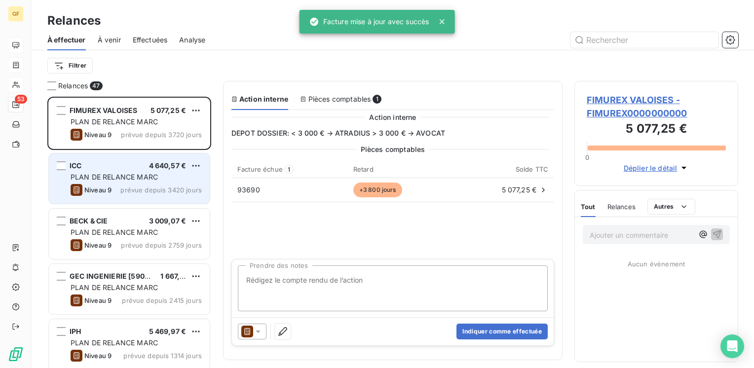
scroll to position [264, 156]
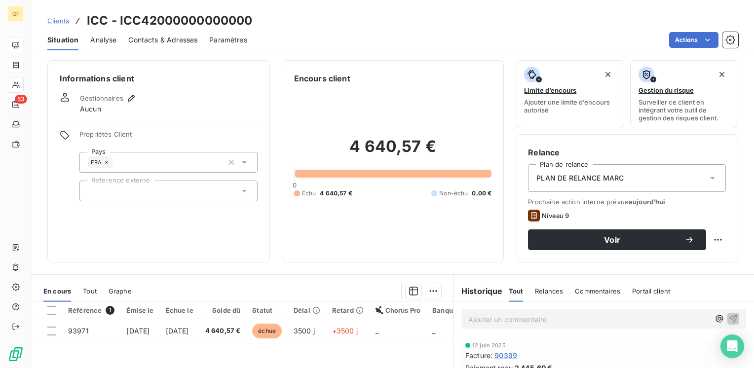
scroll to position [49, 0]
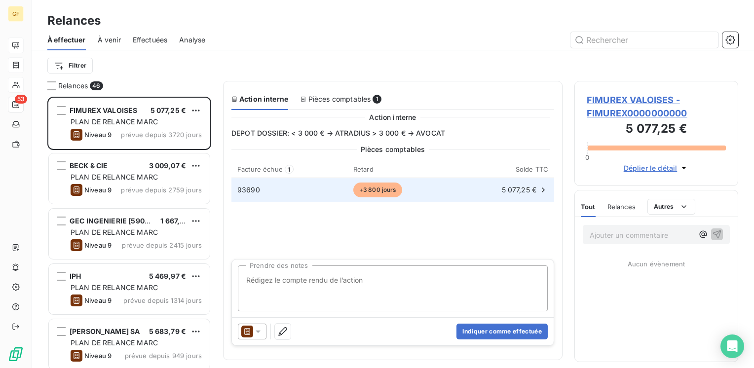
scroll to position [264, 156]
